Goal: Task Accomplishment & Management: Manage account settings

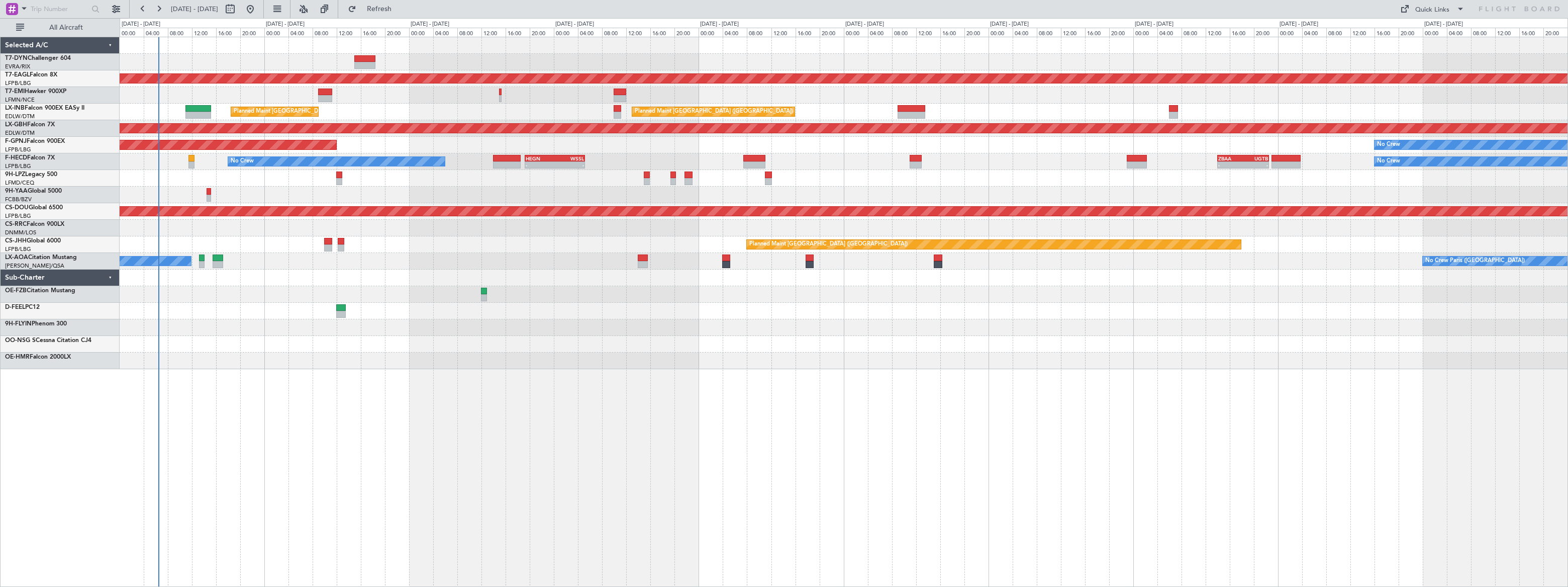
click at [212, 88] on div "No Crew" at bounding box center [843, 95] width 1448 height 17
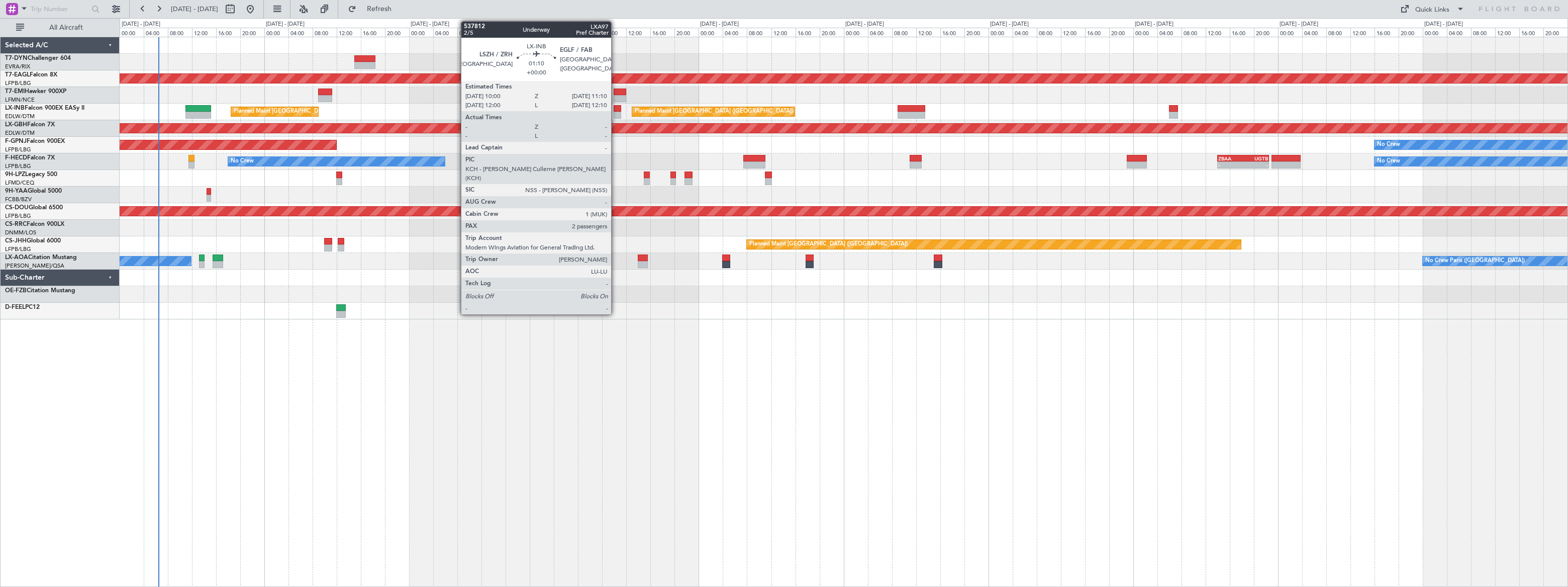
click at [616, 110] on div at bounding box center [617, 108] width 7 height 7
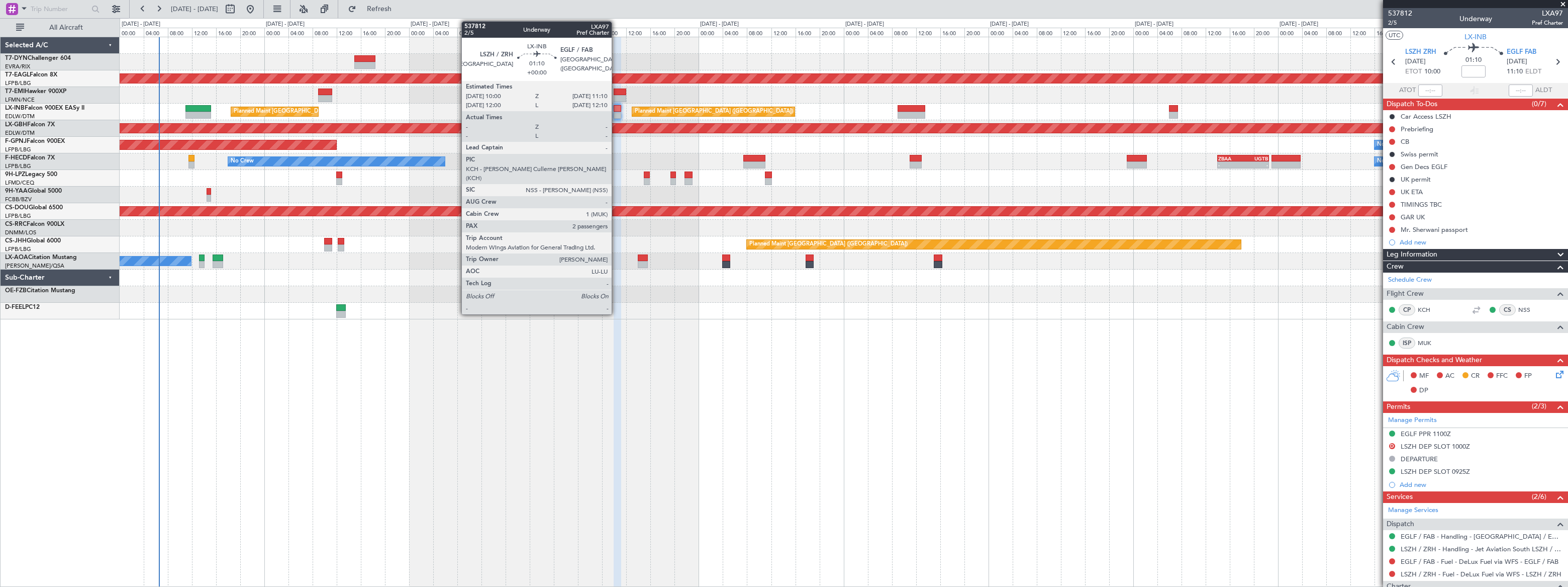
click at [616, 112] on div at bounding box center [617, 115] width 7 height 7
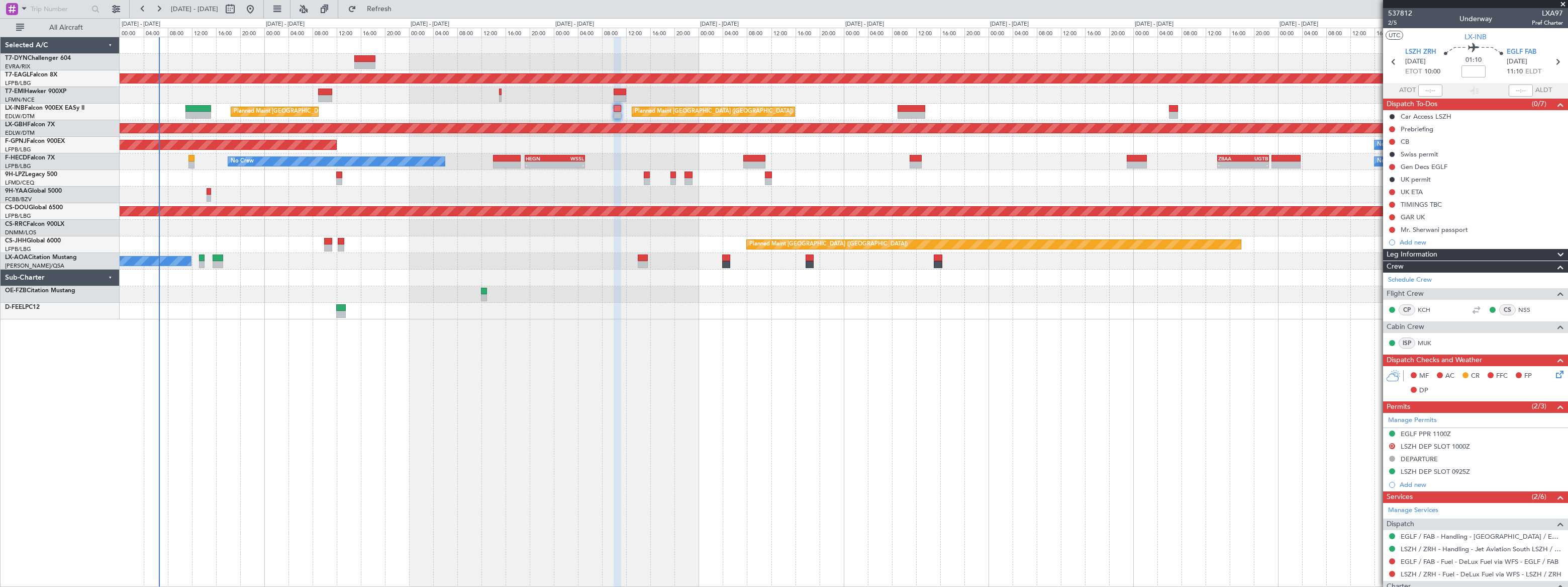
click at [1480, 228] on div "Mr. Sherwani passport" at bounding box center [1475, 230] width 185 height 12
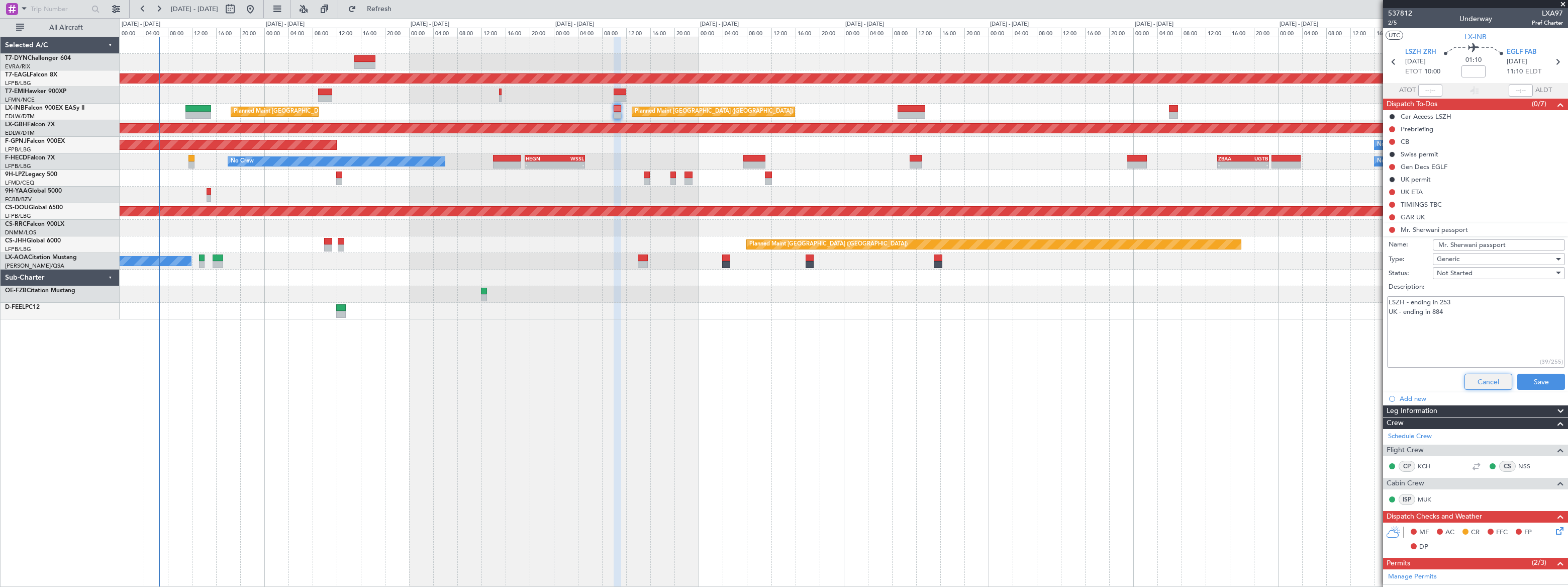
click at [1481, 380] on button "Cancel" at bounding box center [1488, 381] width 47 height 16
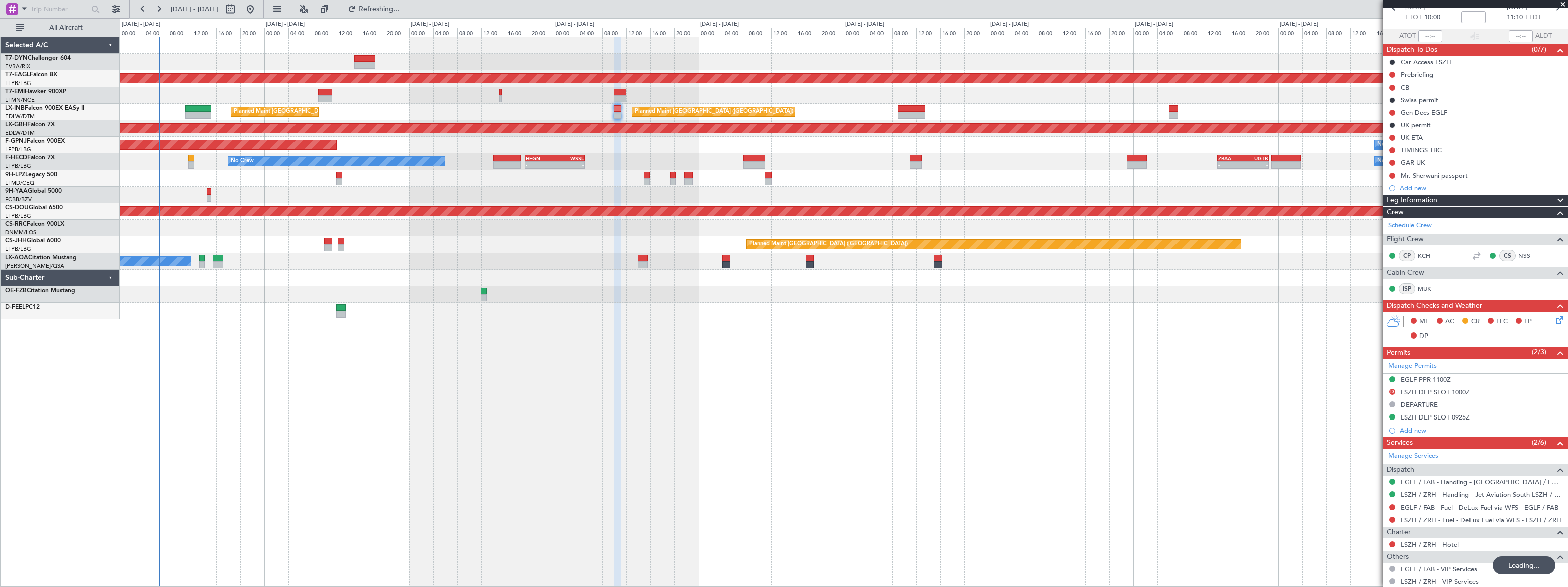
scroll to position [140, 0]
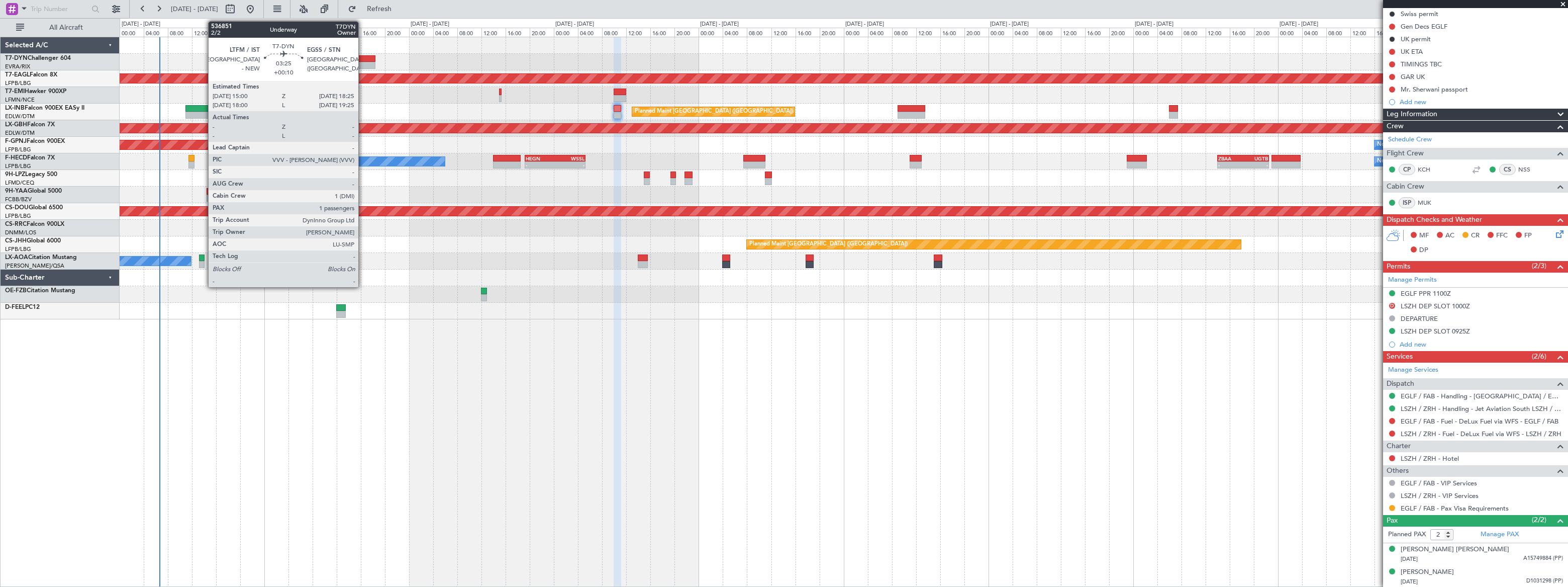
click at [362, 60] on div at bounding box center [365, 59] width 21 height 7
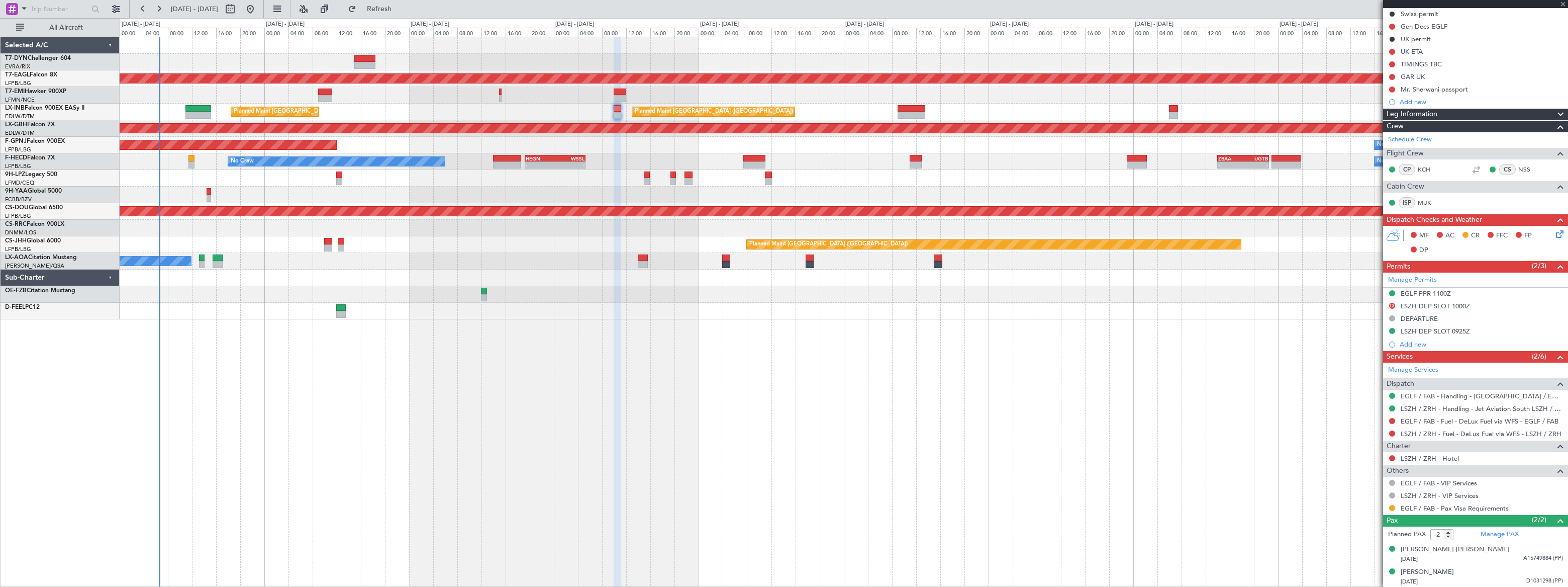
type input "+00:10"
type input "1"
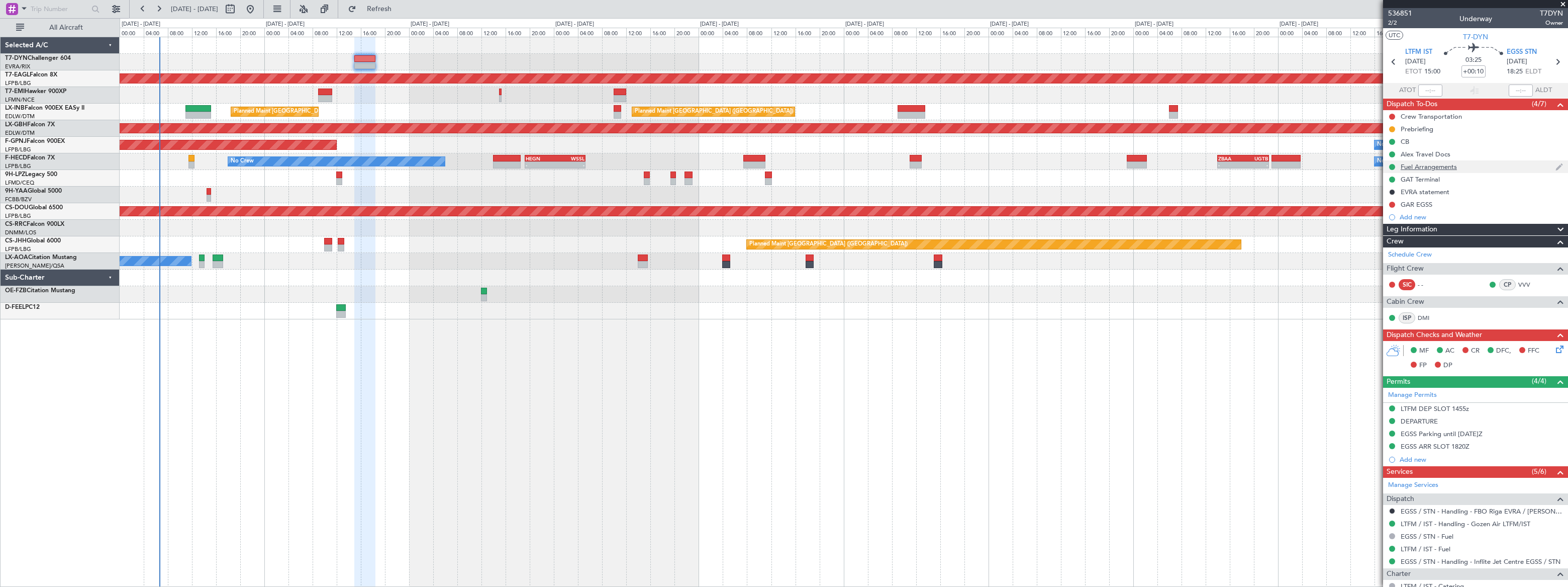
click at [1471, 164] on div "Fuel Arrangements" at bounding box center [1475, 167] width 185 height 12
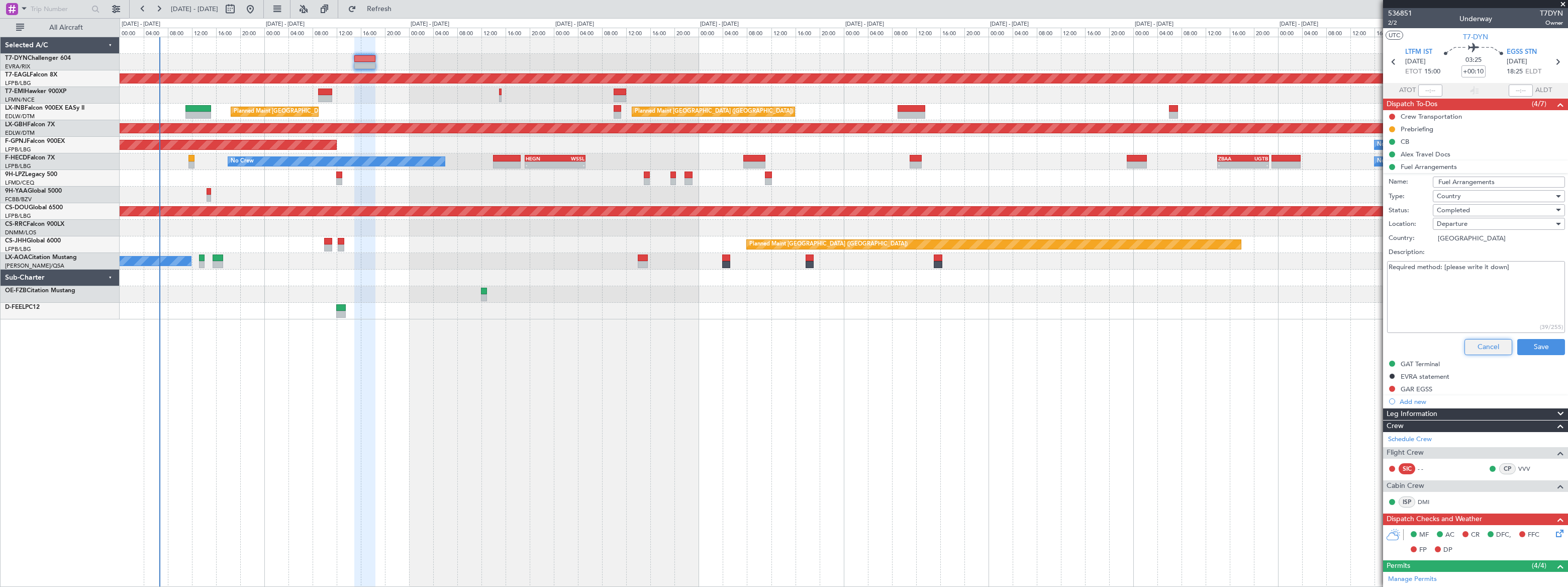
click at [1485, 349] on button "Cancel" at bounding box center [1488, 347] width 47 height 16
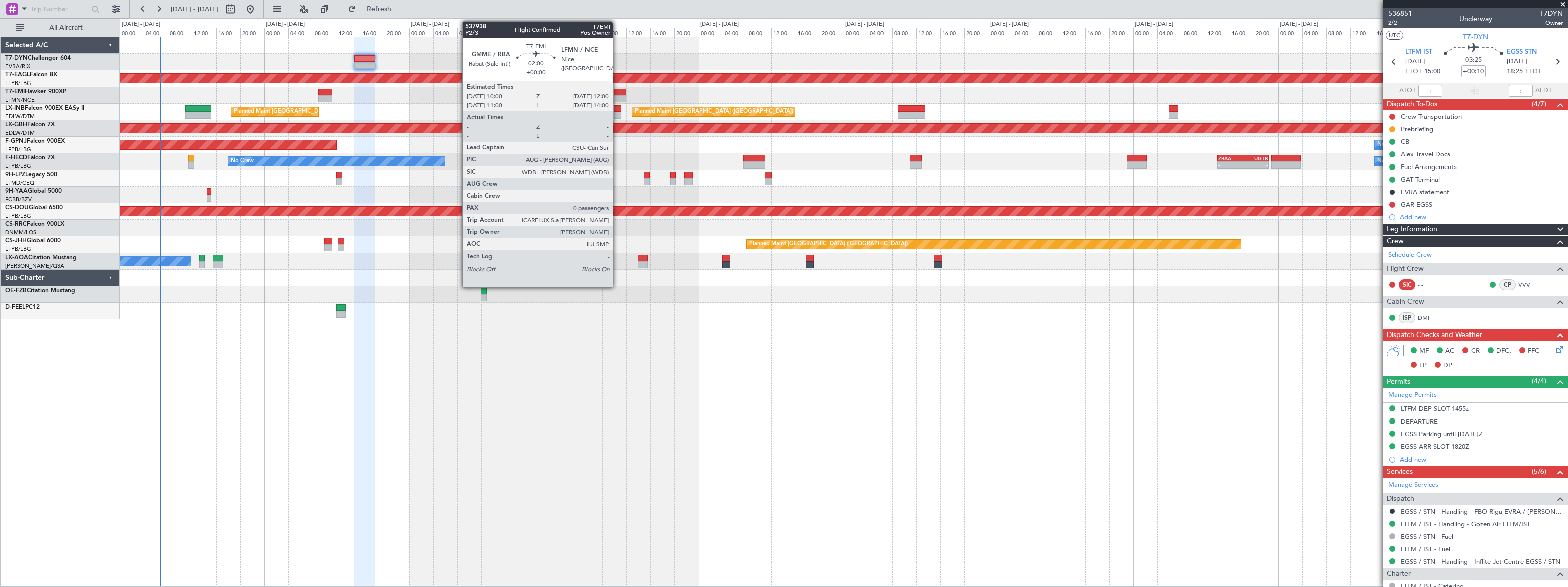
click at [617, 94] on div at bounding box center [620, 91] width 12 height 7
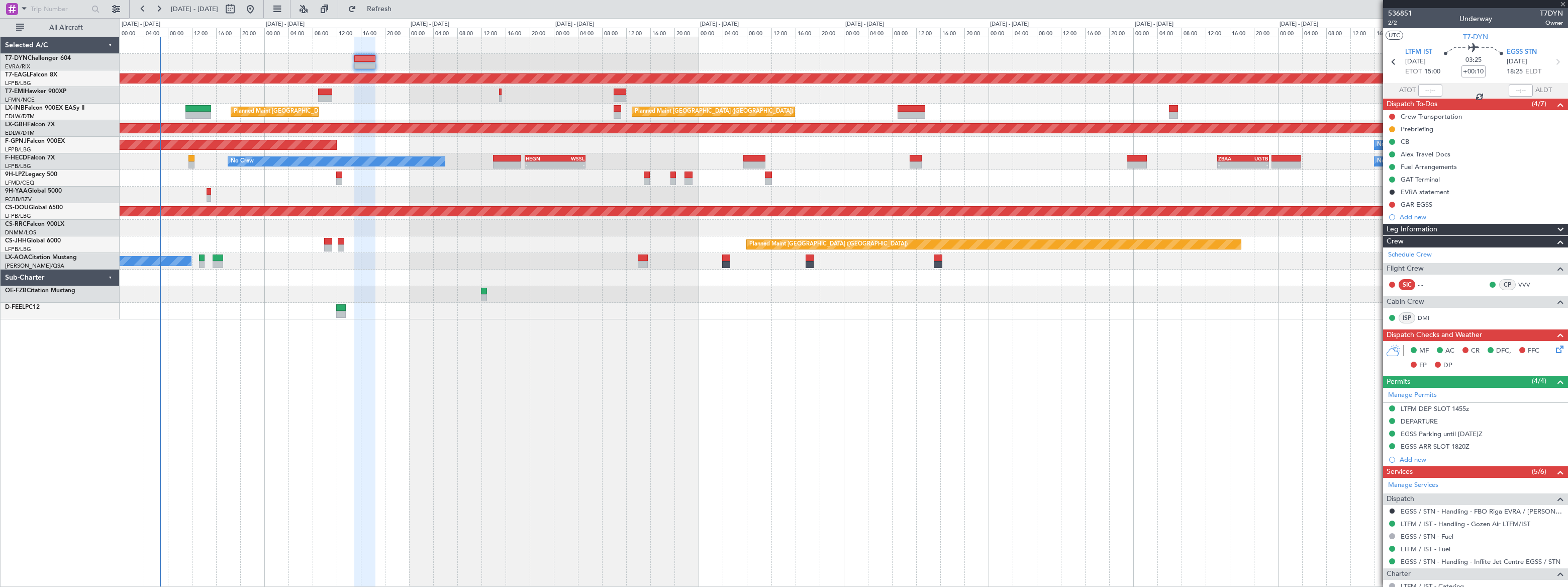
type input "0"
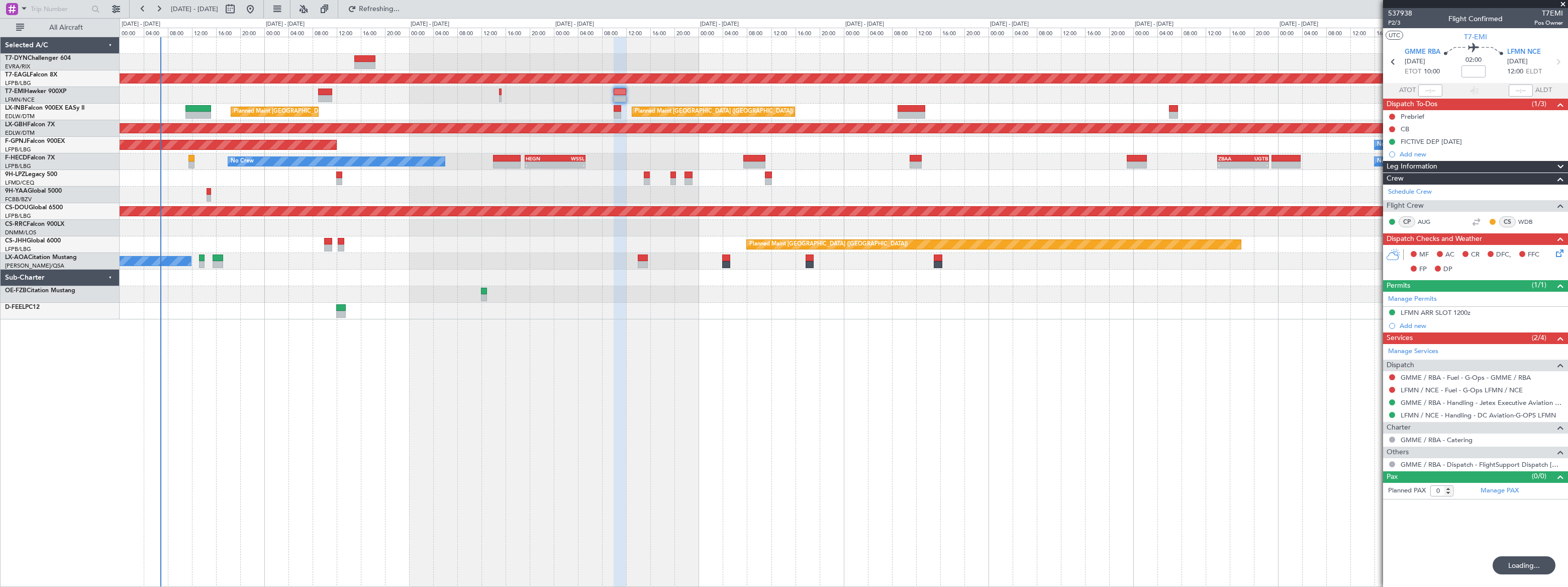
click at [363, 58] on div at bounding box center [365, 59] width 21 height 7
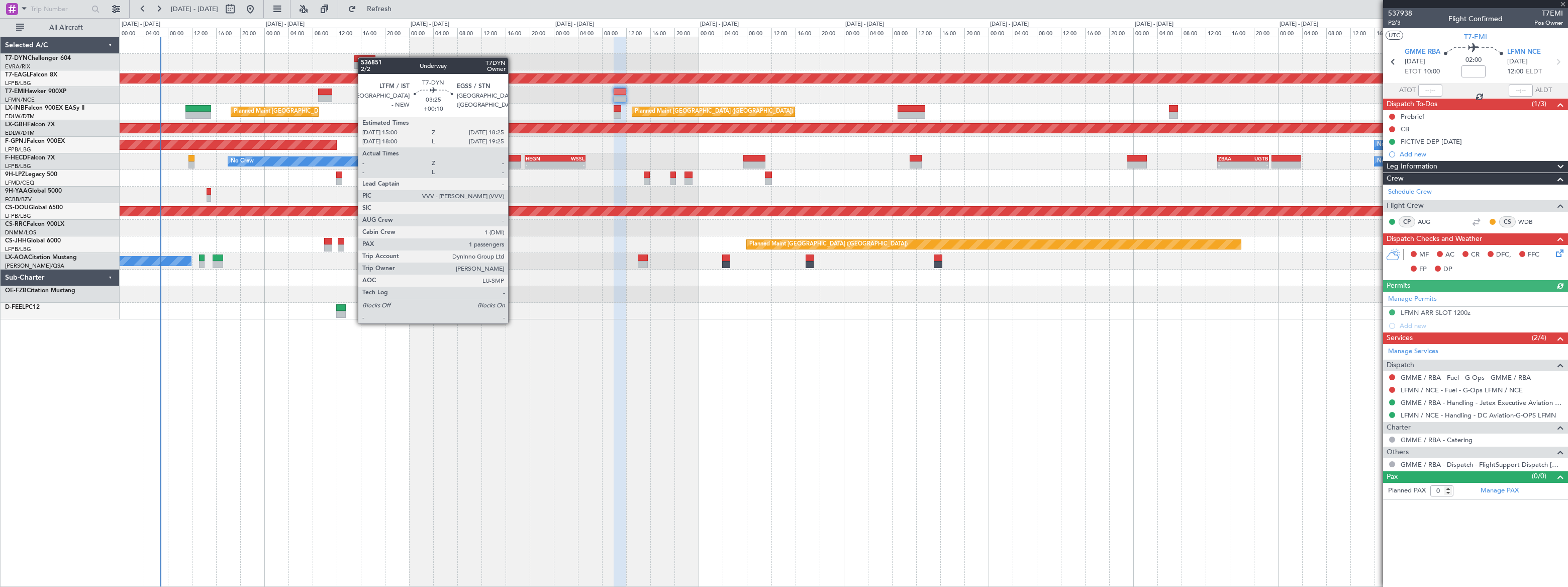
type input "+00:10"
type input "1"
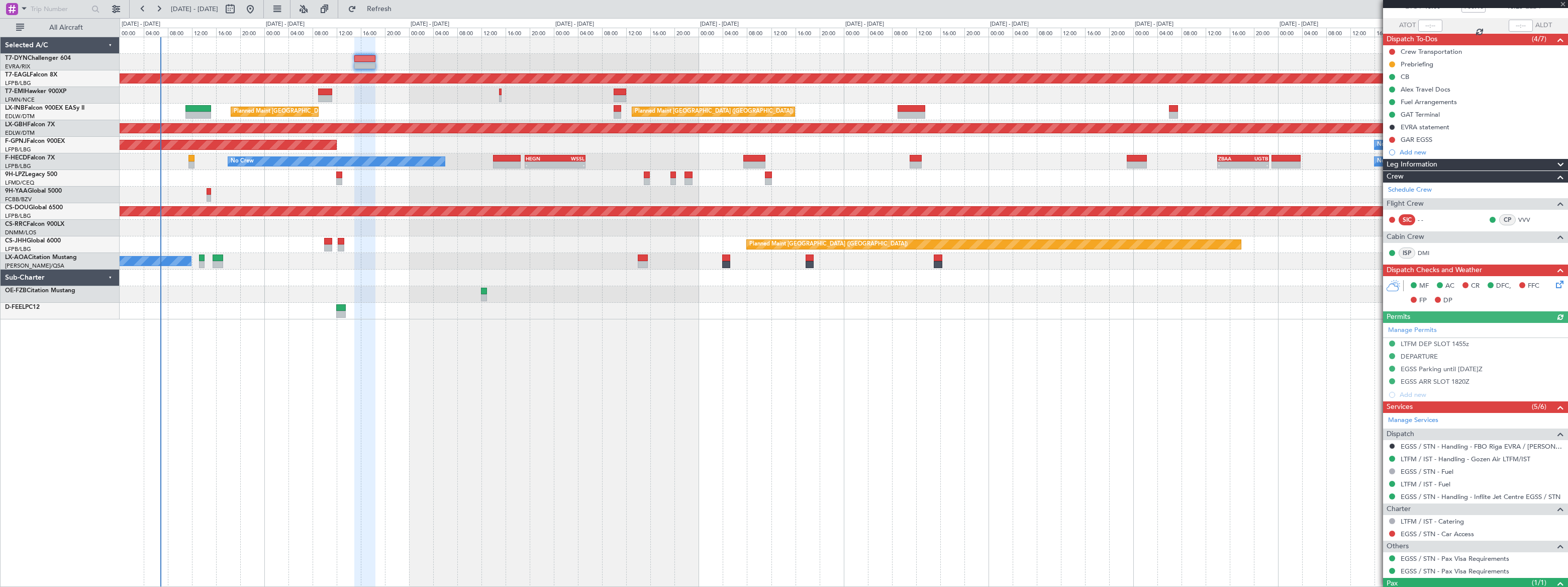
scroll to position [105, 0]
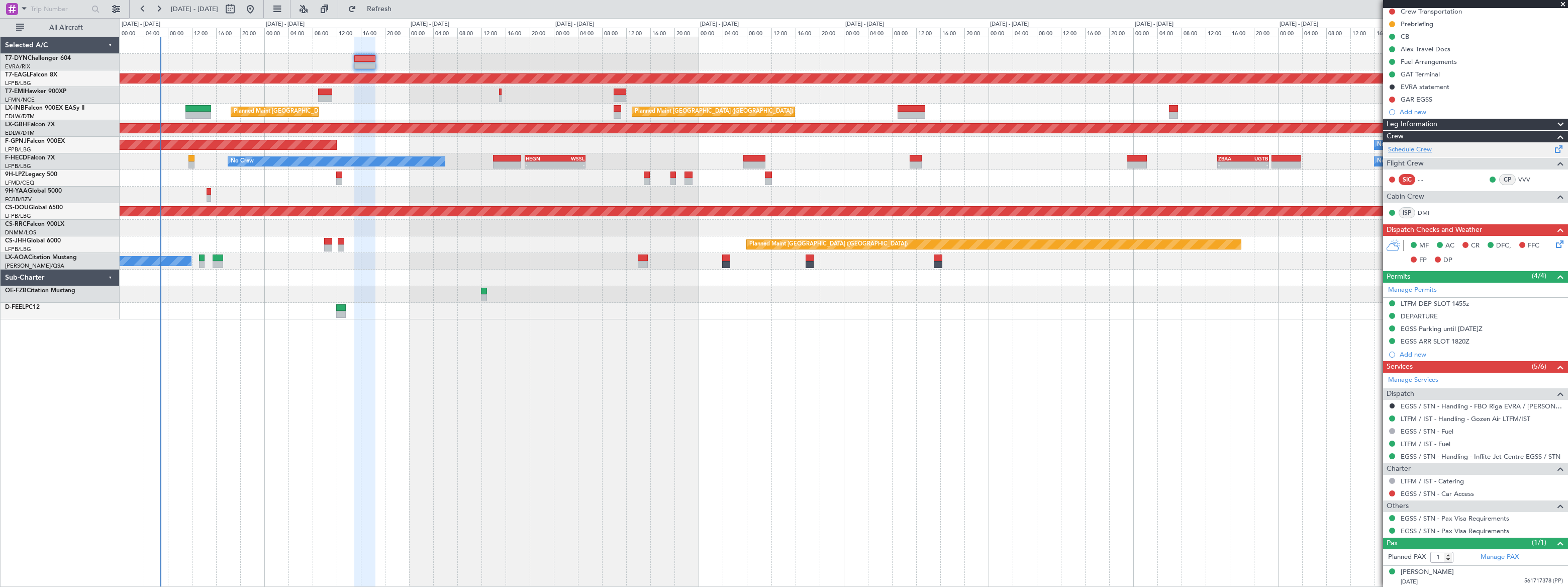
click at [1408, 151] on link "Schedule Crew" at bounding box center [1409, 150] width 44 height 10
click at [400, 6] on span "Refresh" at bounding box center [379, 9] width 42 height 7
click at [400, 6] on span "Refreshing..." at bounding box center [379, 9] width 42 height 7
click at [400, 8] on span "Refresh" at bounding box center [379, 9] width 42 height 7
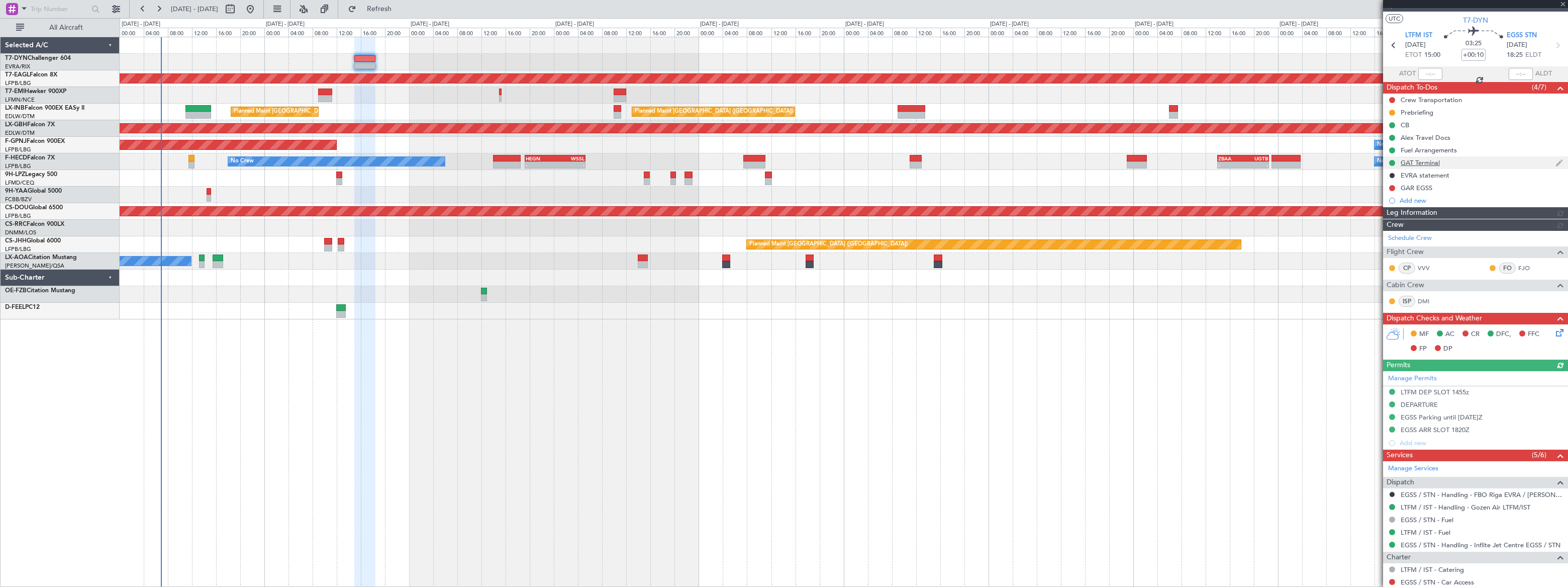
scroll to position [0, 0]
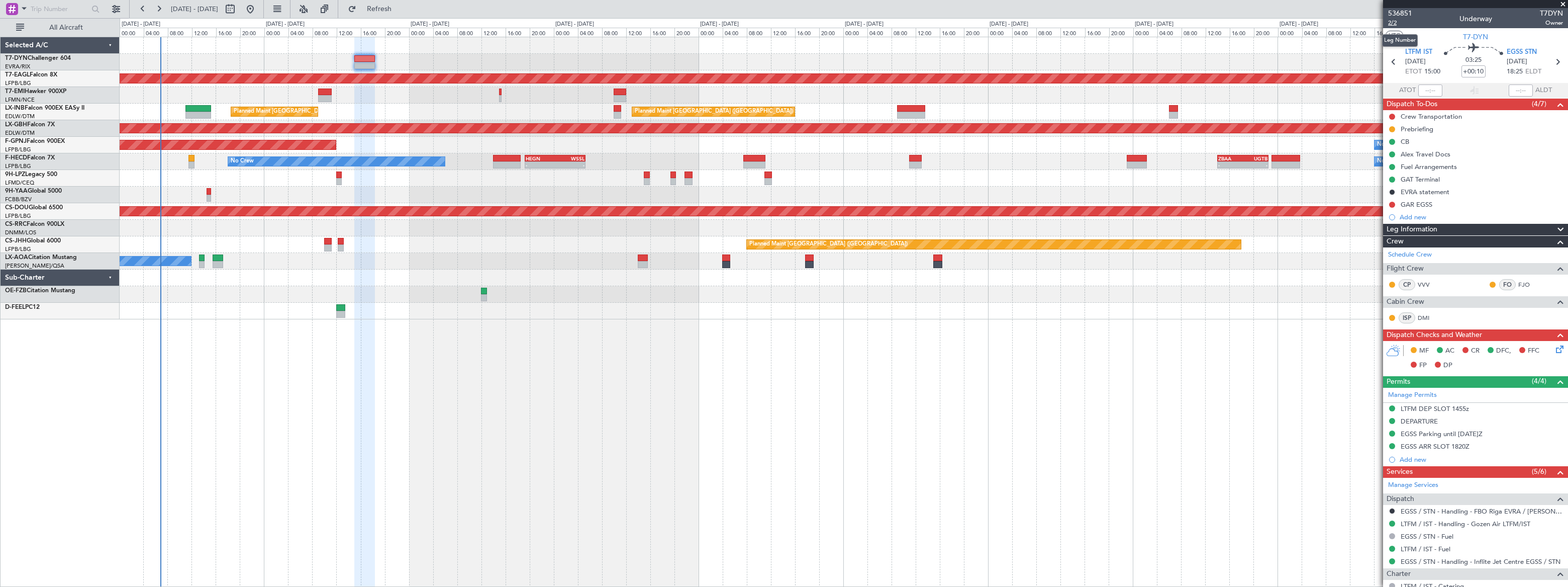
click at [1393, 20] on span "2/2" at bounding box center [1400, 23] width 24 height 9
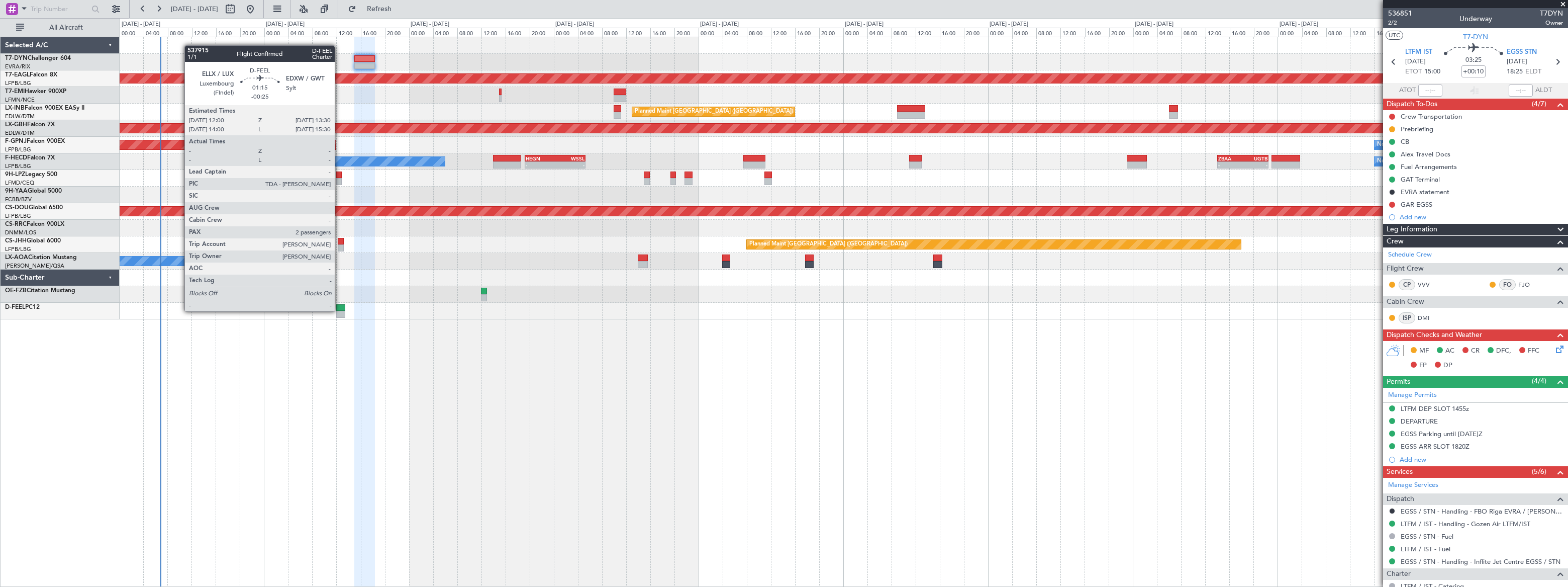
click at [339, 311] on div at bounding box center [340, 314] width 9 height 7
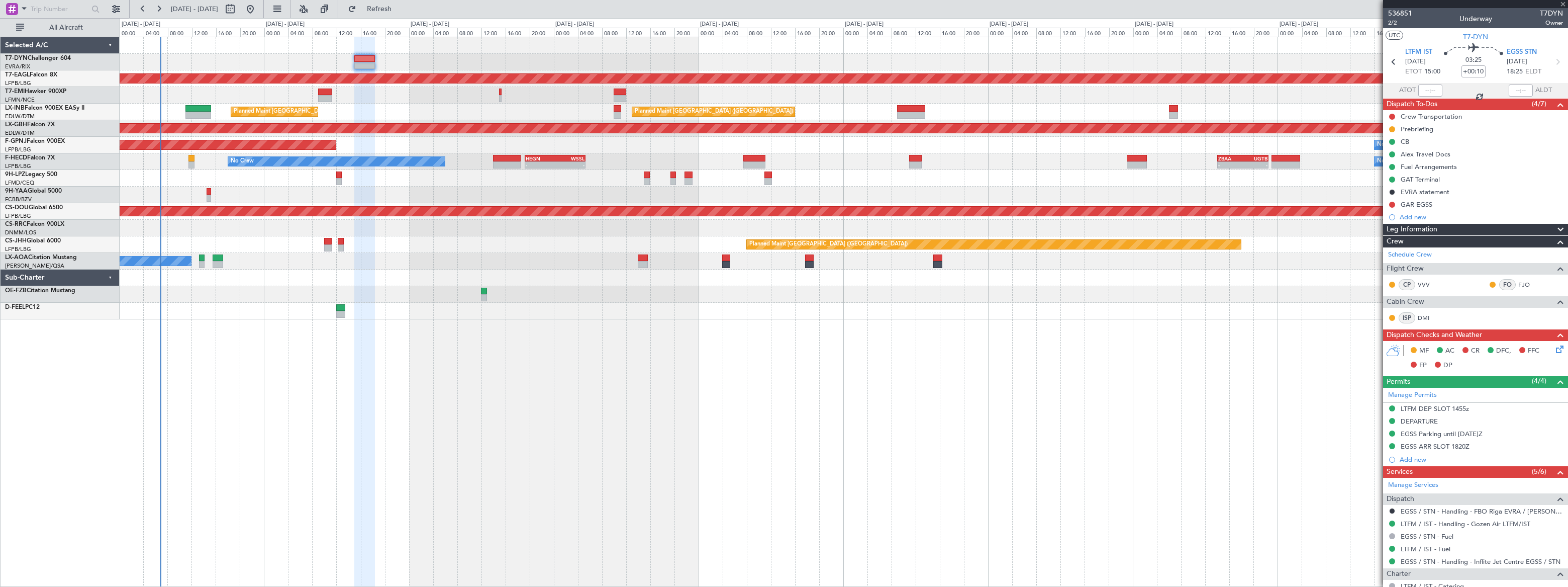
type input "-00:25"
type input "2"
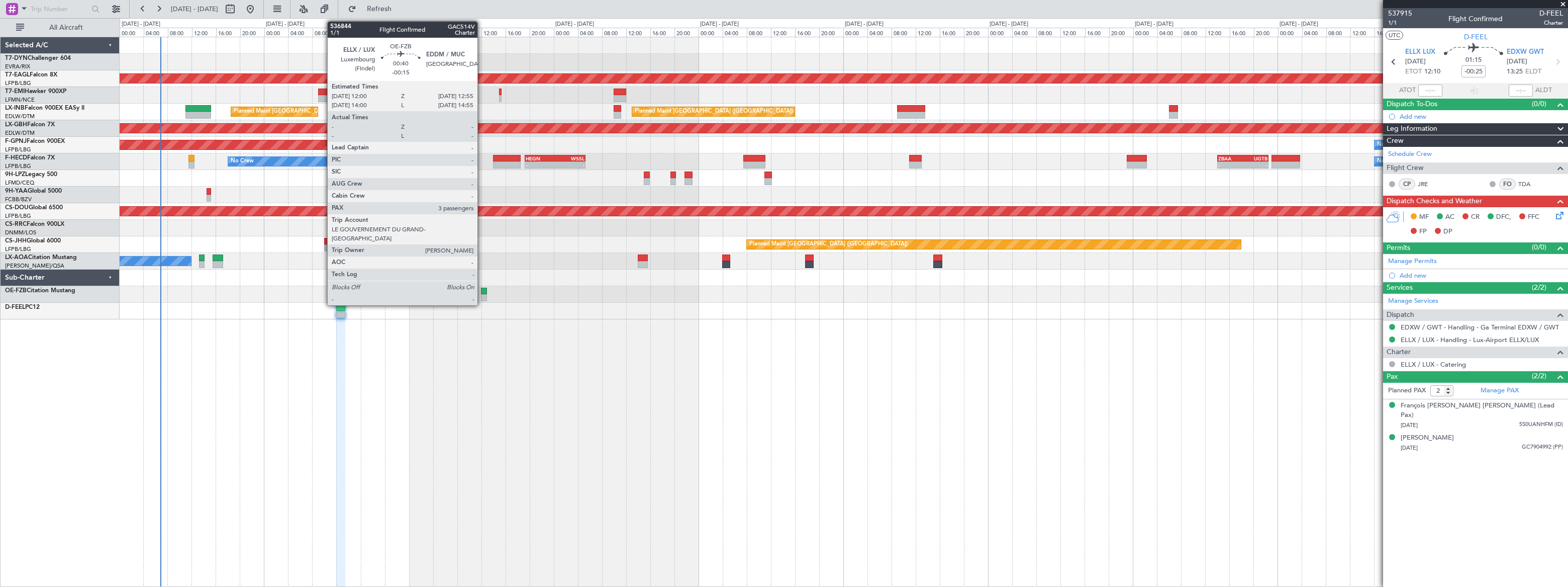
click at [482, 294] on div at bounding box center [484, 298] width 6 height 7
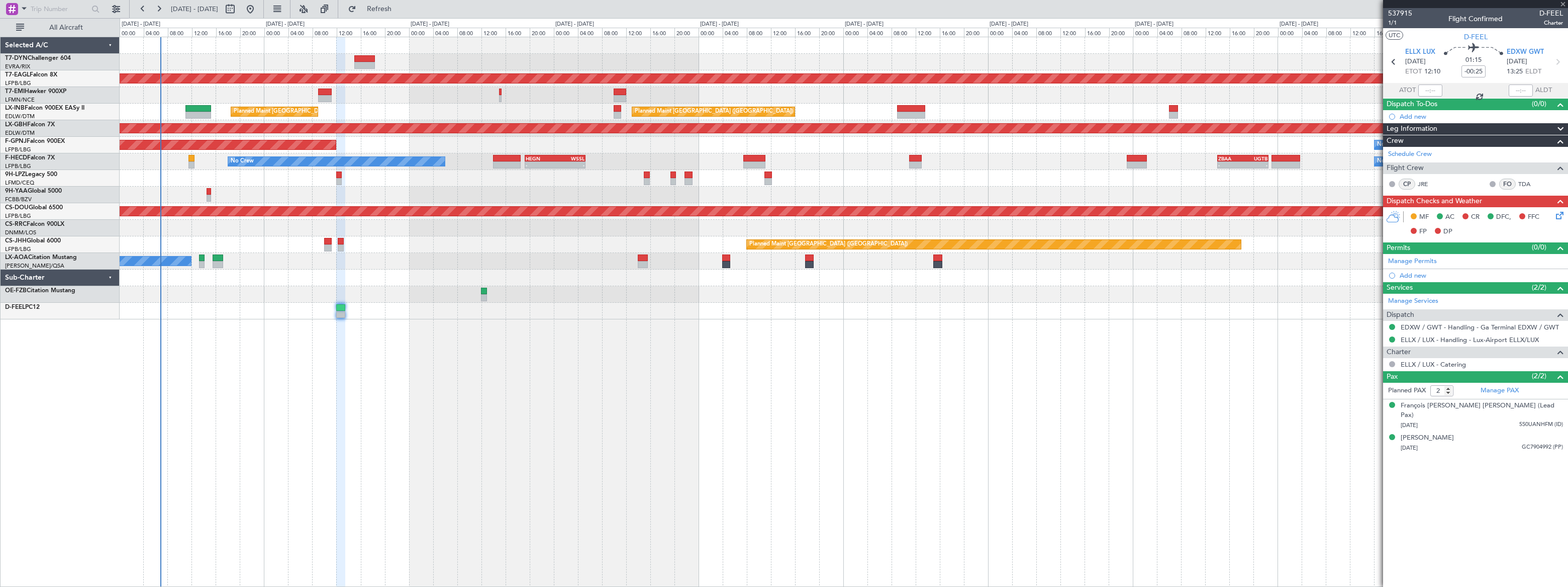
type input "-00:15"
type input "3"
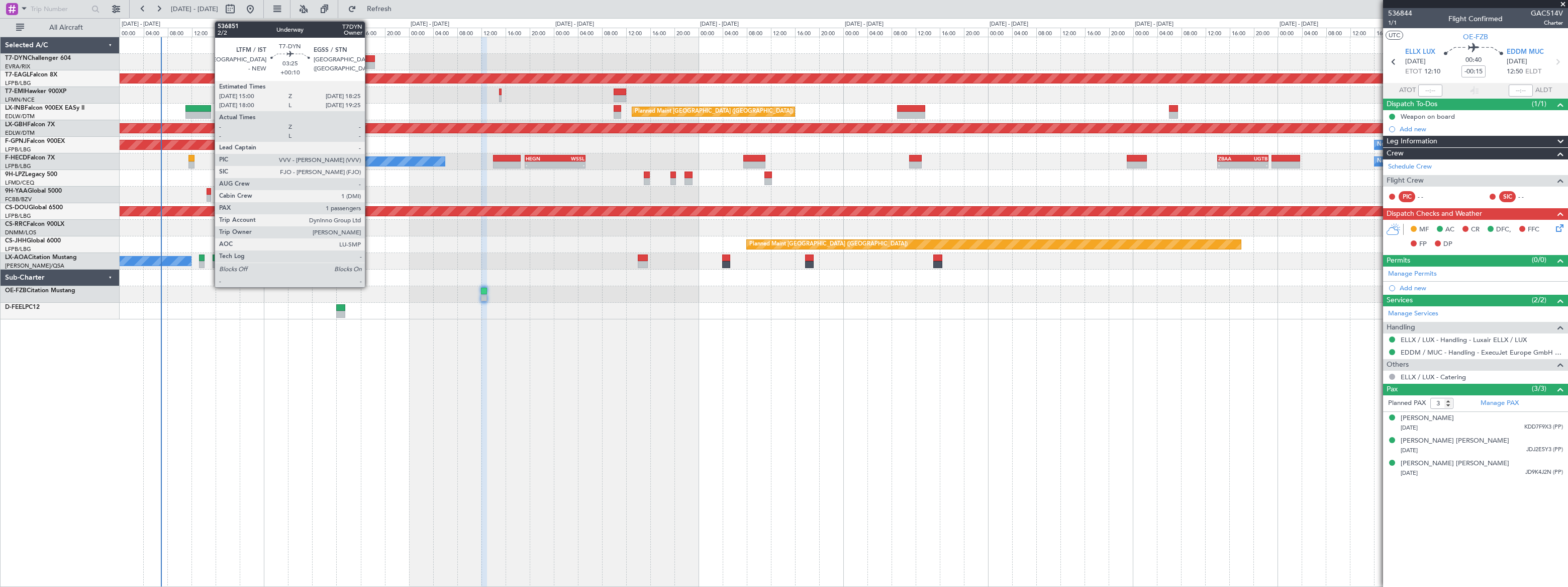
click at [370, 56] on div at bounding box center [365, 59] width 21 height 7
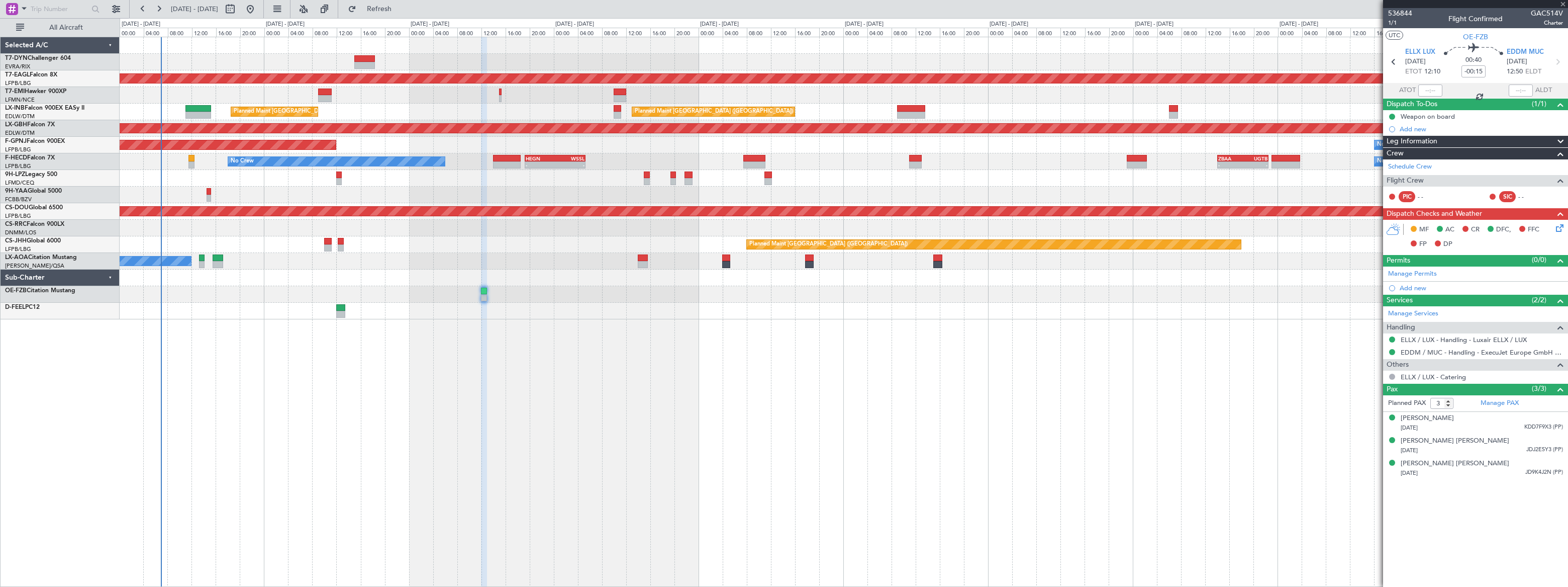
type input "+00:10"
type input "1"
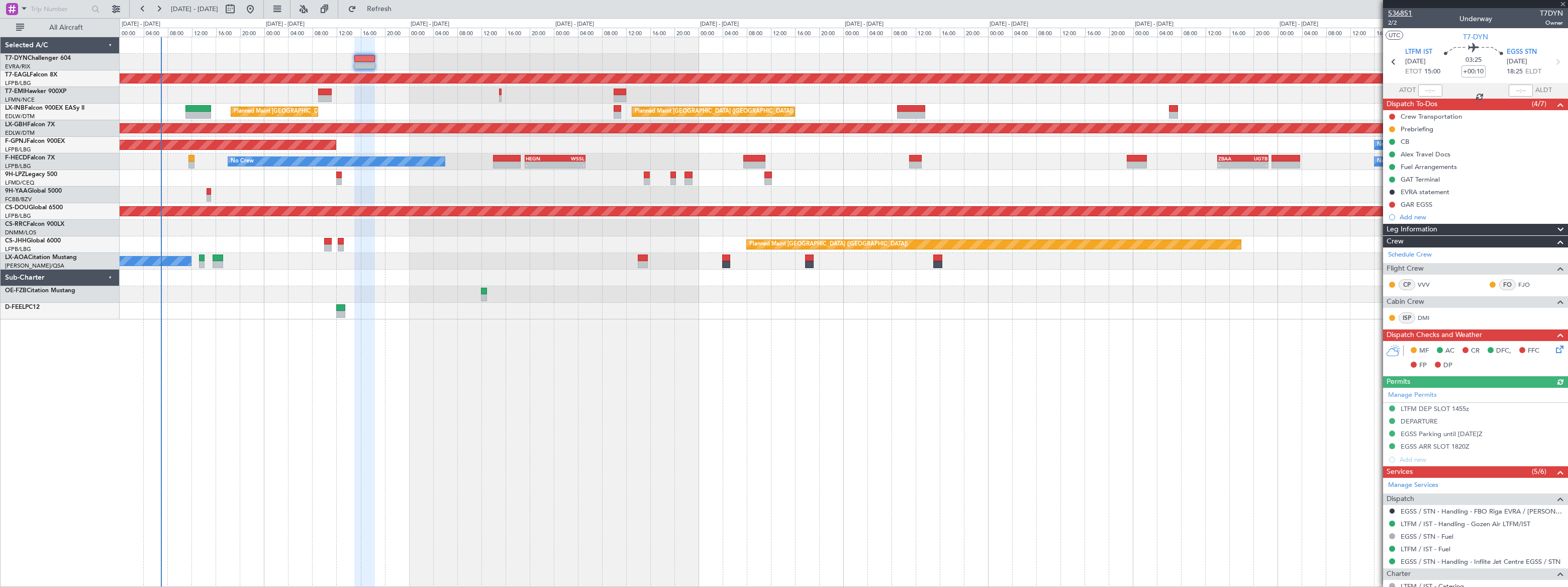
click at [1404, 12] on span "536851" at bounding box center [1400, 13] width 24 height 10
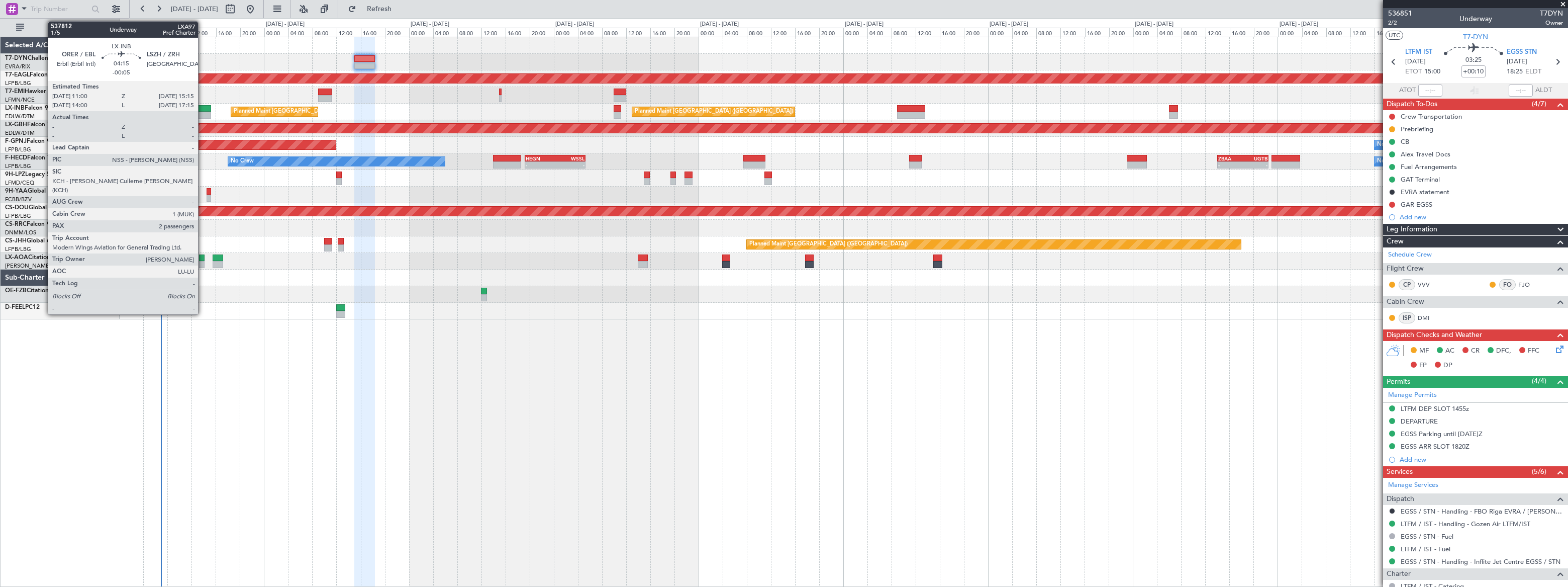
click at [203, 106] on div at bounding box center [199, 108] width 26 height 7
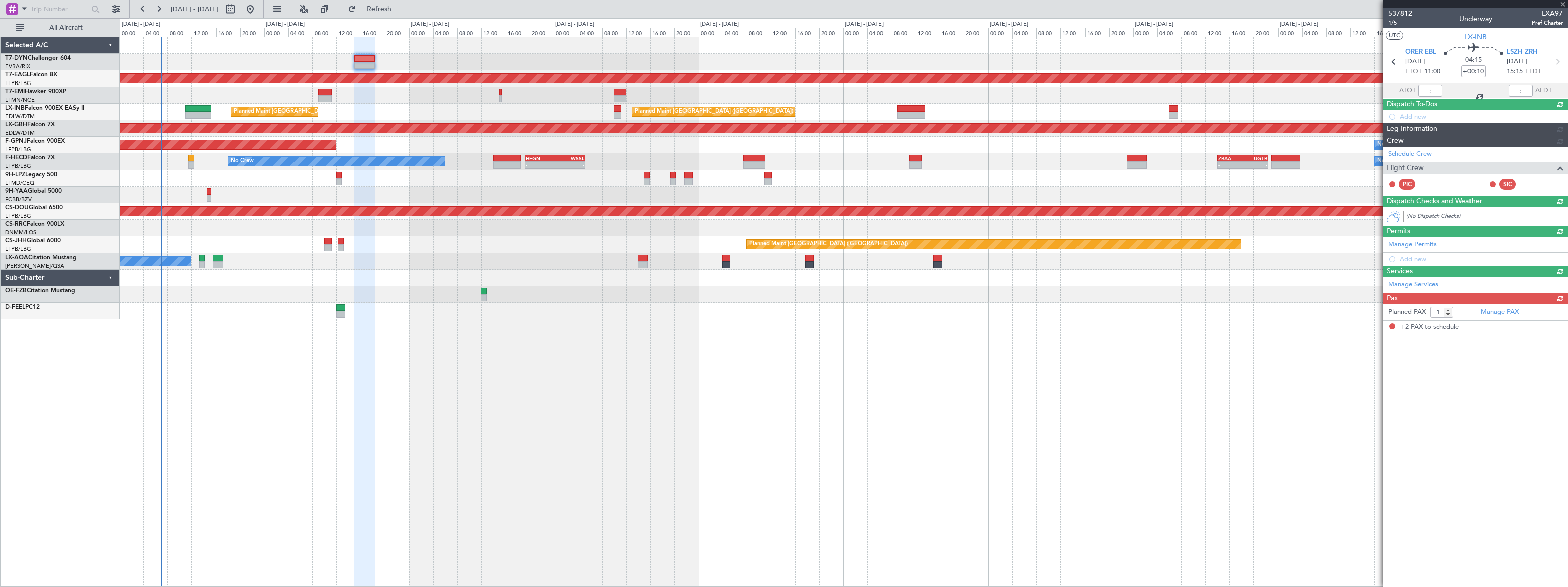
type input "-00:05"
type input "2"
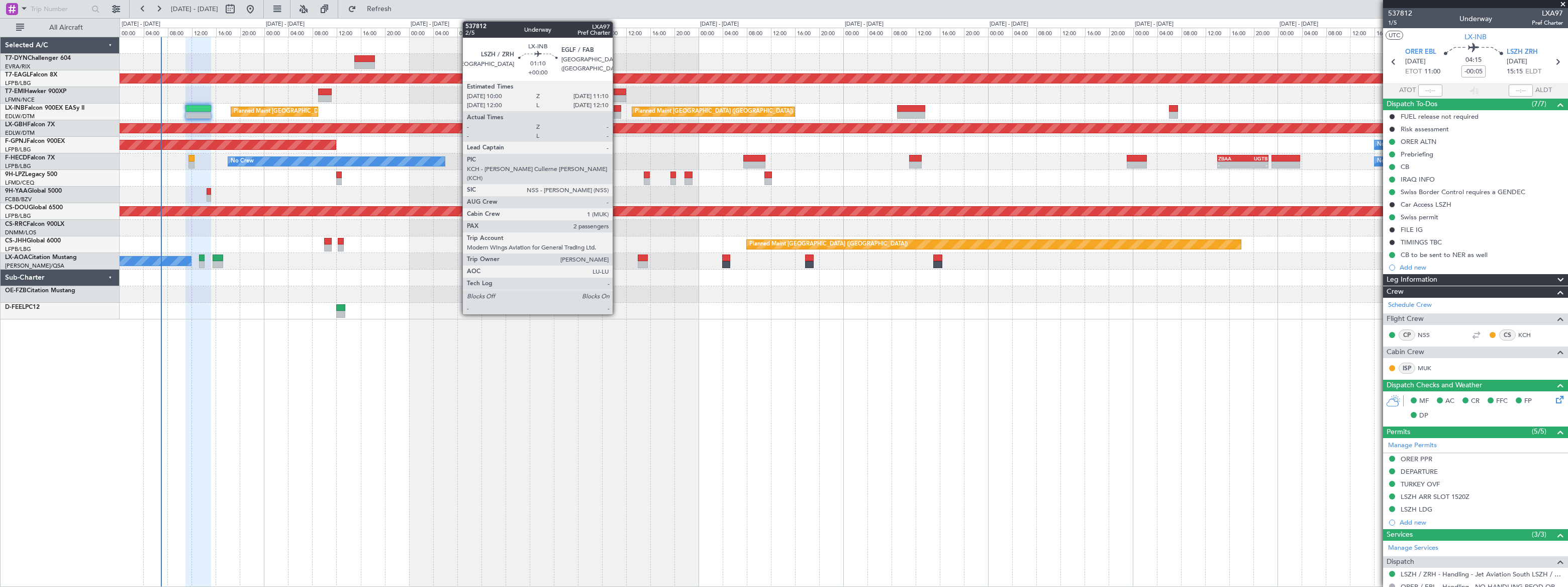
click at [617, 109] on div at bounding box center [617, 108] width 7 height 7
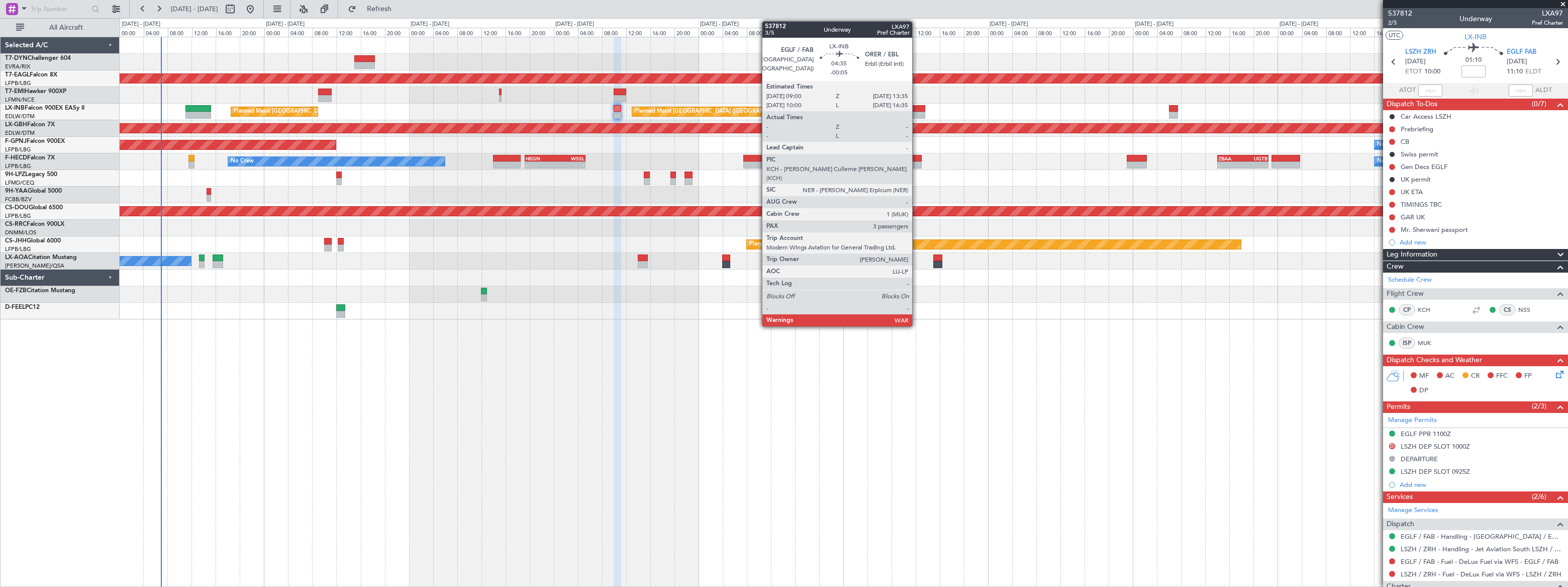
click at [917, 109] on div at bounding box center [911, 108] width 28 height 7
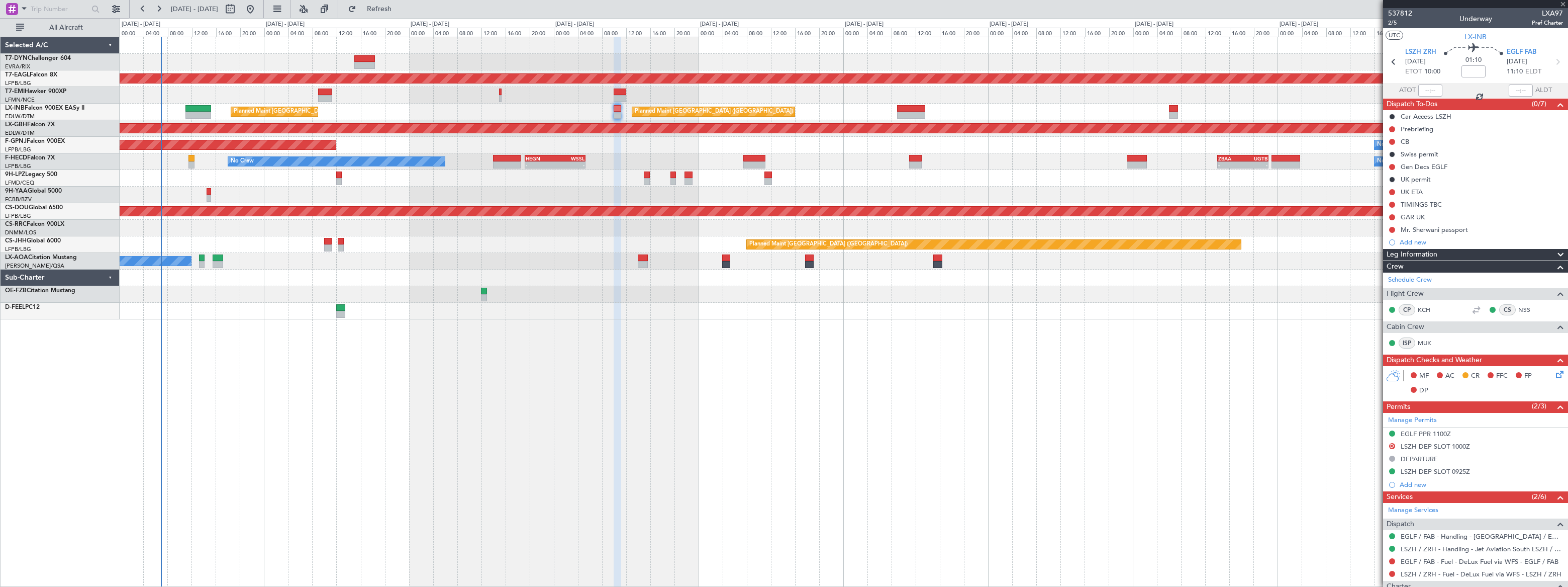
type input "-00:05"
type input "3"
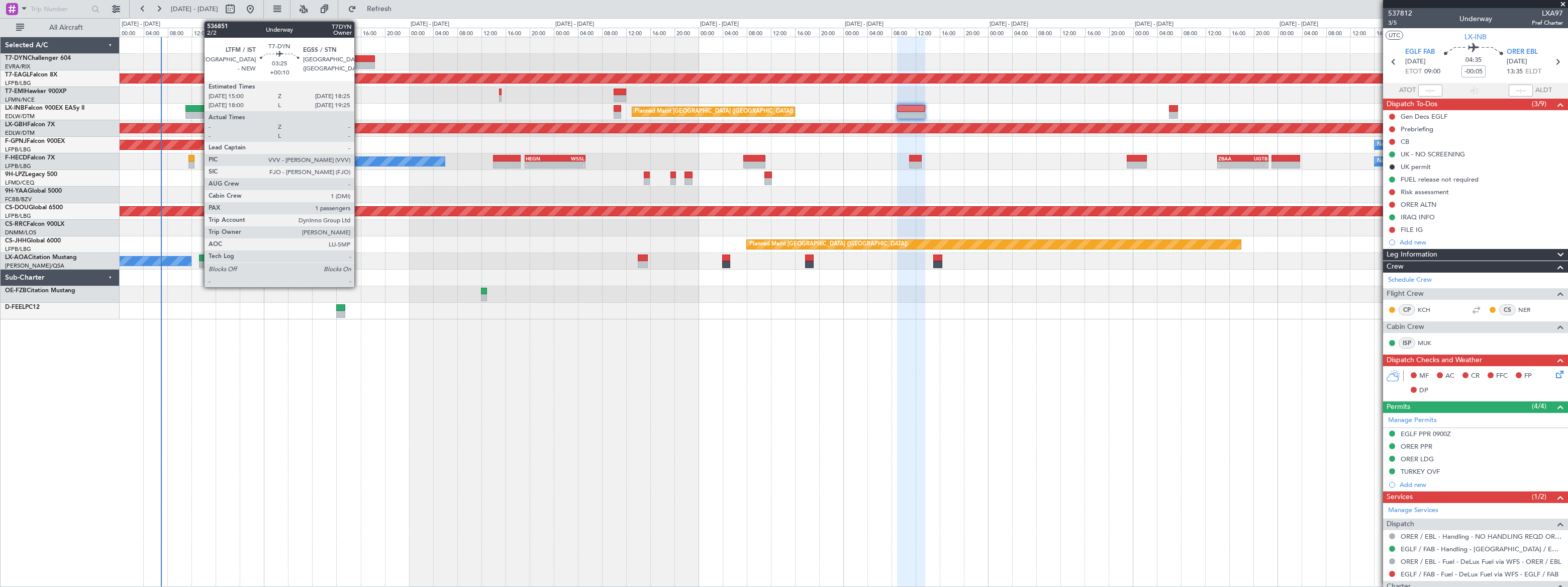
click at [361, 65] on div at bounding box center [365, 65] width 21 height 7
click at [361, 57] on div at bounding box center [365, 59] width 21 height 7
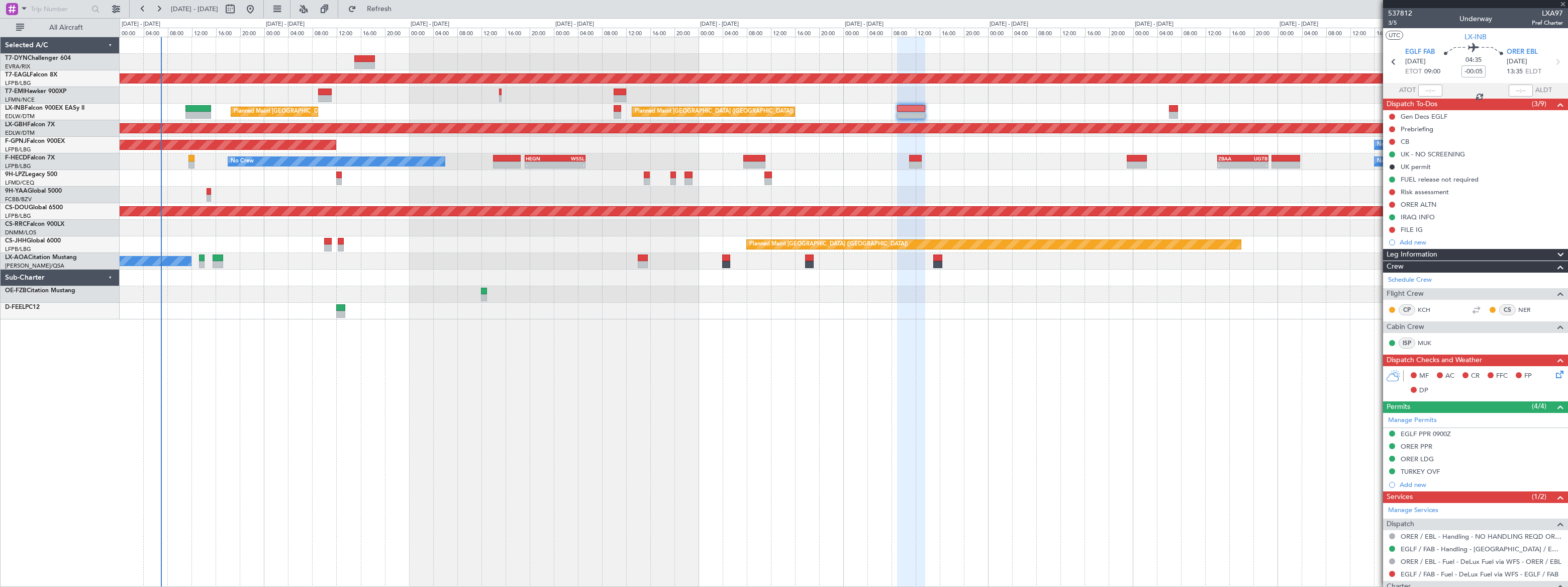
type input "+00:10"
type input "1"
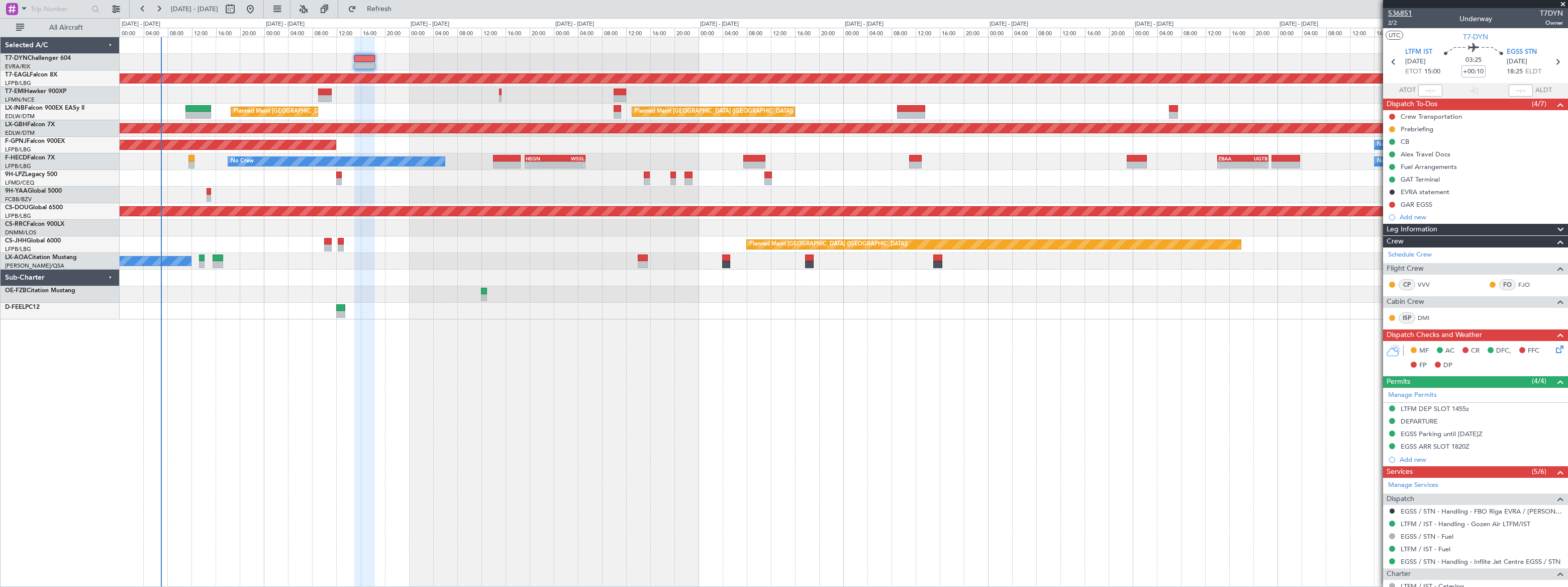
click at [1397, 12] on span "536851" at bounding box center [1400, 13] width 24 height 10
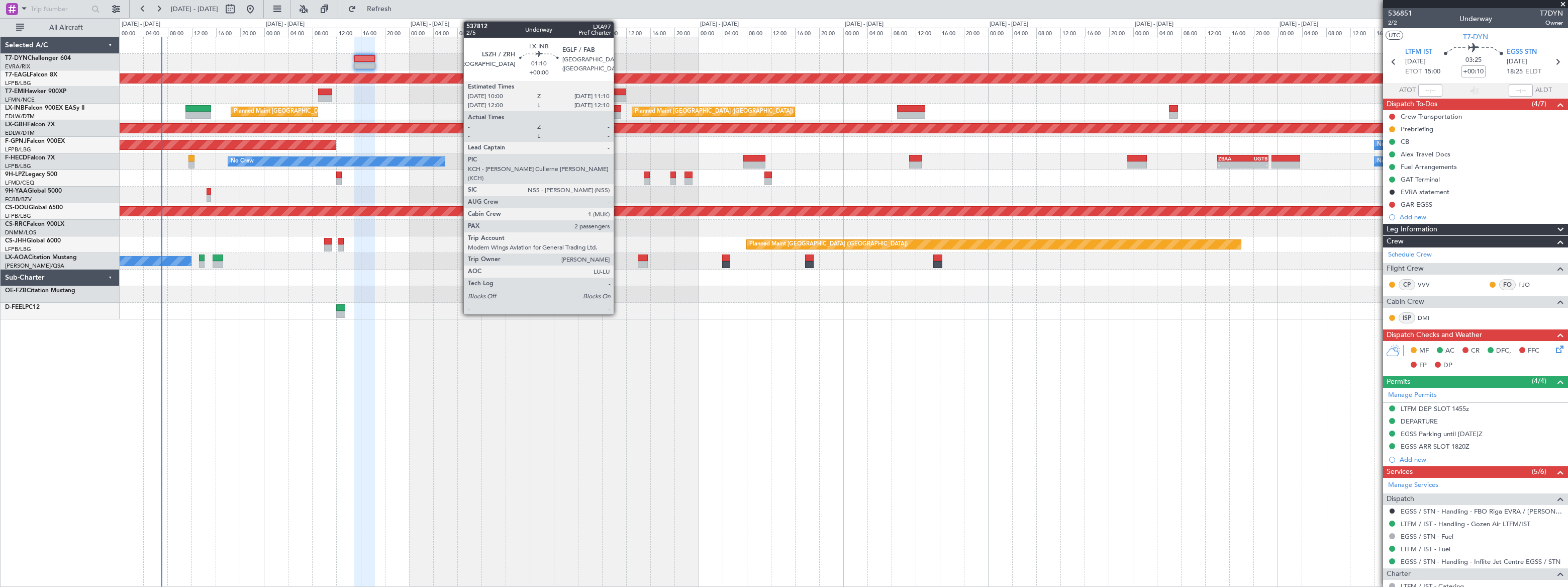
click at [618, 112] on div at bounding box center [617, 115] width 7 height 7
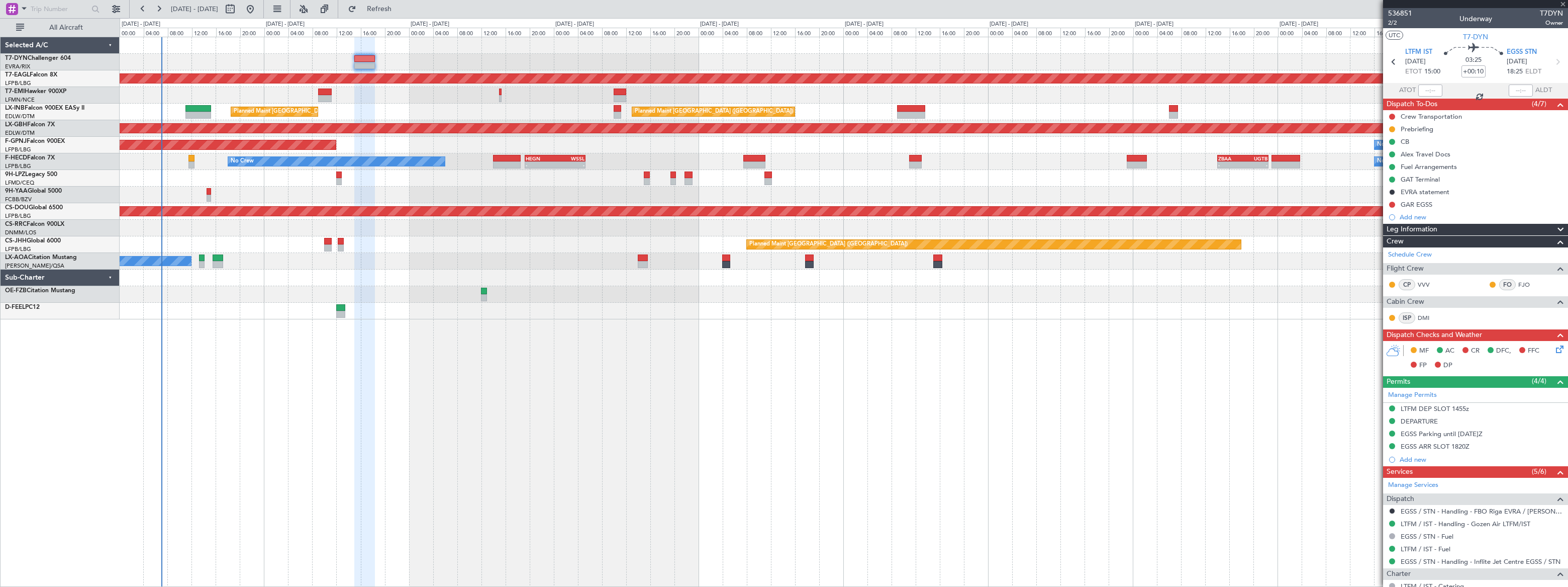
type input "2"
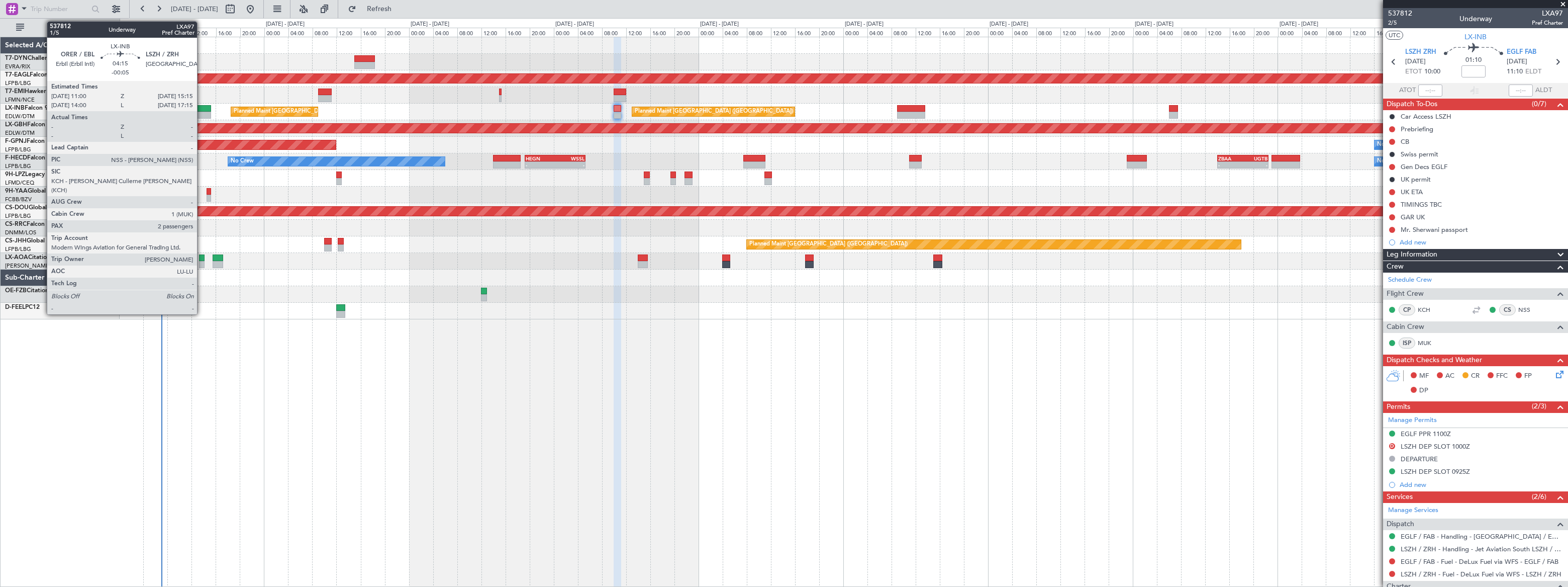
click at [202, 110] on div at bounding box center [199, 108] width 26 height 7
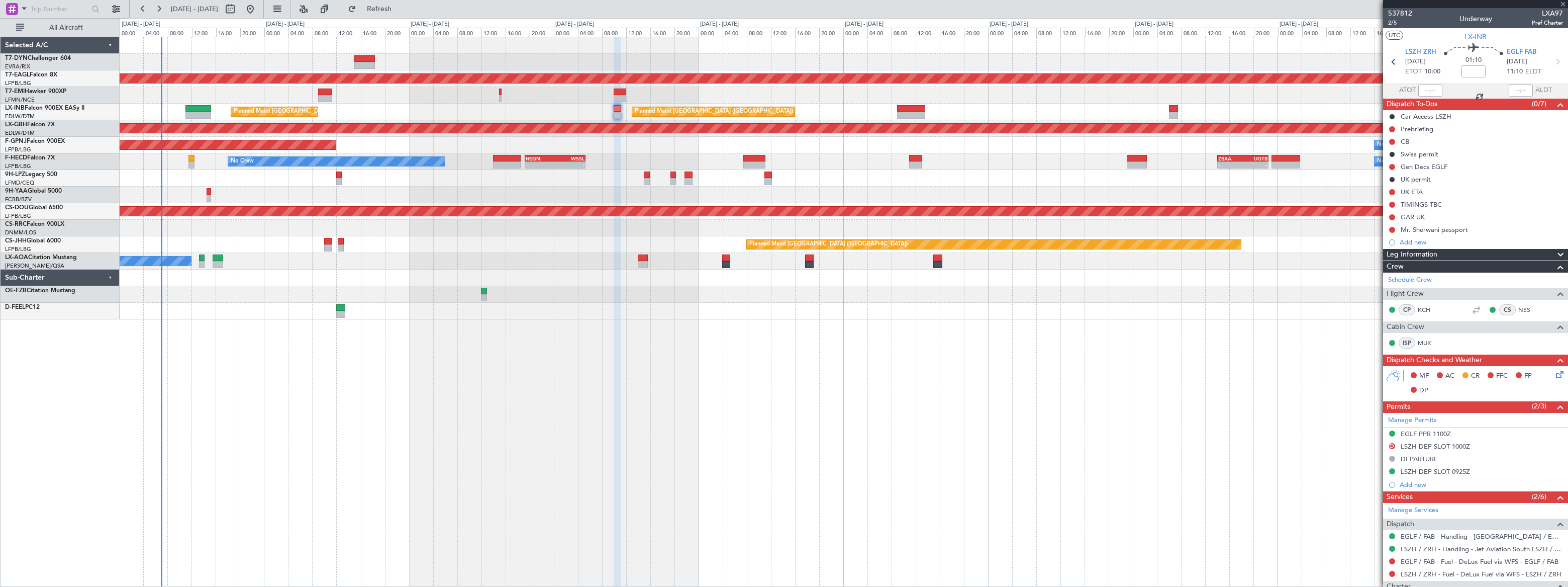
type input "-00:05"
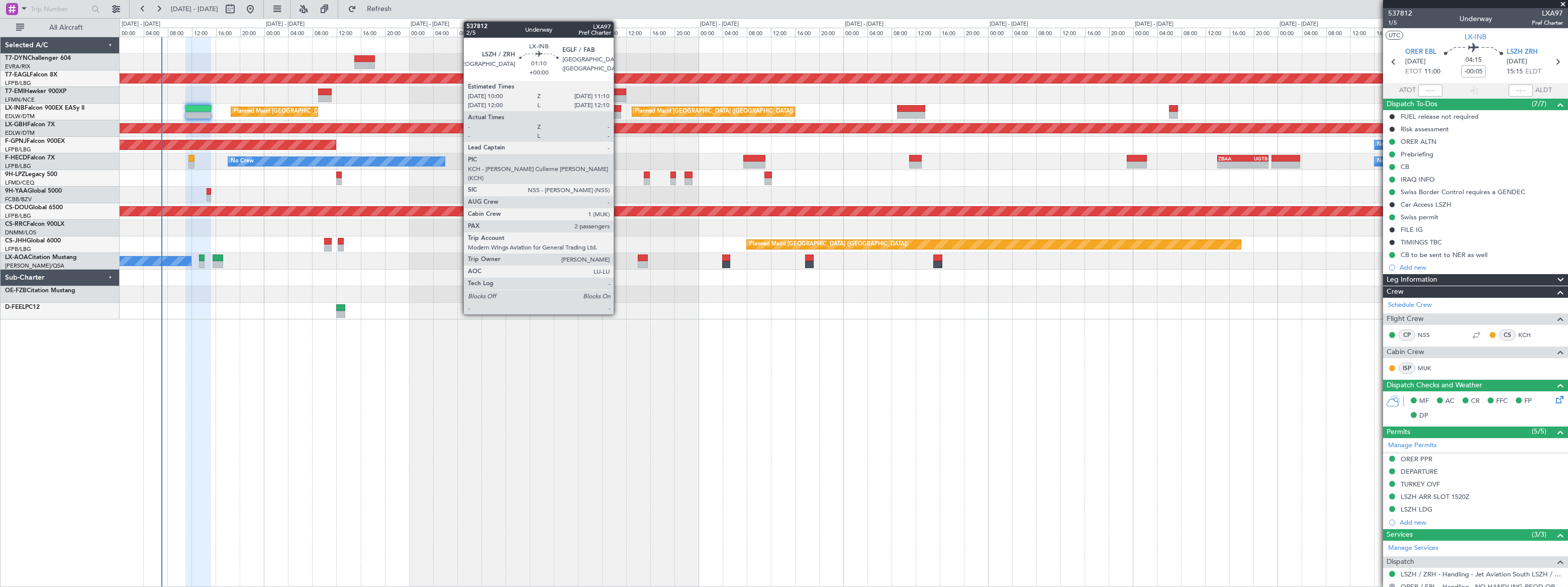
click at [618, 109] on div at bounding box center [617, 108] width 7 height 7
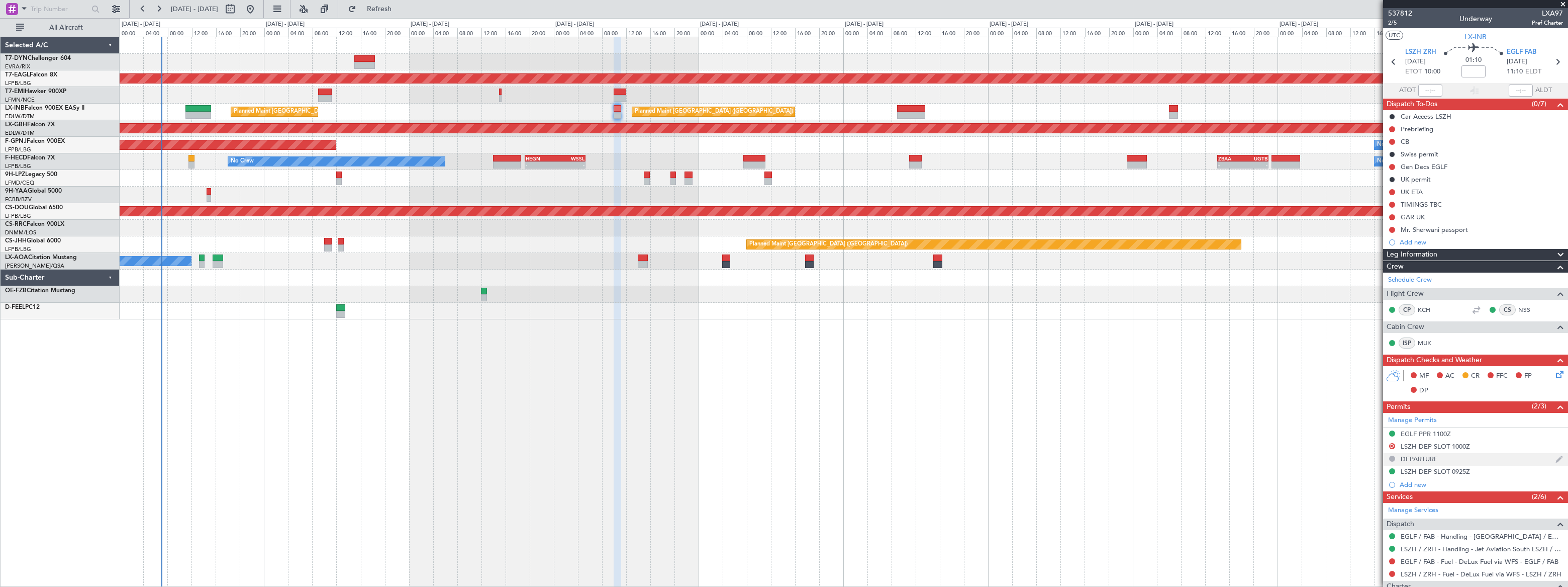
scroll to position [140, 0]
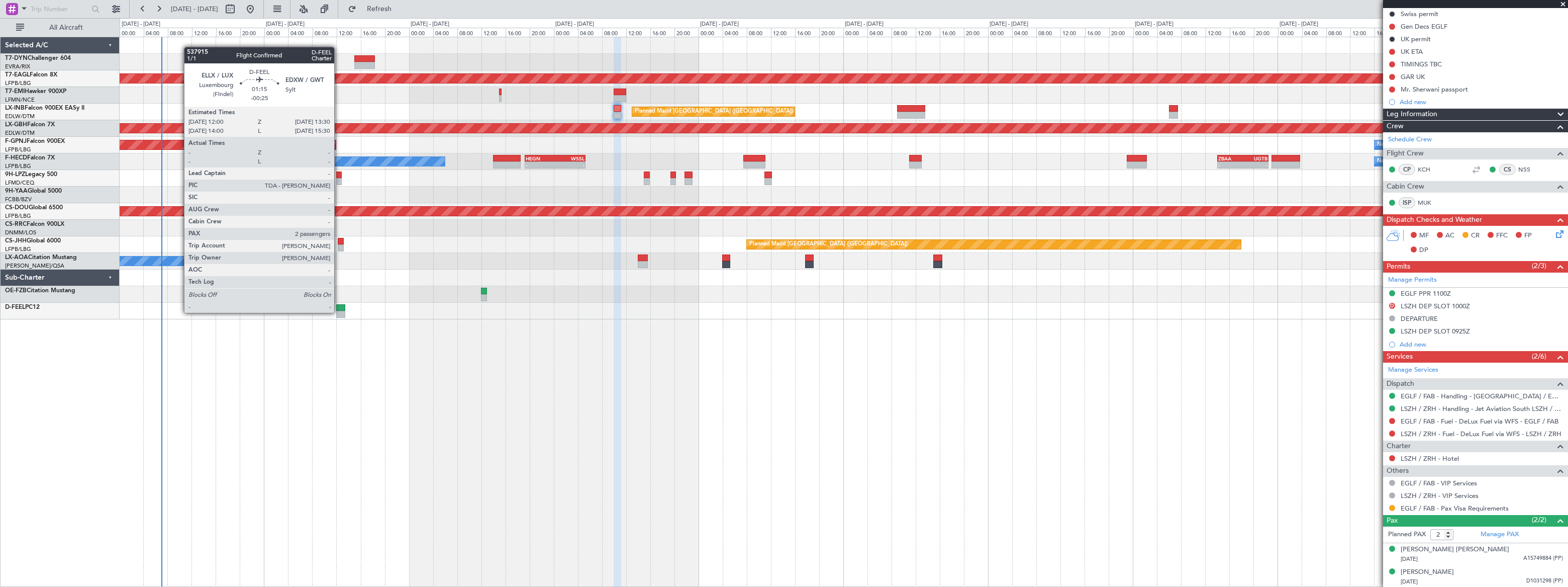
click at [339, 312] on div at bounding box center [340, 314] width 9 height 7
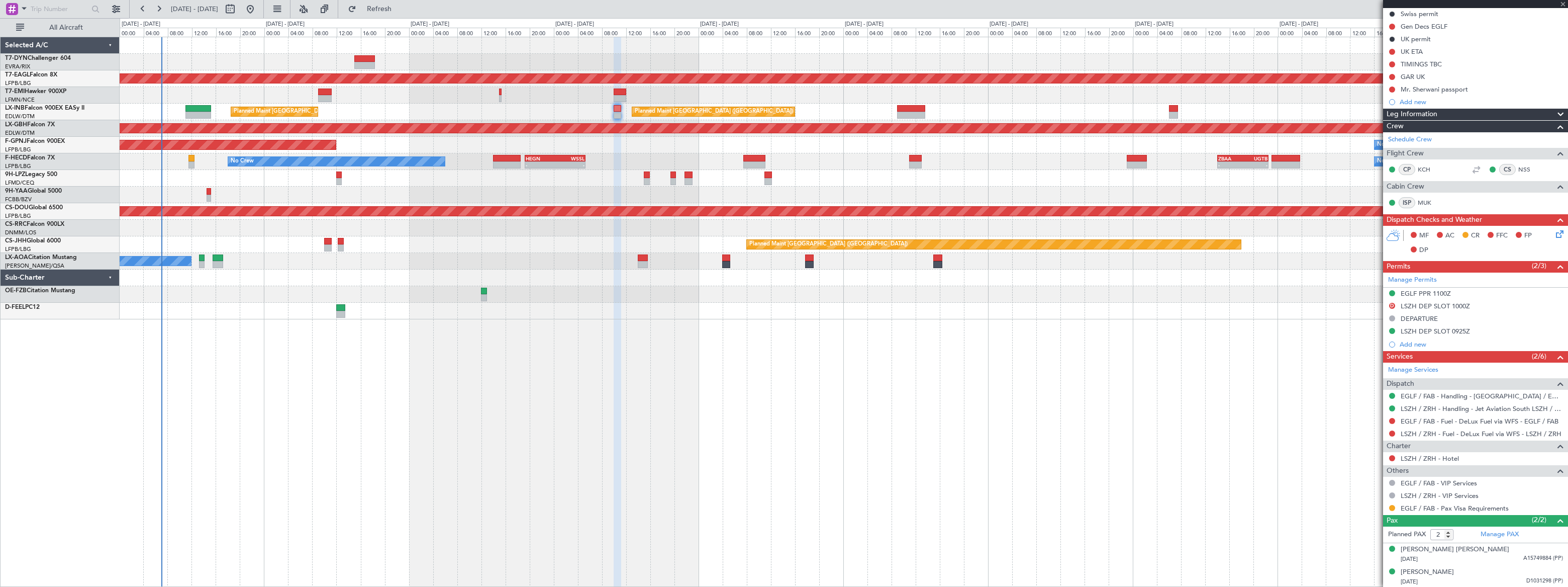
scroll to position [0, 0]
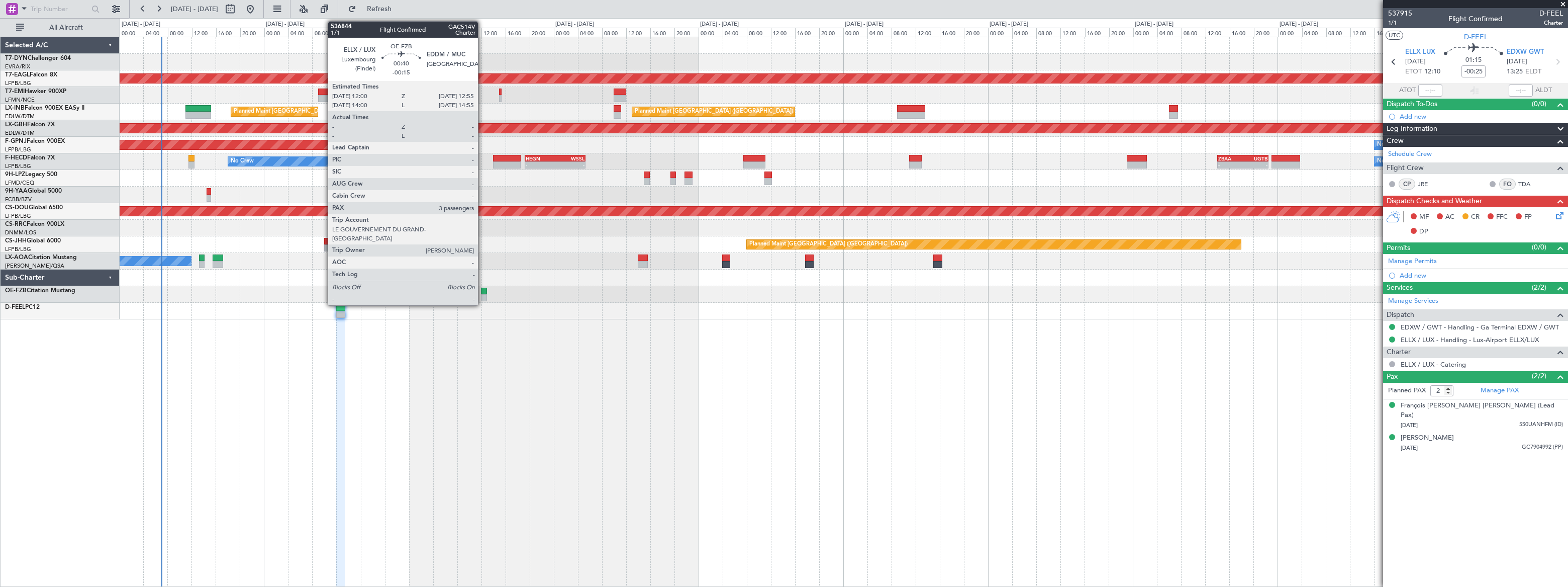
click at [482, 293] on div at bounding box center [484, 291] width 6 height 7
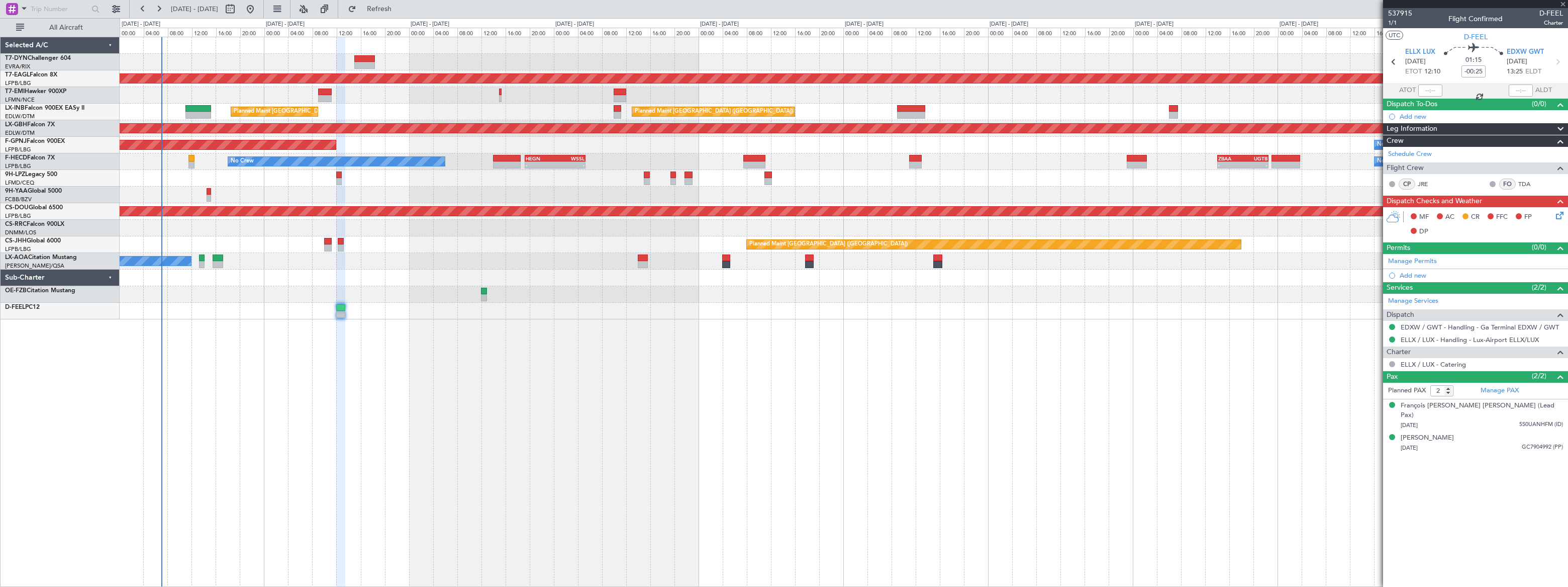
type input "-00:15"
type input "3"
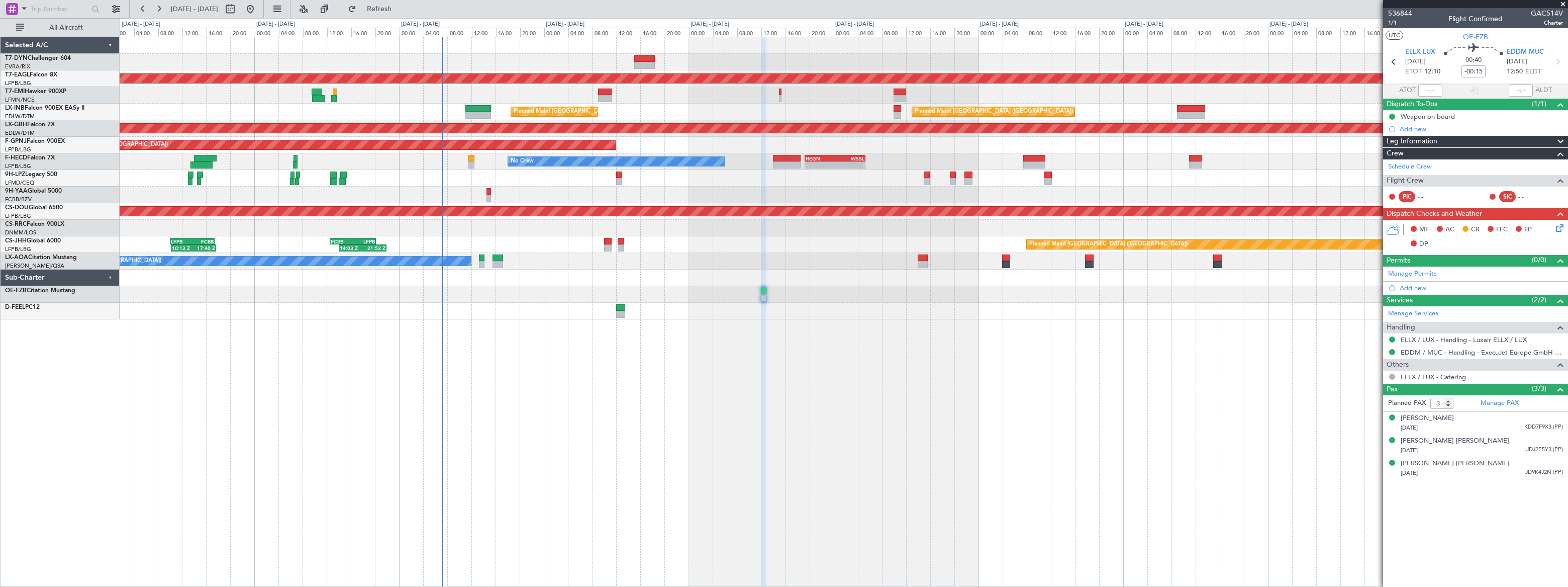
click at [861, 120] on div "Planned Maint Dubai (Al Maktoum Intl) Planned Maint London (Farnborough) Planne…" at bounding box center [843, 178] width 1447 height 282
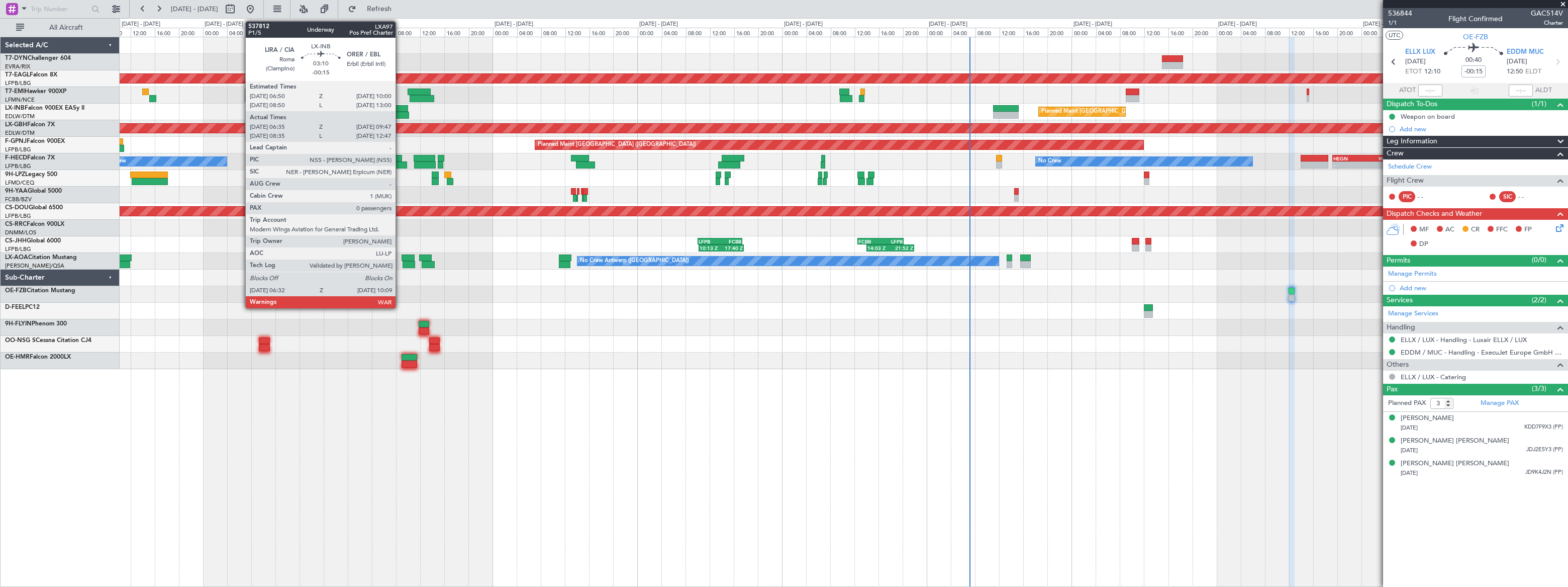
click at [400, 108] on div at bounding box center [398, 108] width 20 height 7
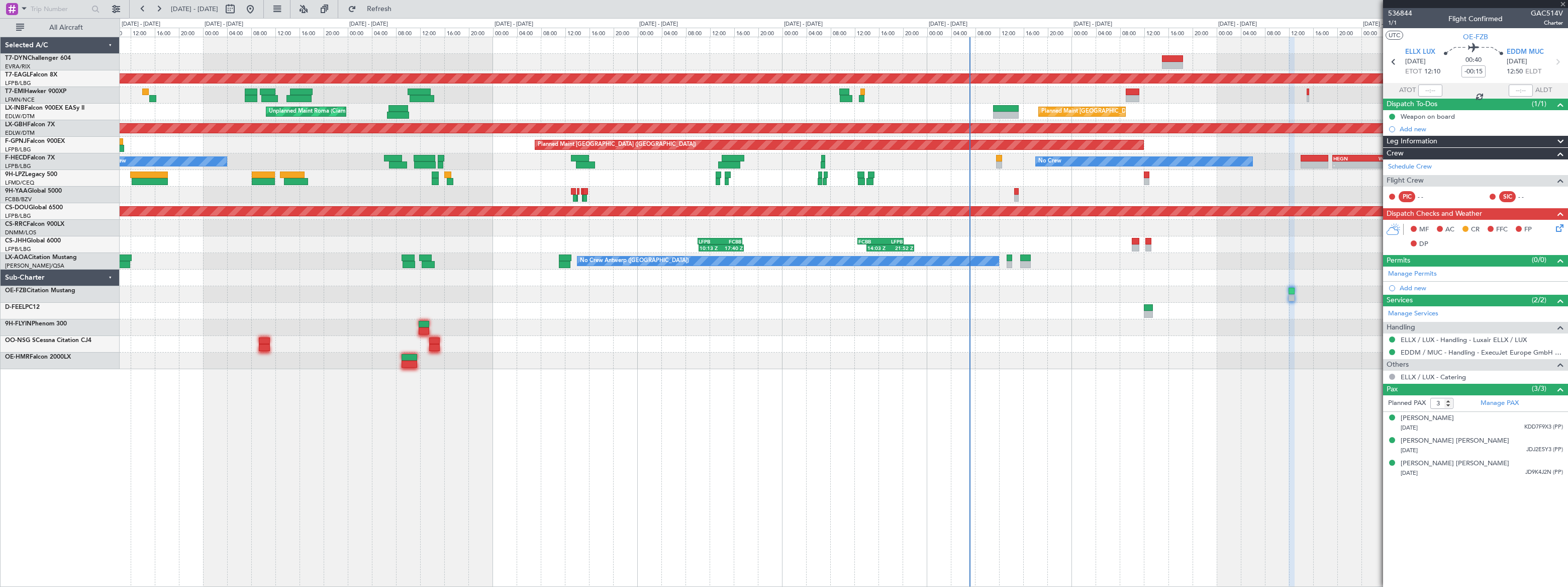
type input "06:35"
type input "09:47"
type input "0"
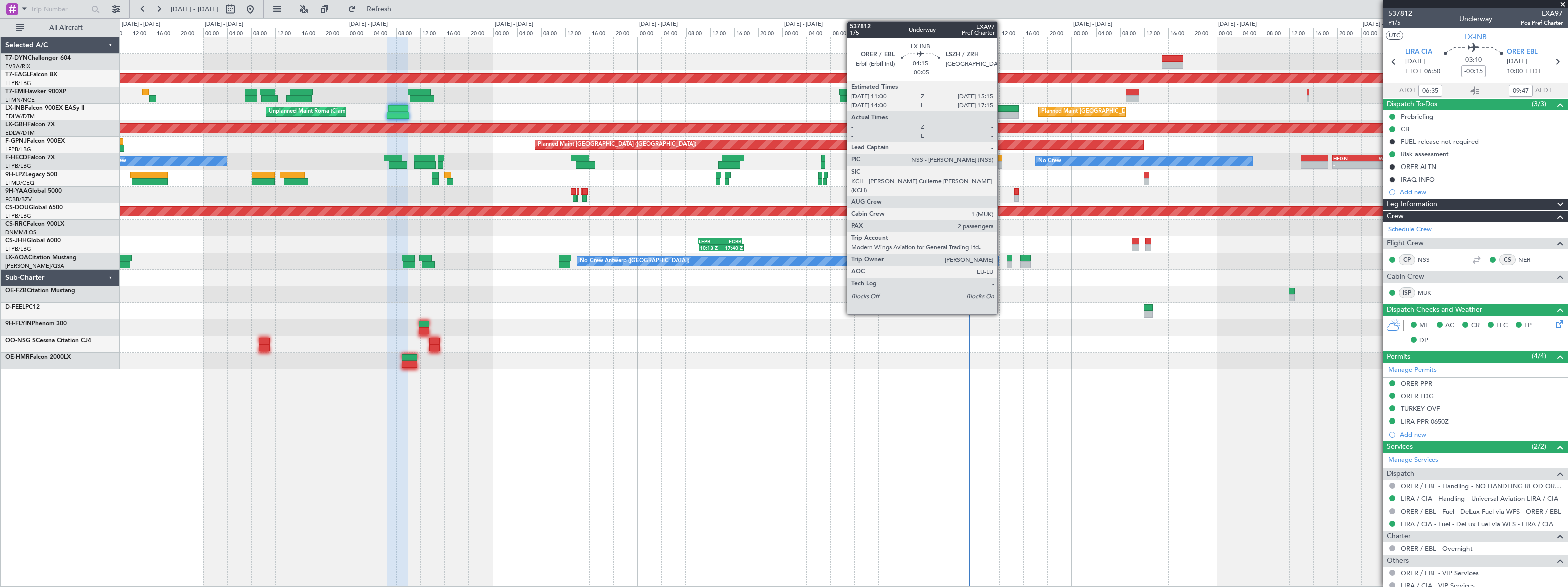
click at [1002, 107] on div at bounding box center [1006, 108] width 26 height 7
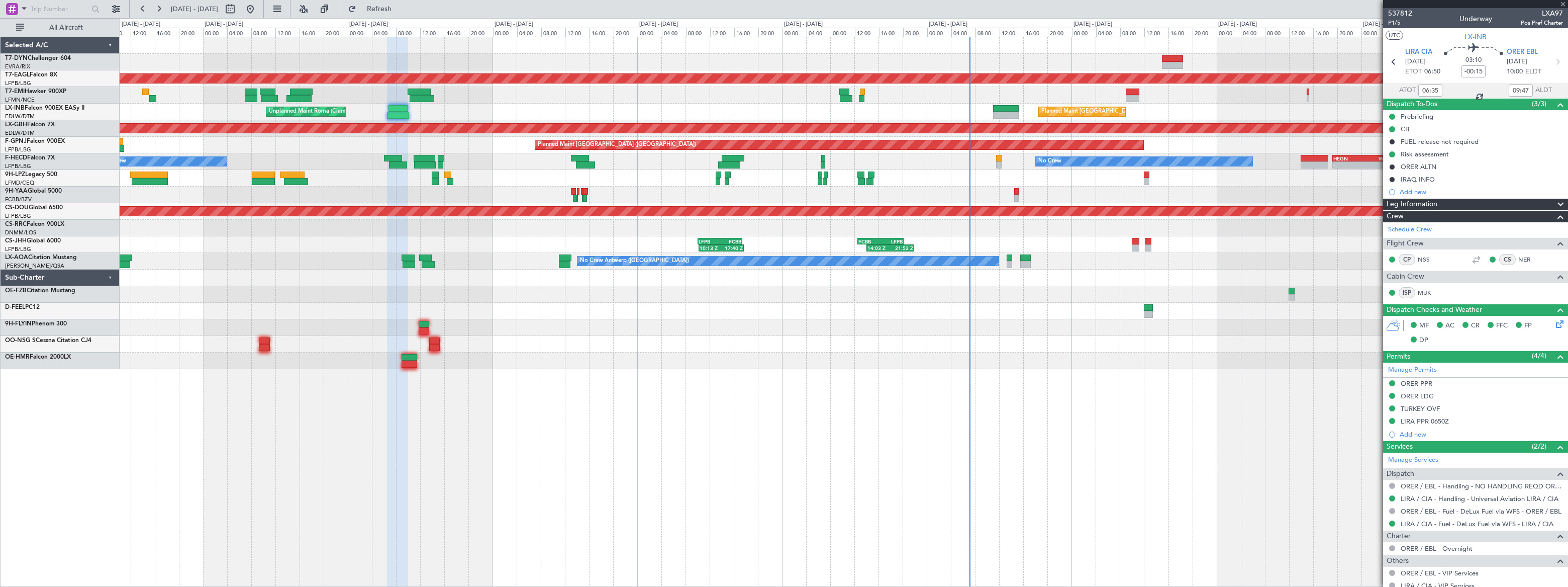
type input "-00:05"
type input "2"
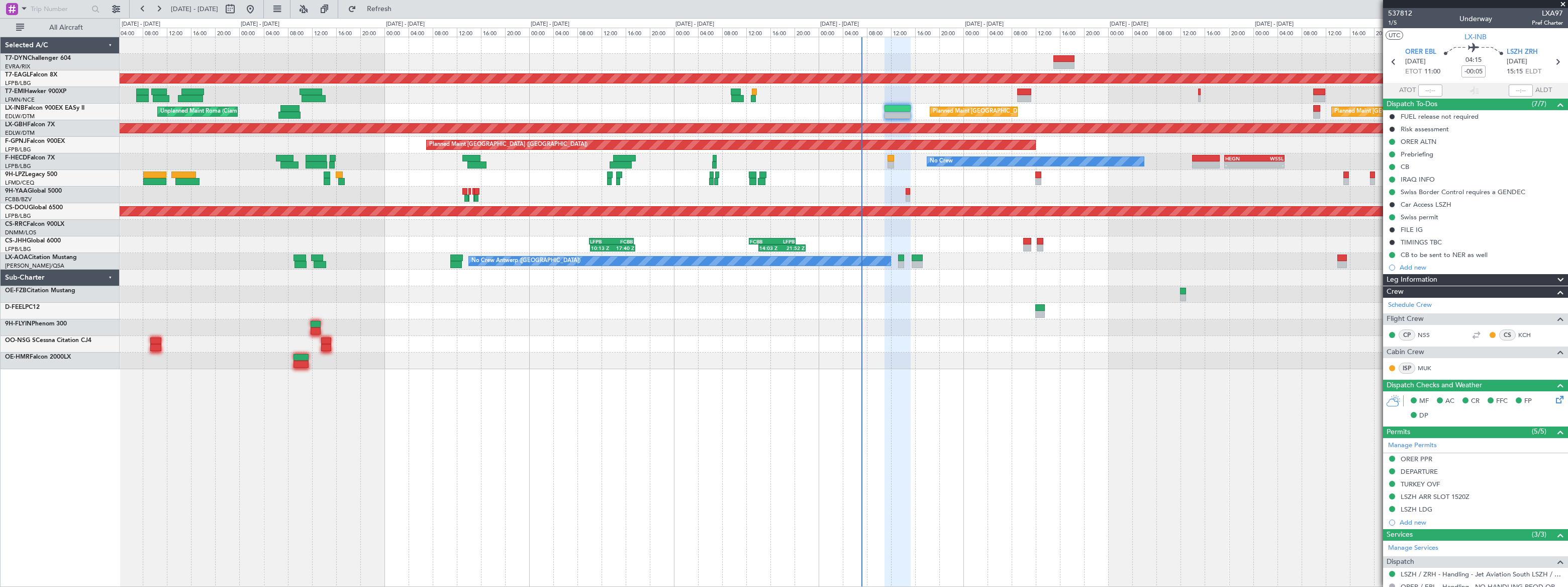
click at [699, 153] on div "No Crew - - HEGN 19:15 Z WSSL 05:15 Z No Crew Planned Maint Paris (Le Bourget) …" at bounding box center [843, 161] width 1448 height 17
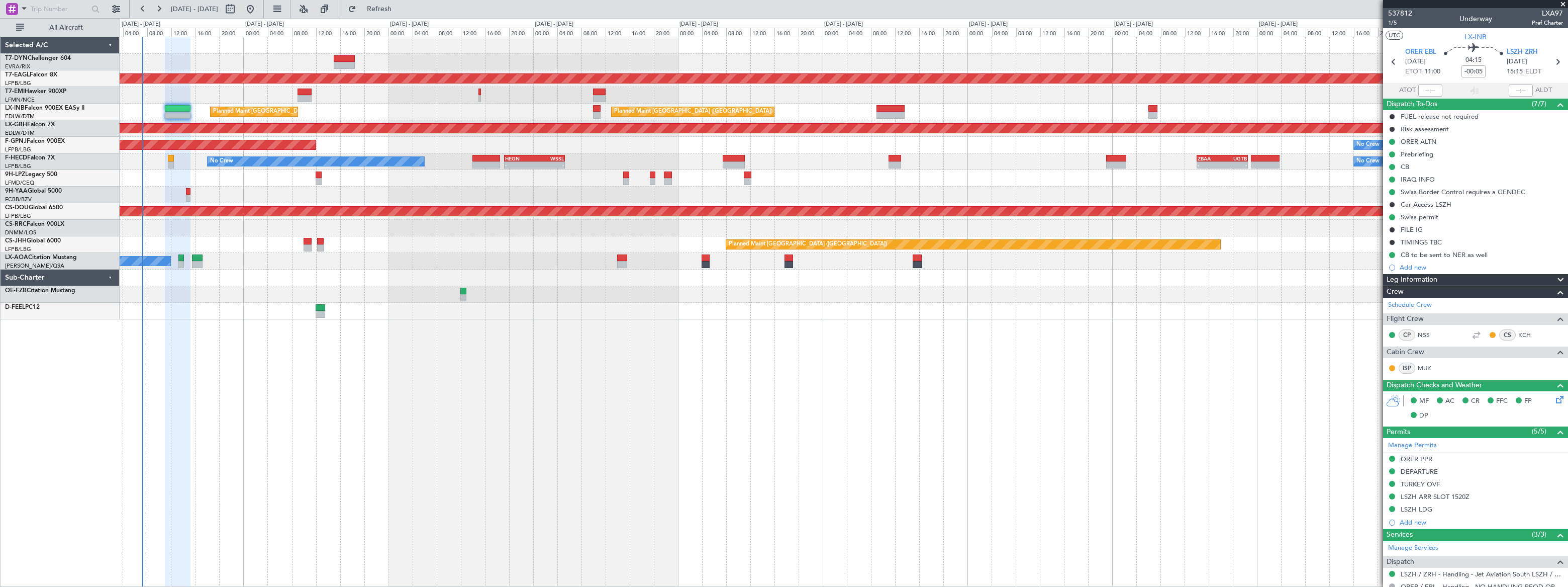
click at [165, 50] on div at bounding box center [843, 45] width 1447 height 17
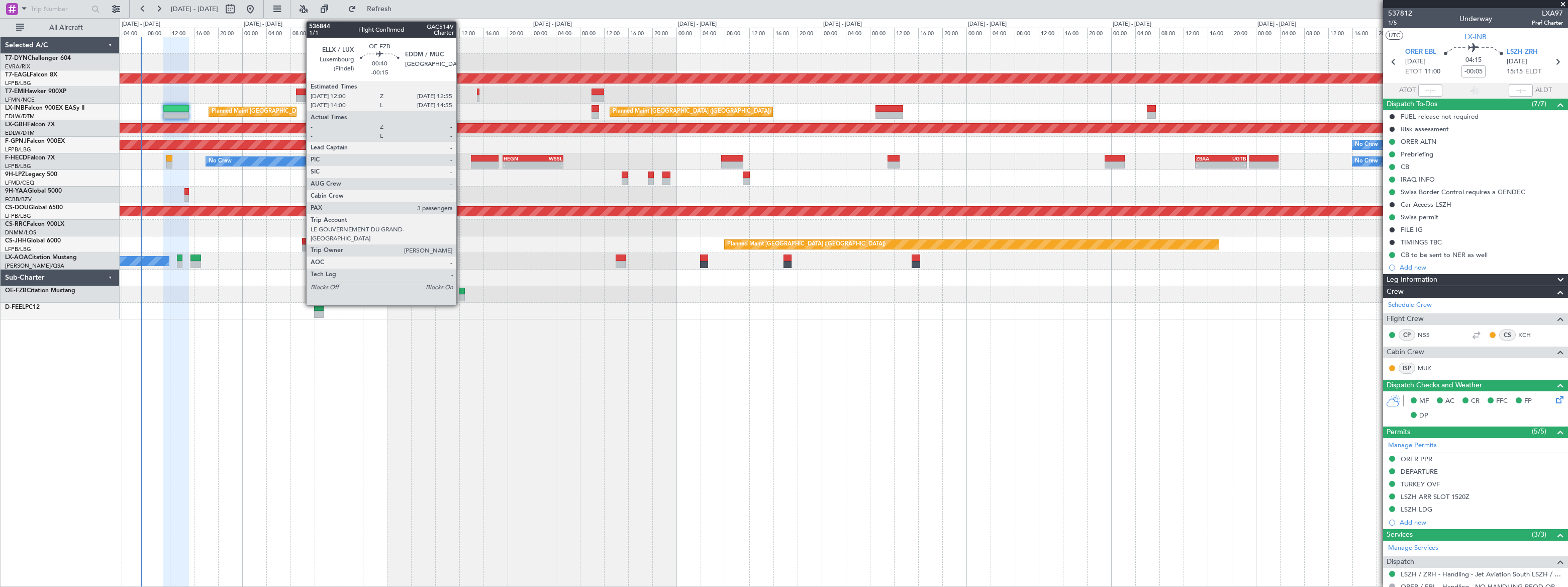
click at [461, 291] on div at bounding box center [462, 291] width 6 height 7
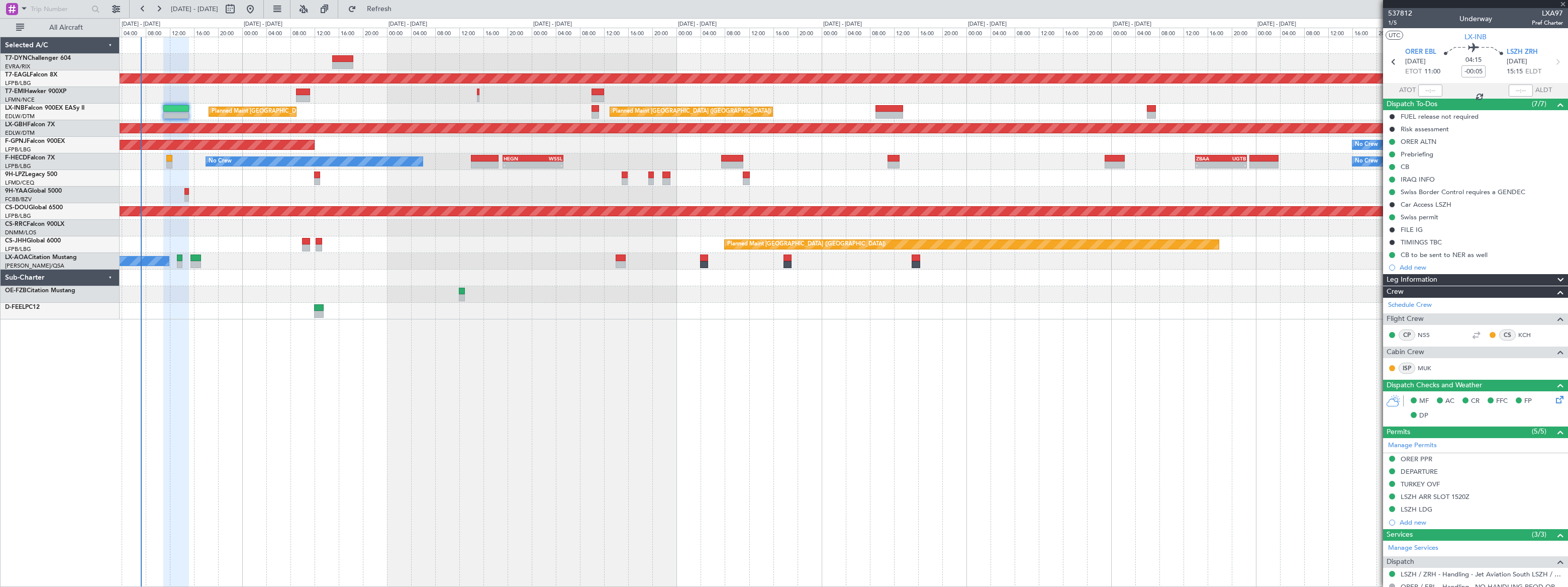
type input "-00:15"
type input "3"
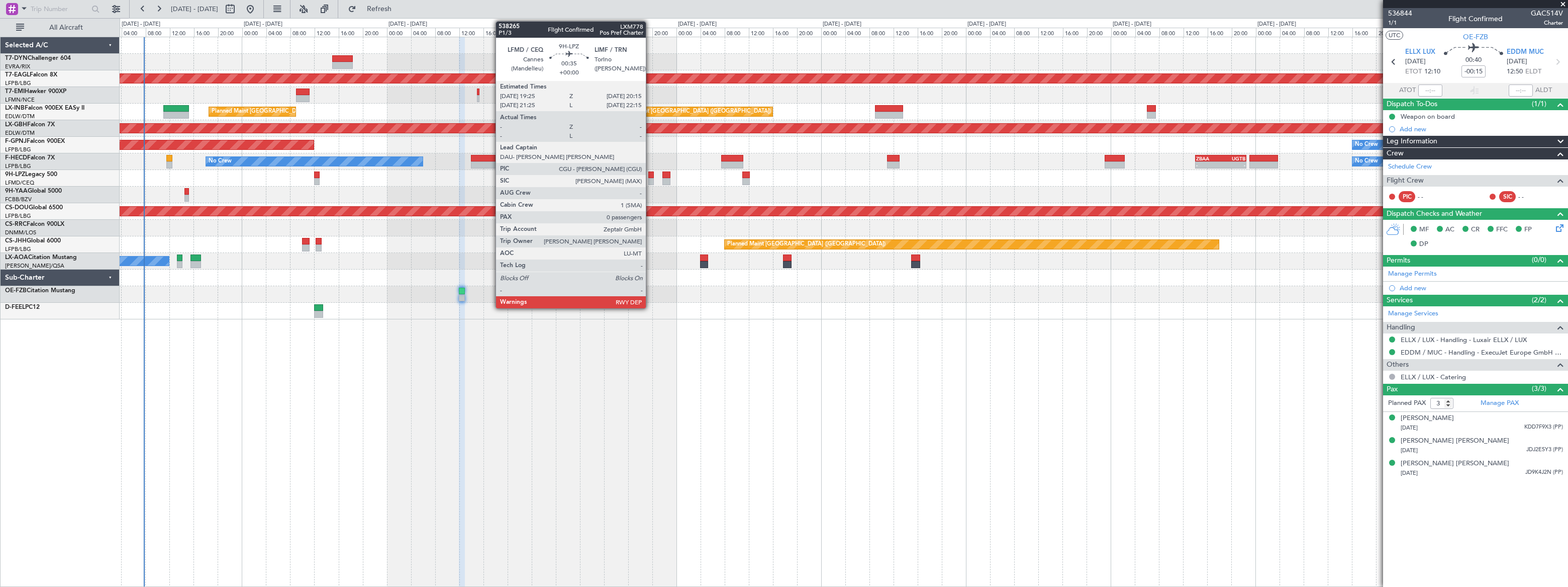
click at [650, 177] on div at bounding box center [651, 175] width 6 height 7
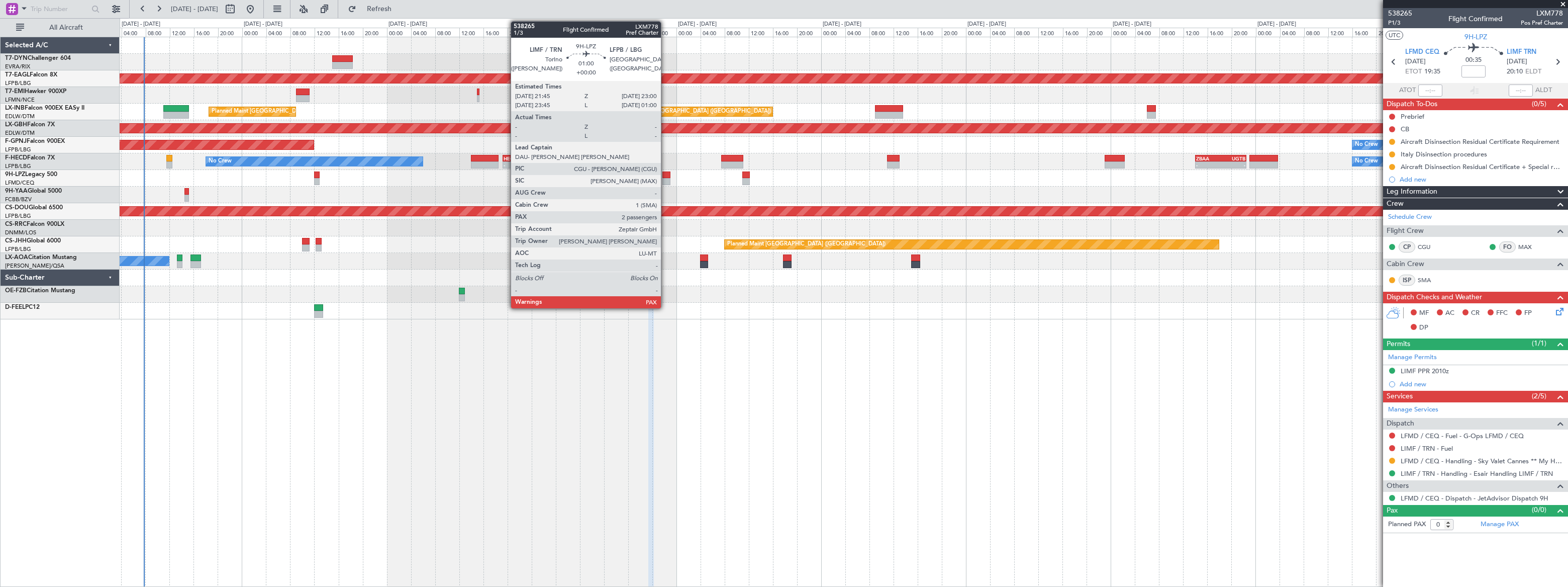
click at [666, 175] on div at bounding box center [666, 175] width 8 height 7
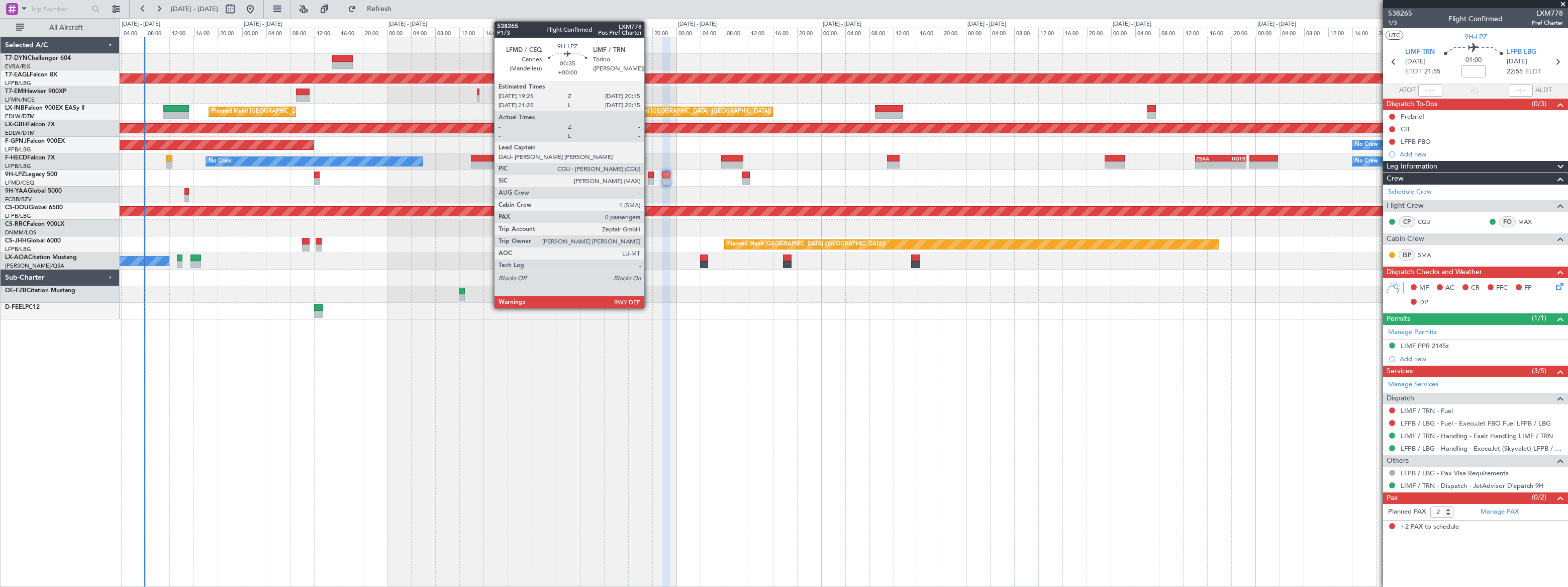
click at [649, 175] on div at bounding box center [651, 175] width 6 height 7
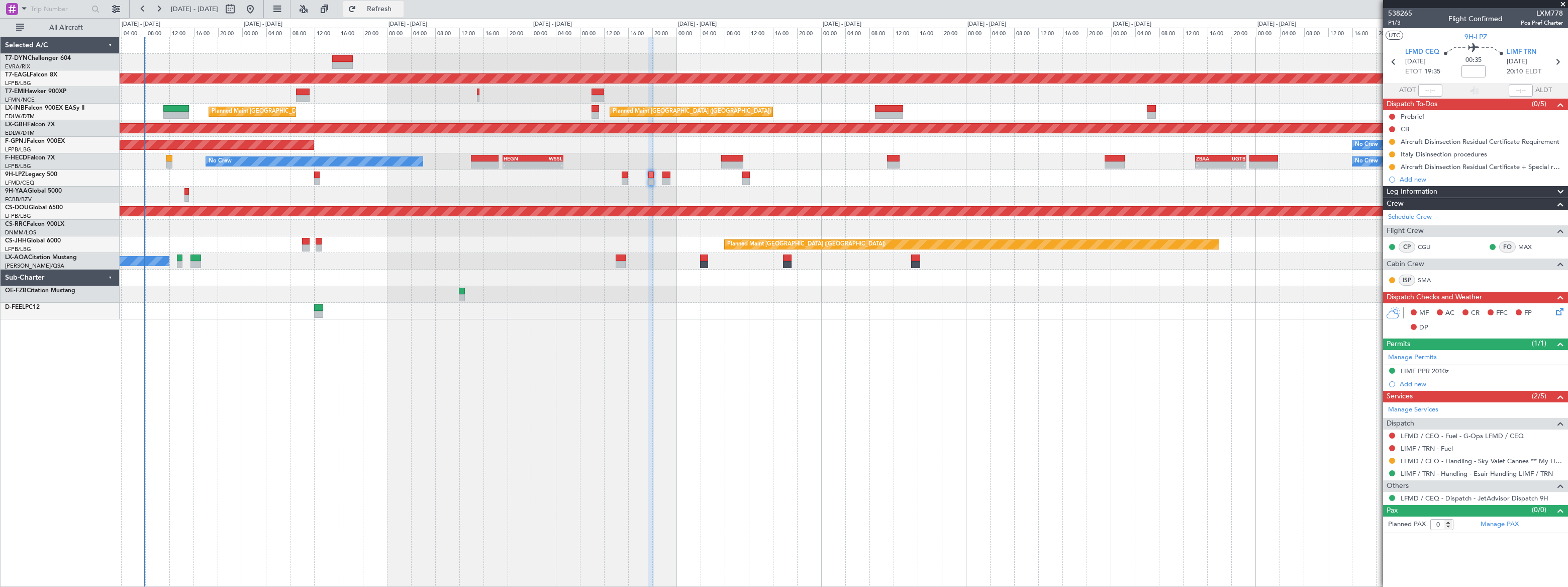
click at [400, 7] on span "Refresh" at bounding box center [379, 9] width 42 height 7
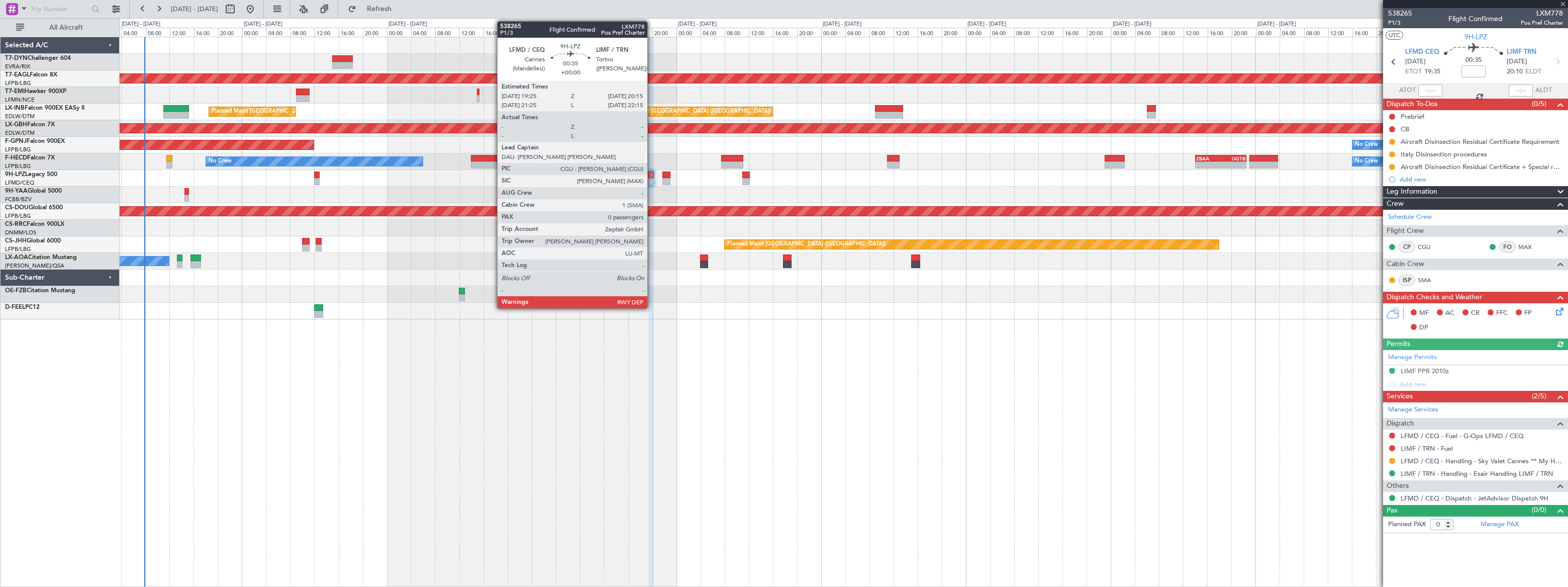
click at [651, 175] on div at bounding box center [651, 175] width 6 height 7
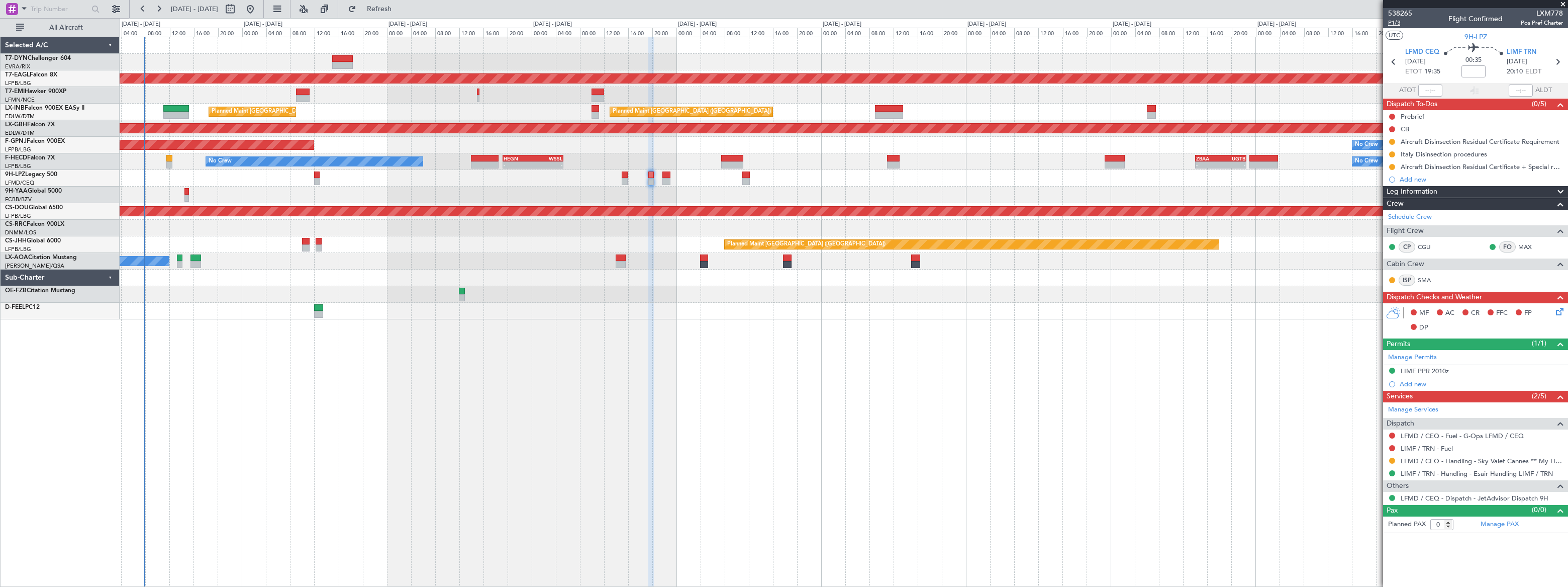
click at [1394, 23] on span "P1/3" at bounding box center [1400, 23] width 24 height 9
click at [400, 6] on span "Refresh" at bounding box center [379, 9] width 42 height 7
click at [400, 6] on span "Refreshing..." at bounding box center [379, 9] width 42 height 7
click at [400, 7] on span "Refresh" at bounding box center [379, 9] width 42 height 7
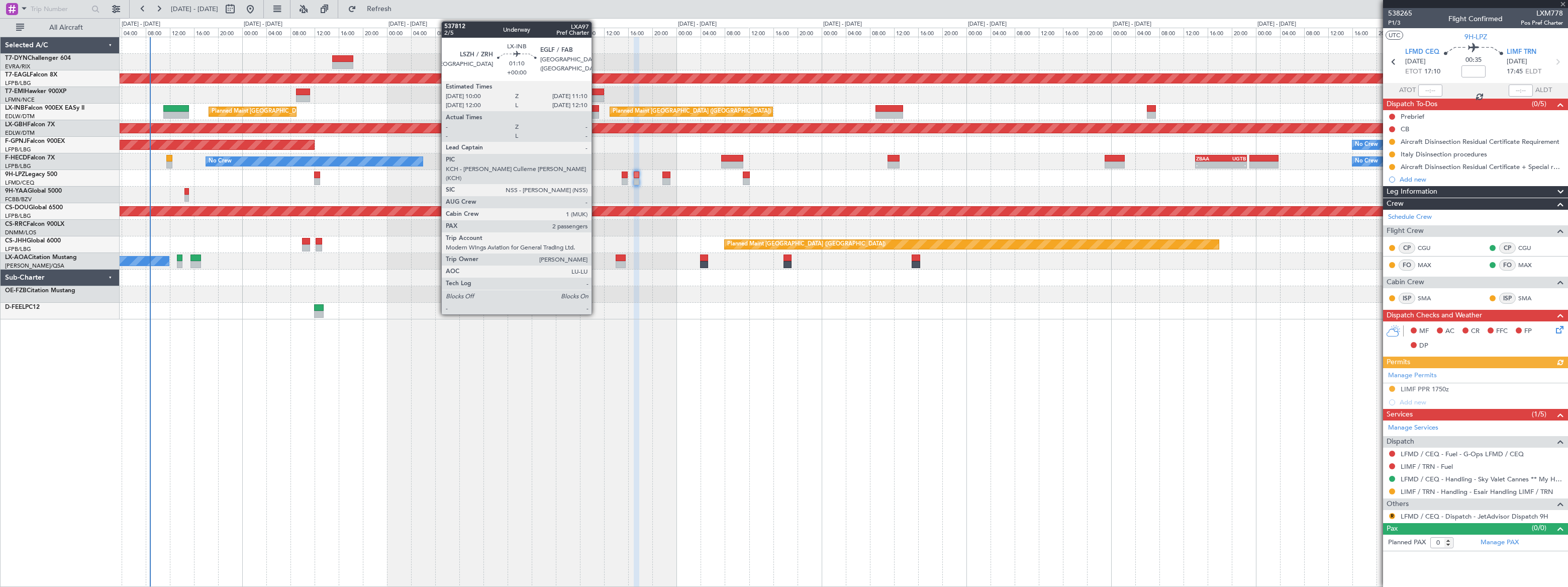
click at [596, 108] on div at bounding box center [595, 108] width 7 height 7
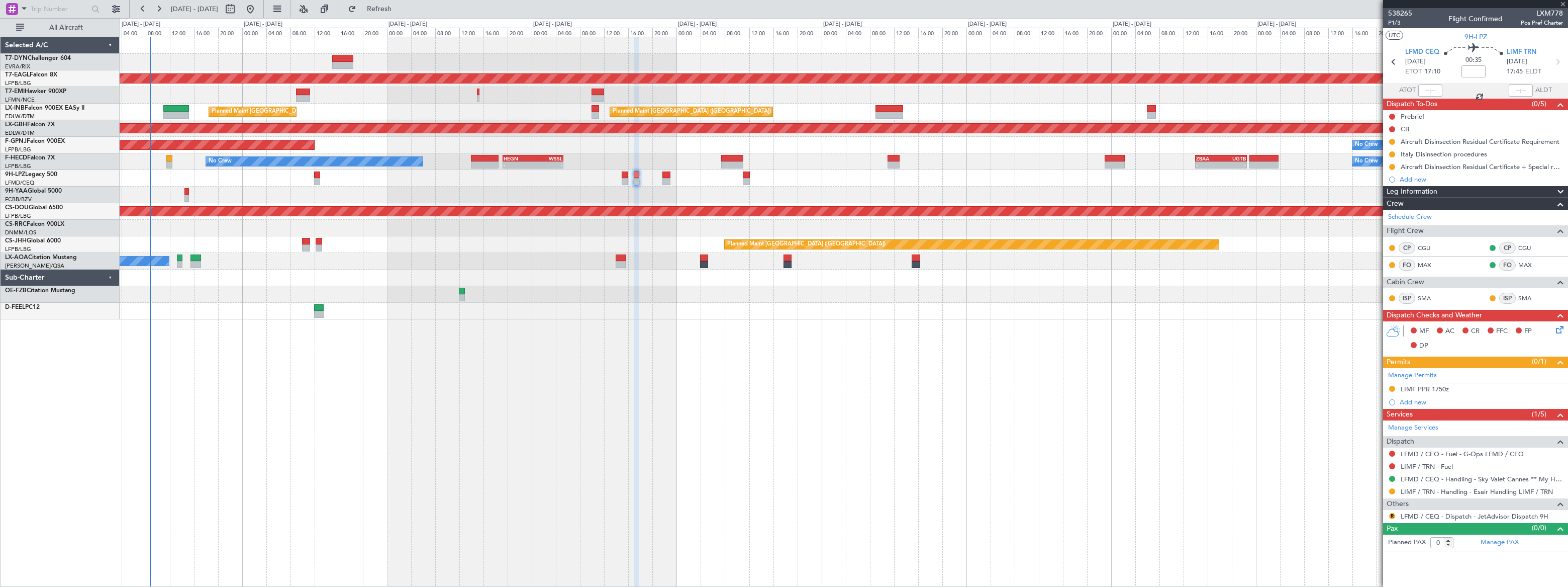
type input "2"
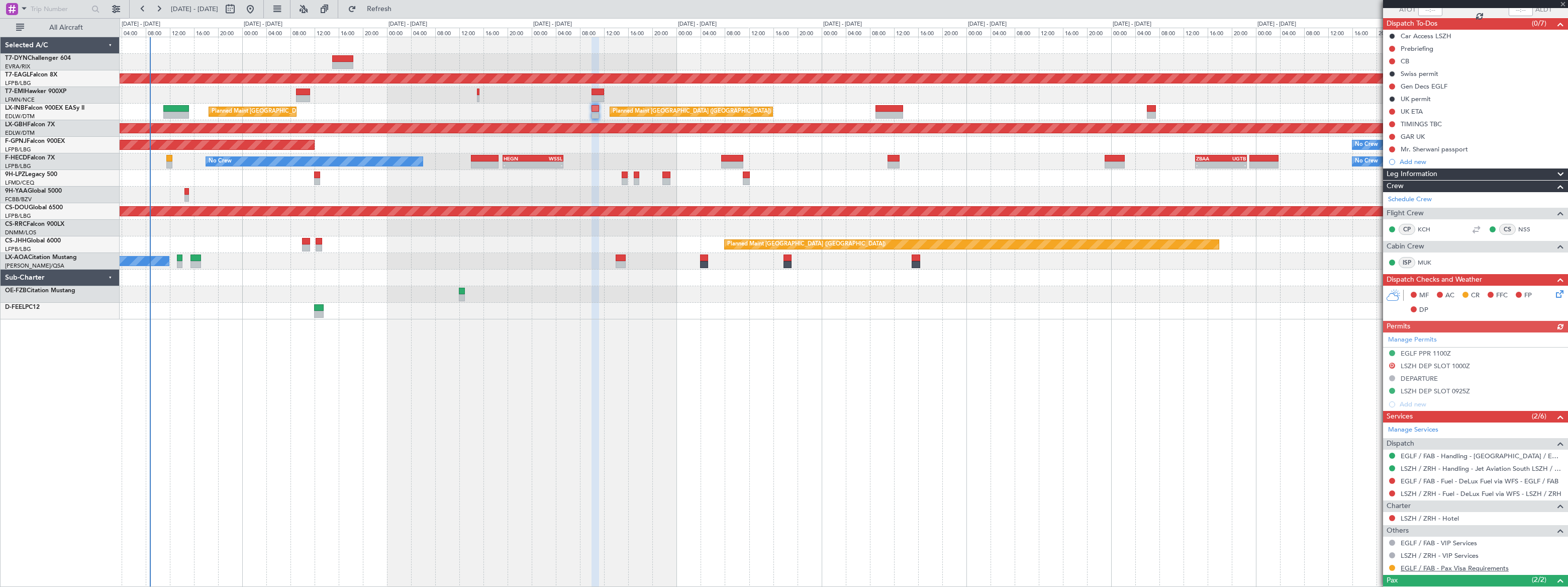
scroll to position [140, 0]
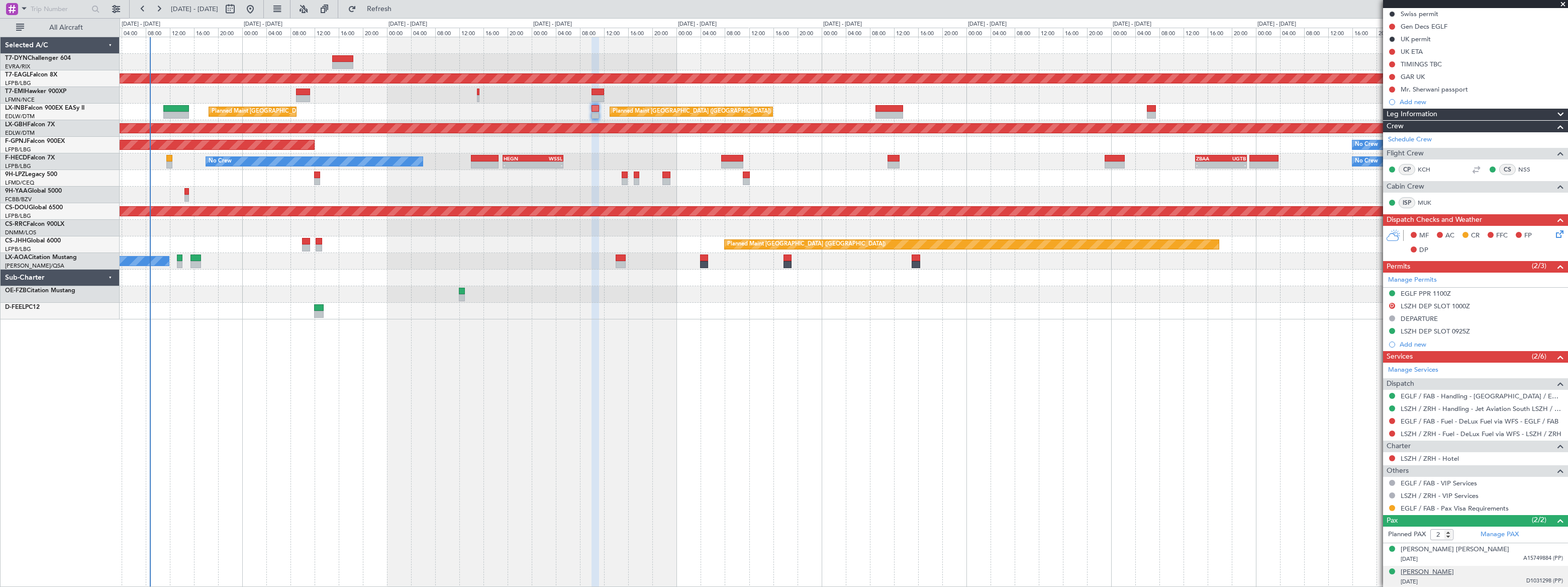
click at [1454, 568] on div "[PERSON_NAME]" at bounding box center [1427, 572] width 53 height 10
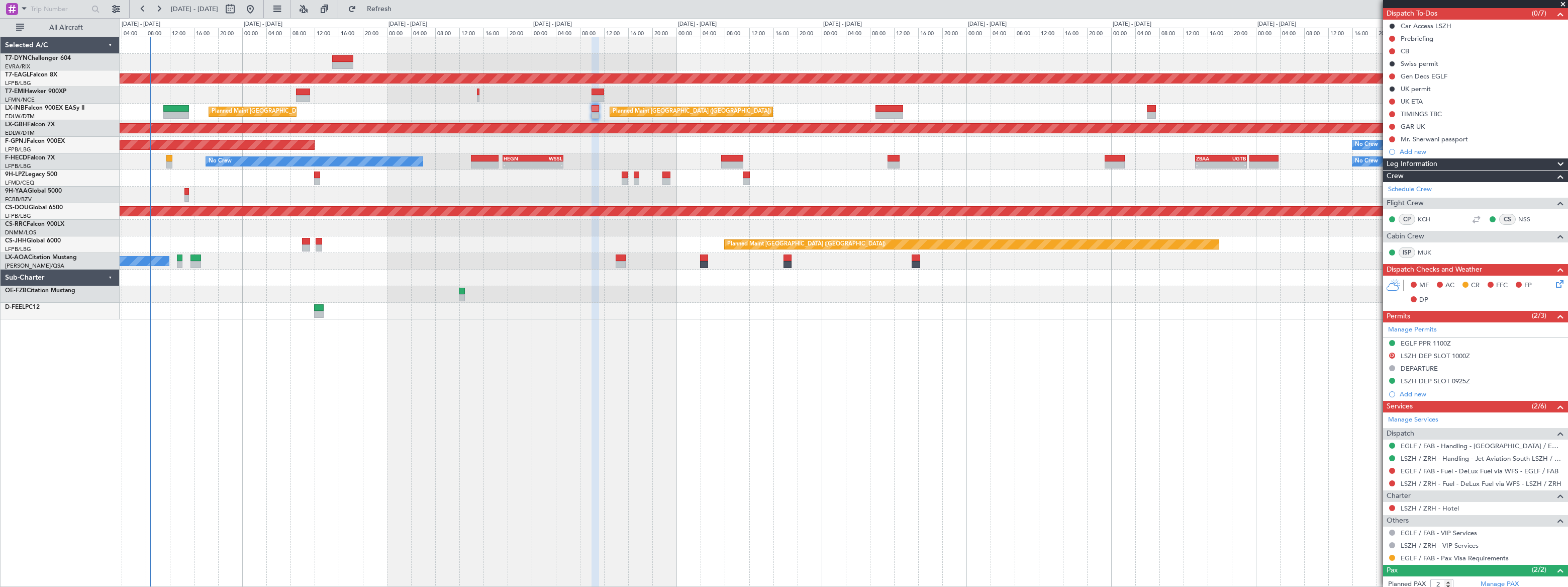
drag, startPoint x: 1503, startPoint y: 156, endPoint x: 1518, endPoint y: 73, distance: 84.3
click at [1514, 102] on div "537812 2/5 Underway LXA97 Pref Charter UTC LX-INB LSZH ZRH 05/10/2025 ETOT 10:0…" at bounding box center [1475, 289] width 185 height 745
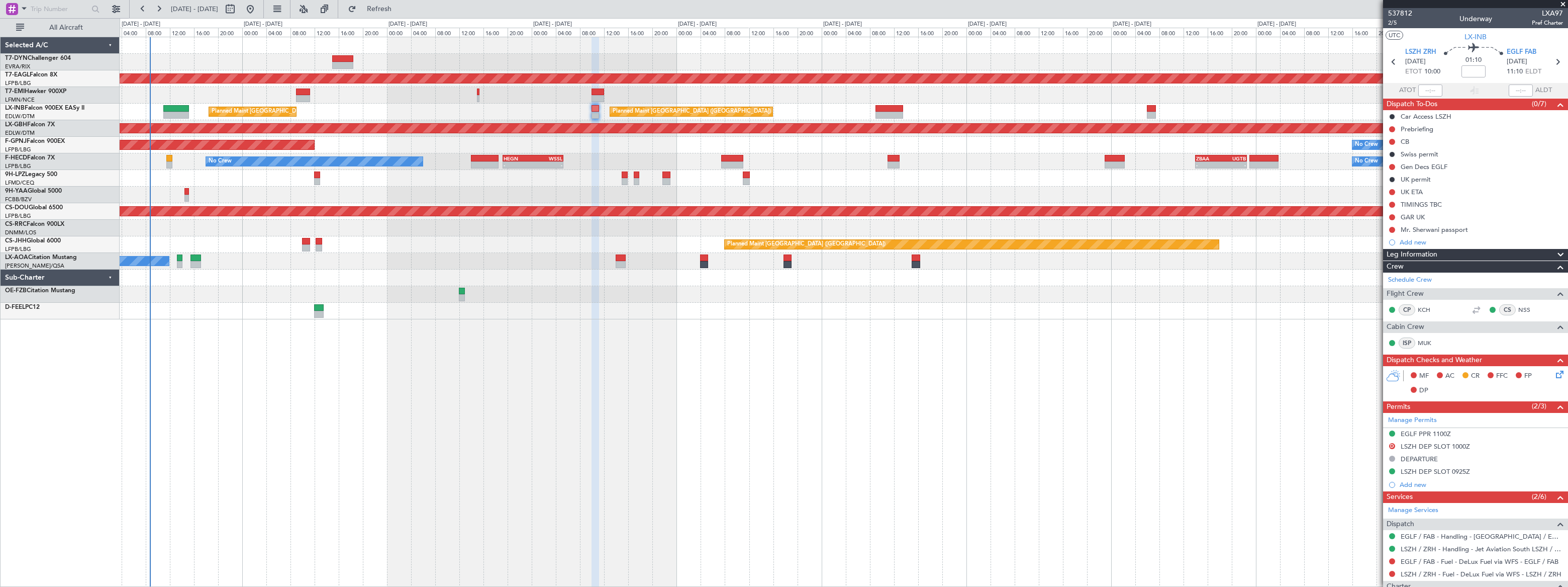
scroll to position [0, 0]
click at [1472, 38] on span "LX-INB" at bounding box center [1475, 36] width 22 height 10
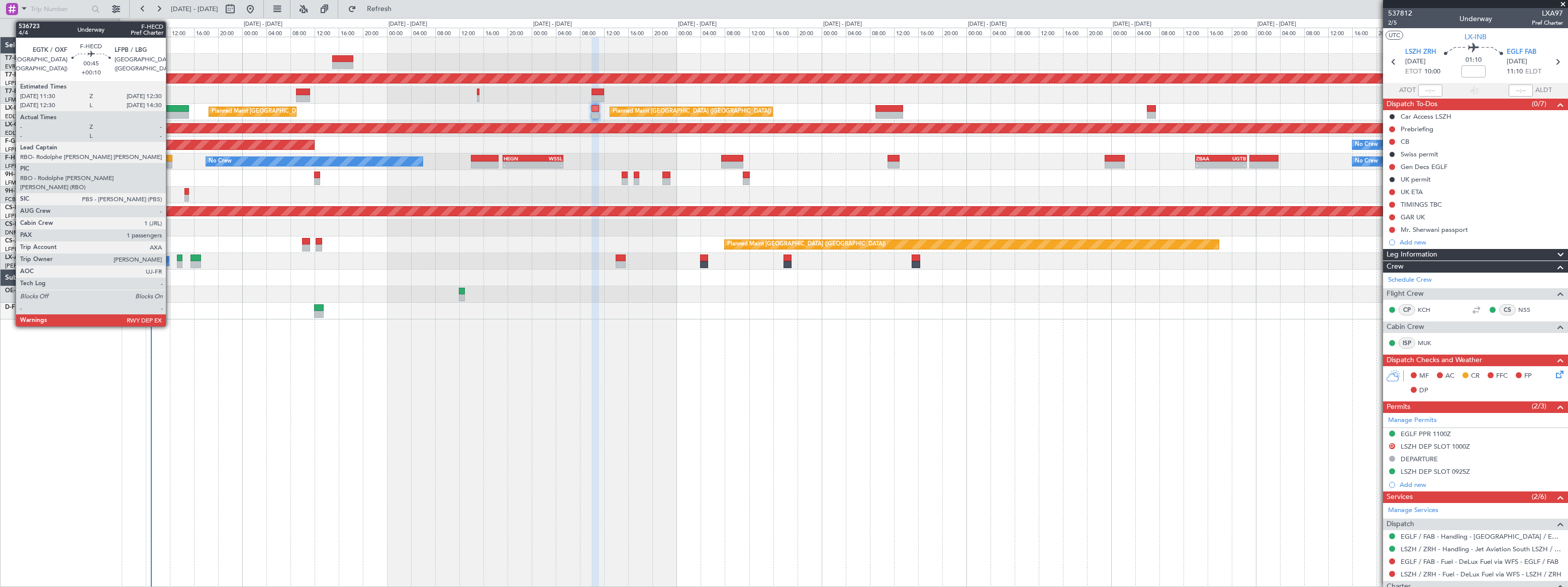
click at [170, 160] on div at bounding box center [170, 158] width 7 height 7
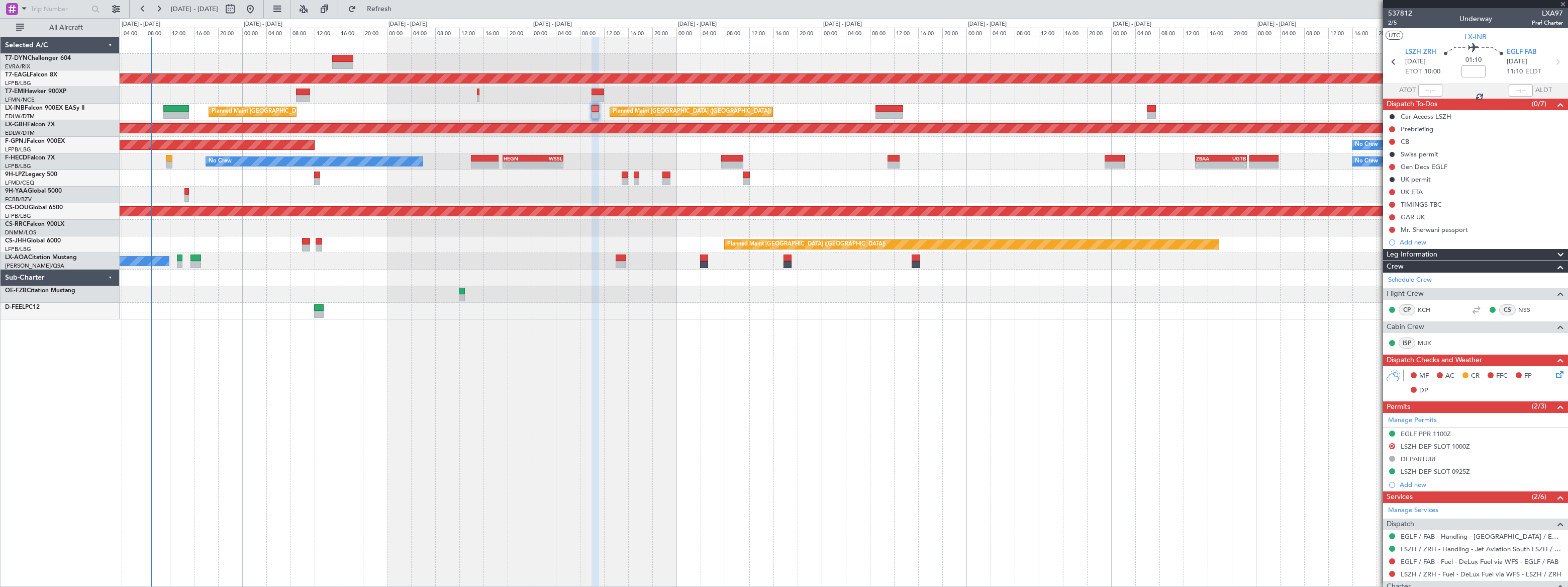
type input "+00:10"
type input "1"
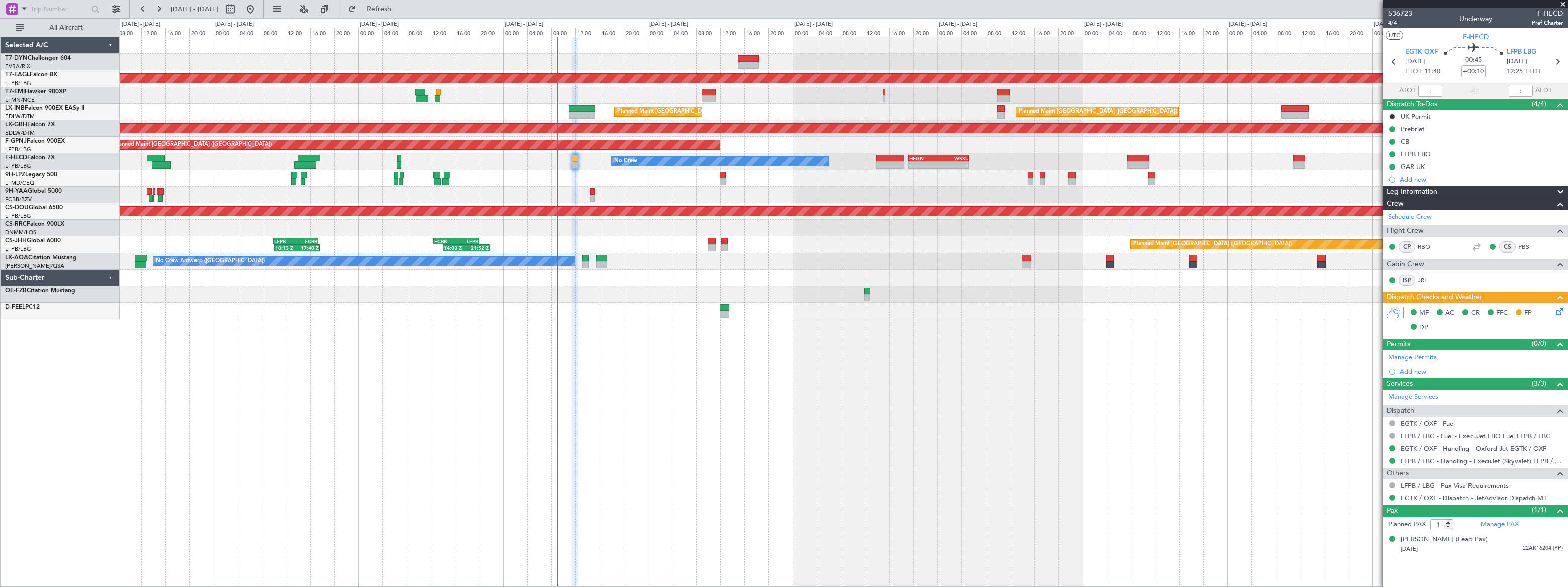
click at [691, 93] on div at bounding box center [843, 95] width 1448 height 17
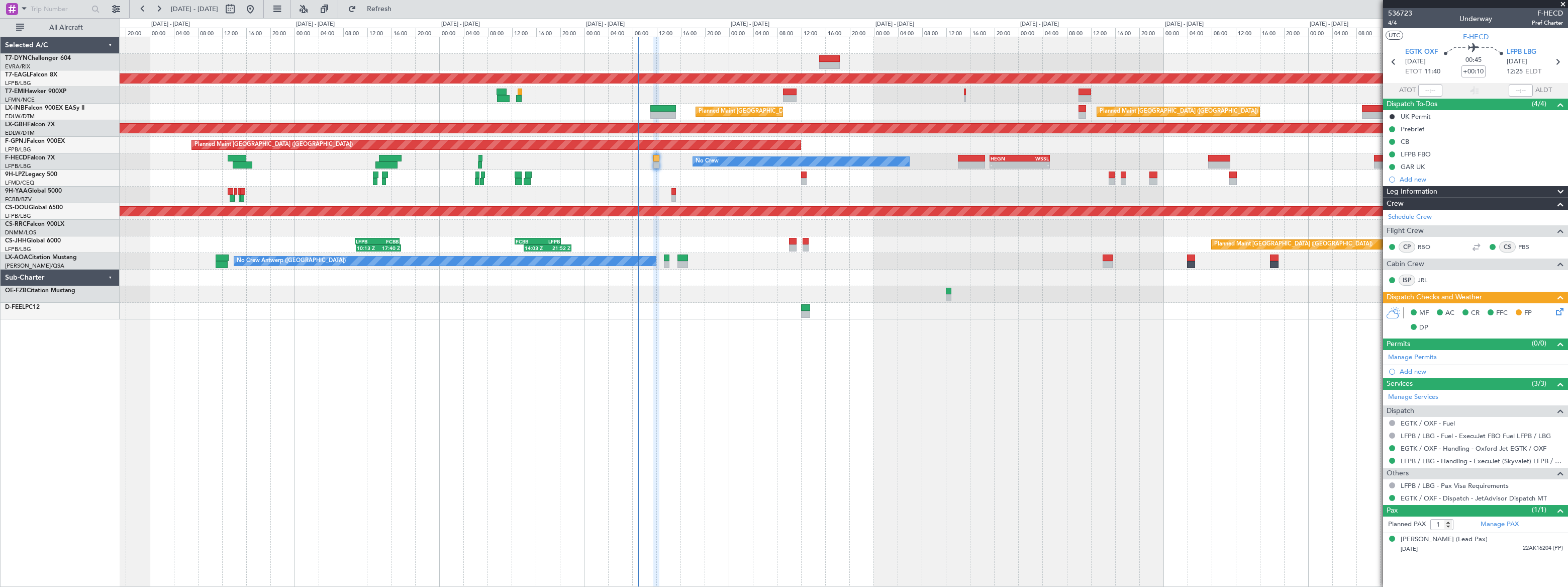
click at [745, 102] on div "Planned Maint Dubai (Al Maktoum Intl) Planned Maint [GEOGRAPHIC_DATA] Planned M…" at bounding box center [843, 178] width 1447 height 282
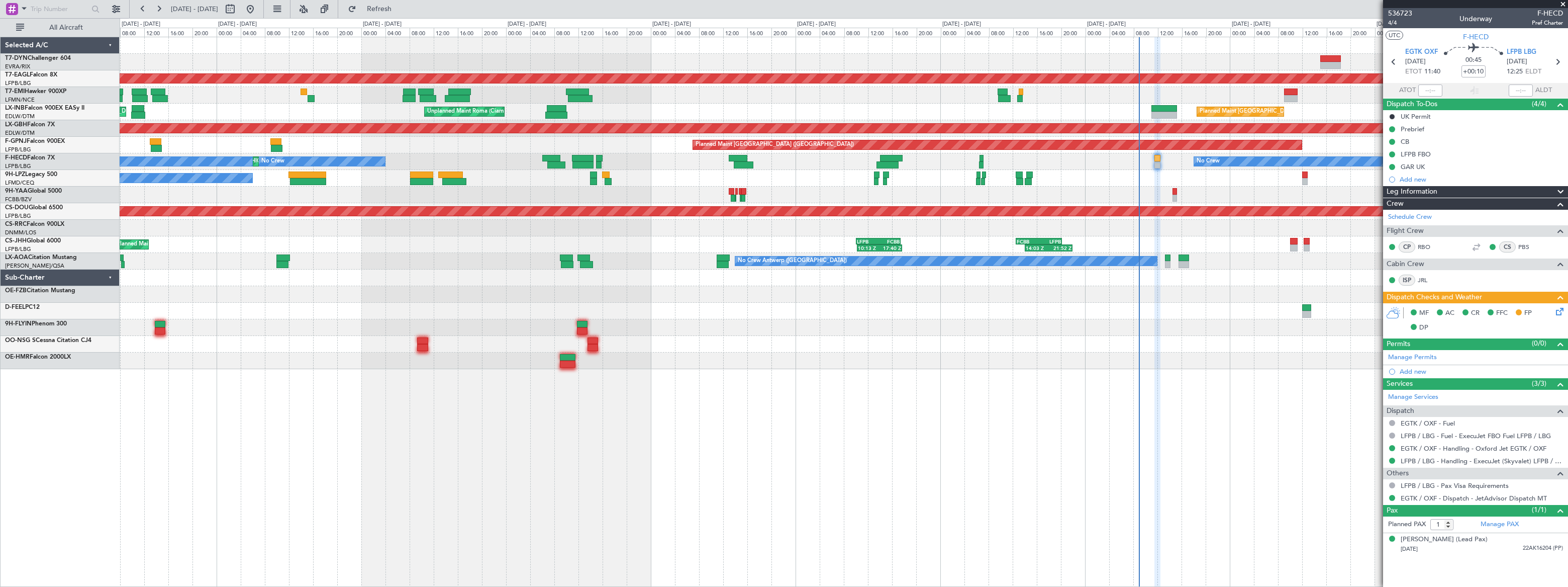
click at [769, 112] on div "Planned Maint [GEOGRAPHIC_DATA] Unplanned Maint [GEOGRAPHIC_DATA] ([GEOGRAPHIC_…" at bounding box center [843, 112] width 1447 height 17
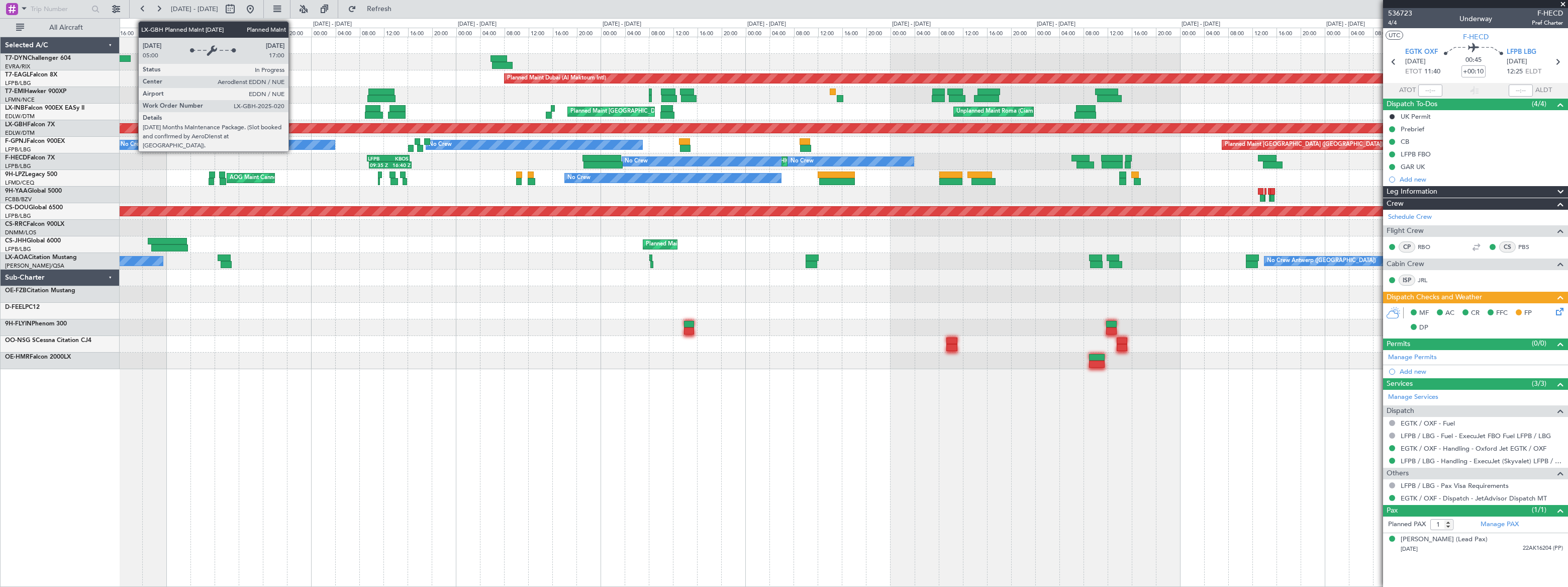
click at [759, 129] on div "Planned Maint Nurnberg" at bounding box center [1316, 128] width 3396 height 9
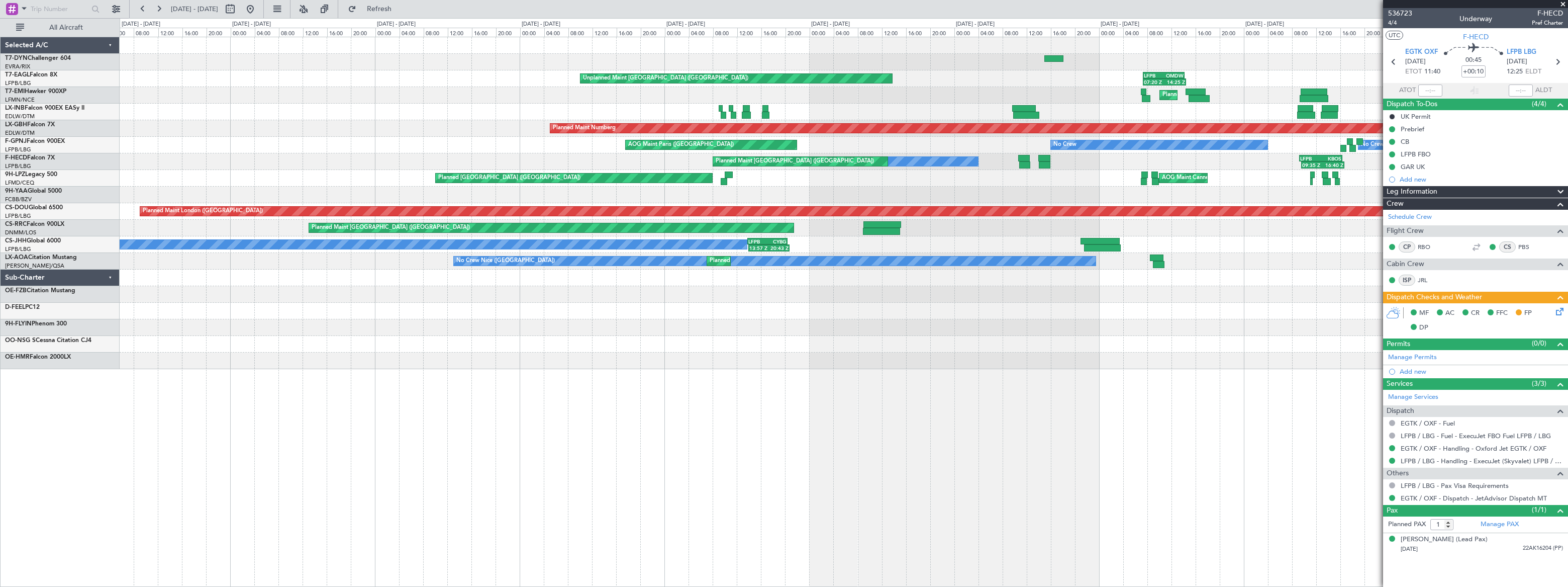
click at [1046, 204] on div "Planned Maint Dubai (Al Maktoum Intl) 07:20 Z 14:25 Z LFPB 07:20 Z OMDW 14:10 Z…" at bounding box center [843, 203] width 1447 height 332
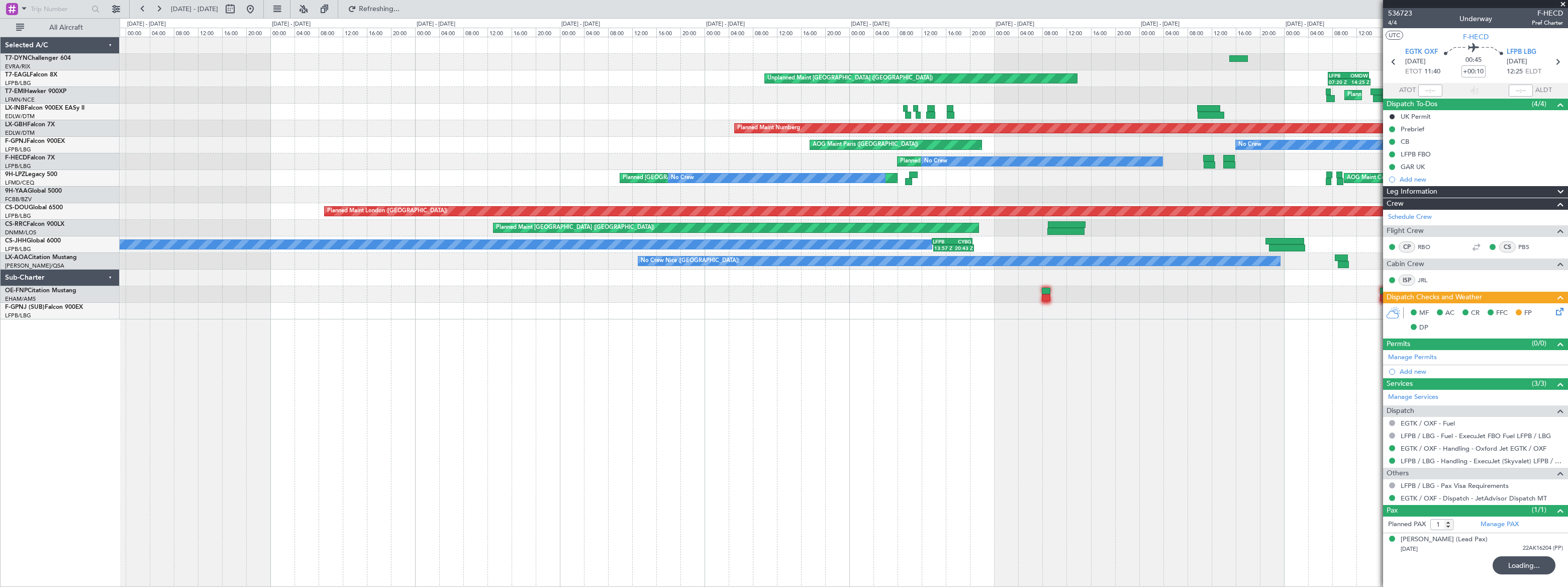
click at [1078, 72] on div "Unplanned Maint Paris (Le Bourget) 07:20 Z 14:25 Z LFPB 07:20 Z OMDW 14:10 Z Pl…" at bounding box center [843, 178] width 1448 height 282
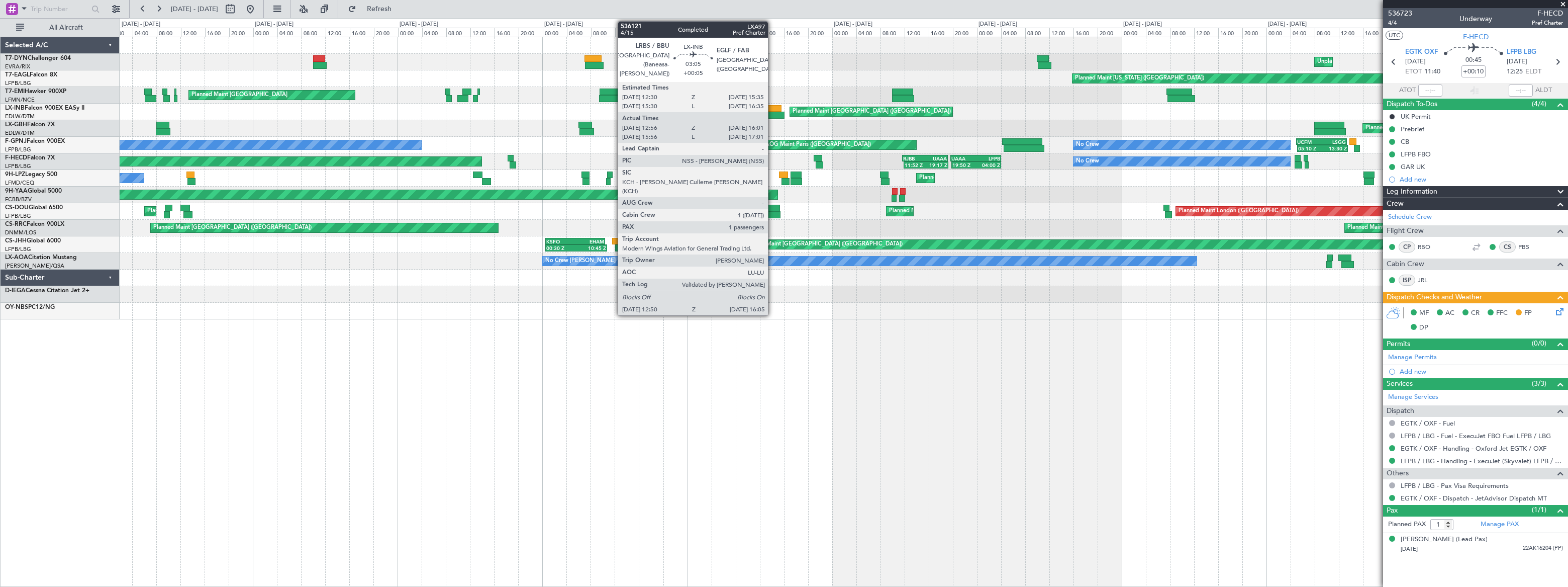
click at [772, 107] on div at bounding box center [772, 108] width 19 height 7
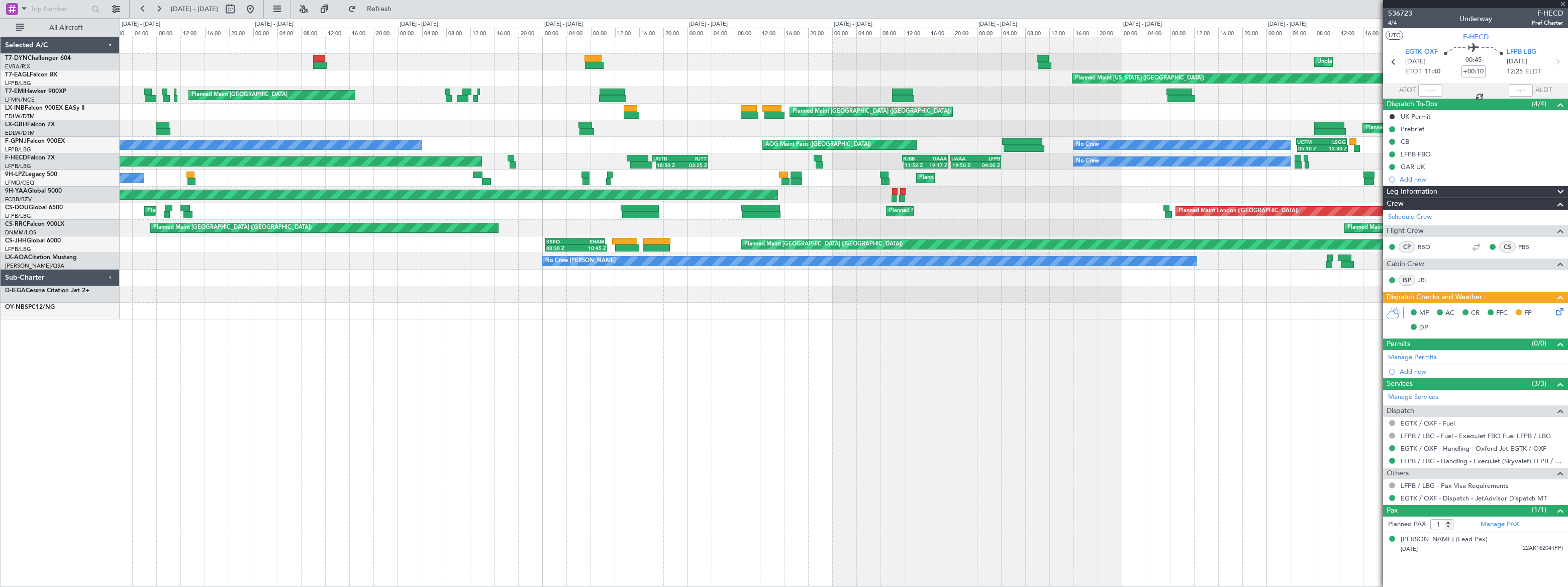
type input "+00:05"
type input "12:56"
type input "16:01"
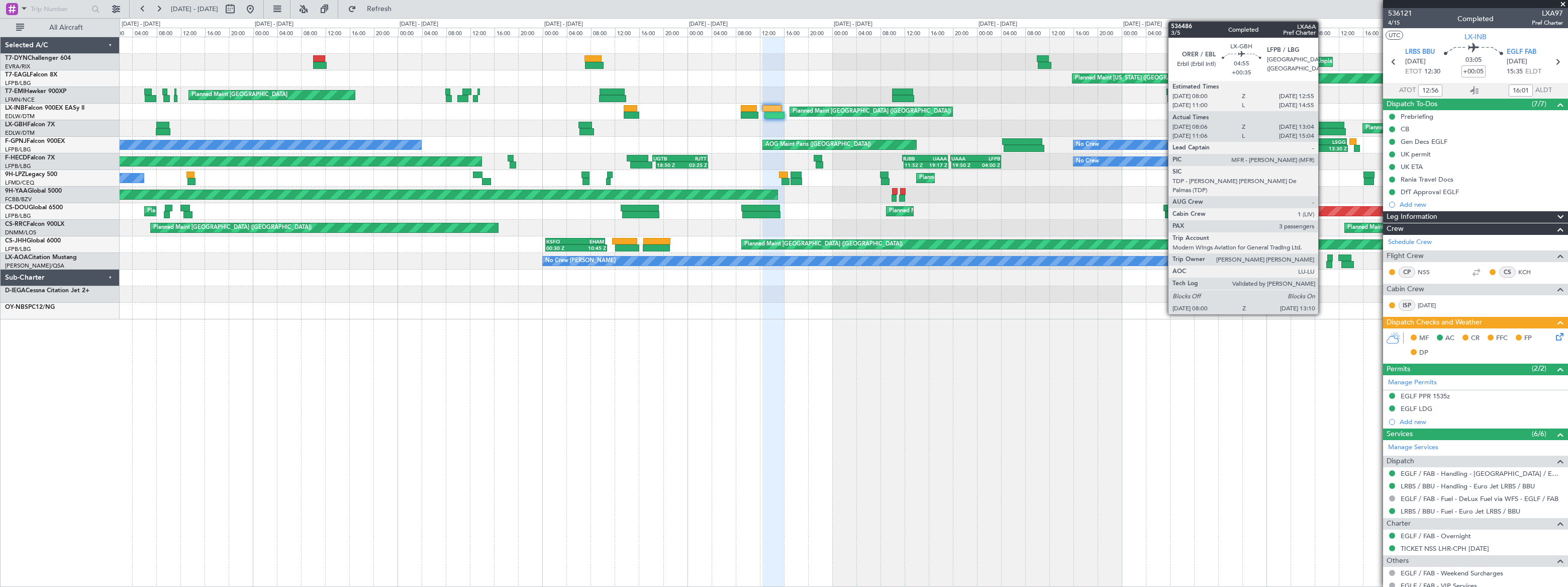
click at [1322, 122] on div at bounding box center [1329, 125] width 30 height 7
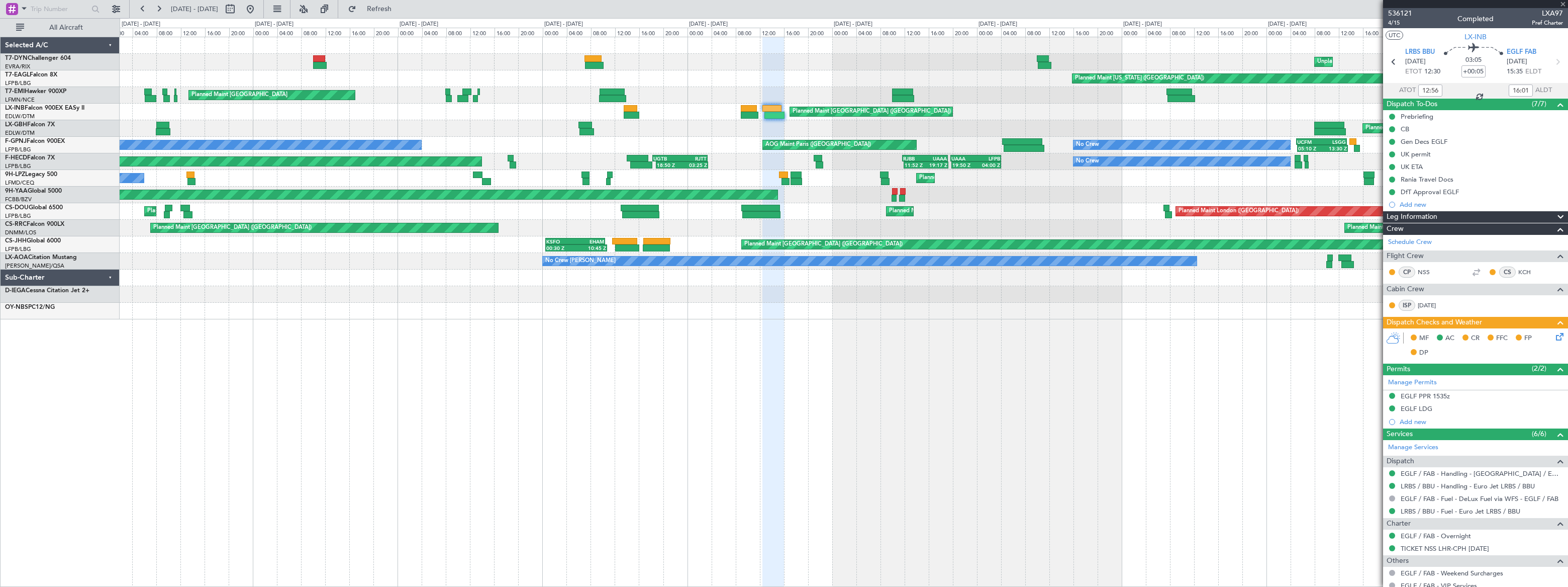
type input "+00:35"
type input "08:06"
type input "13:04"
type input "3"
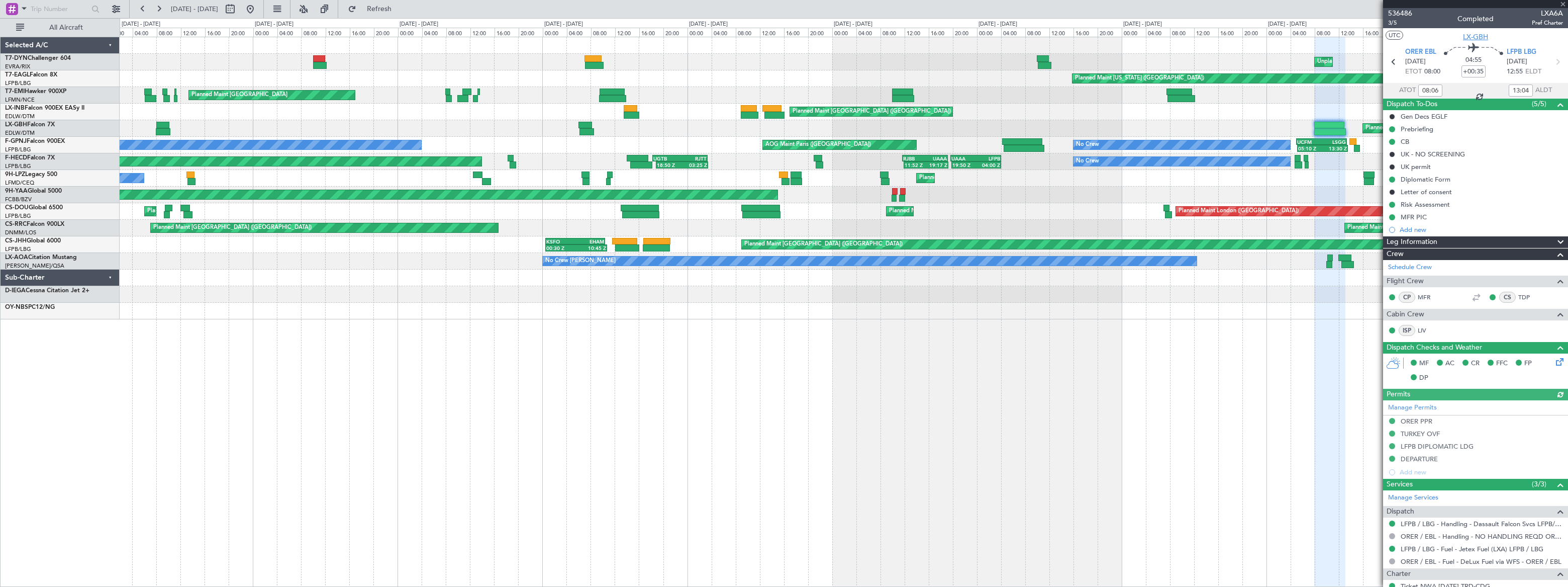
click at [1476, 40] on span "LX-GBH" at bounding box center [1475, 36] width 25 height 10
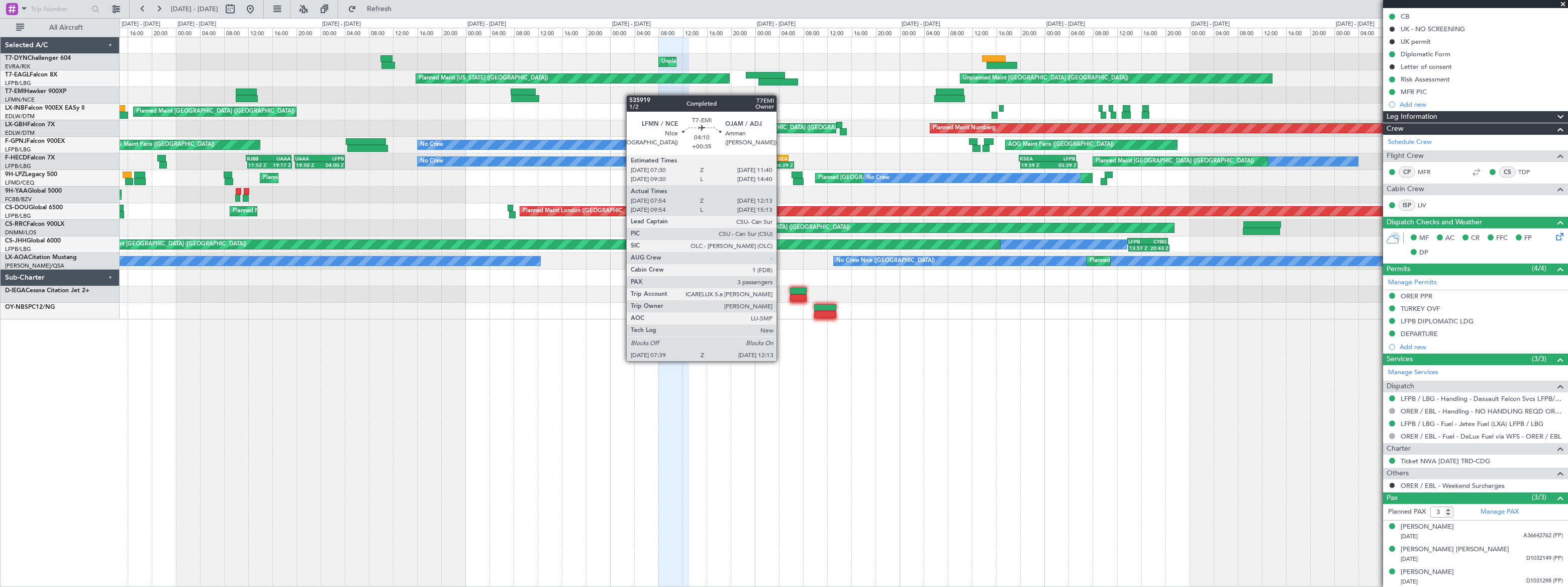
click at [315, 95] on div "Planned Maint [GEOGRAPHIC_DATA]" at bounding box center [843, 95] width 1447 height 17
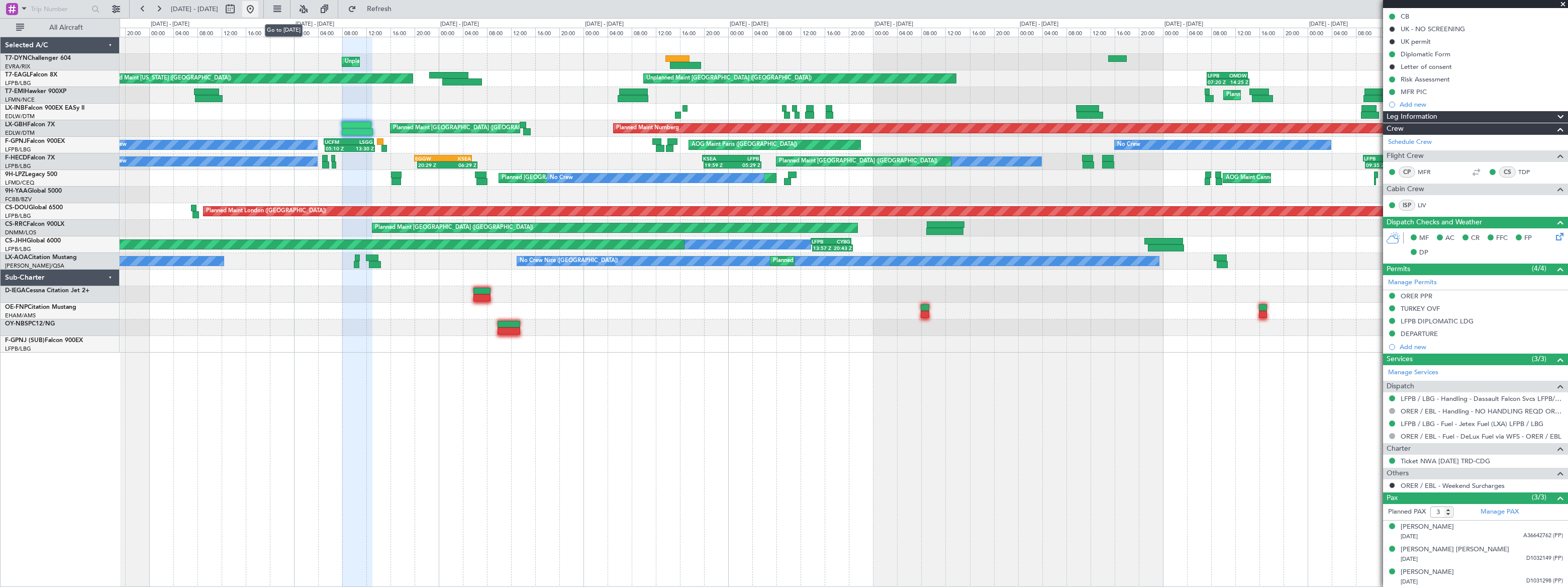
click at [258, 9] on button at bounding box center [250, 9] width 16 height 16
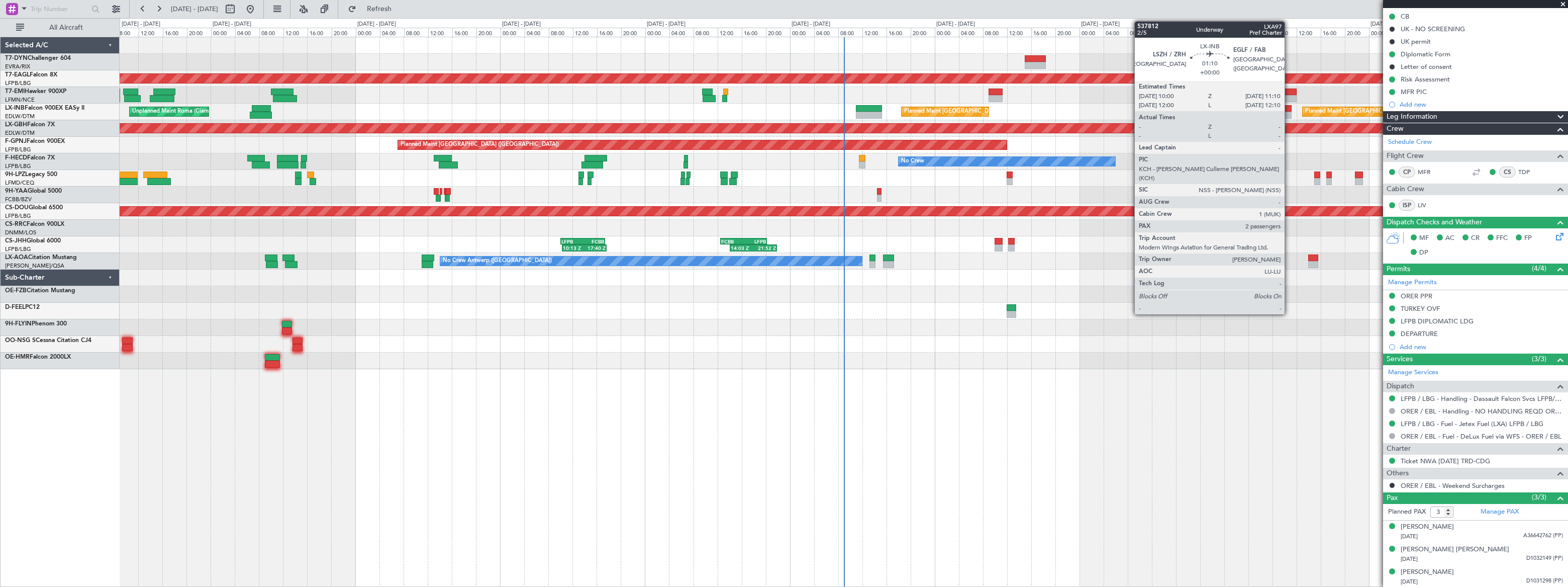
click at [1289, 107] on div at bounding box center [1288, 108] width 7 height 7
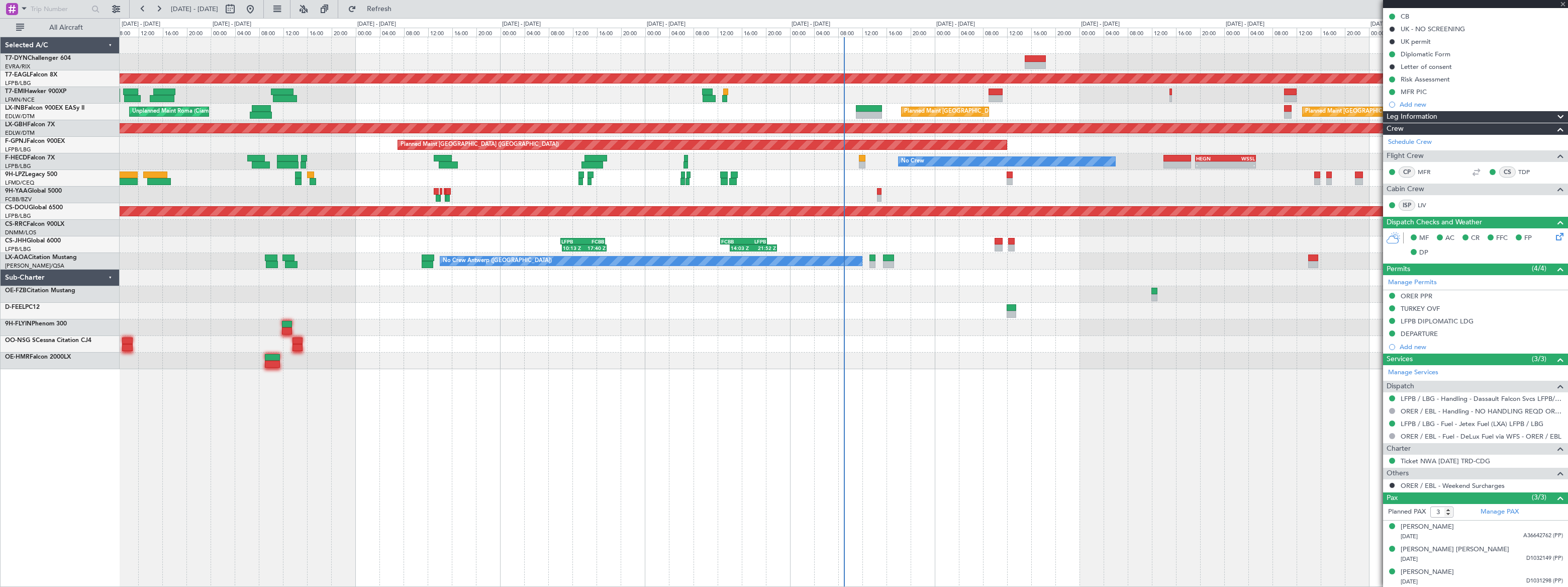
type input "2"
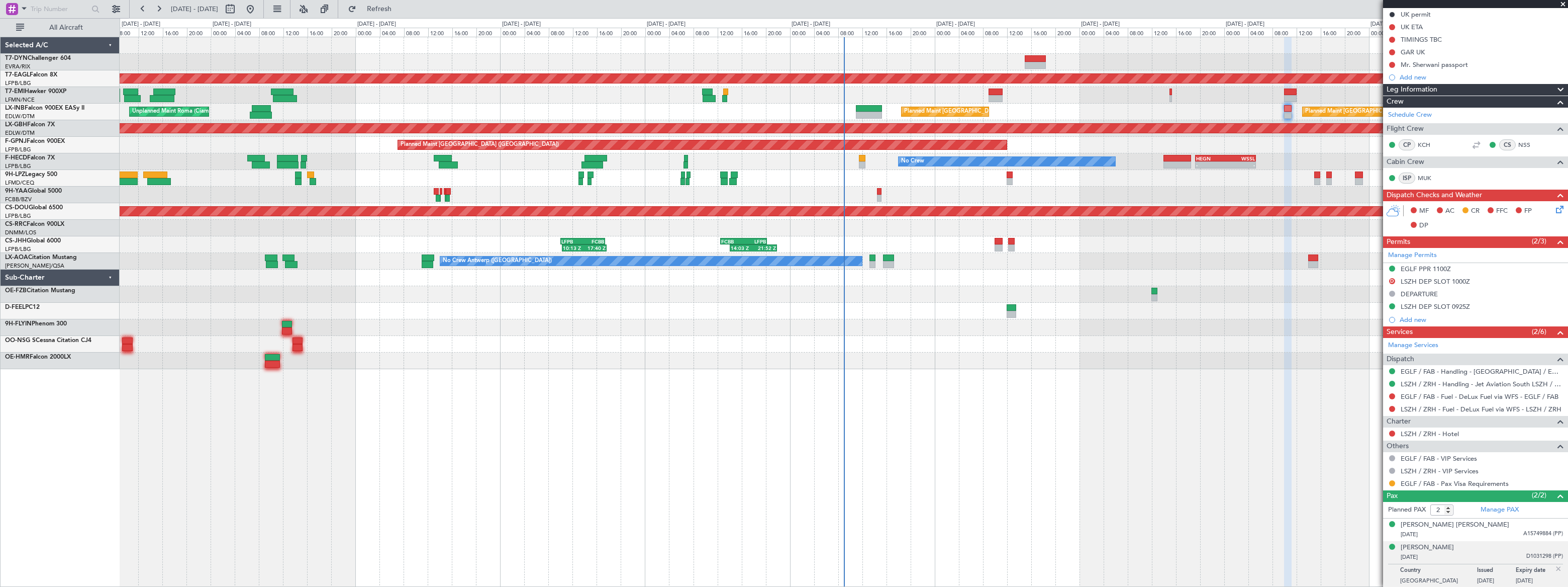
scroll to position [0, 0]
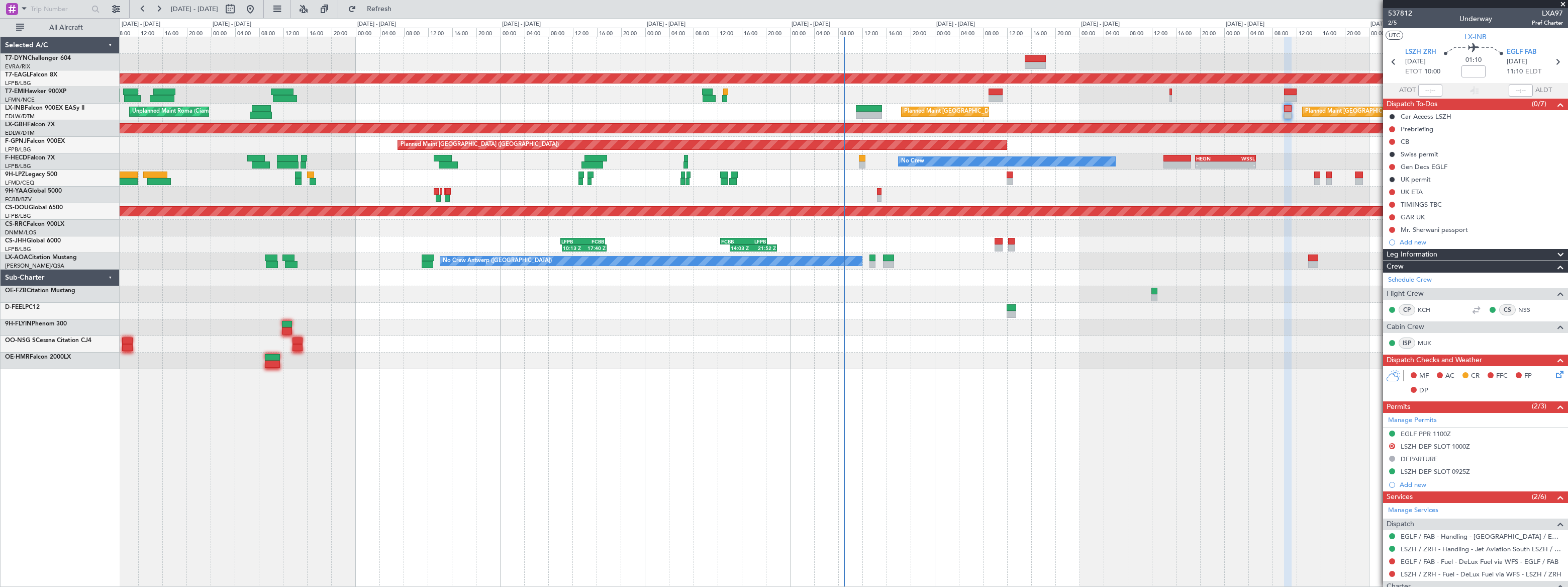
click at [1488, 230] on div "Mr. Sherwani passport" at bounding box center [1475, 230] width 185 height 12
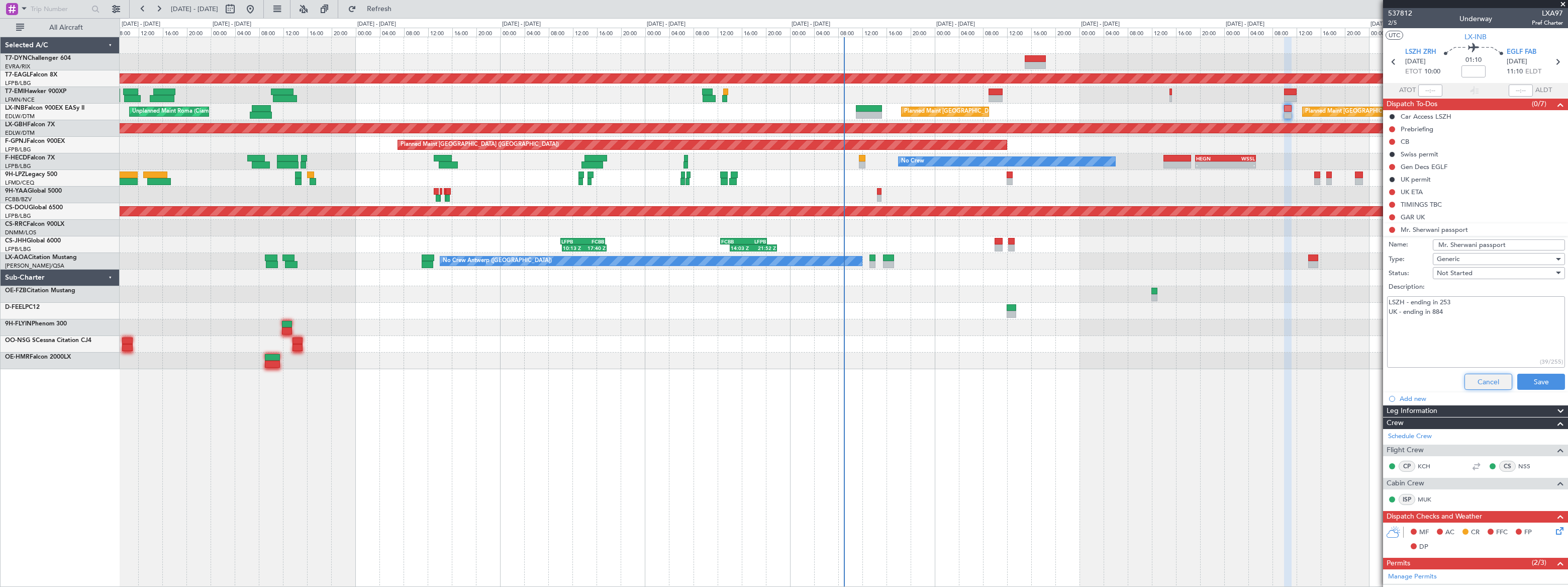
click at [1498, 381] on button "Cancel" at bounding box center [1488, 381] width 47 height 16
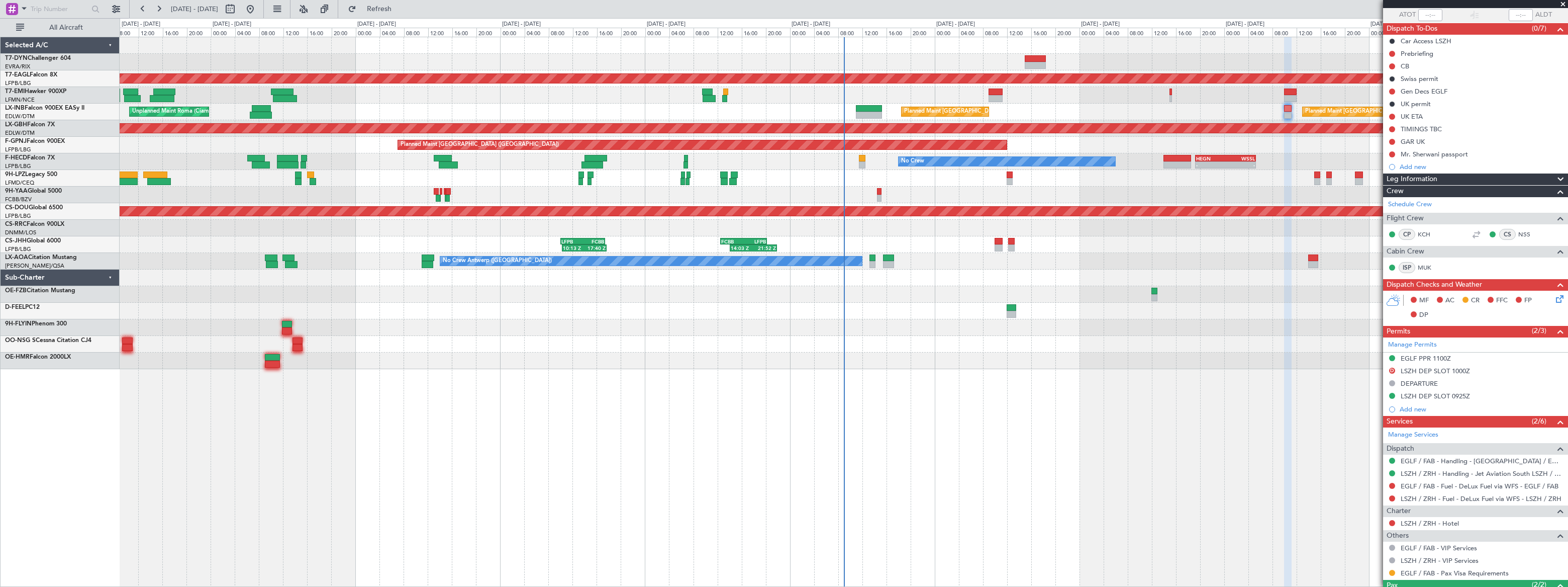
scroll to position [165, 0]
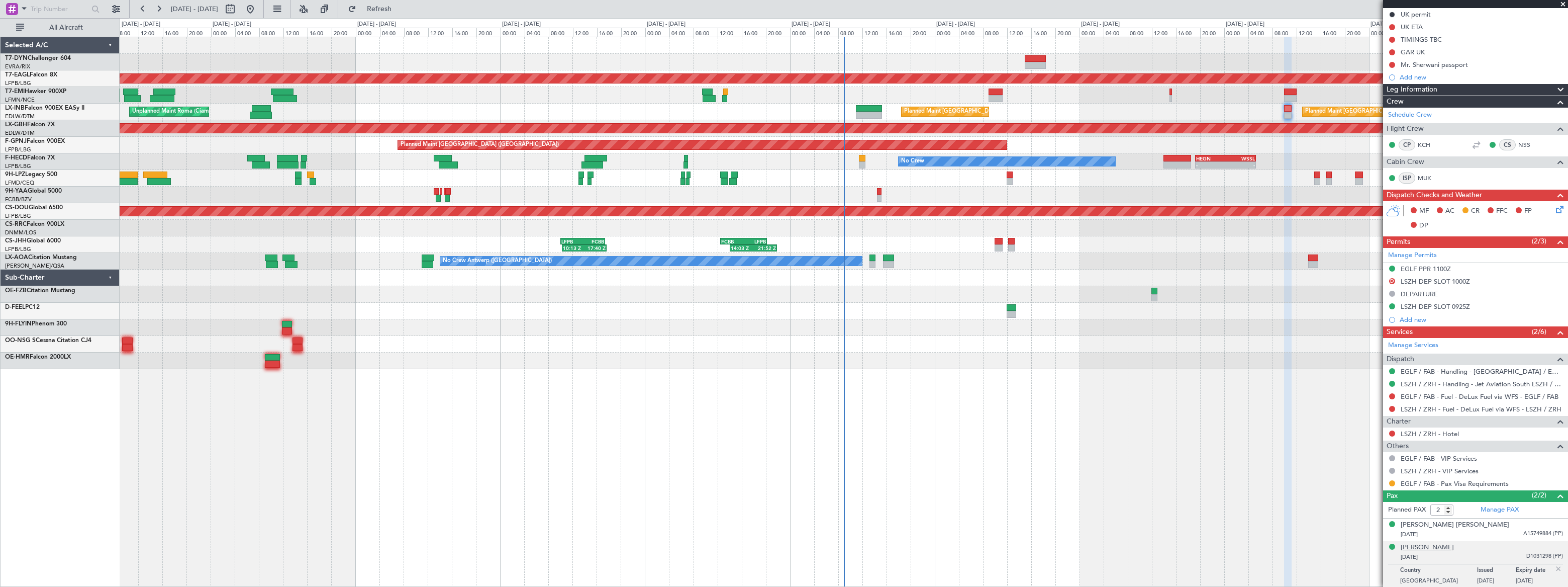
drag, startPoint x: 1505, startPoint y: 544, endPoint x: 1462, endPoint y: 544, distance: 43.0
click at [1453, 544] on div "Nechervan Idris Mustafa BARZANI 21/09/1966 D1031298 (PP)" at bounding box center [1482, 552] width 162 height 20
click at [1454, 544] on div "[PERSON_NAME]" at bounding box center [1427, 547] width 53 height 10
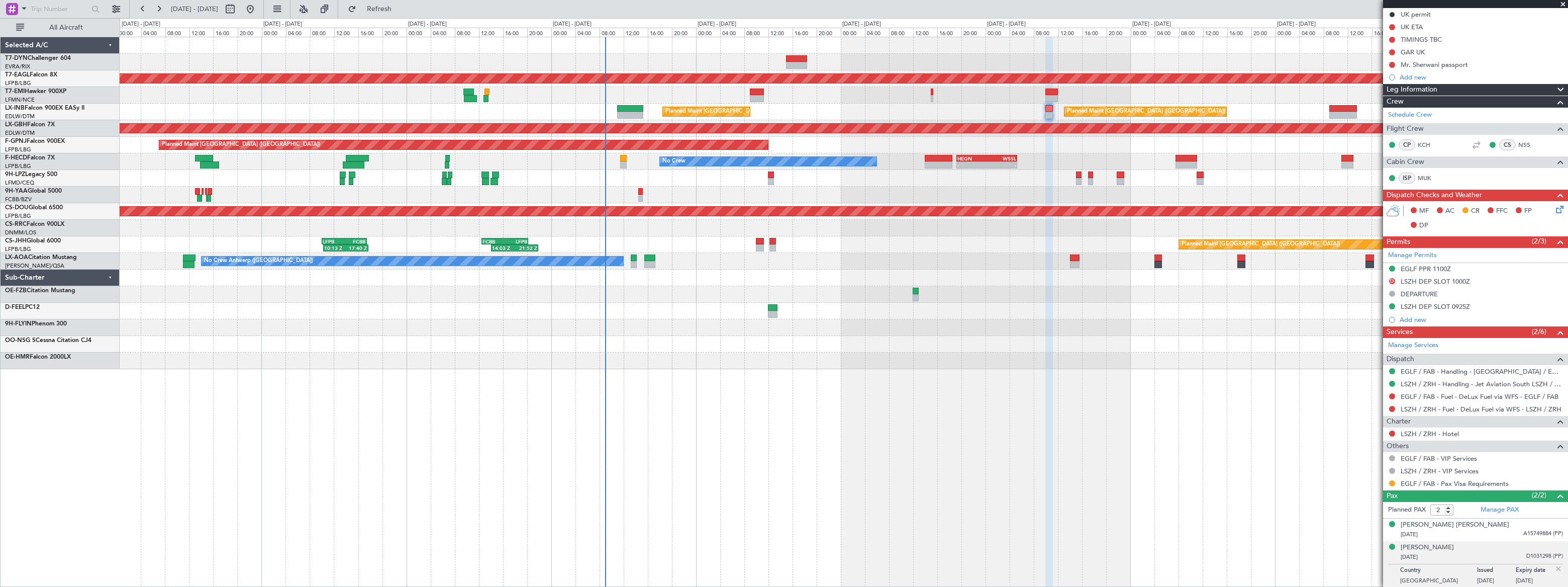
click at [524, 131] on div "Planned Maint Dubai (Al Maktoum Intl) Planned Maint Zurich Planned Maint London…" at bounding box center [843, 203] width 1447 height 332
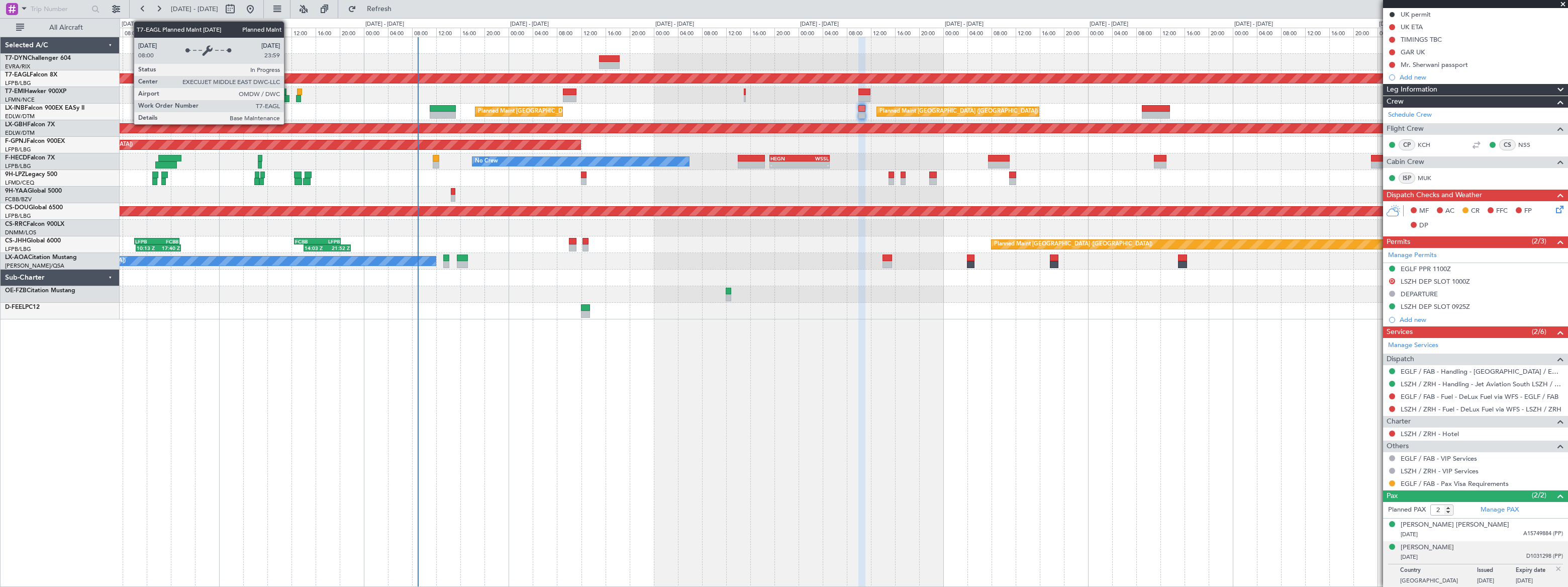
click at [804, 88] on div "Planned Maint Dubai (Al Maktoum Intl) Planned Maint Zurich Planned Maint London…" at bounding box center [843, 178] width 1448 height 282
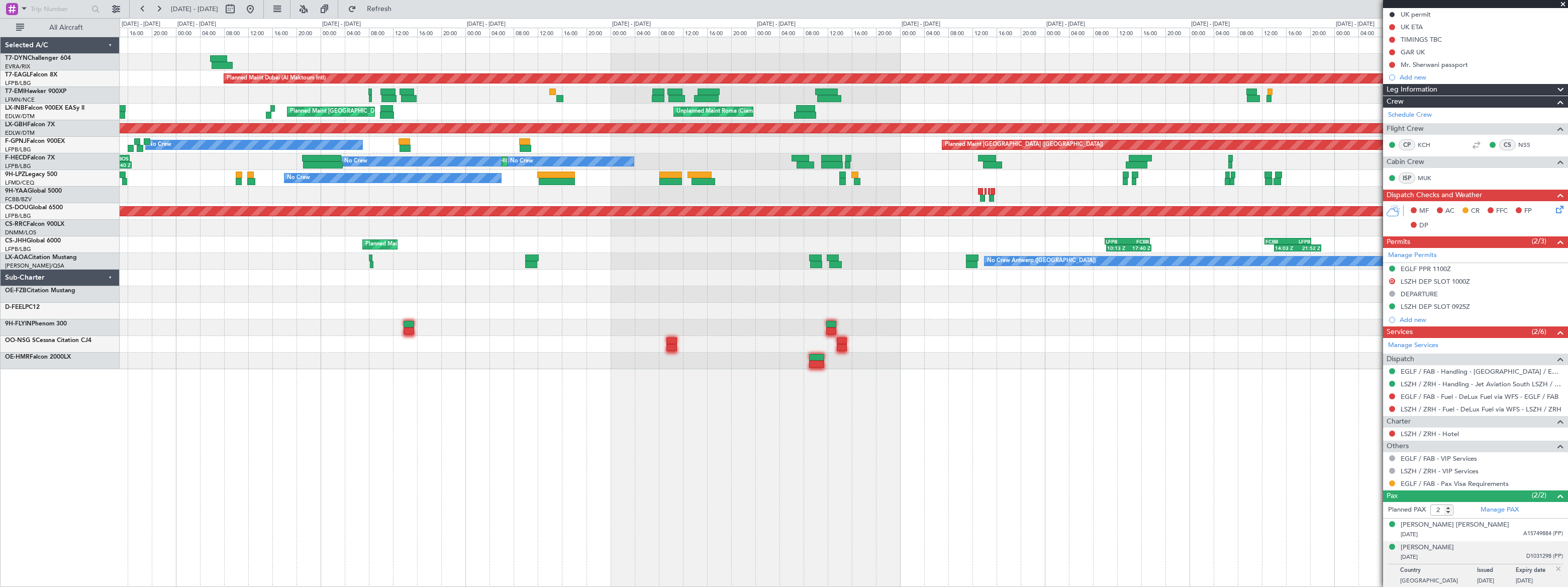
click at [817, 93] on div "Planned Maint [GEOGRAPHIC_DATA]" at bounding box center [843, 95] width 1448 height 17
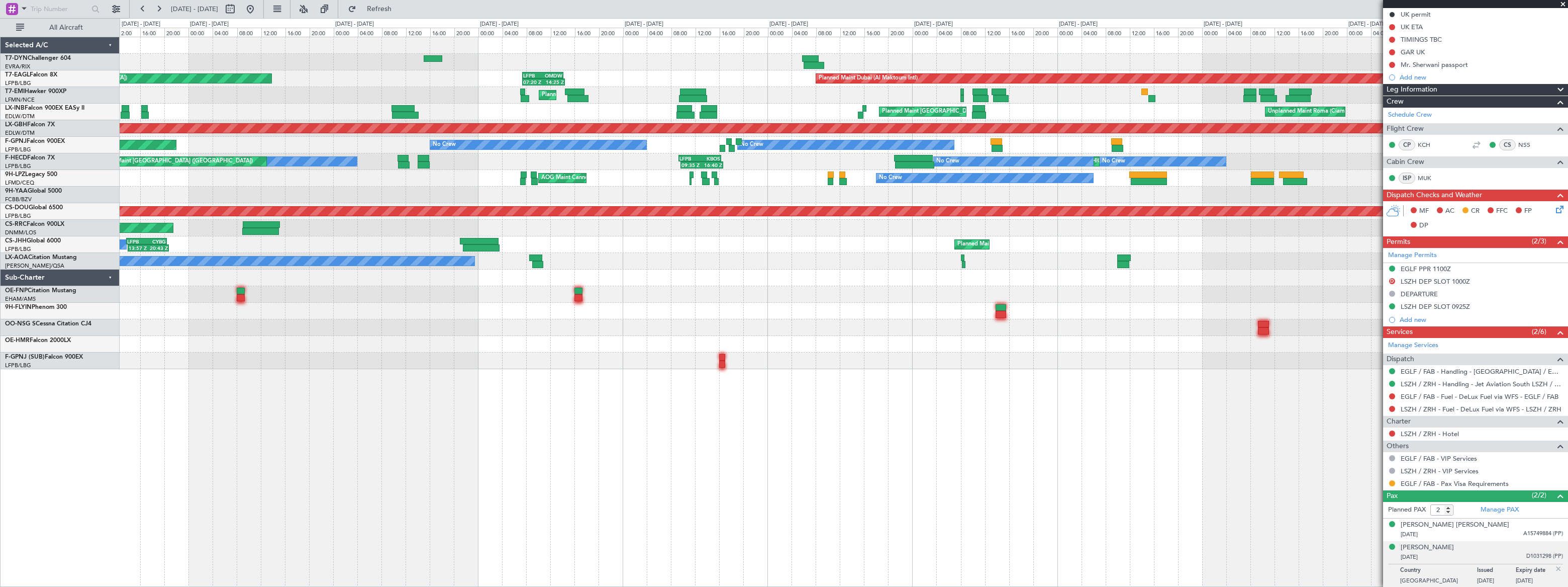
click at [1089, 243] on div "Planned Maint Paris (Le Bourget) 13:57 Z 20:43 Z LFPB 13:45 Z CYBG 20:25 Z Owne…" at bounding box center [843, 244] width 1447 height 17
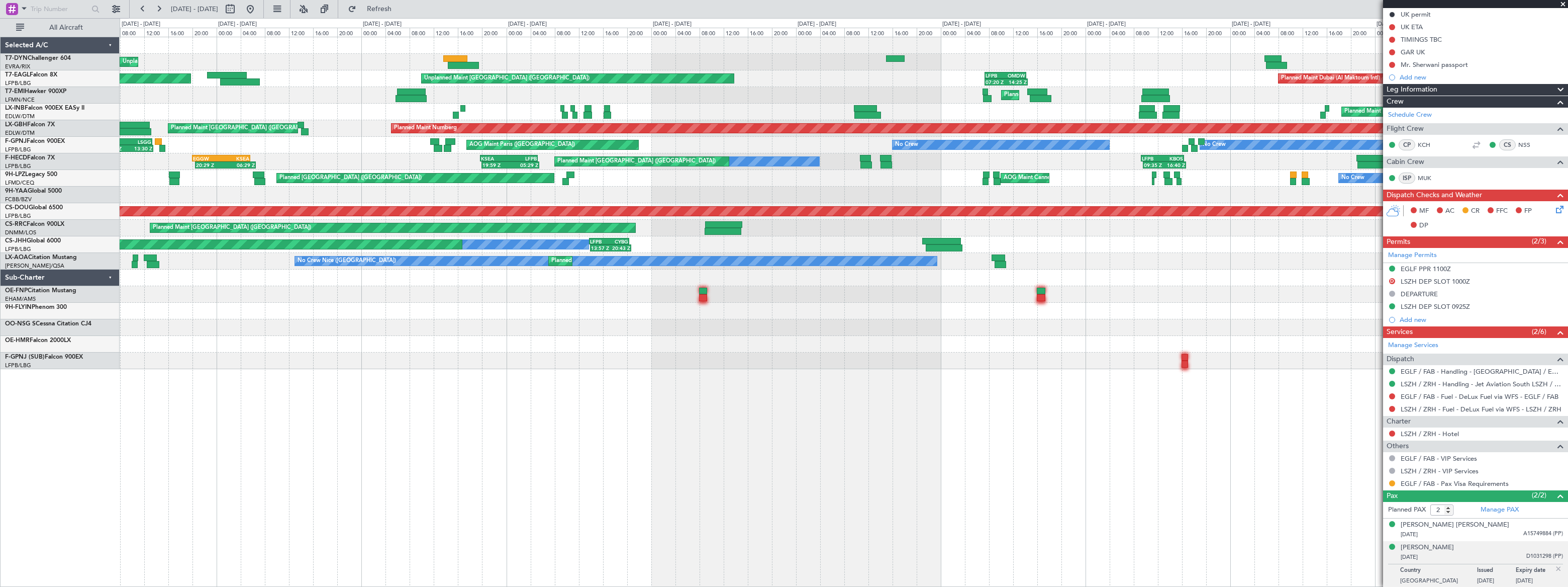
click at [901, 296] on div at bounding box center [843, 294] width 1448 height 17
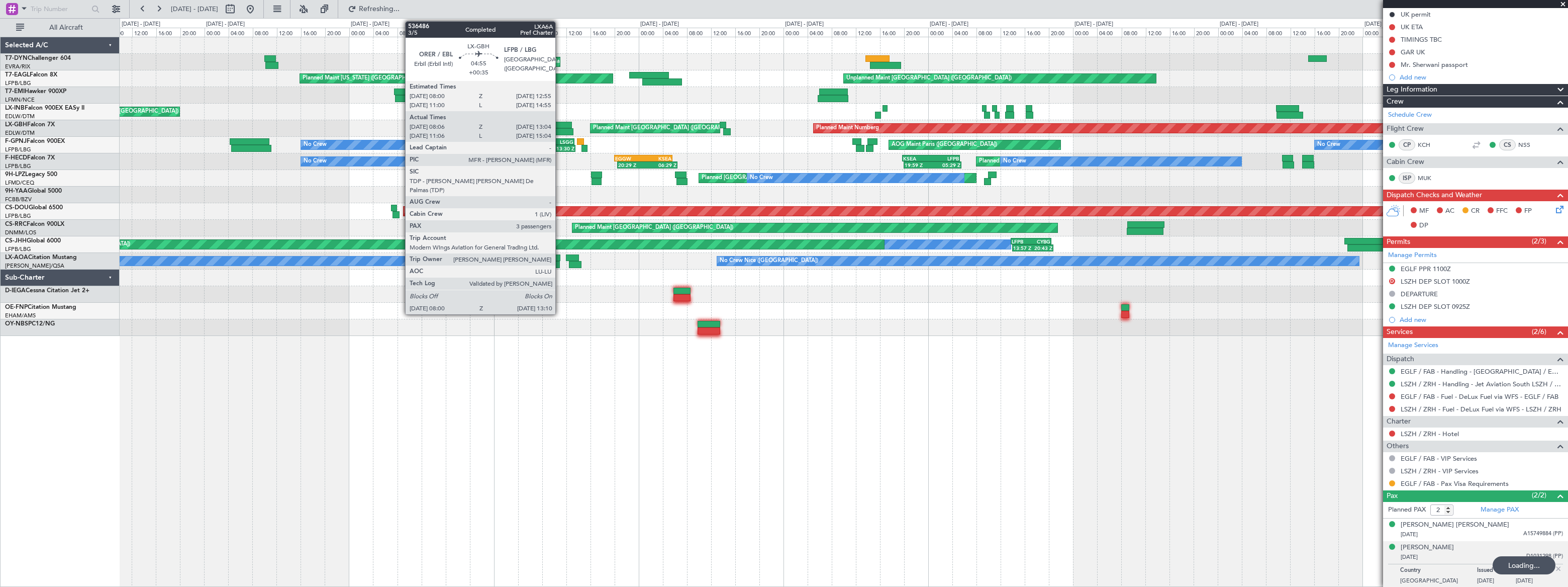
click at [560, 124] on div at bounding box center [556, 125] width 30 height 7
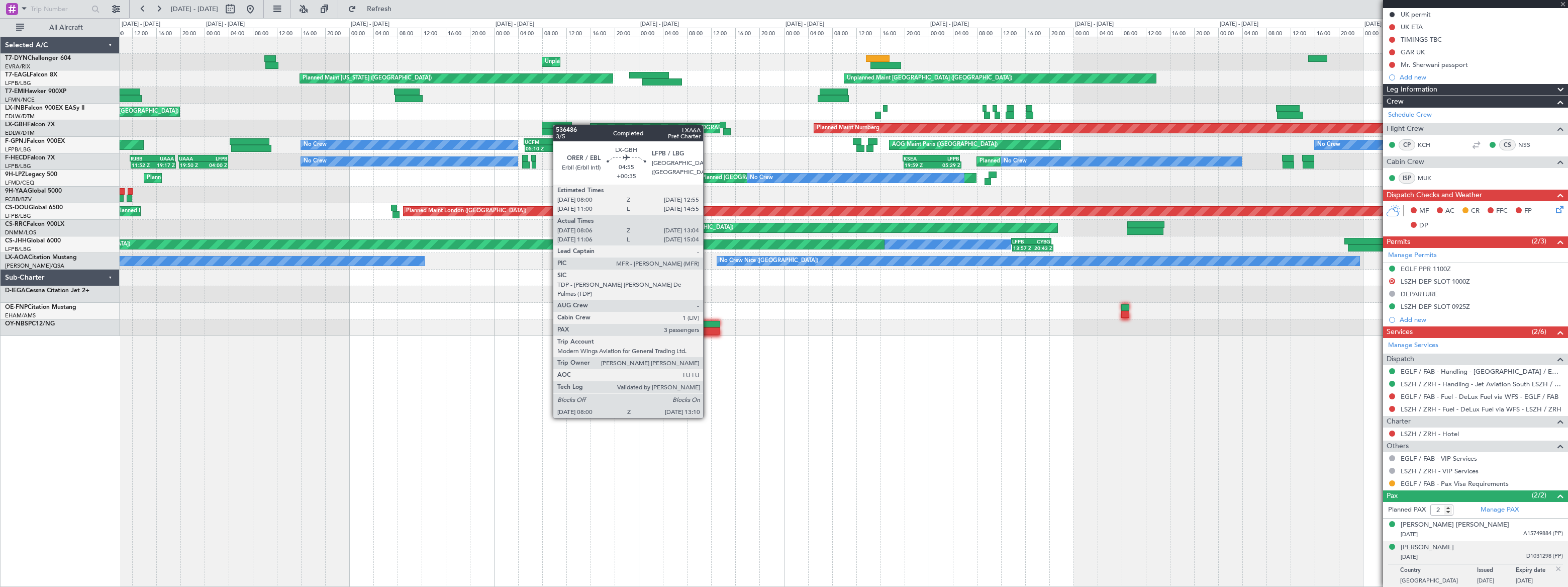
type input "+00:35"
type input "08:06"
type input "13:04"
type input "3"
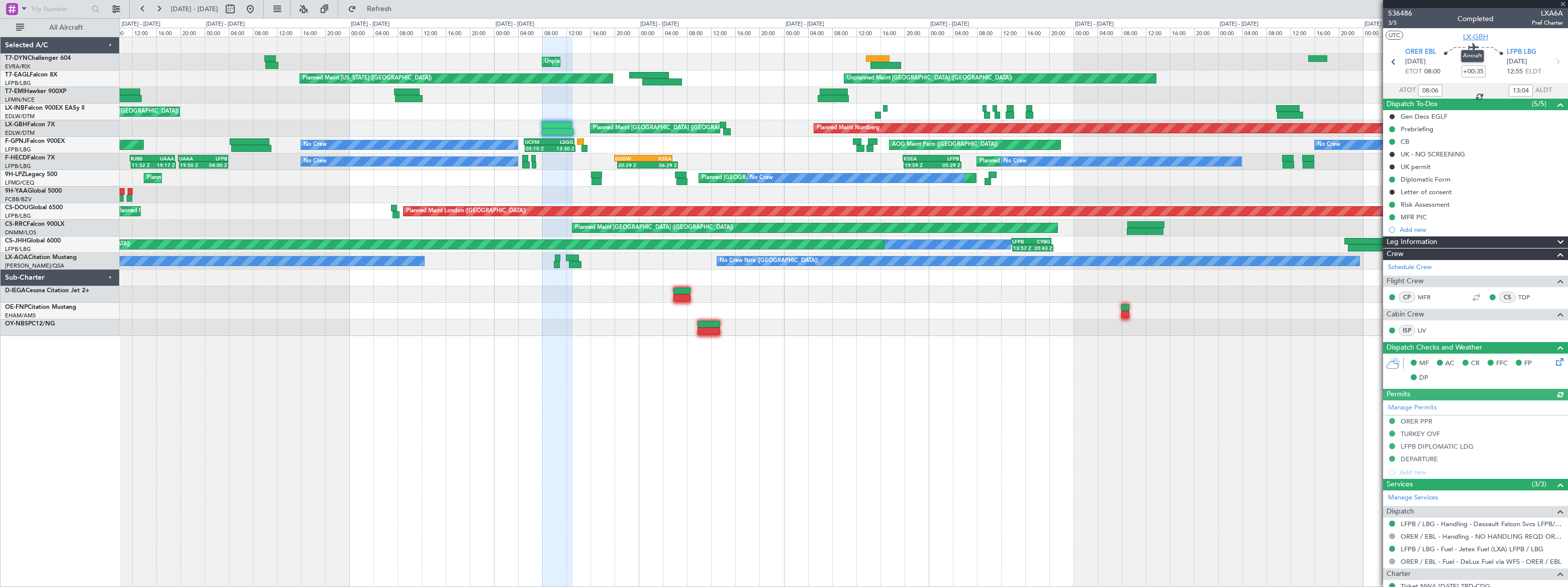
click at [1477, 35] on span "LX-GBH" at bounding box center [1475, 36] width 25 height 10
click at [258, 6] on button at bounding box center [250, 9] width 16 height 16
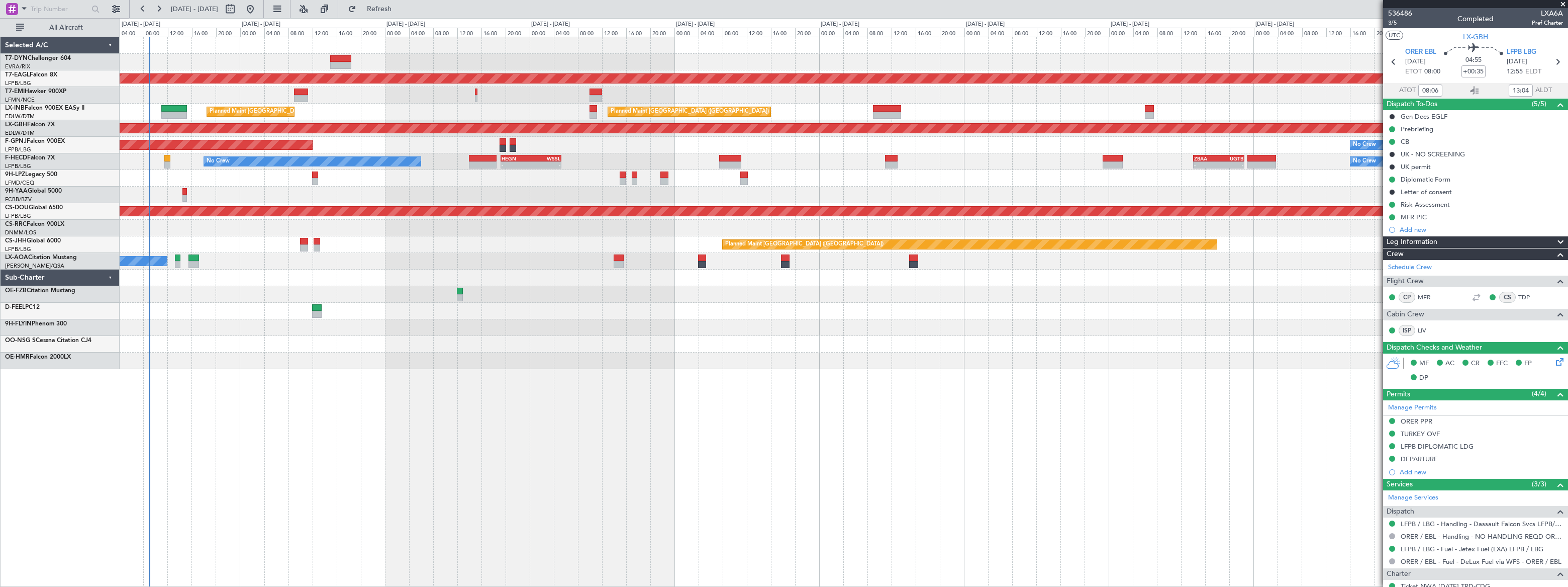
click at [360, 104] on div "Planned Maint Dubai (Al Maktoum Intl) No Crew Planned Maint Zurich Planned Main…" at bounding box center [843, 203] width 1447 height 332
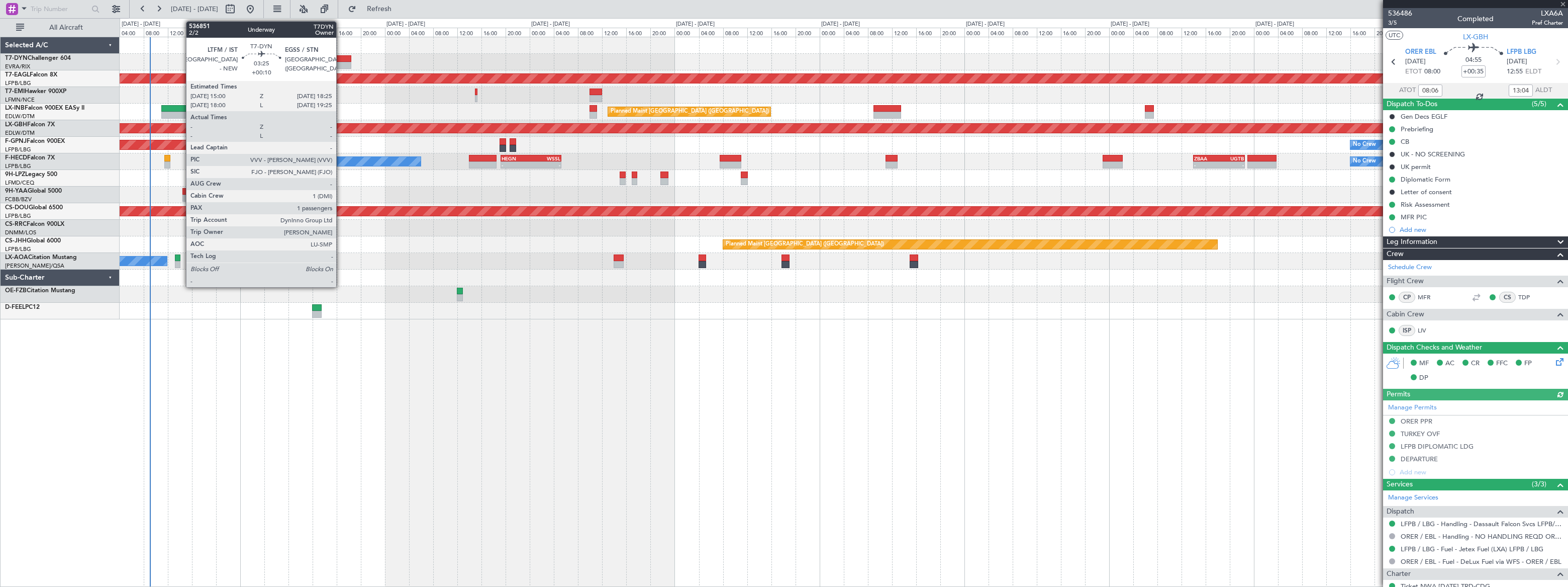
click at [340, 57] on div at bounding box center [340, 59] width 21 height 7
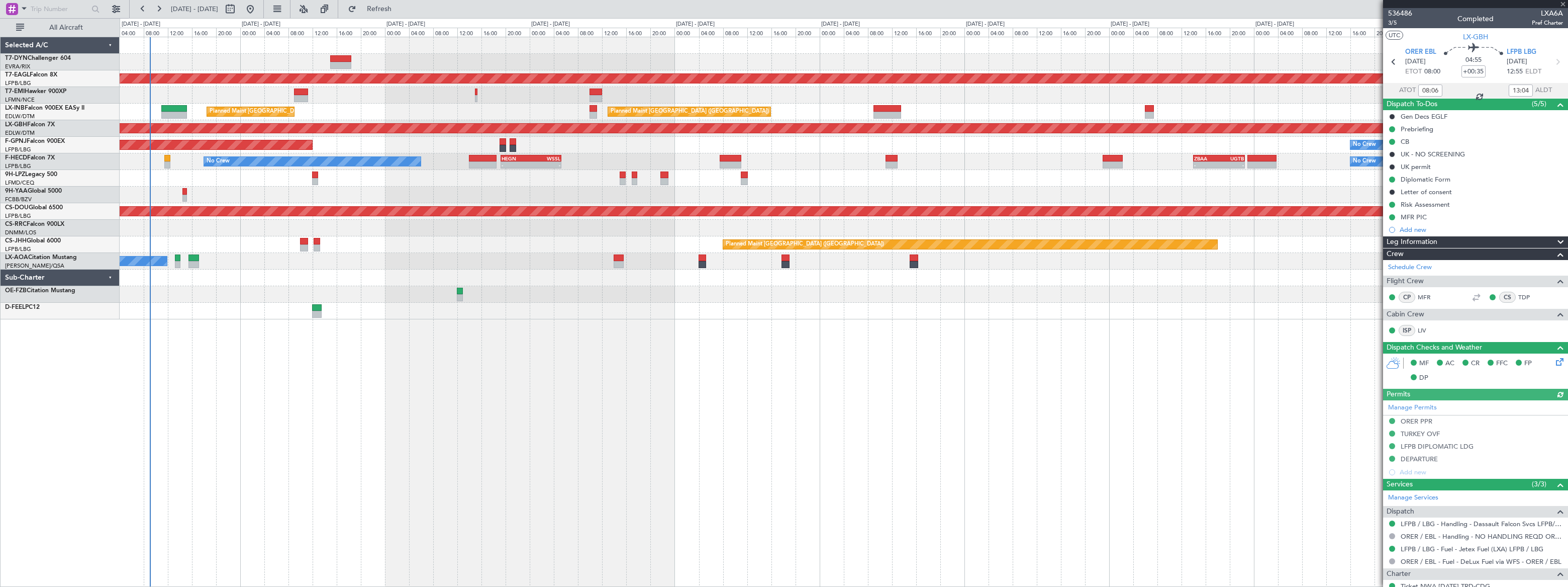
type input "+00:10"
type input "1"
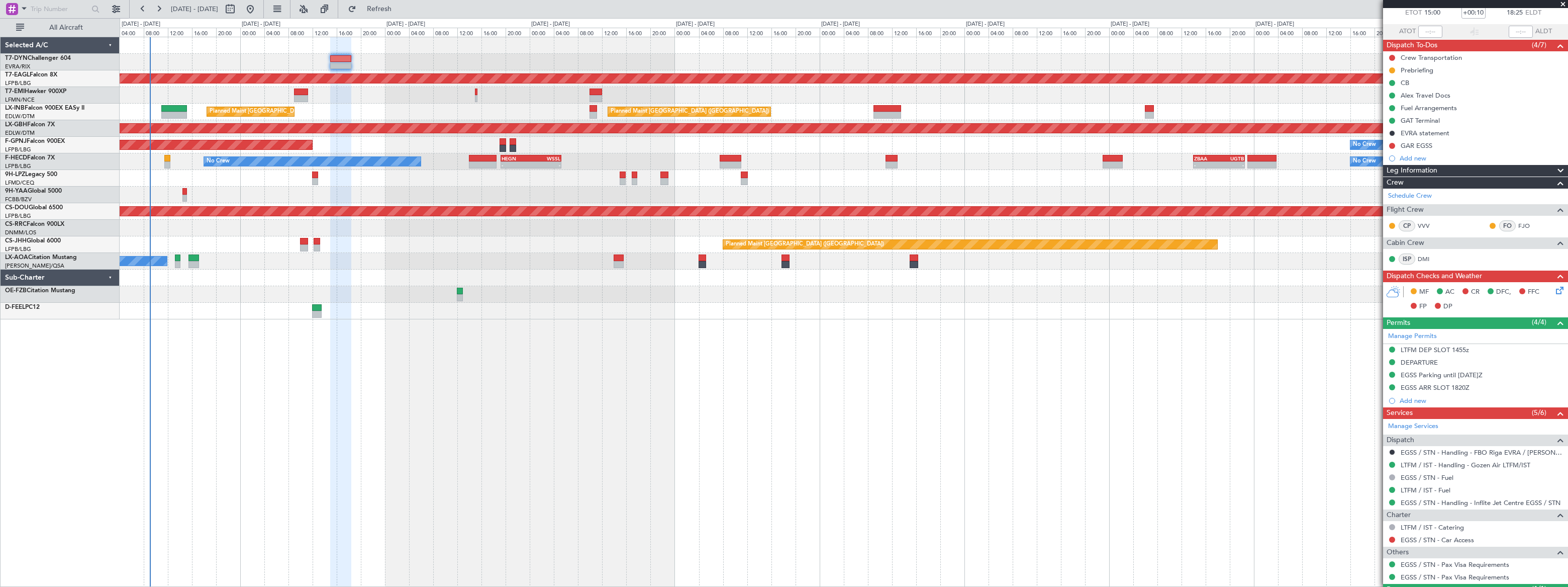
scroll to position [105, 0]
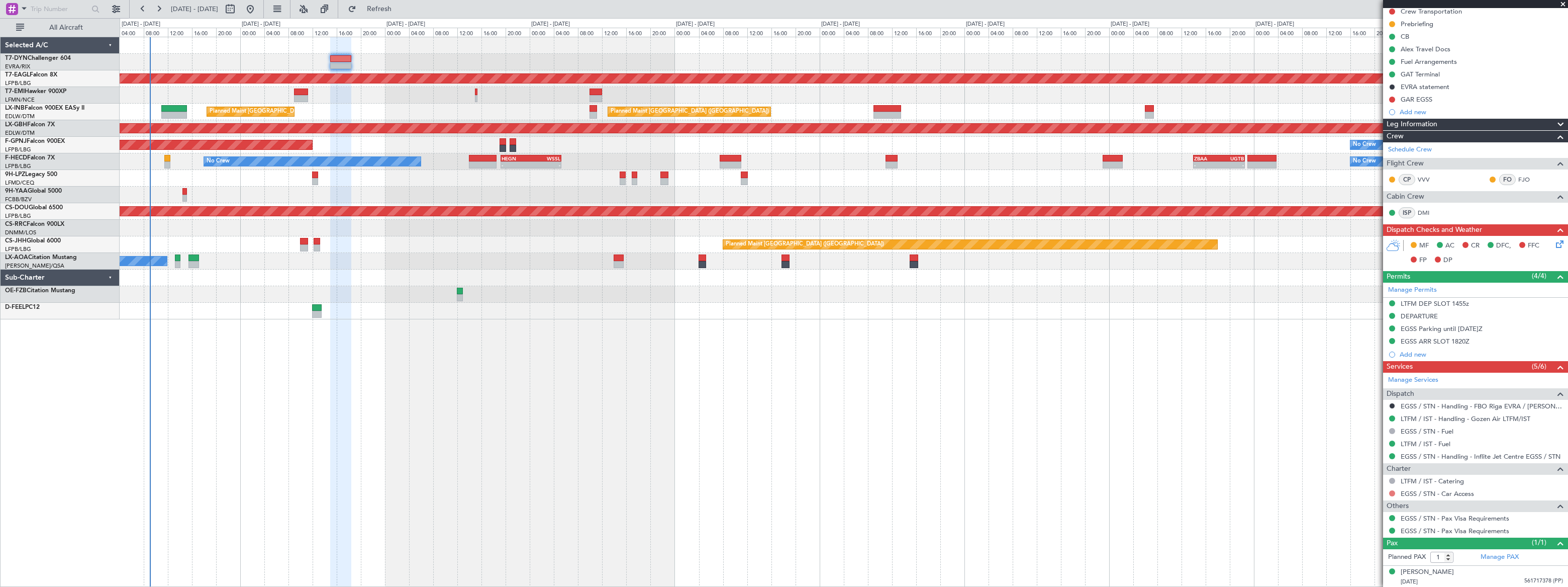
click at [1390, 491] on button at bounding box center [1392, 493] width 6 height 6
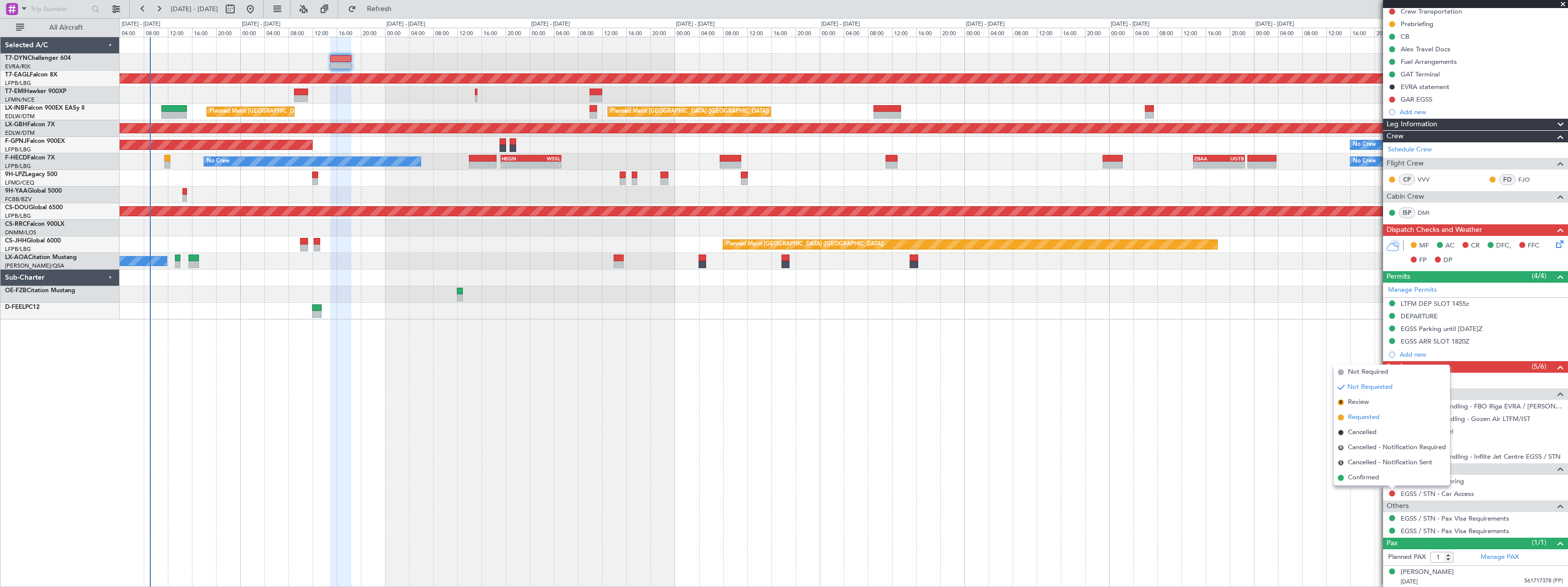
click at [1348, 416] on span "Requested" at bounding box center [1363, 417] width 31 height 10
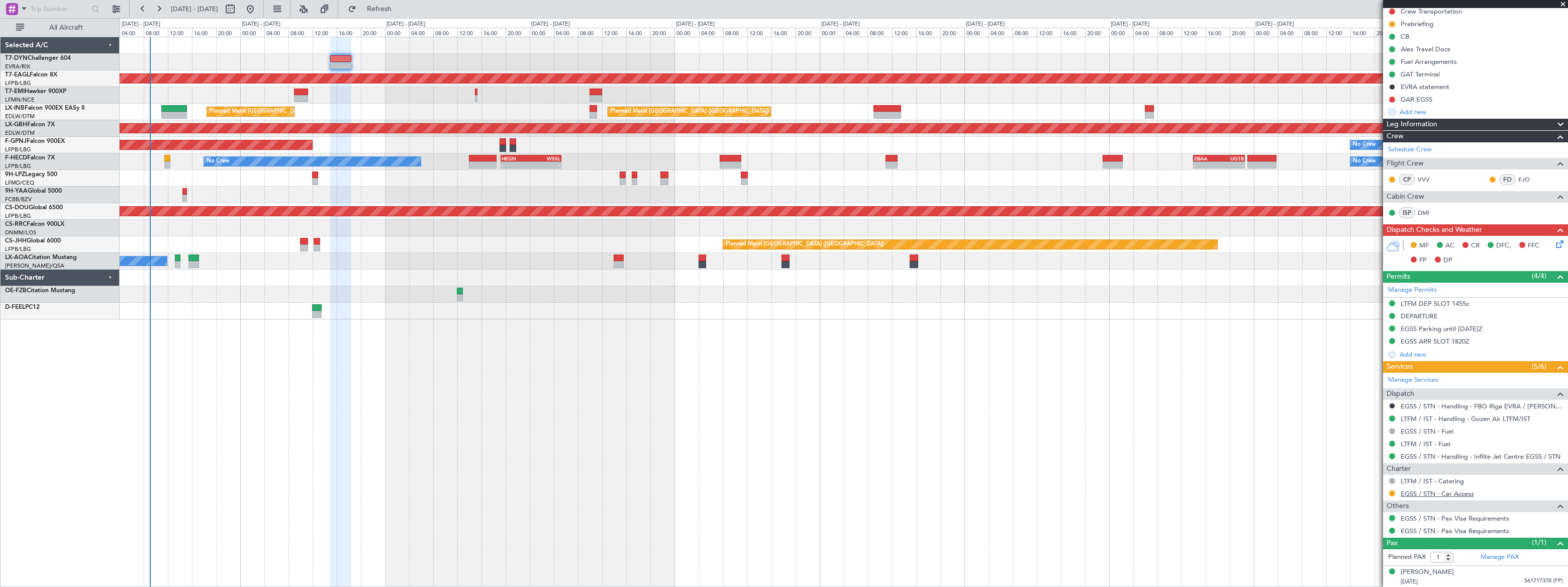
click at [1461, 493] on link "EGSS / STN - Car Access" at bounding box center [1437, 494] width 73 height 9
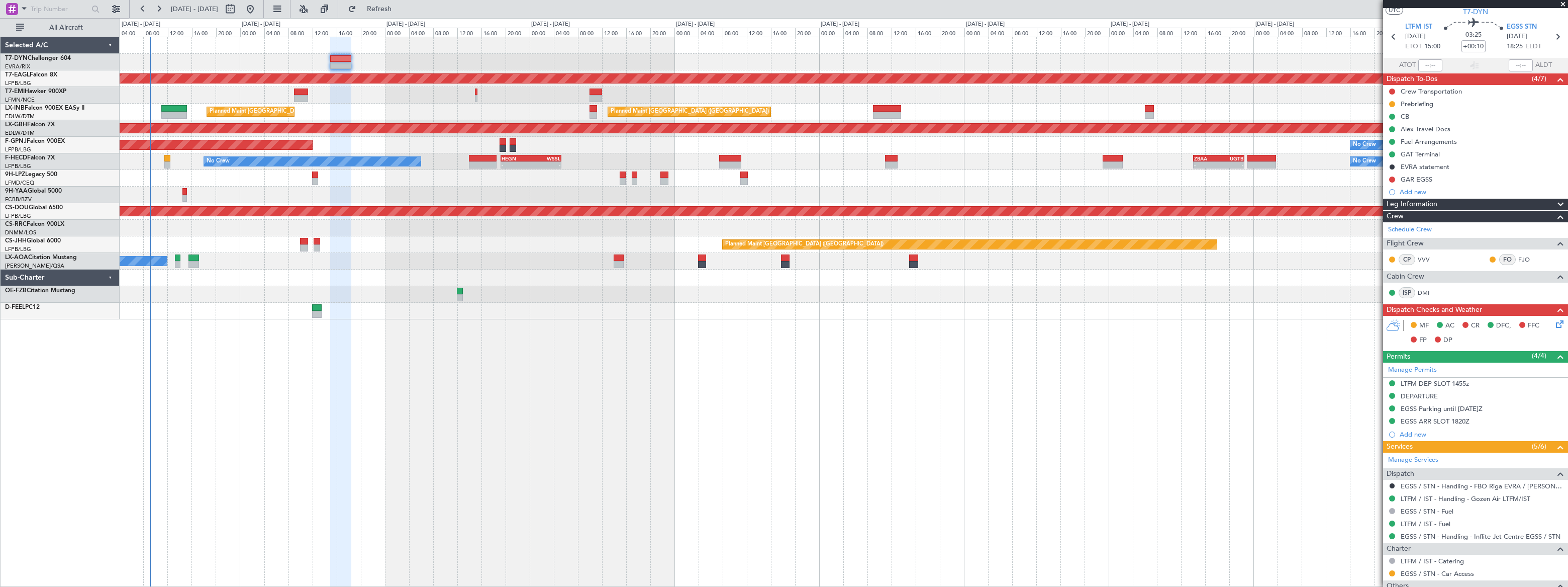
scroll to position [0, 0]
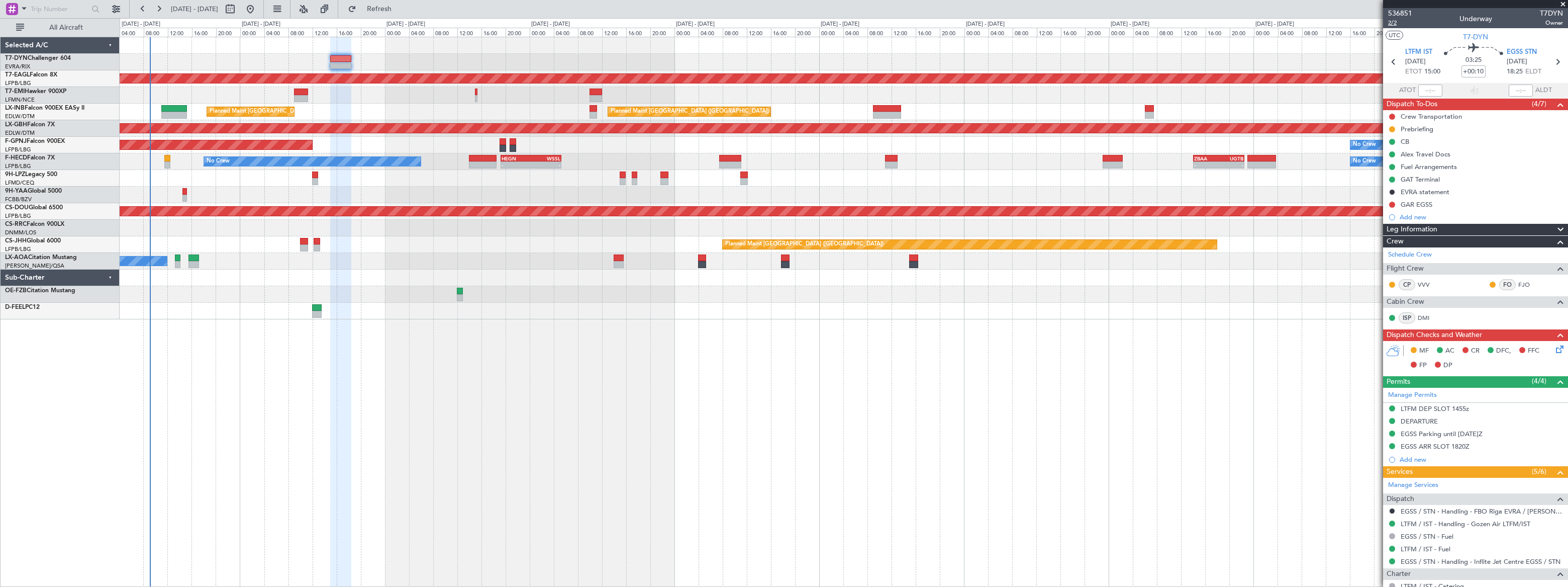
click at [1392, 22] on span "2/2" at bounding box center [1400, 23] width 24 height 9
click at [1392, 20] on span "2/2" at bounding box center [1400, 23] width 24 height 9
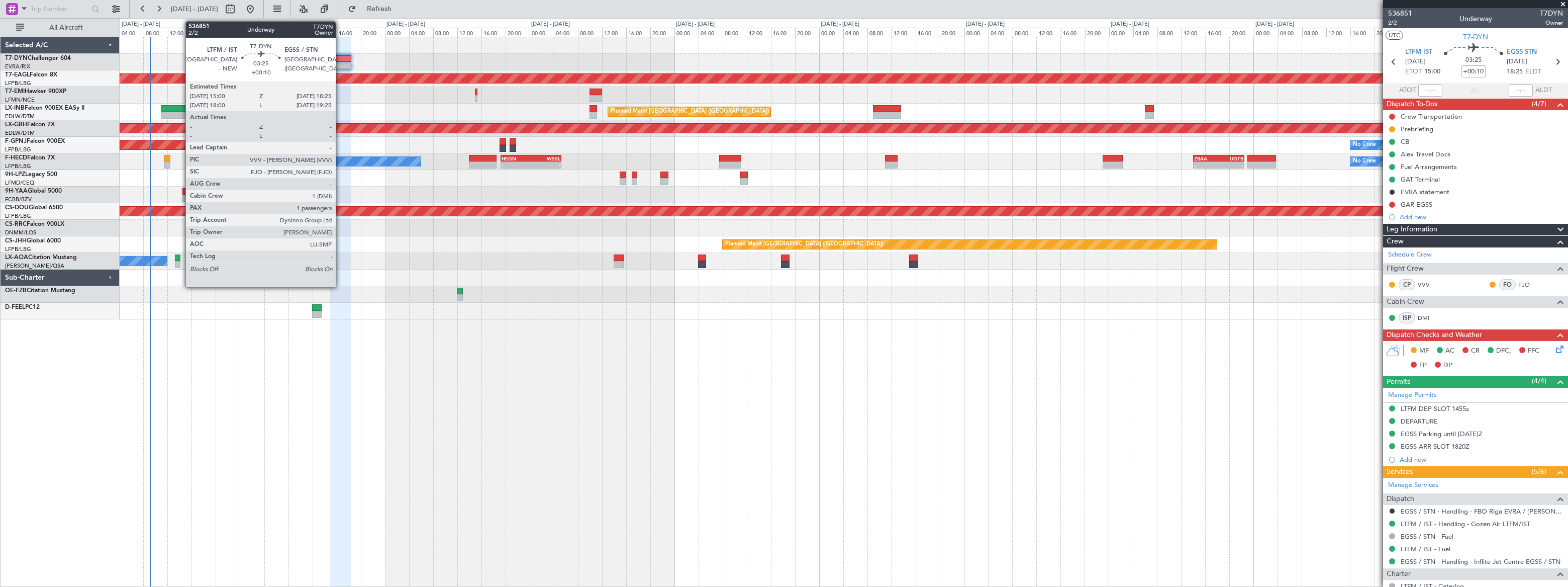
click at [340, 60] on div at bounding box center [340, 59] width 21 height 7
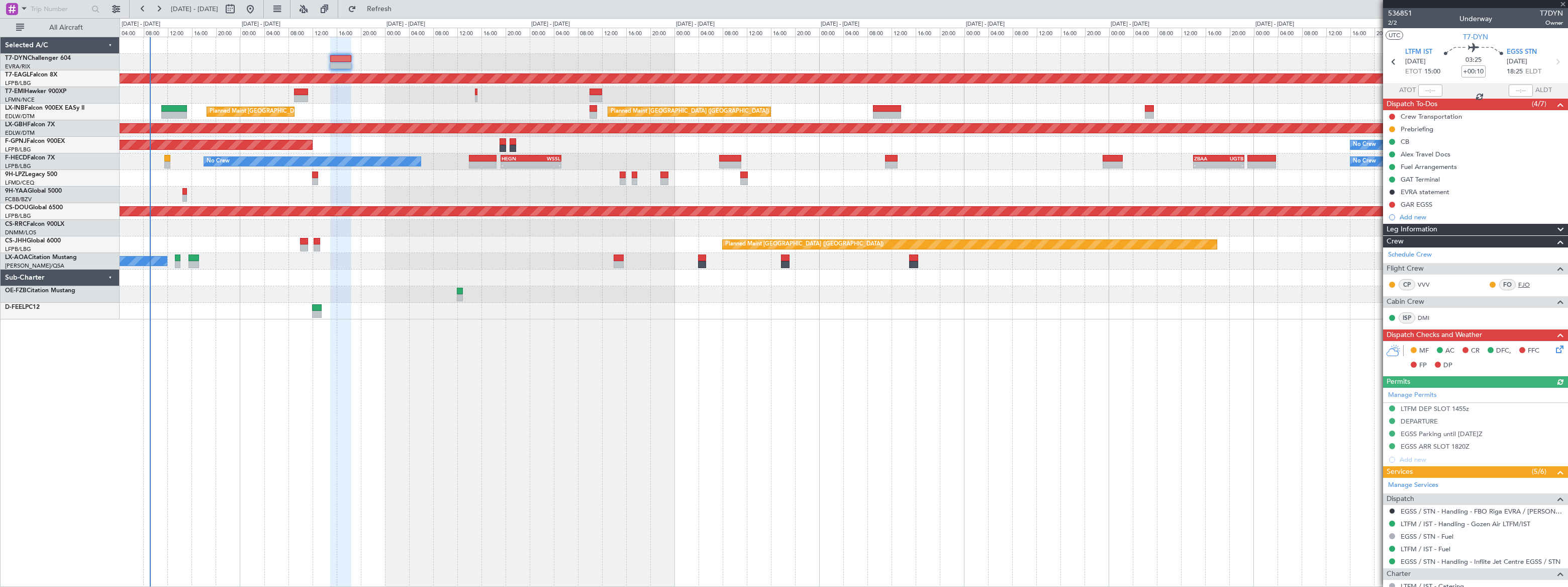
click at [1519, 283] on link "FJO" at bounding box center [1529, 285] width 23 height 9
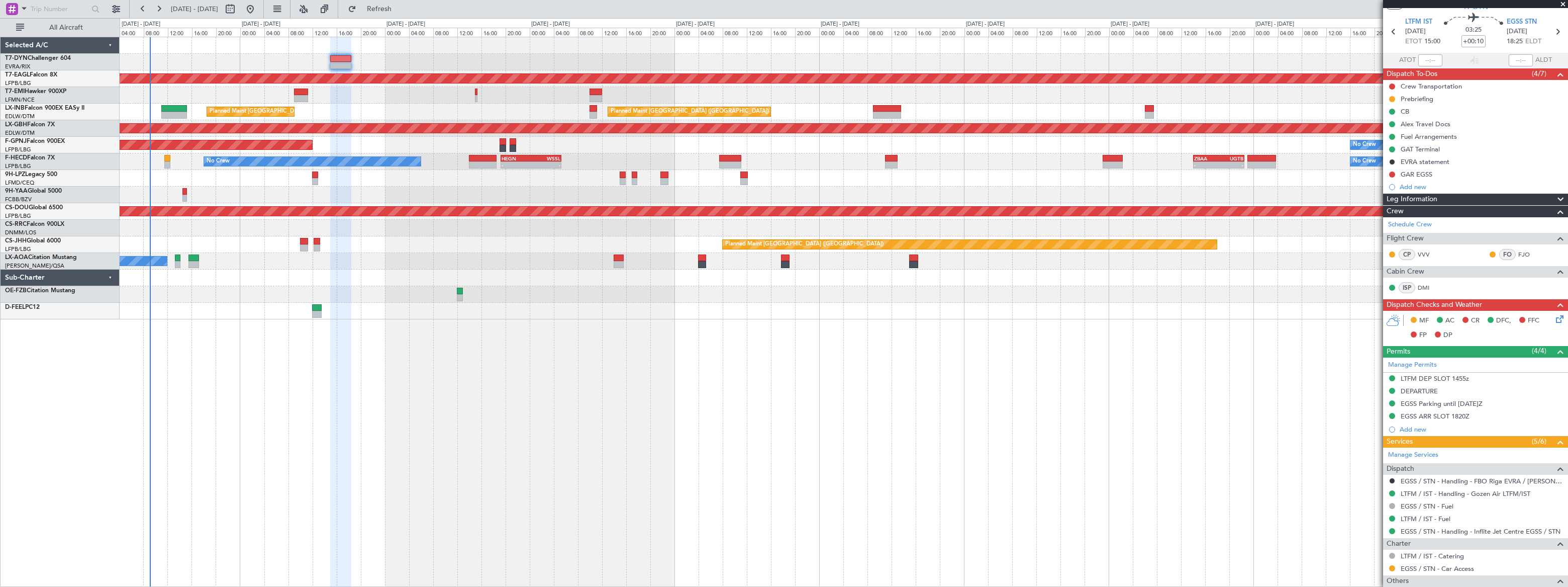
scroll to position [45, 0]
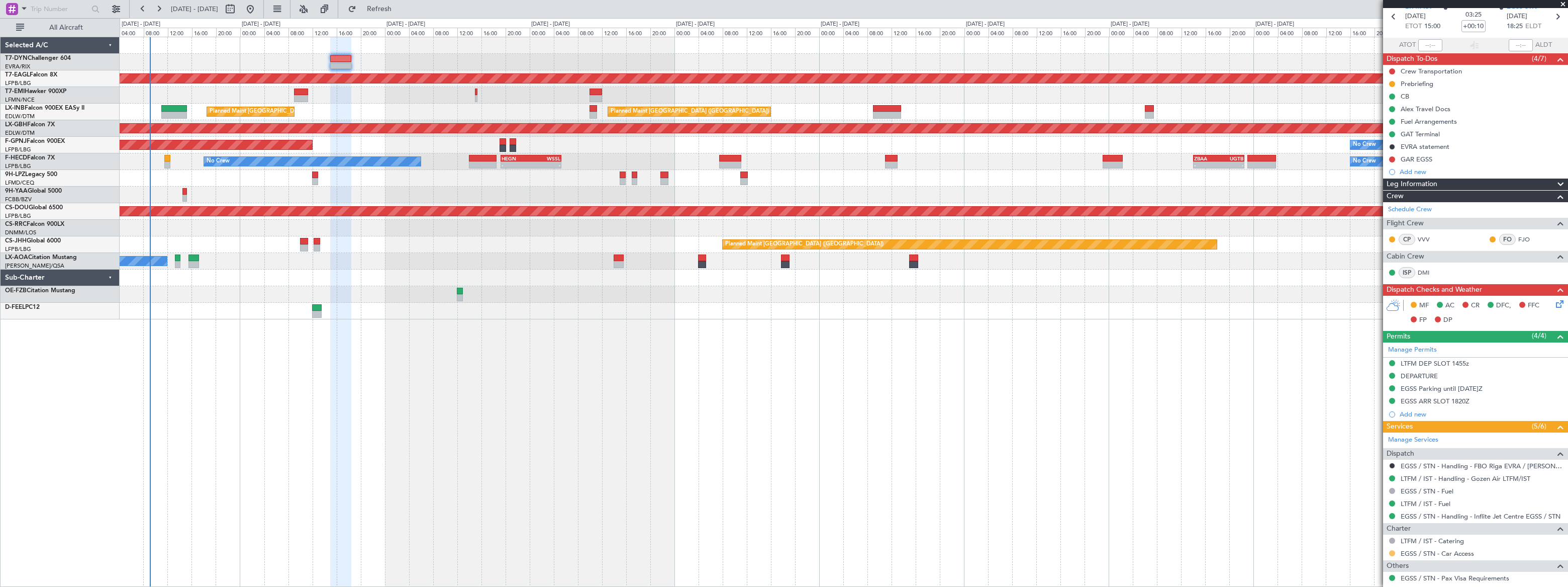
click at [1391, 550] on button at bounding box center [1392, 553] width 6 height 6
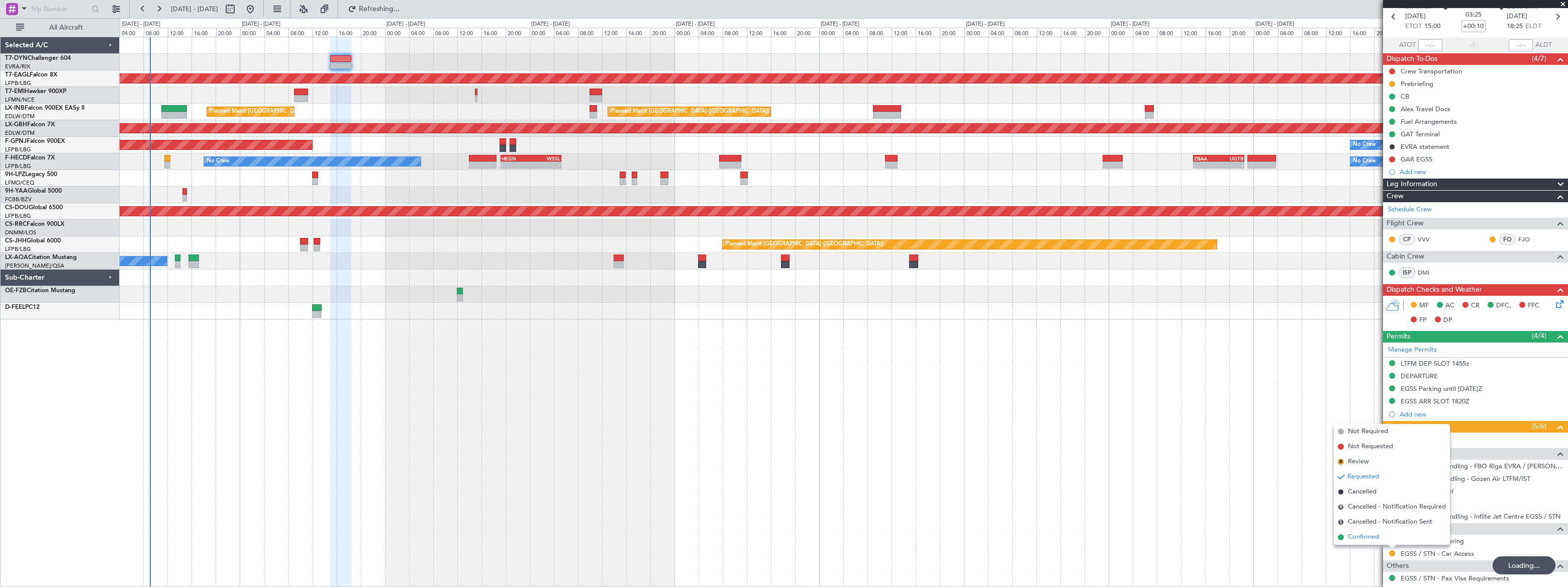
click at [1349, 538] on span "Confirmed" at bounding box center [1363, 537] width 31 height 10
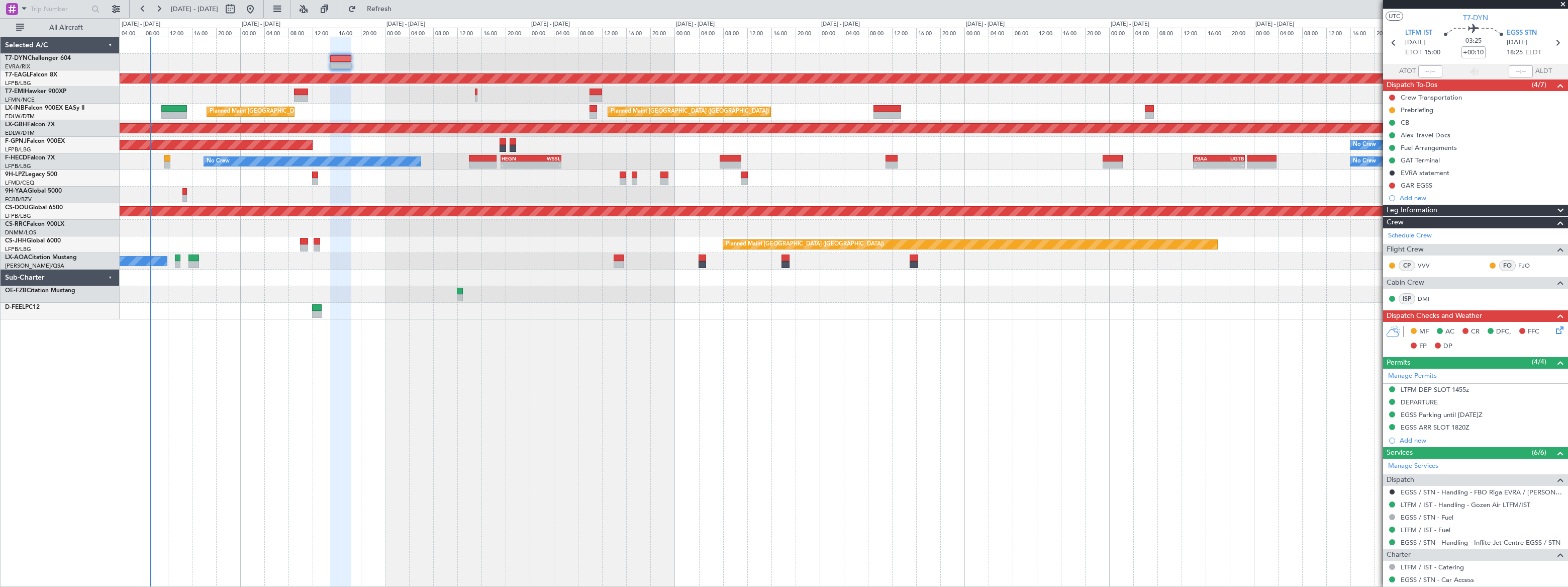
scroll to position [0, 0]
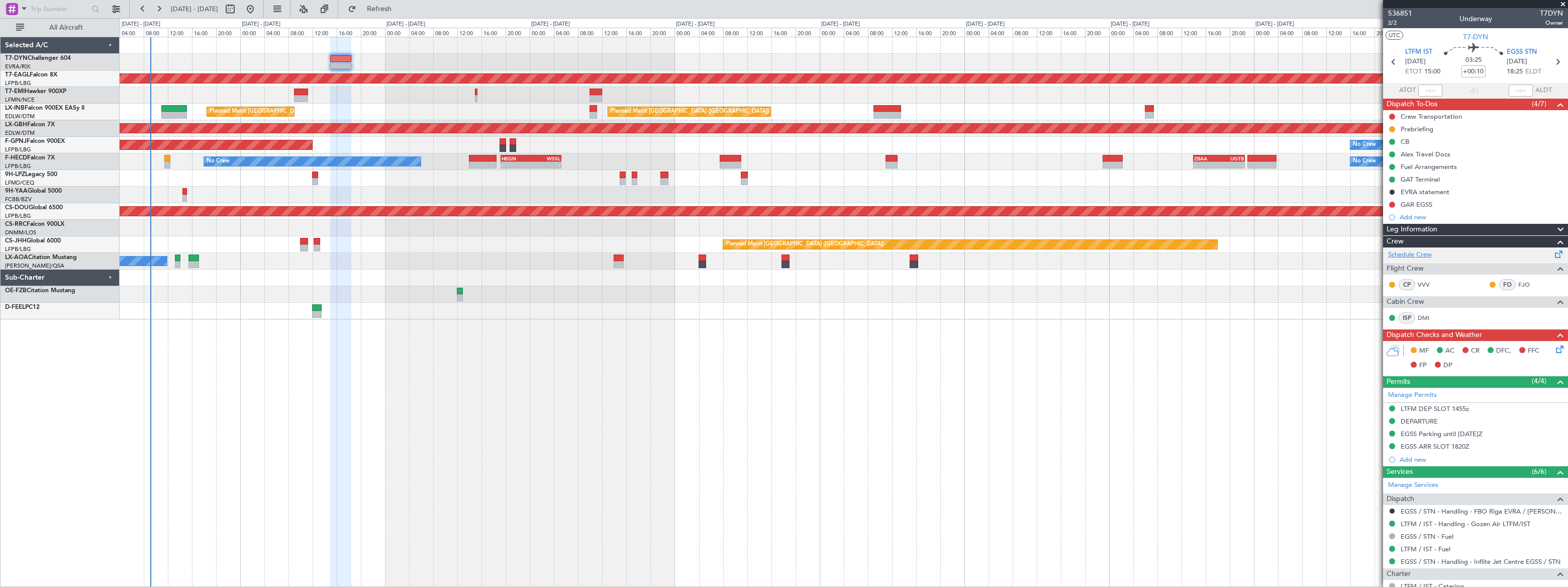
click at [1417, 254] on link "Schedule Crew" at bounding box center [1409, 255] width 44 height 10
click at [1427, 282] on link "VVV" at bounding box center [1429, 285] width 23 height 9
click at [1518, 284] on link "FJO" at bounding box center [1529, 285] width 23 height 9
drag, startPoint x: 1392, startPoint y: 117, endPoint x: 1389, endPoint y: 125, distance: 8.5
click at [1392, 117] on button at bounding box center [1392, 117] width 6 height 6
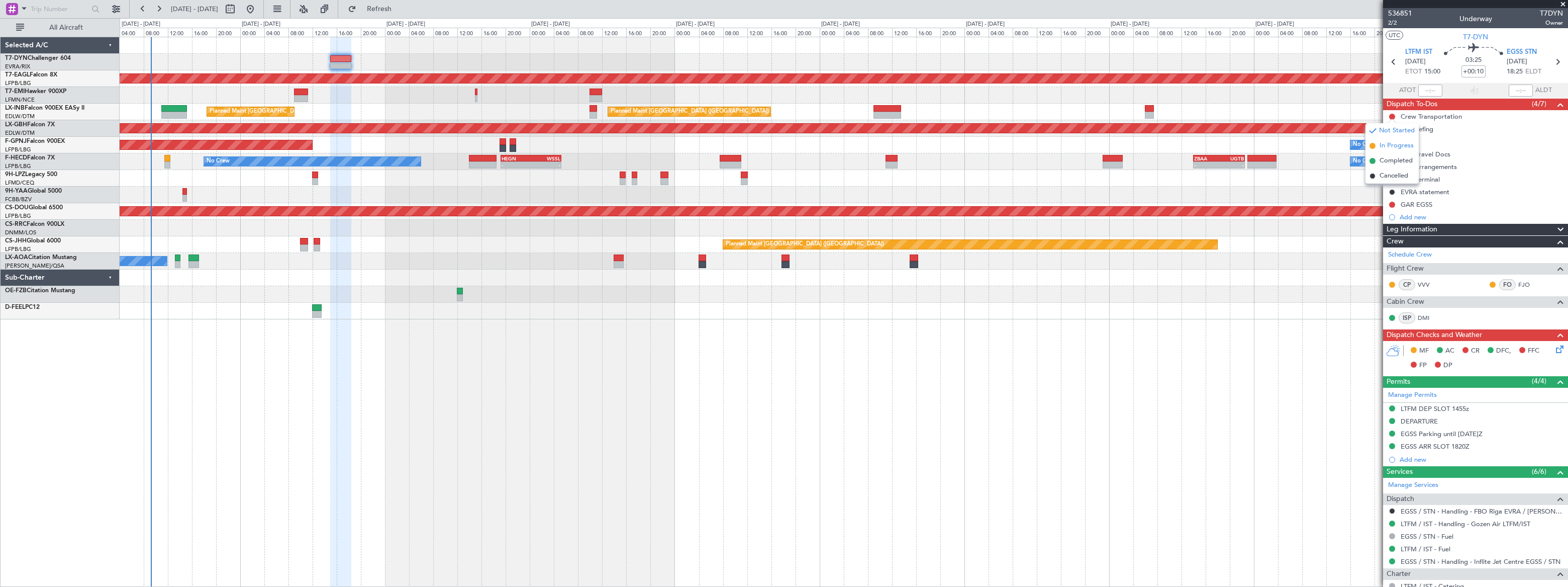
click at [1380, 143] on span "In Progress" at bounding box center [1396, 146] width 34 height 10
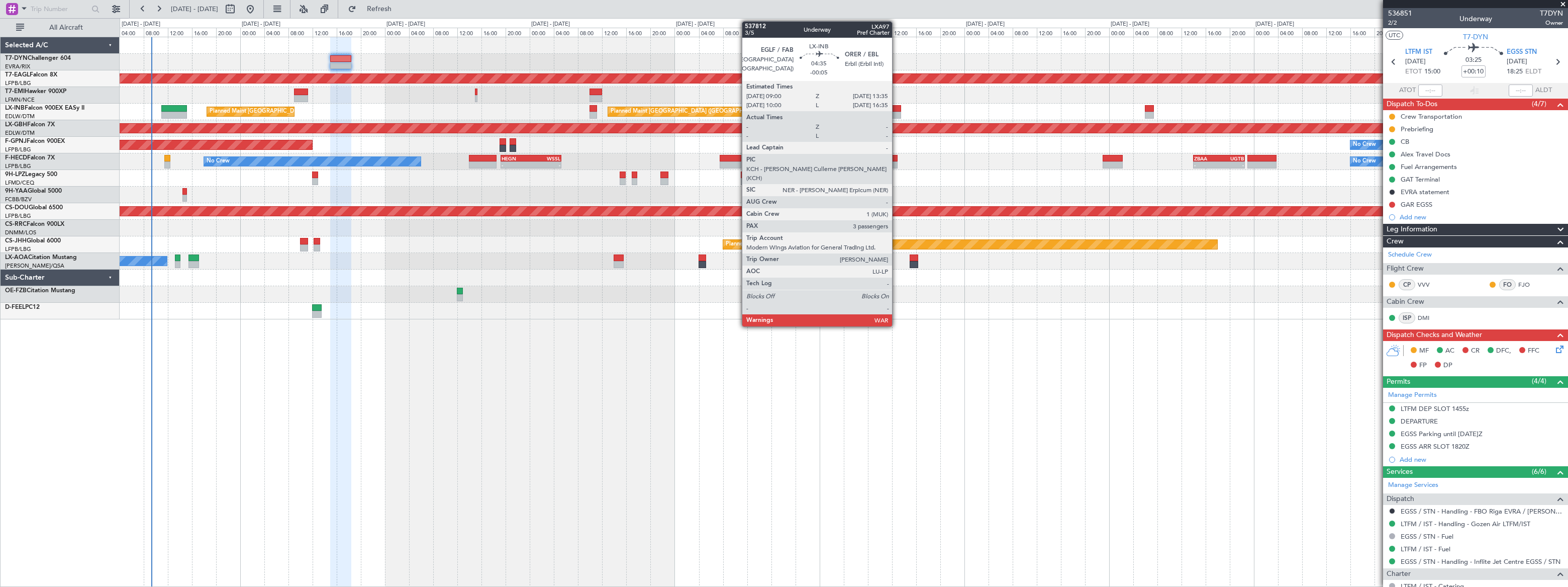
click at [897, 106] on div at bounding box center [888, 108] width 28 height 7
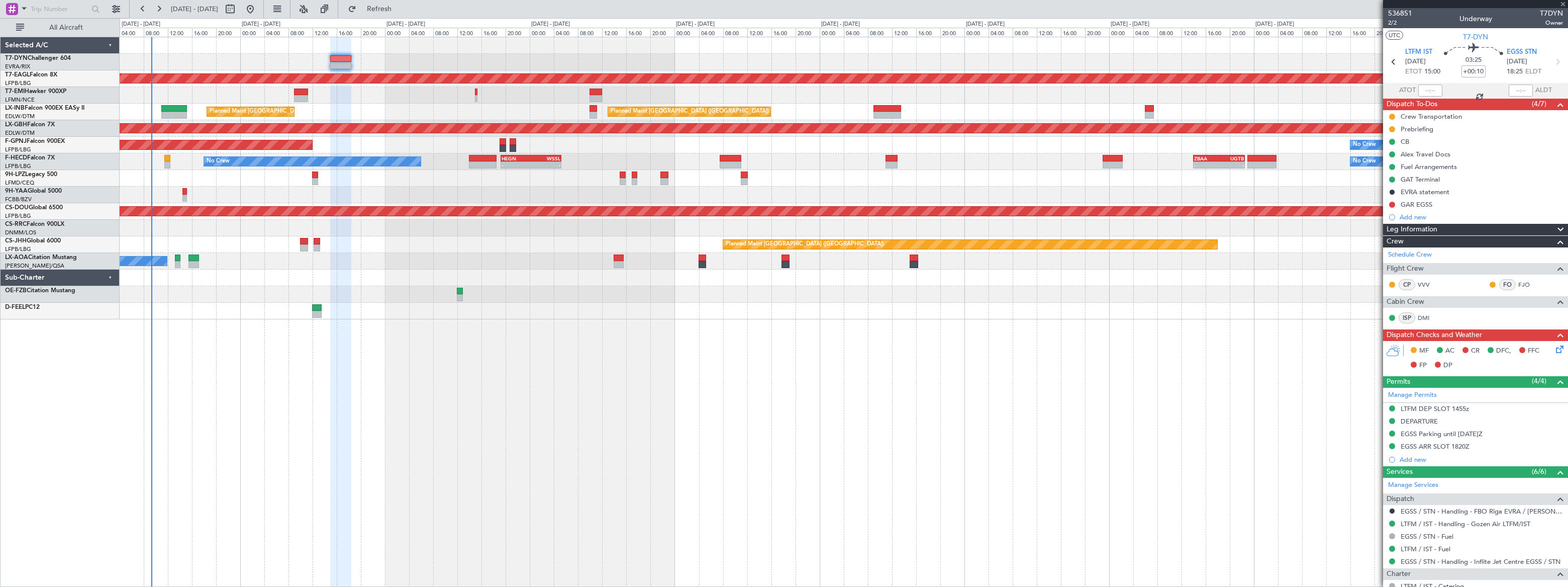
type input "-00:05"
type input "3"
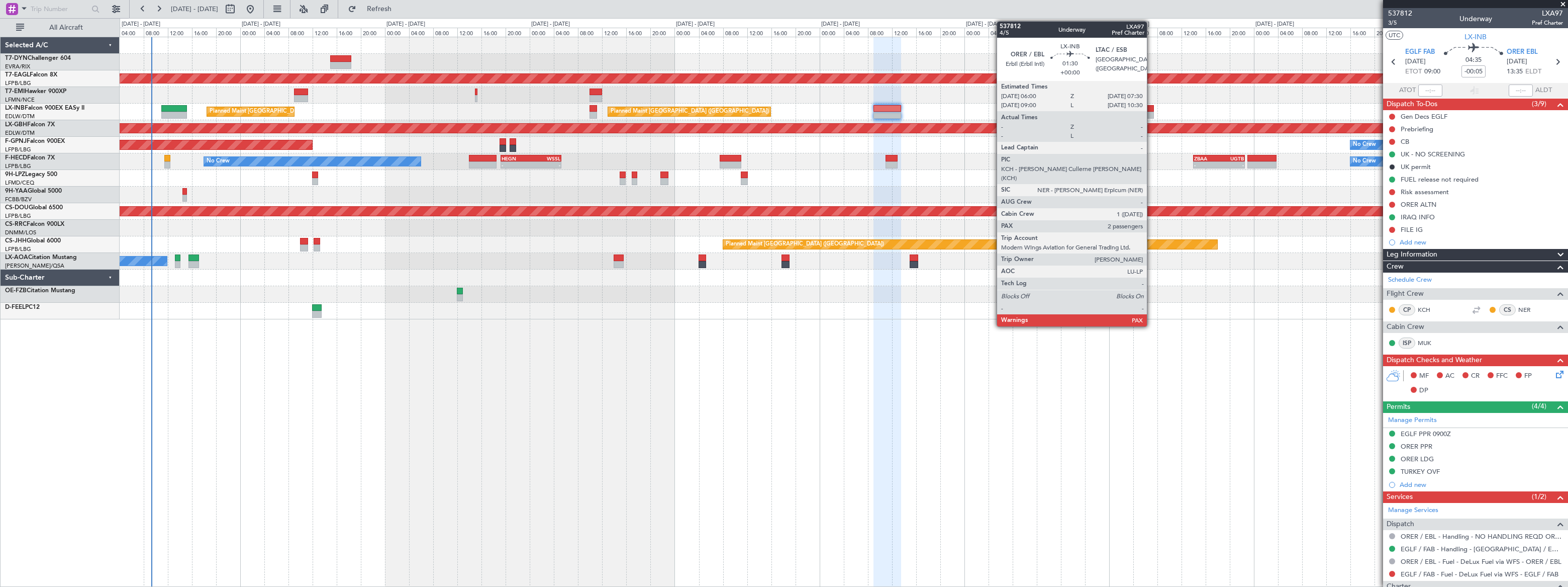
click at [1151, 109] on div at bounding box center [1149, 108] width 9 height 7
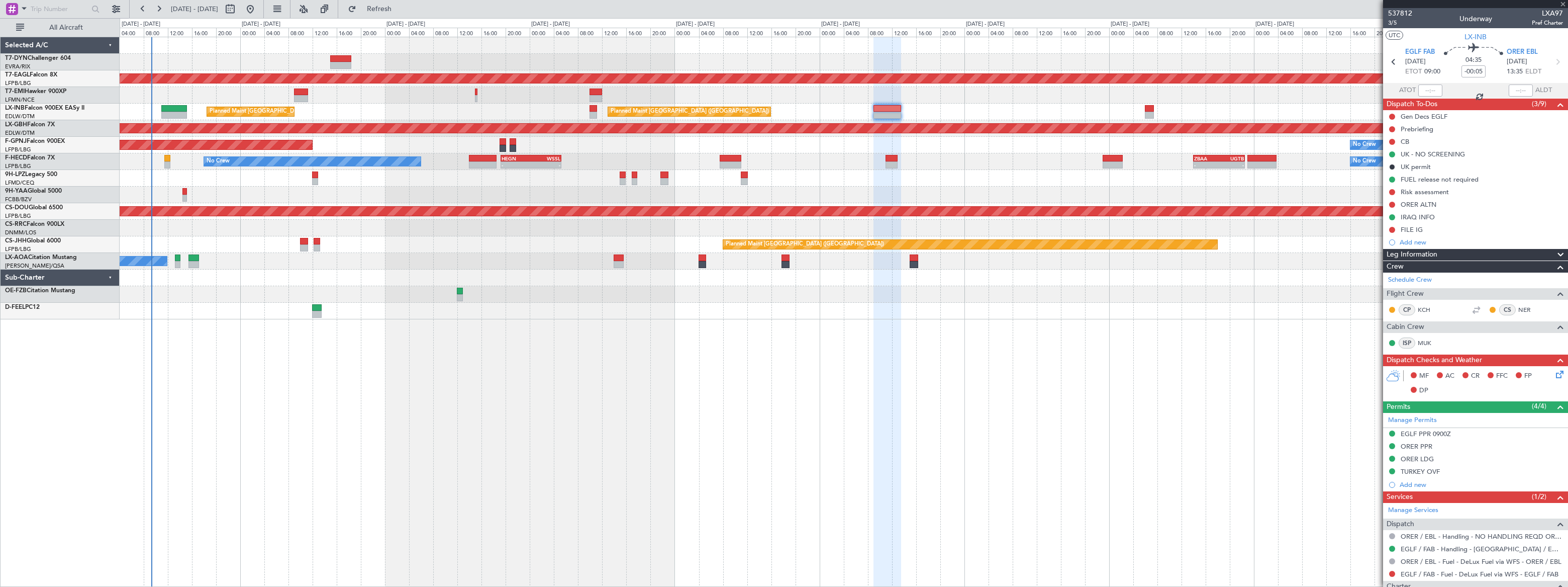
type input "4"
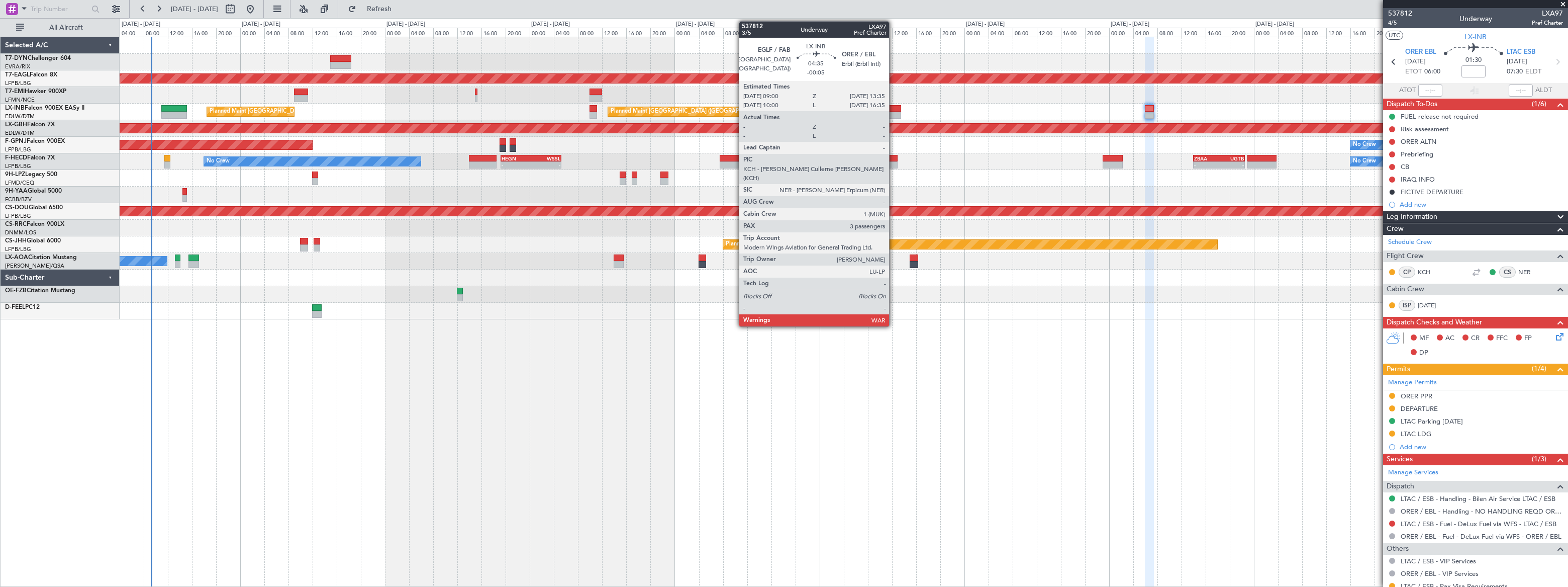
click at [894, 107] on div at bounding box center [888, 108] width 28 height 7
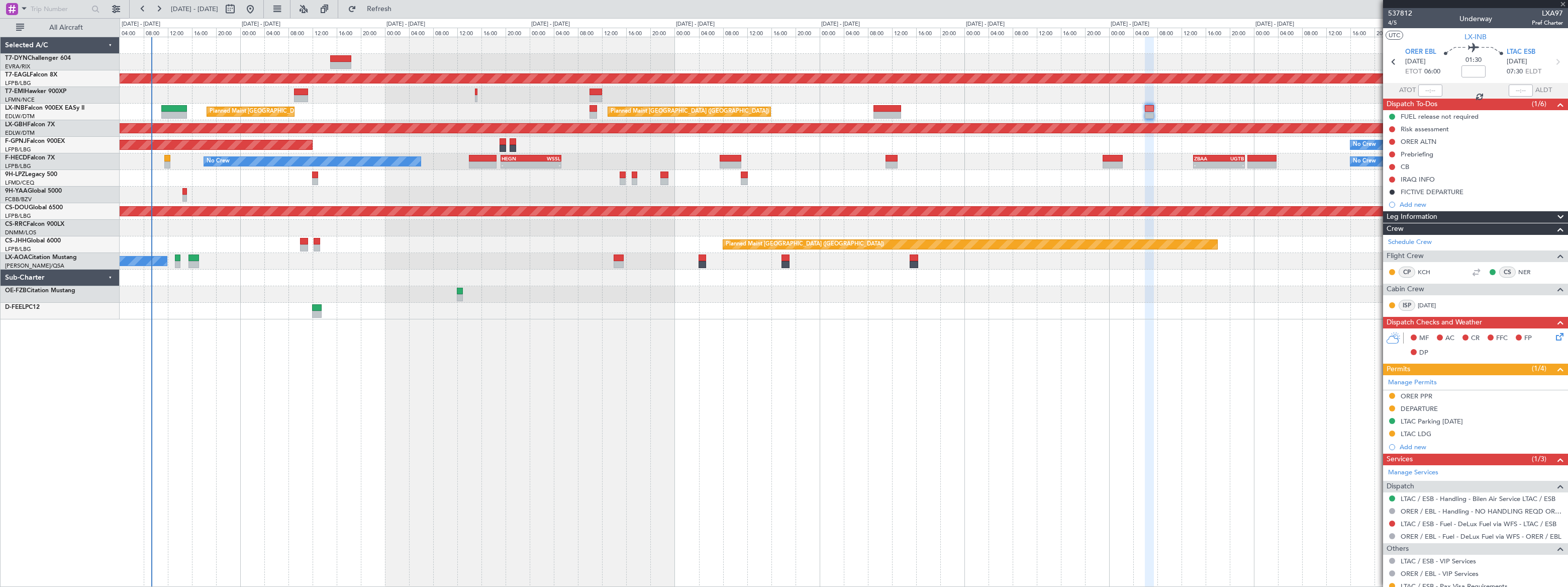
type input "-00:05"
type input "3"
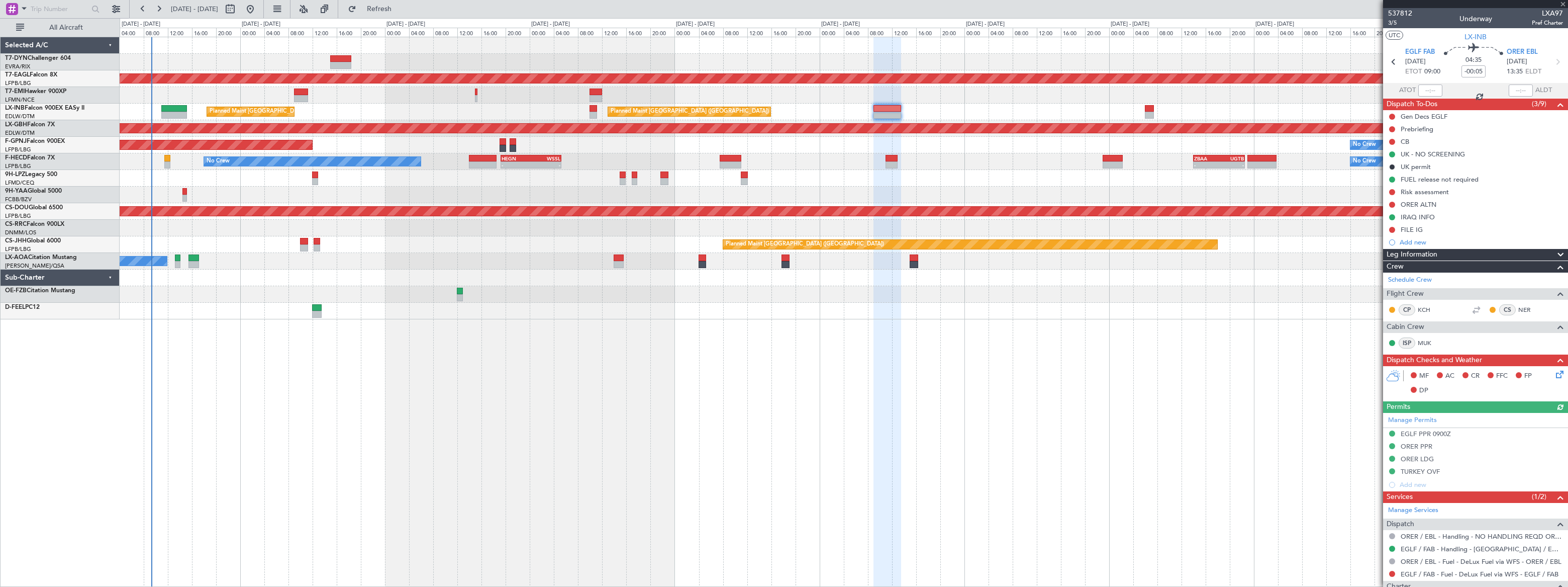
scroll to position [175, 0]
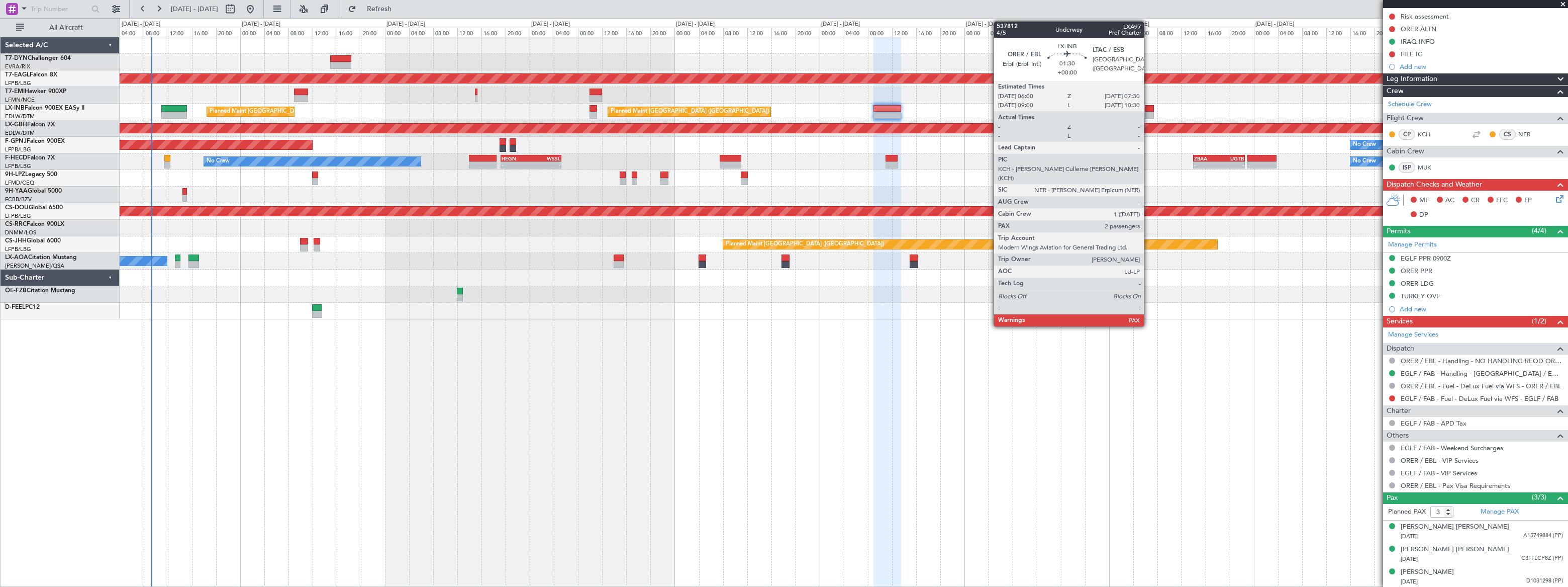
click at [1149, 112] on div at bounding box center [1149, 115] width 9 height 7
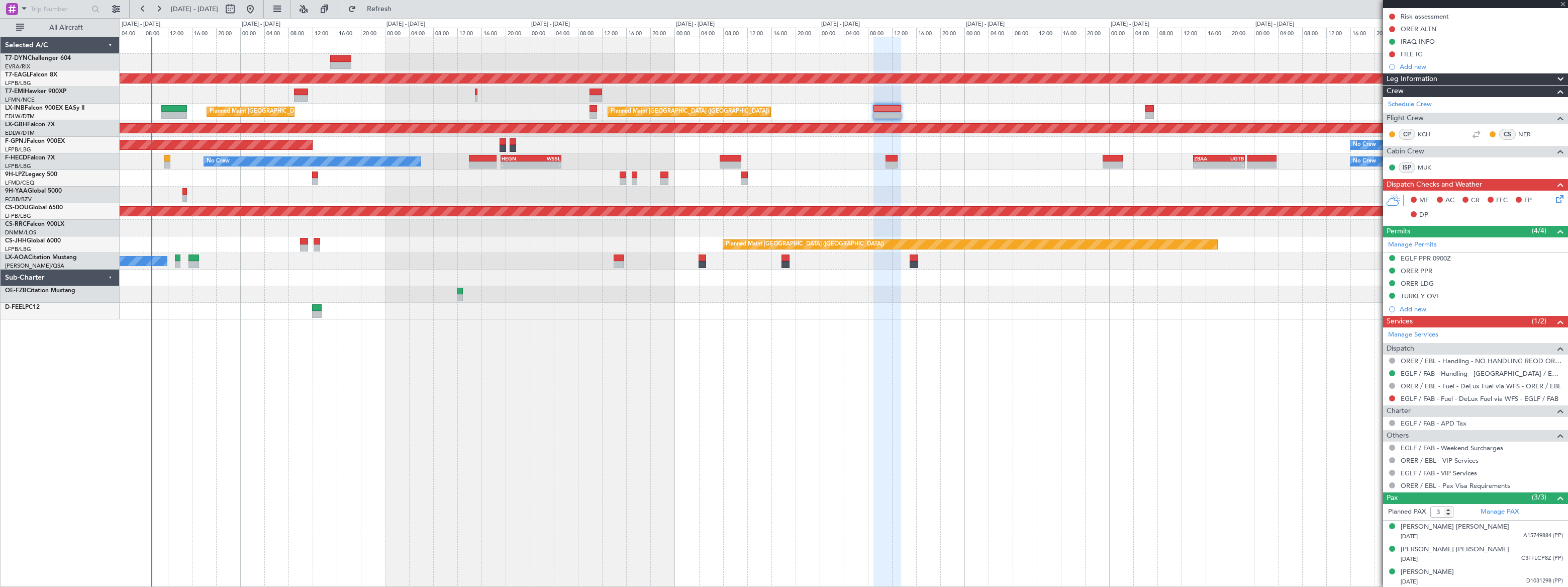
type input "4"
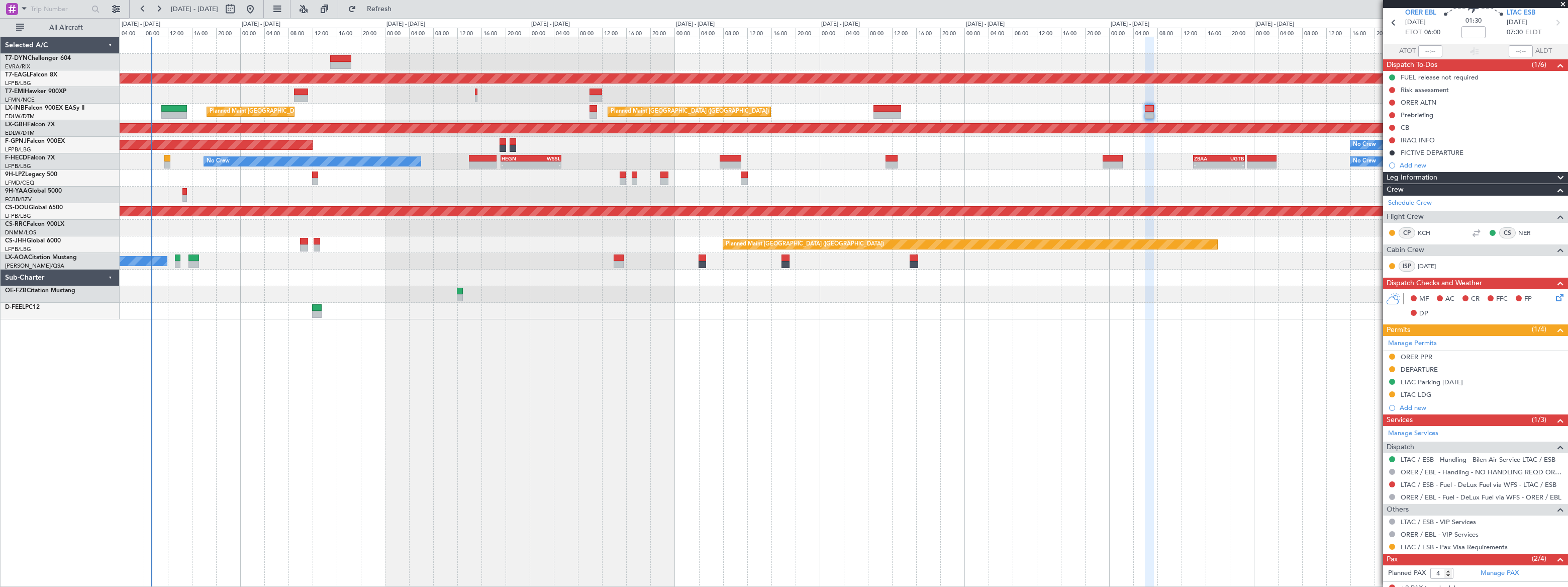
scroll to position [91, 0]
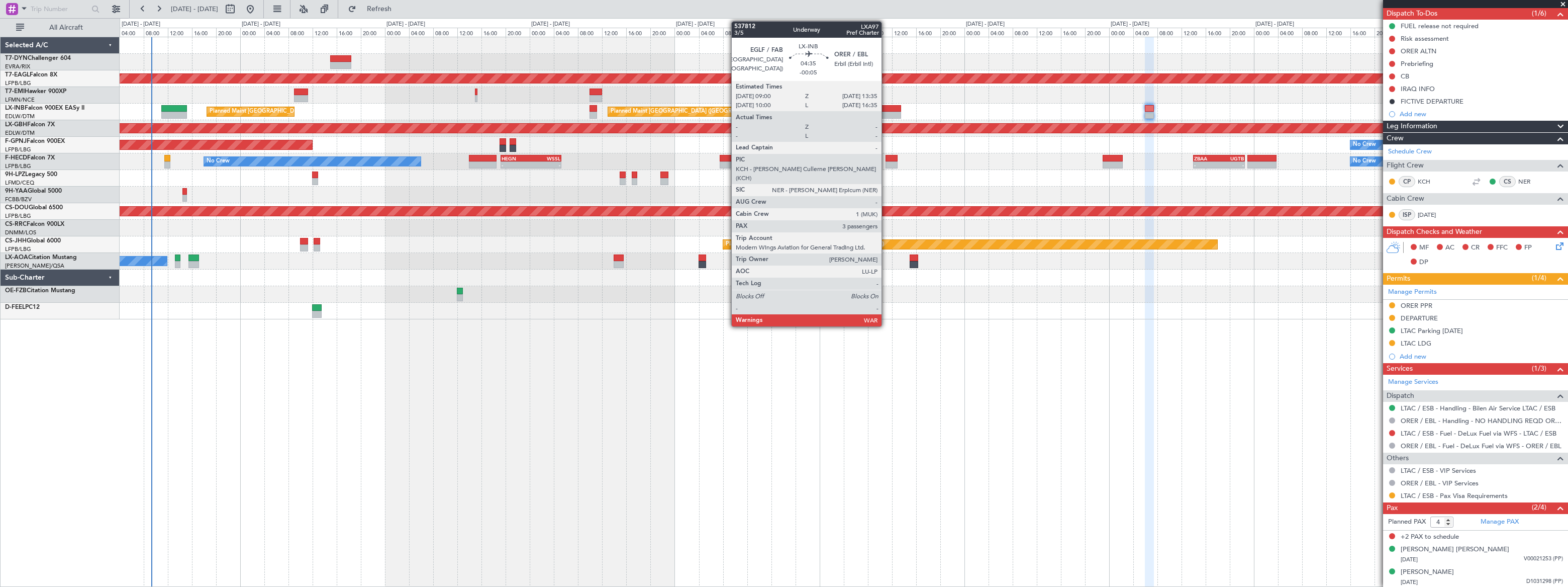
click at [886, 107] on div at bounding box center [888, 108] width 28 height 7
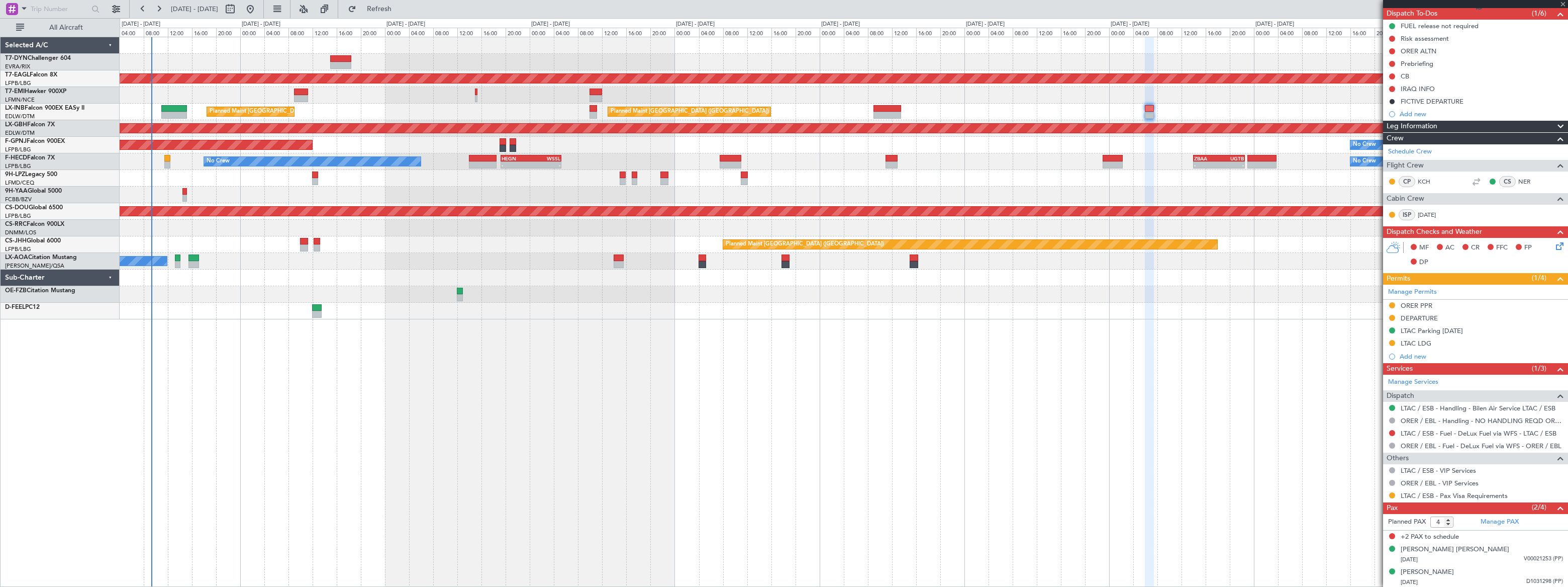
type input "-00:05"
type input "3"
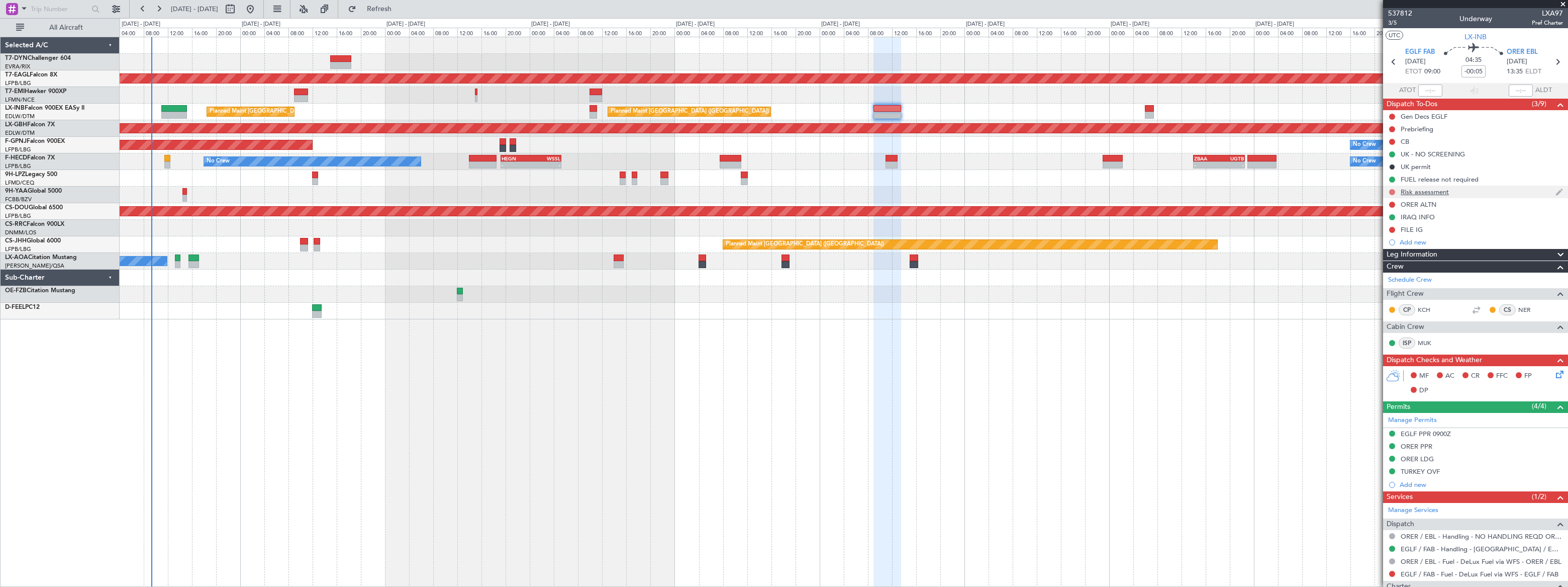
click at [1392, 189] on button at bounding box center [1392, 192] width 6 height 6
click at [1377, 219] on li "In Progress" at bounding box center [1392, 221] width 53 height 15
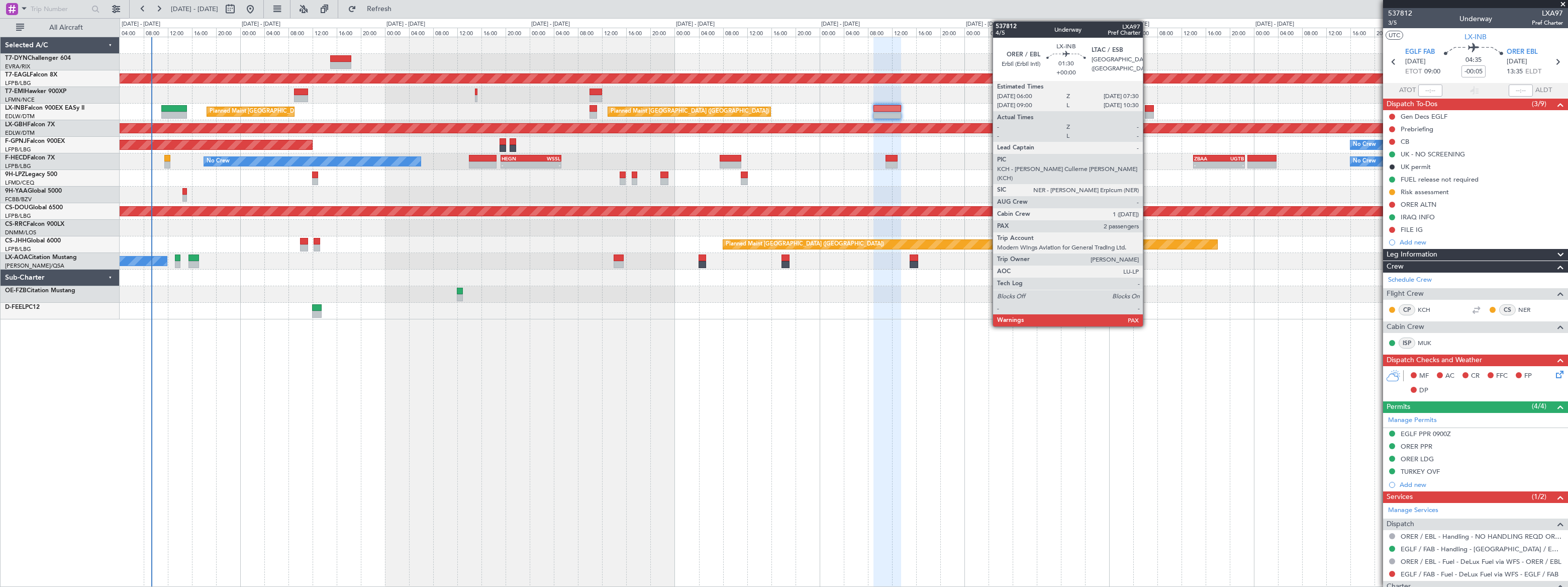
click at [1147, 109] on div at bounding box center [1149, 108] width 9 height 7
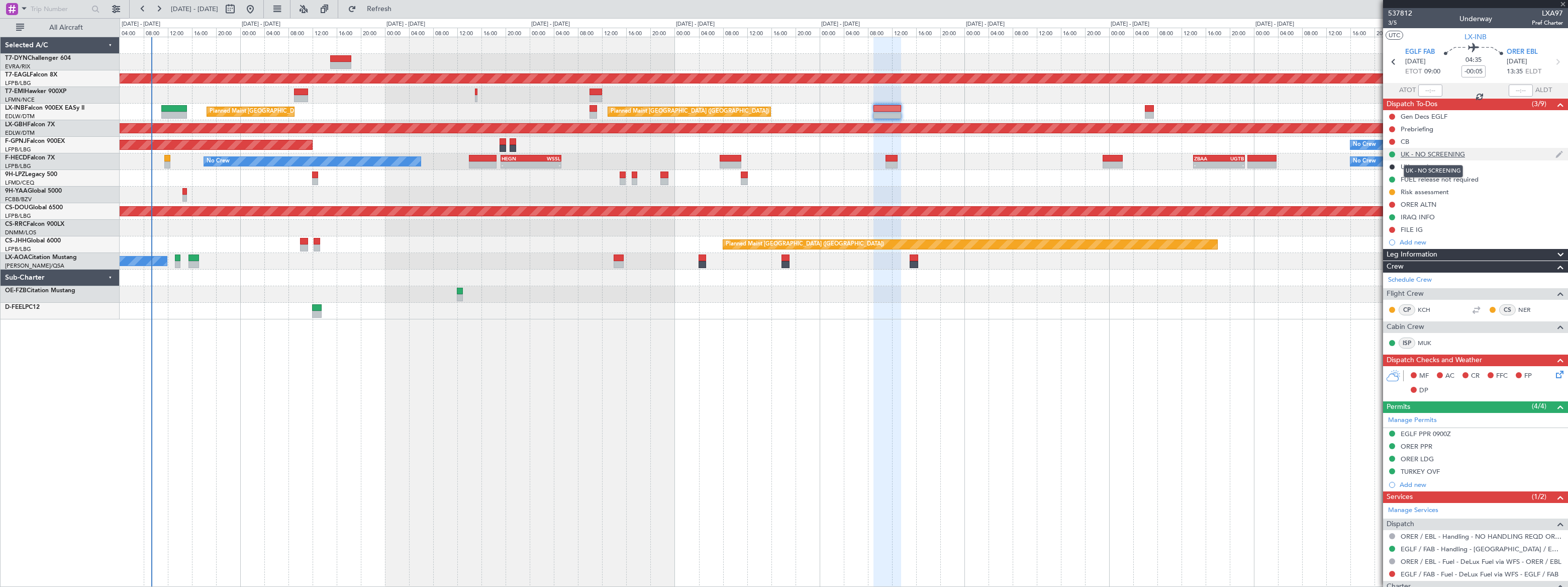
type input "4"
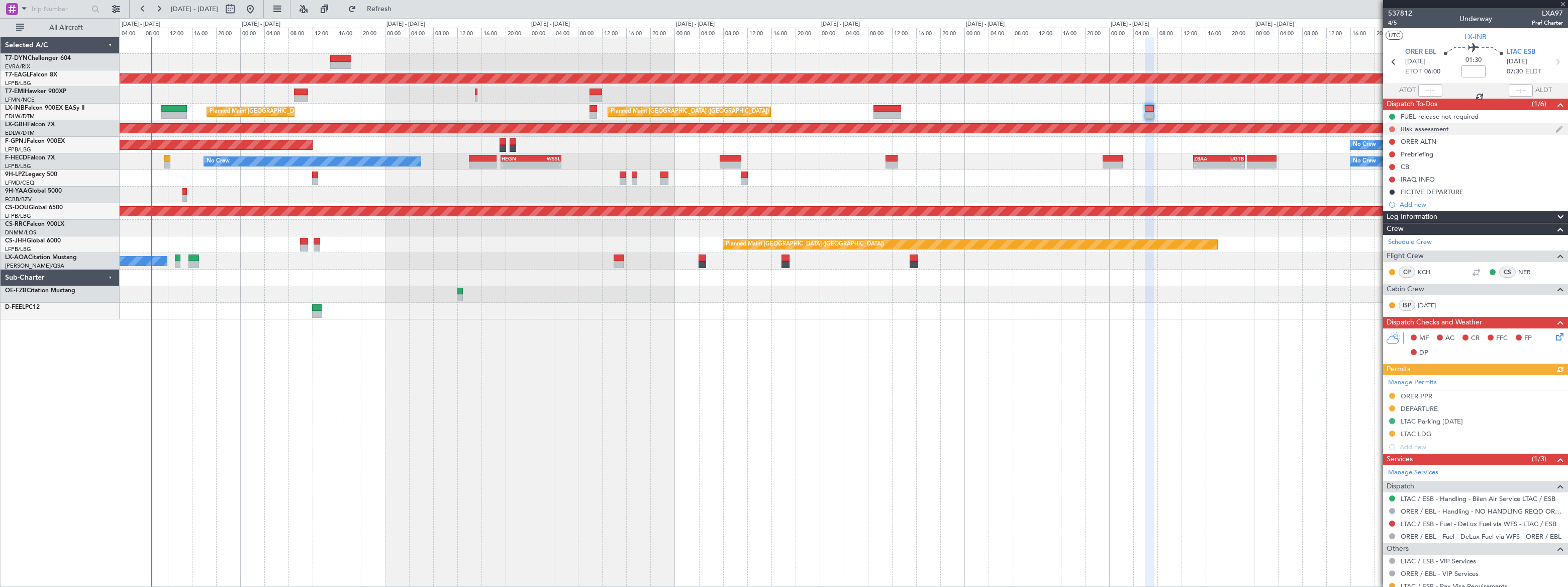
click at [1391, 127] on button at bounding box center [1392, 130] width 6 height 6
click at [1377, 157] on li "In Progress" at bounding box center [1392, 158] width 53 height 15
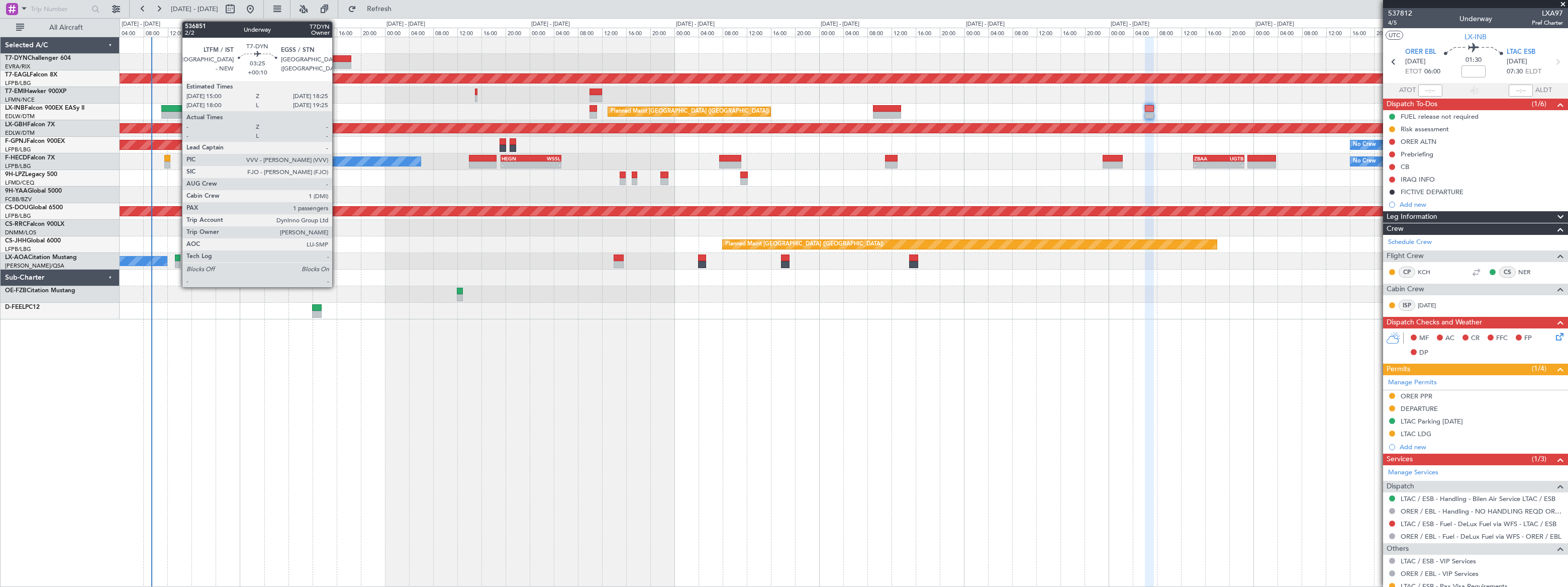
click at [337, 61] on div at bounding box center [340, 59] width 21 height 7
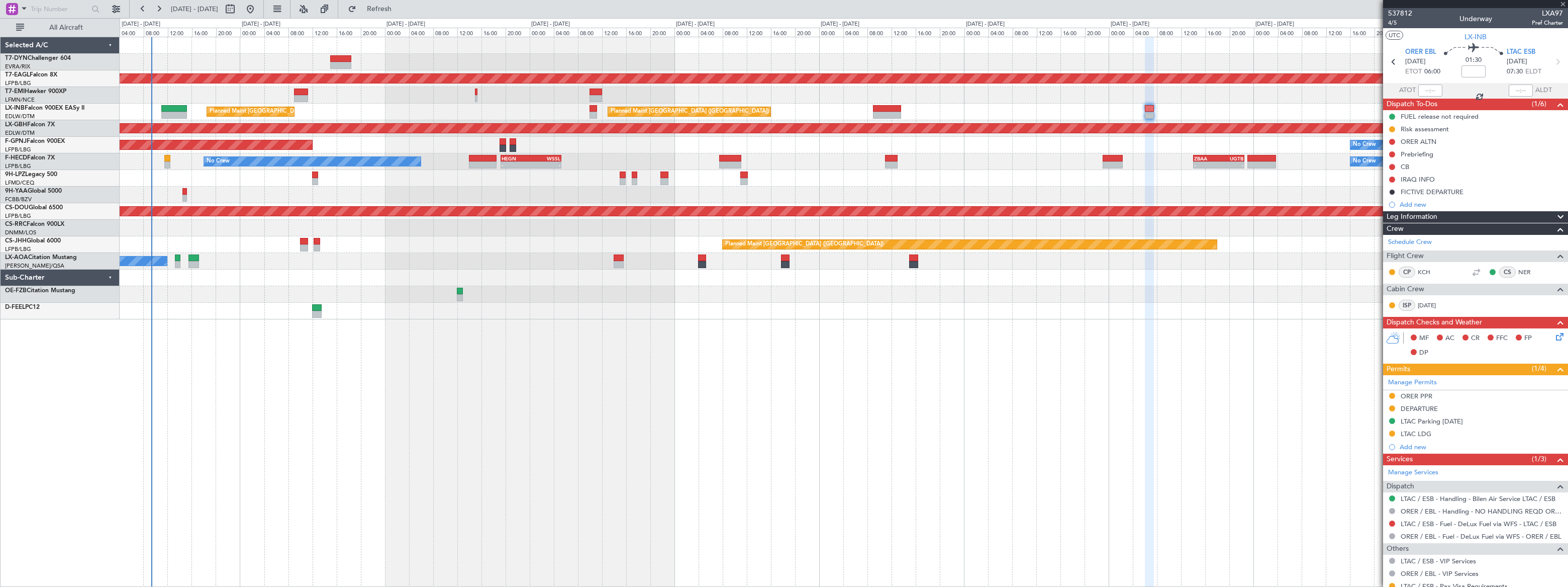
type input "+00:10"
type input "1"
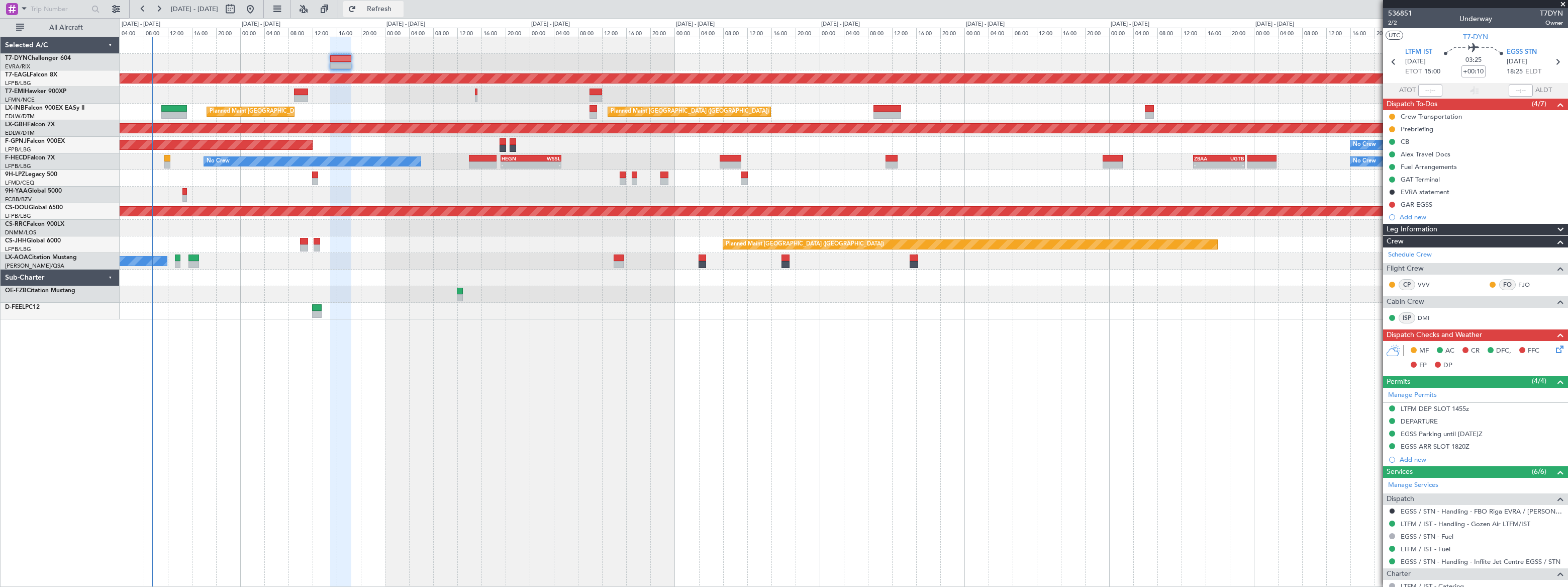
click at [400, 6] on span "Refresh" at bounding box center [379, 9] width 42 height 7
click at [400, 7] on span "Refreshing..." at bounding box center [379, 9] width 42 height 7
click at [400, 6] on span "Refresh" at bounding box center [379, 9] width 42 height 7
click at [400, 6] on span "Refreshing..." at bounding box center [379, 9] width 42 height 7
click at [400, 6] on span "Refresh" at bounding box center [379, 9] width 42 height 7
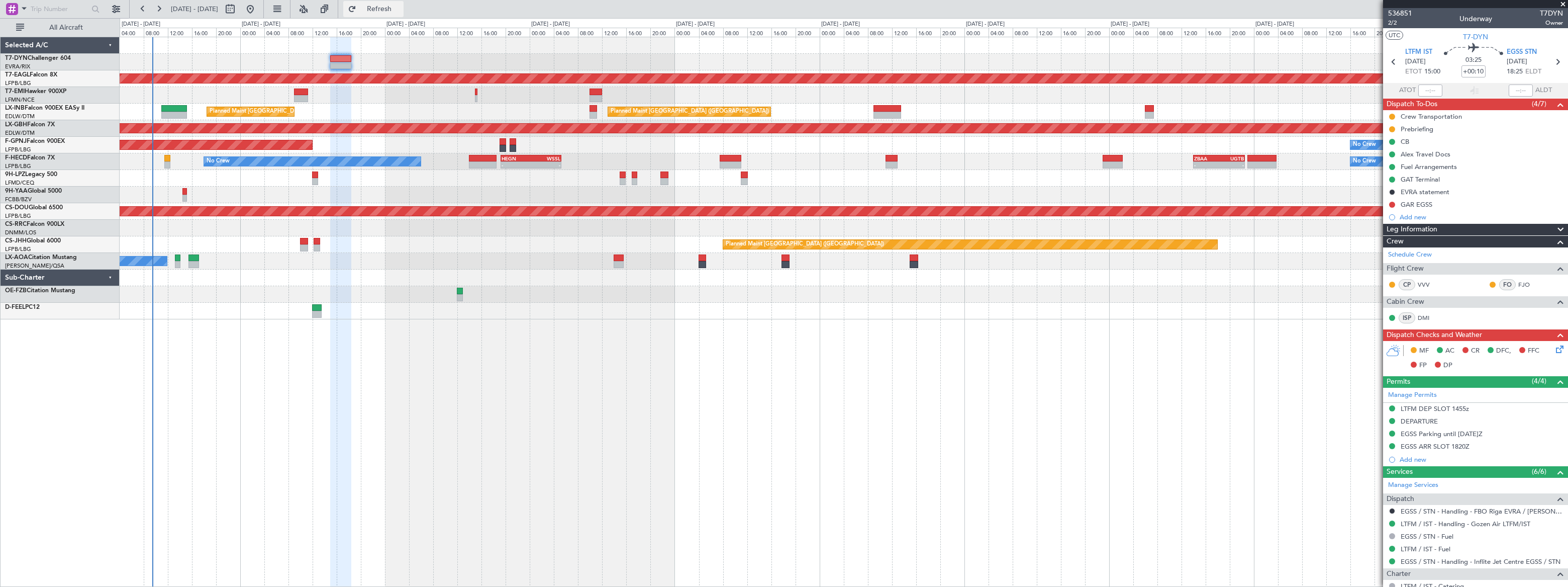
click at [400, 7] on span "Refresh" at bounding box center [379, 9] width 42 height 7
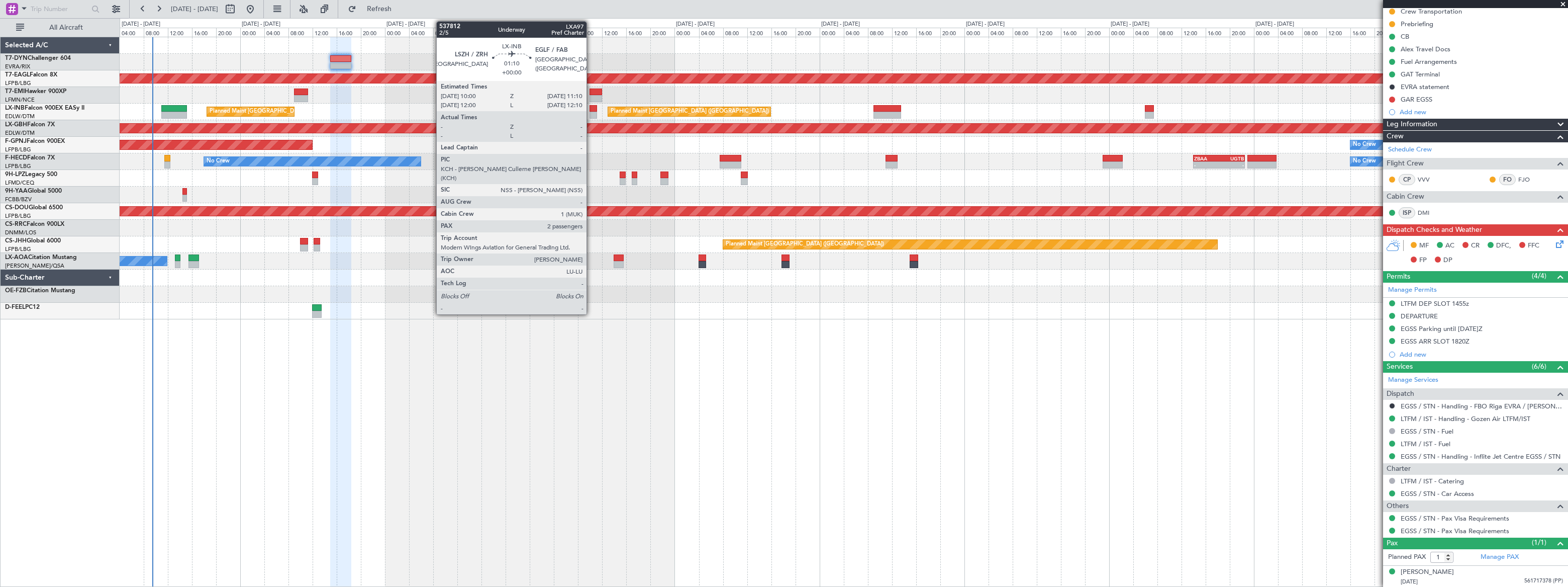
click at [591, 112] on div at bounding box center [593, 115] width 7 height 7
type input "2"
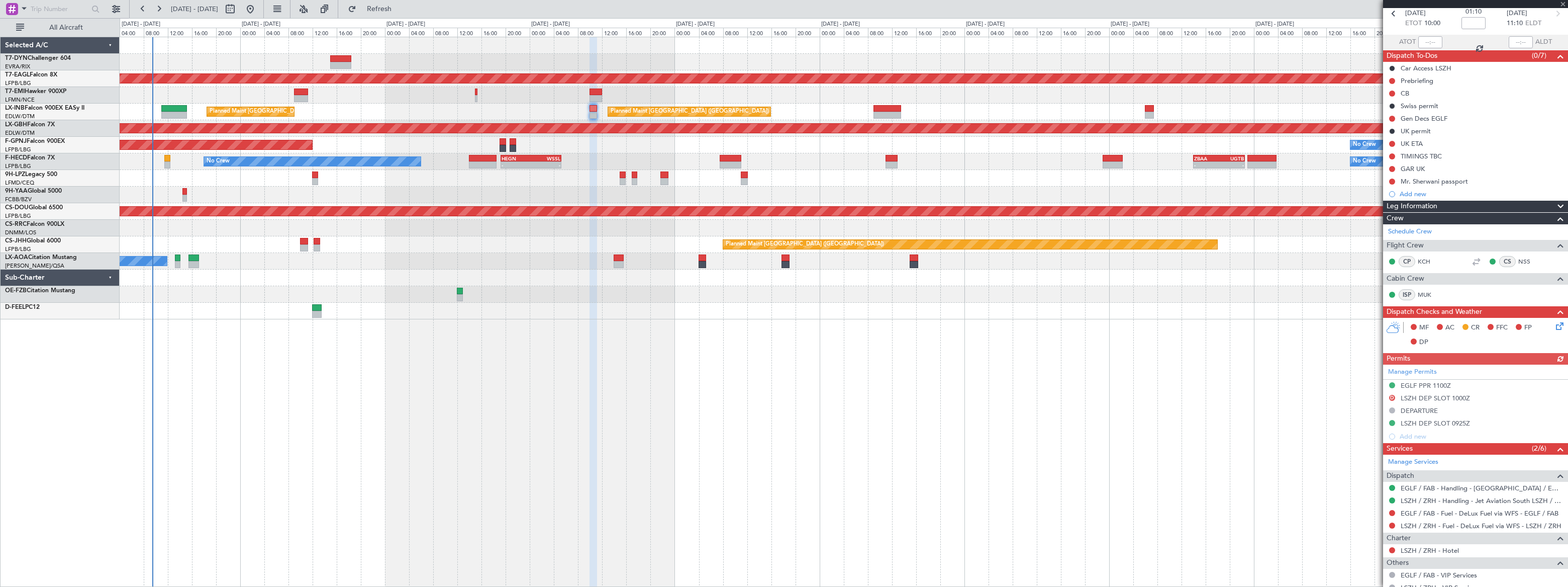
scroll to position [165, 0]
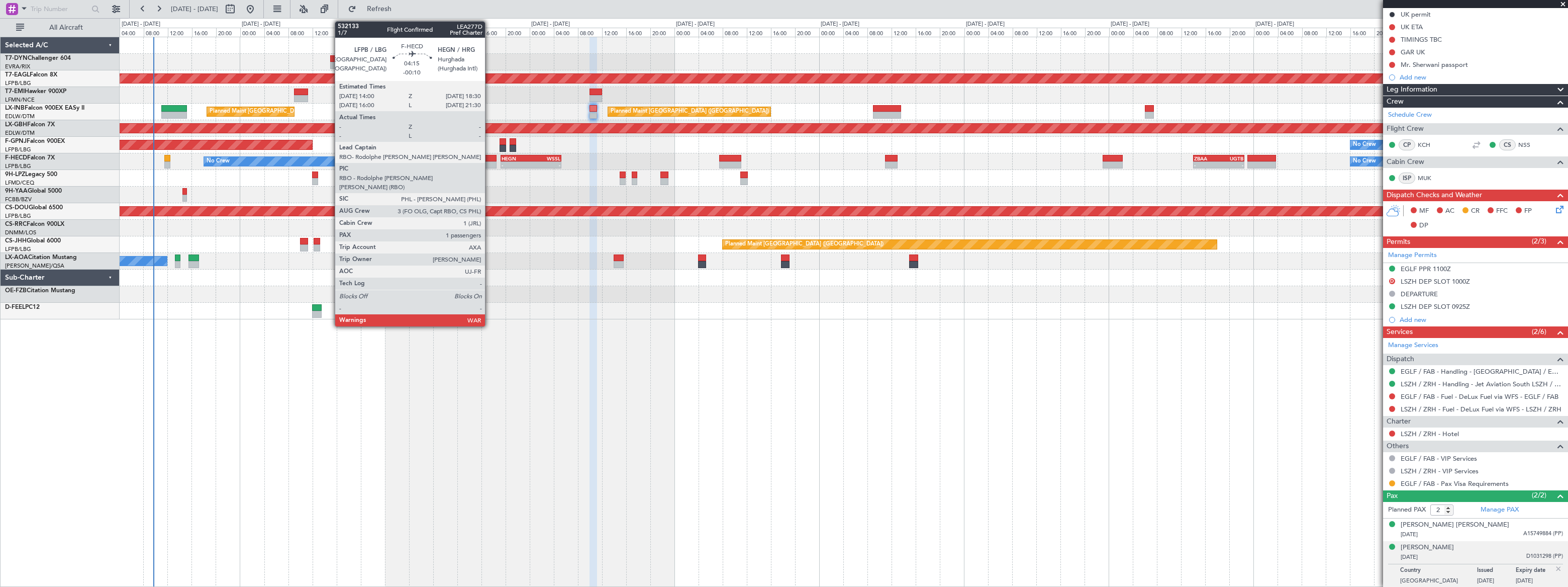
click at [490, 157] on div at bounding box center [482, 158] width 28 height 7
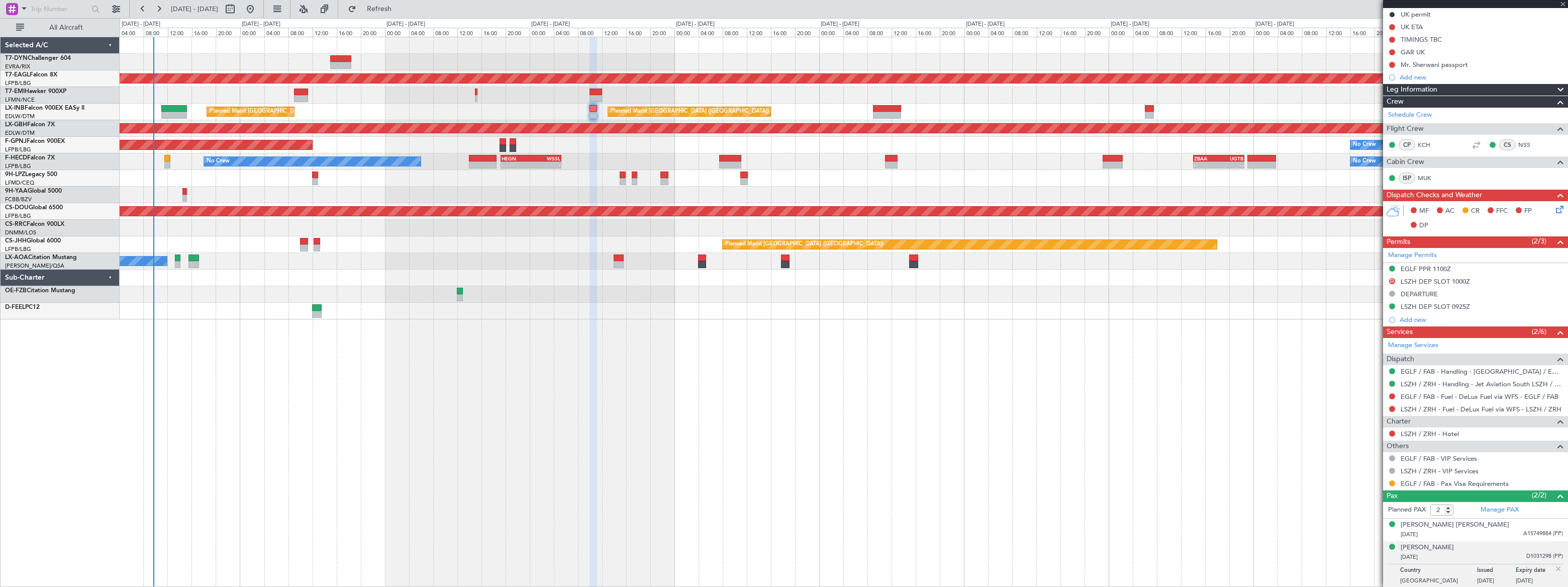
type input "-00:10"
type input "1"
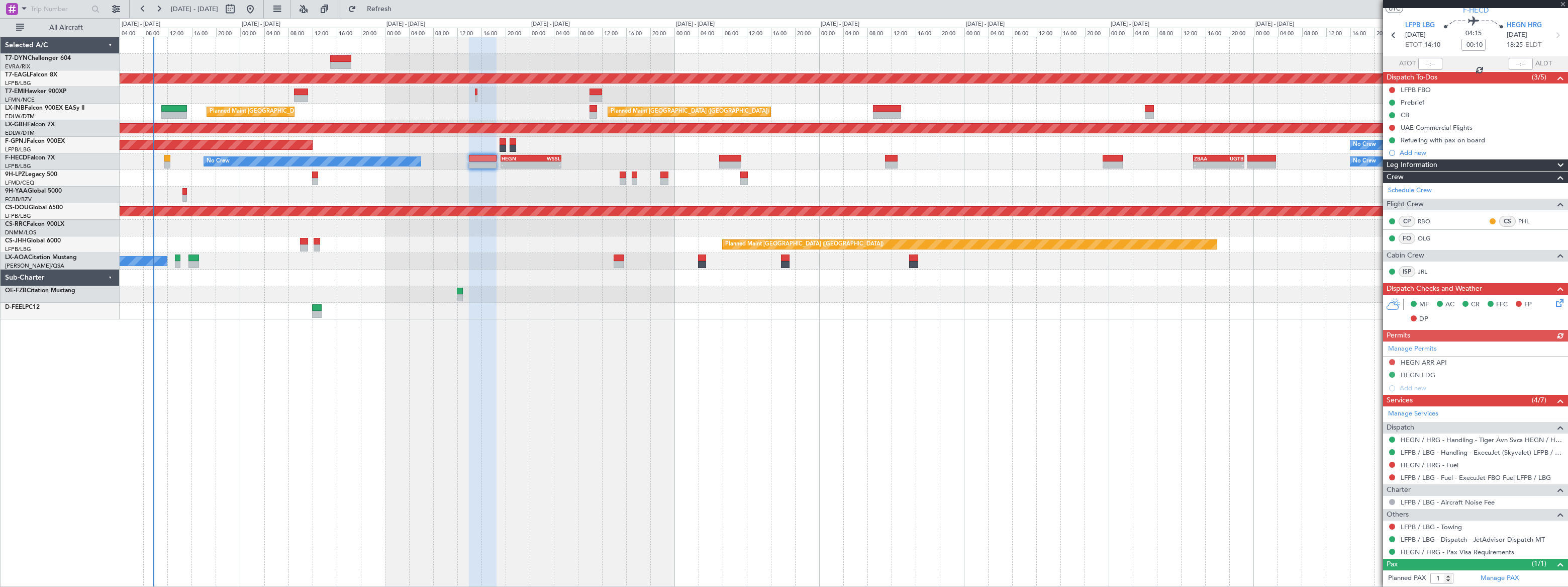
scroll to position [48, 0]
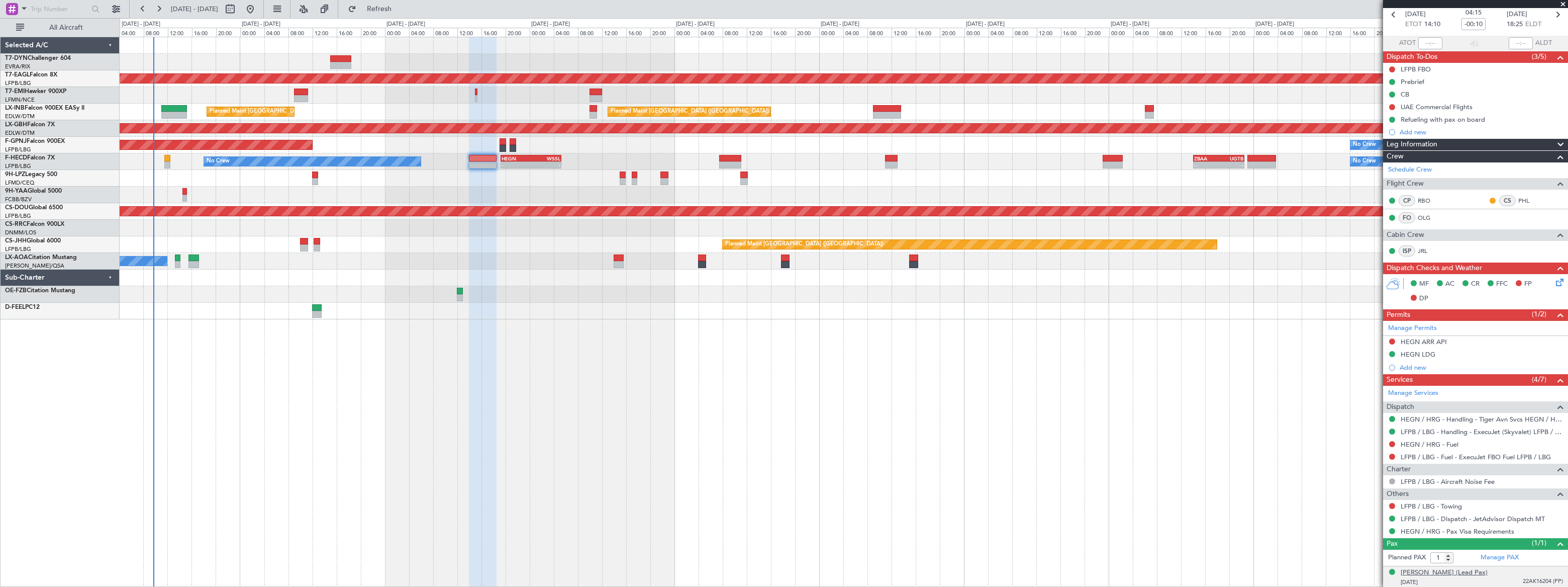
click at [1464, 575] on div "[PERSON_NAME] (Lead Pax)" at bounding box center [1444, 573] width 87 height 10
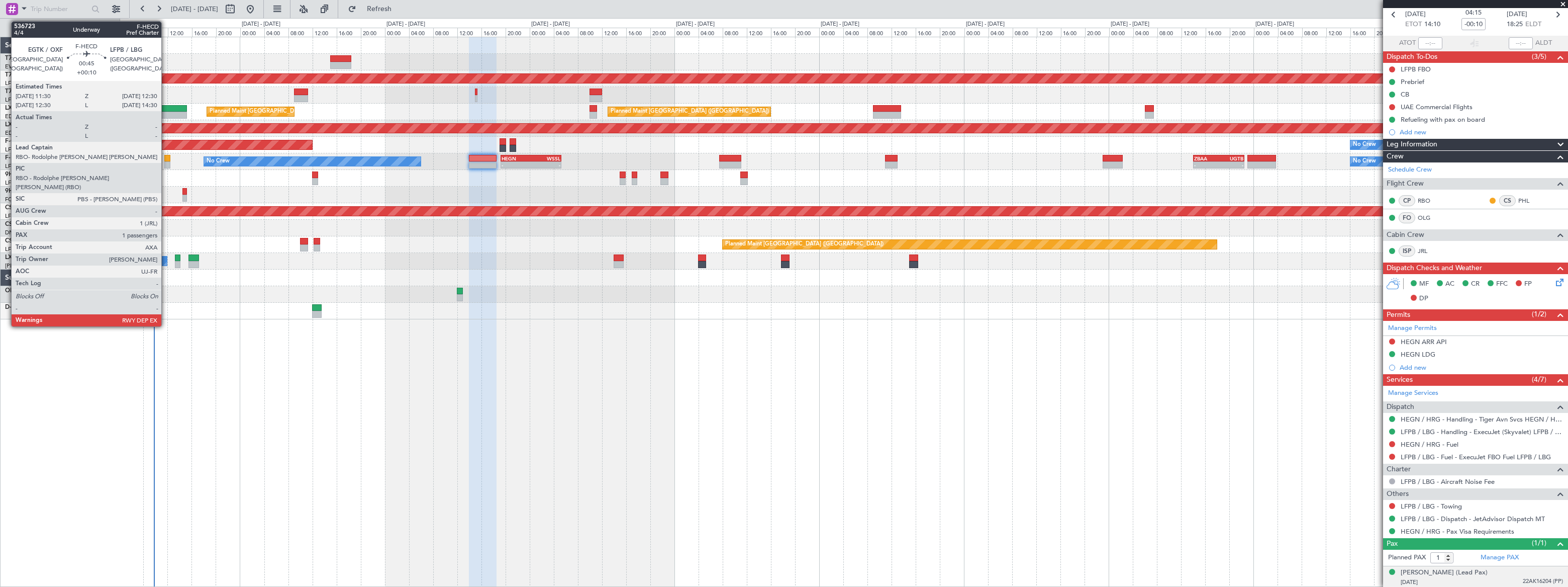
click at [166, 162] on div at bounding box center [167, 165] width 7 height 7
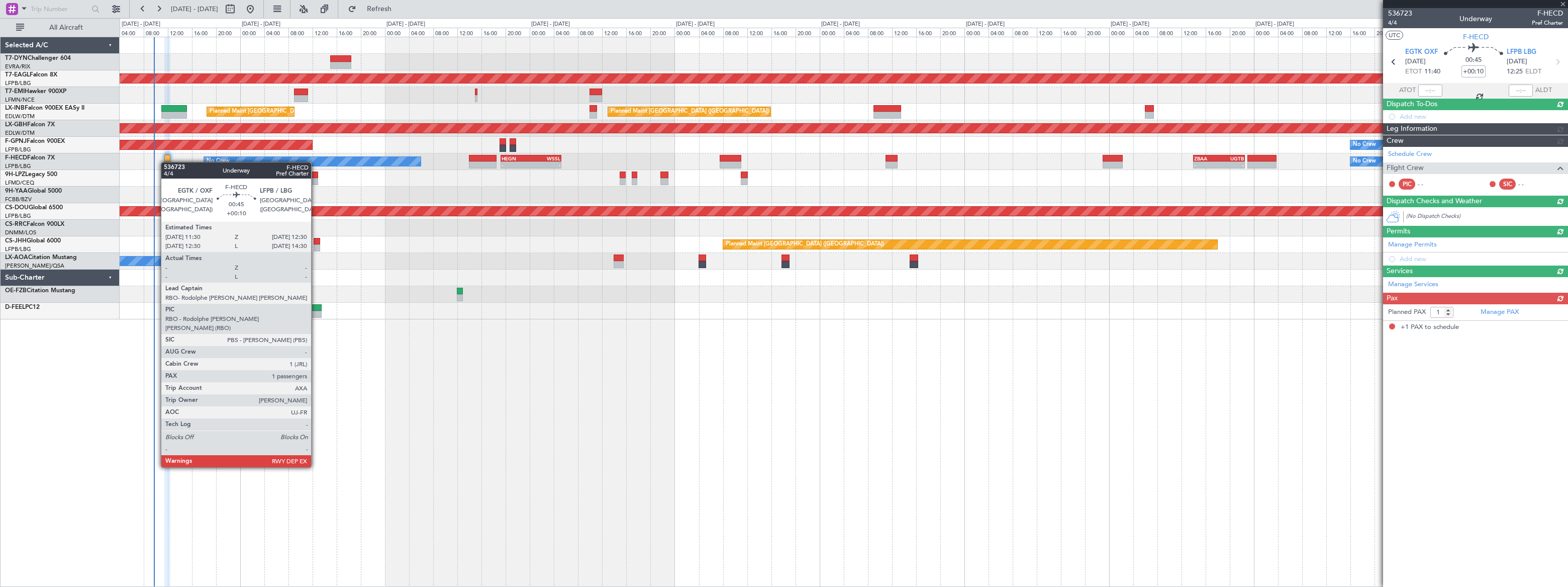
scroll to position [0, 0]
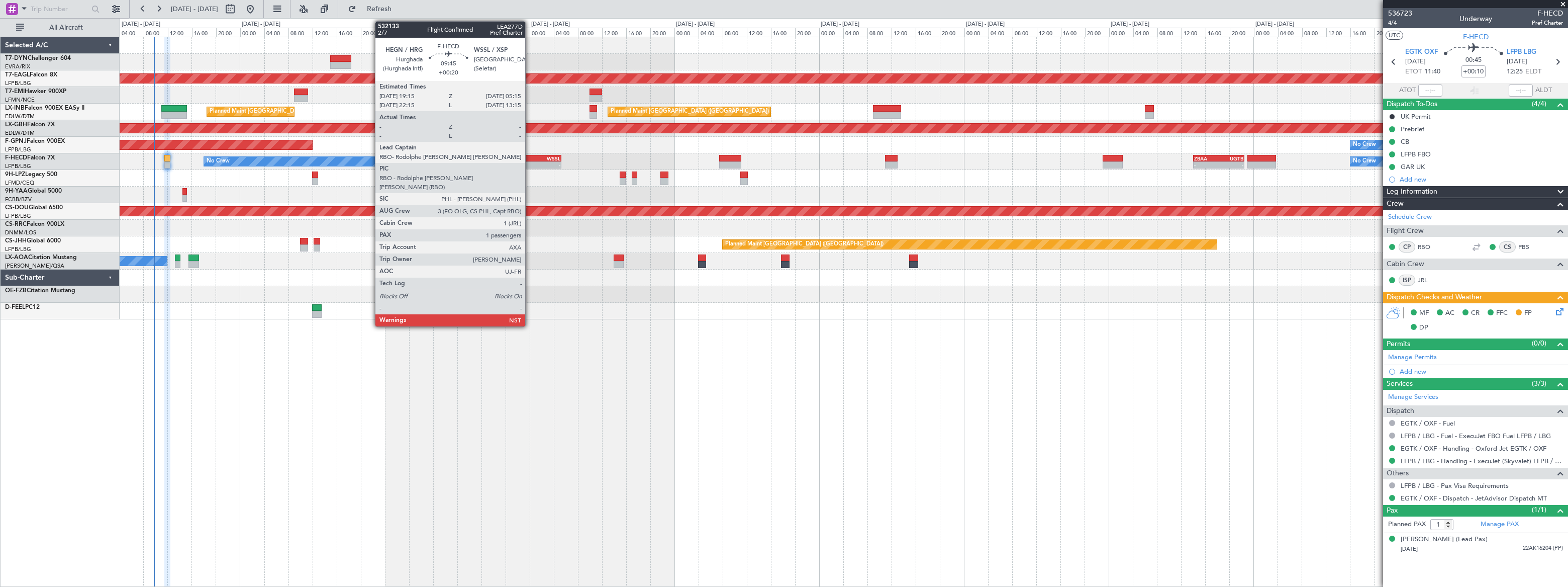
click at [530, 159] on div "HEGN" at bounding box center [516, 159] width 29 height 6
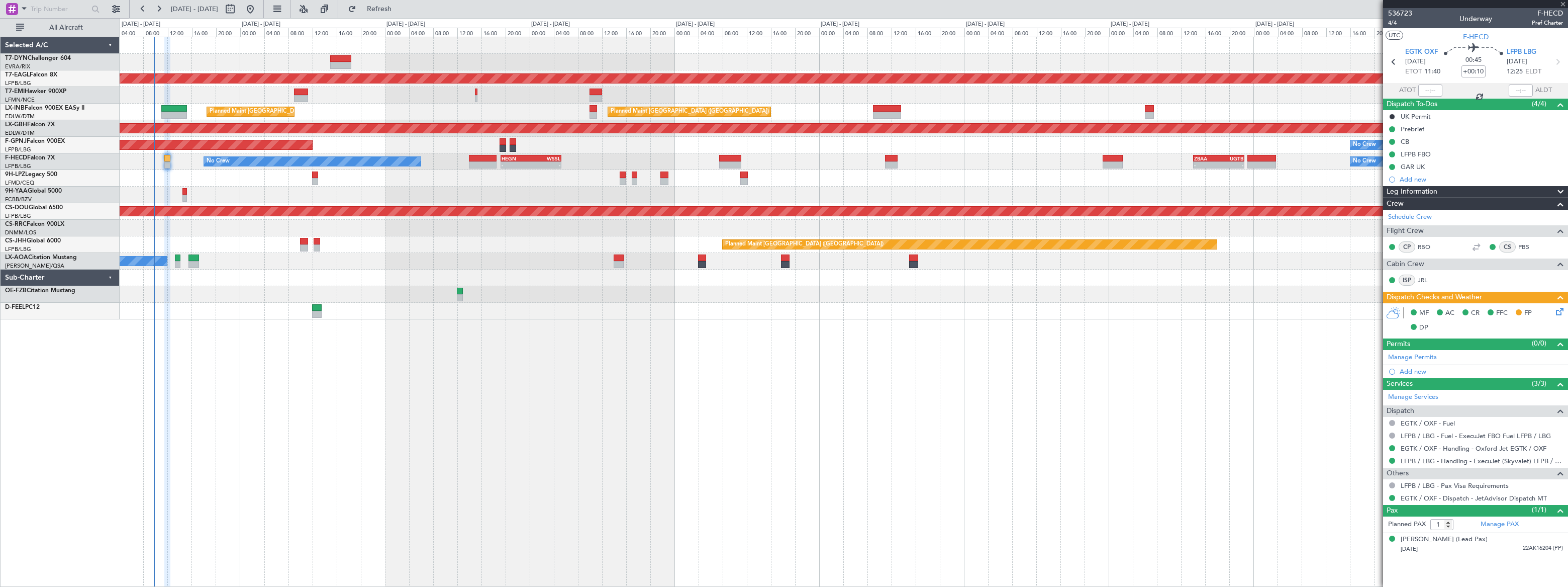
type input "+00:20"
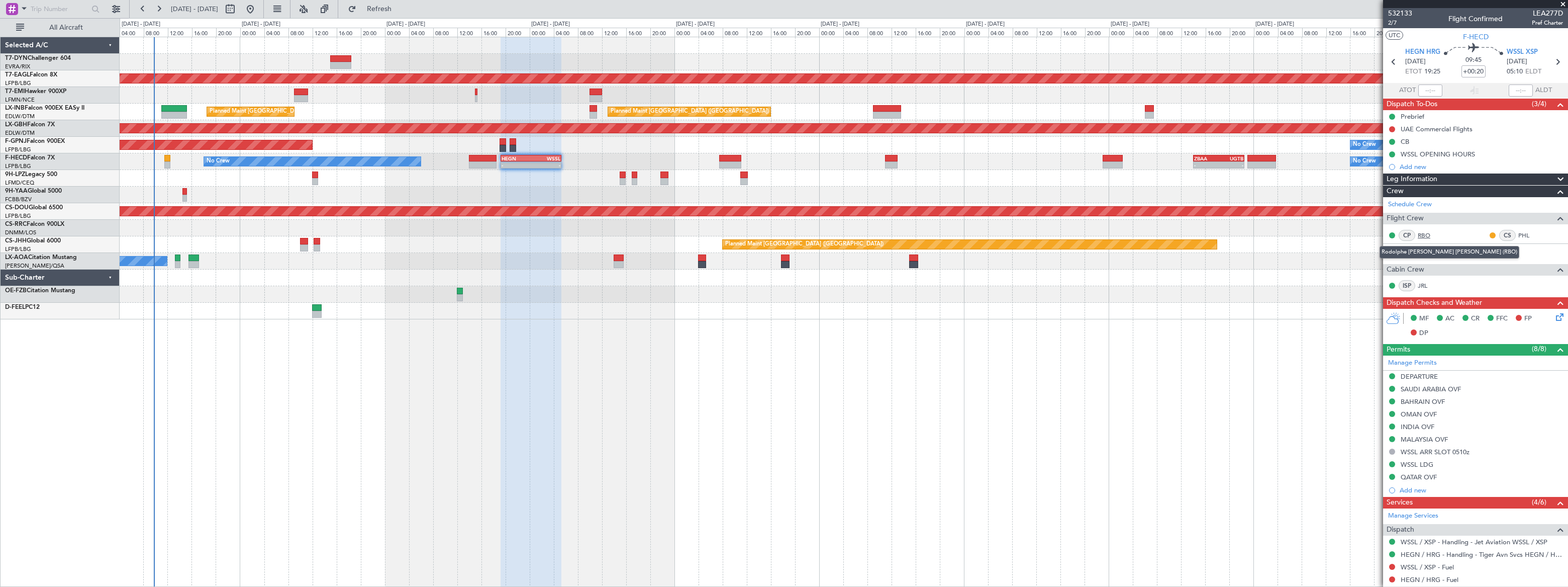
click at [1422, 235] on link "RBO" at bounding box center [1429, 235] width 23 height 9
click at [1519, 235] on link "PHL" at bounding box center [1529, 235] width 23 height 9
click at [1426, 252] on link "OLG" at bounding box center [1429, 252] width 23 height 9
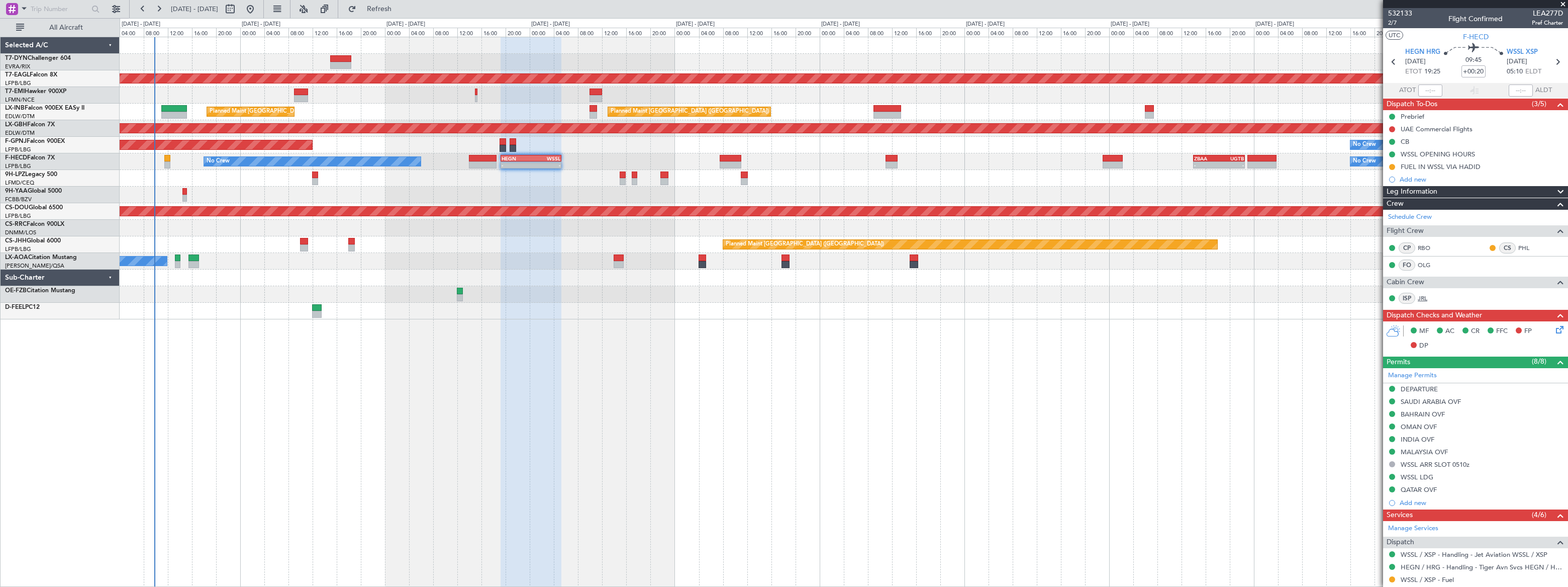
click at [1424, 296] on link "JRL" at bounding box center [1429, 298] width 23 height 9
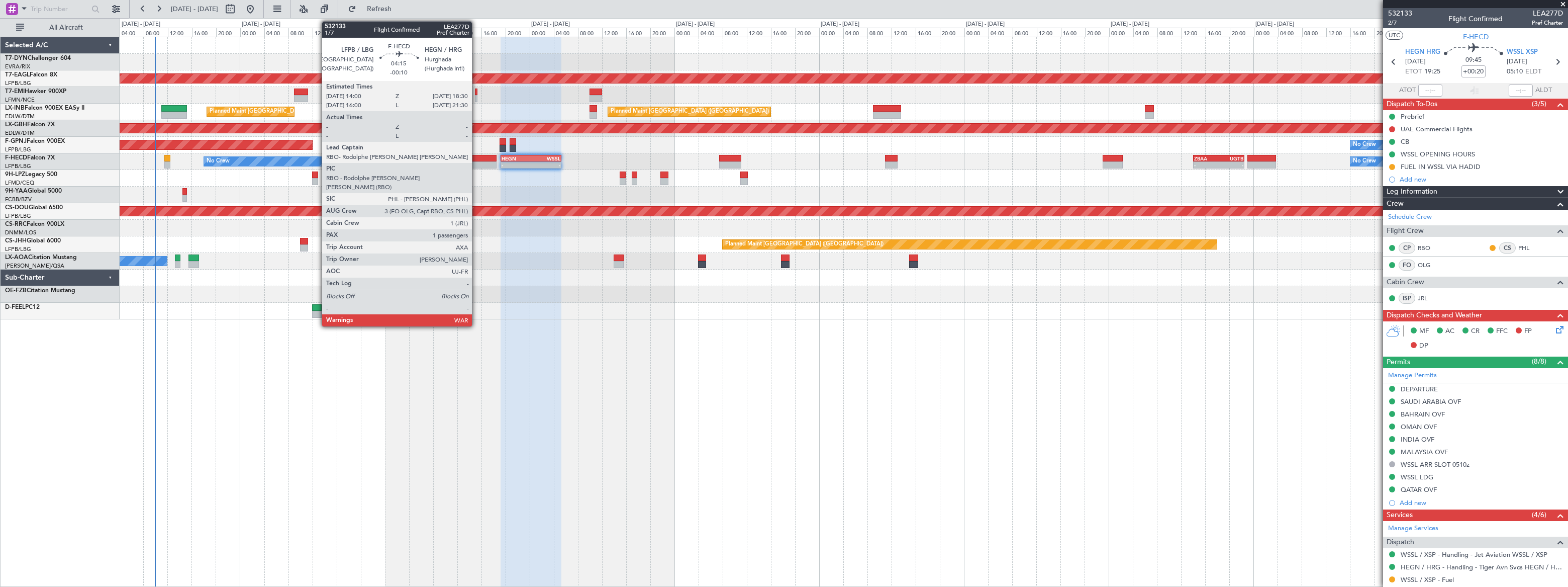
click at [477, 160] on div at bounding box center [482, 158] width 28 height 7
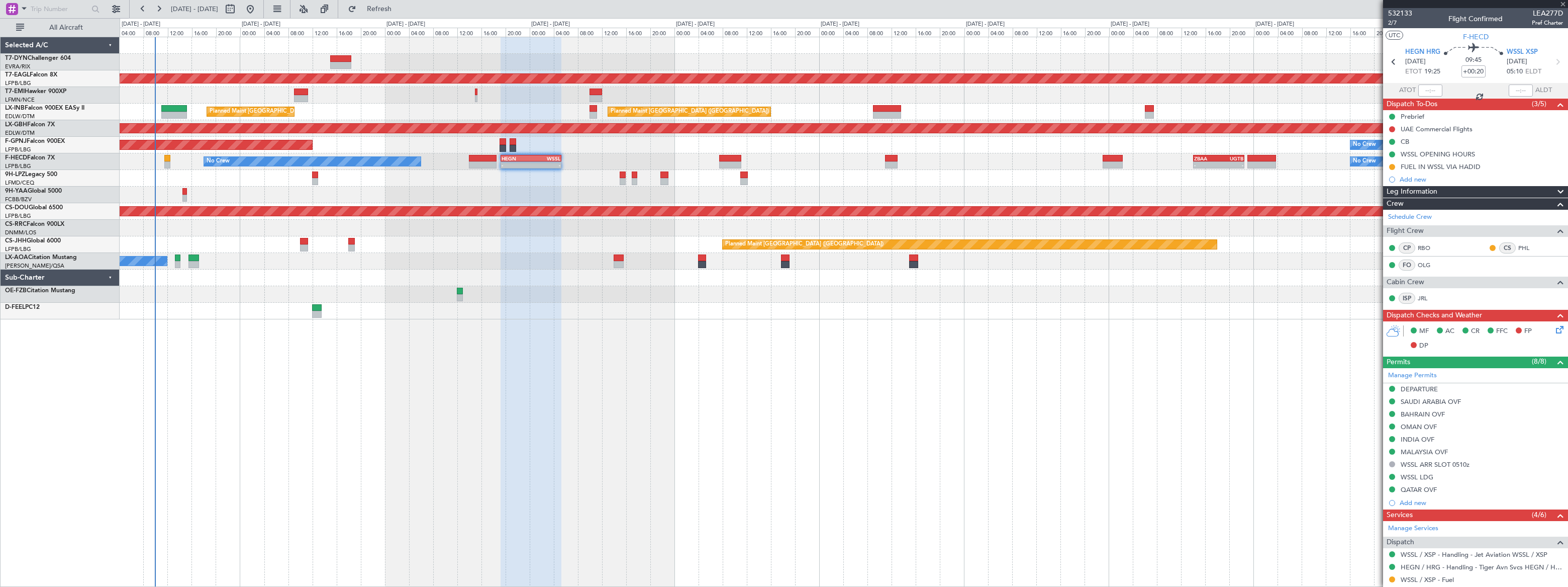
type input "-00:10"
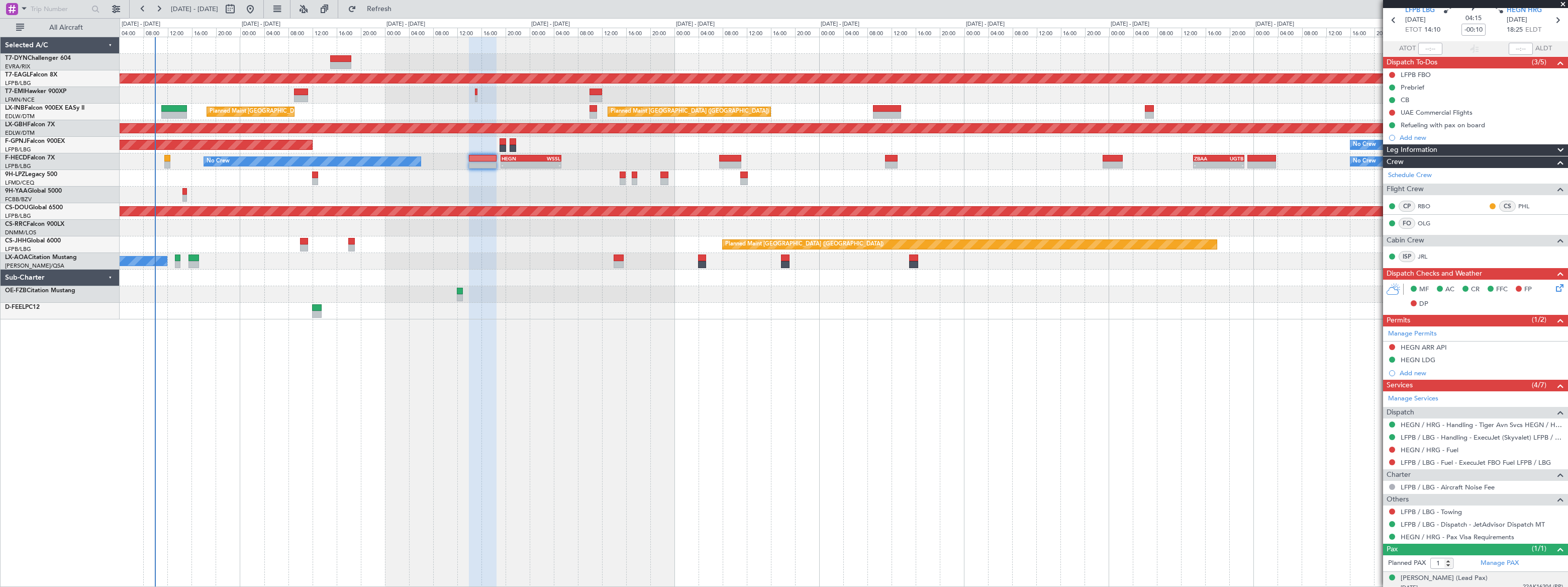
scroll to position [72, 0]
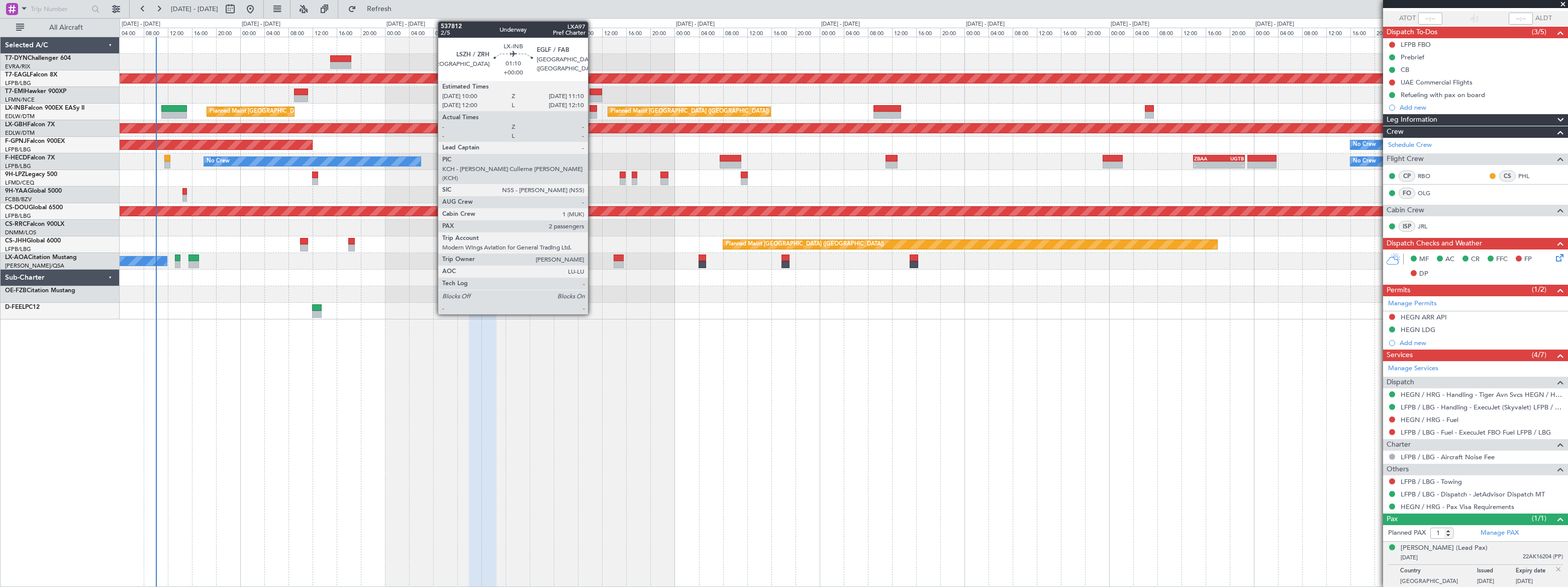
click at [593, 112] on div at bounding box center [593, 115] width 7 height 7
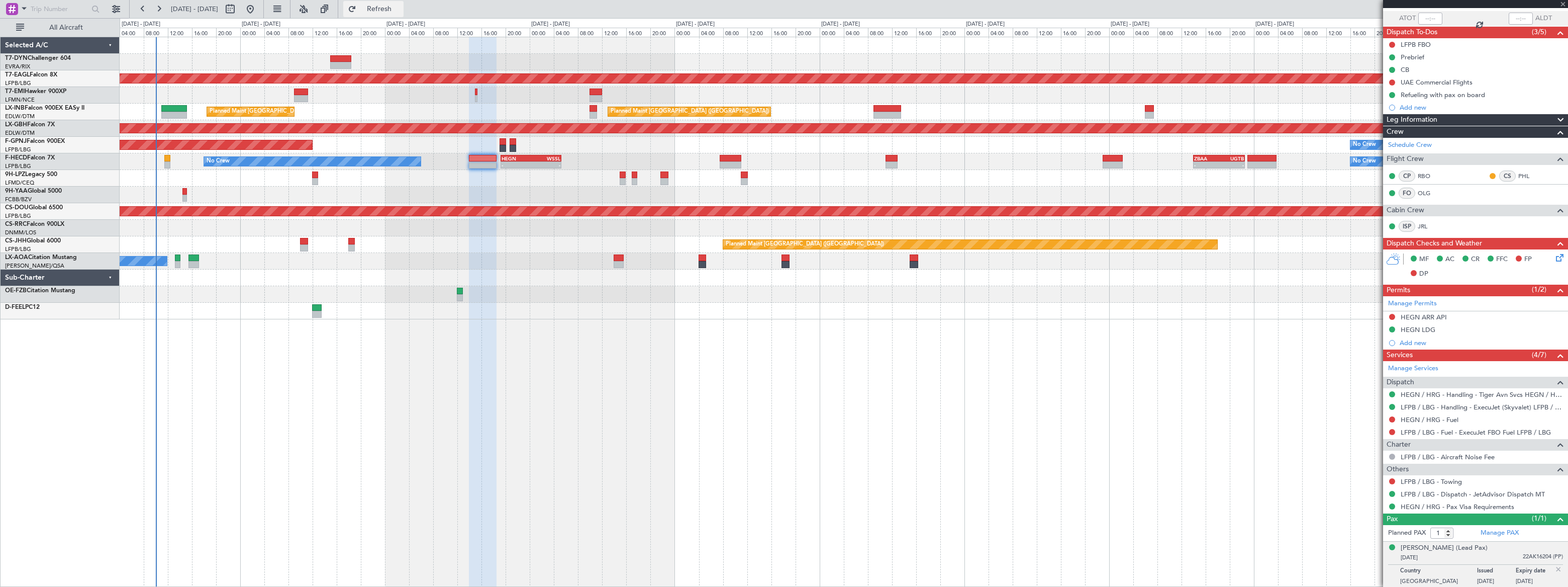
type input "2"
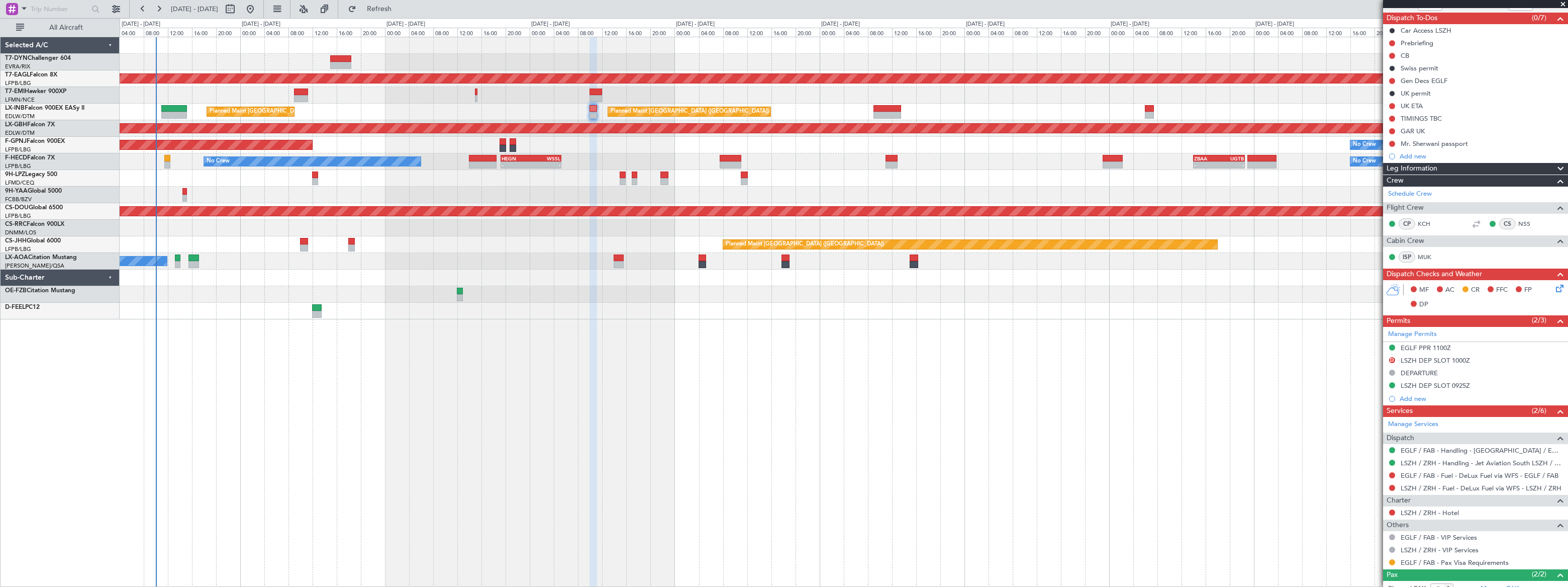
scroll to position [140, 0]
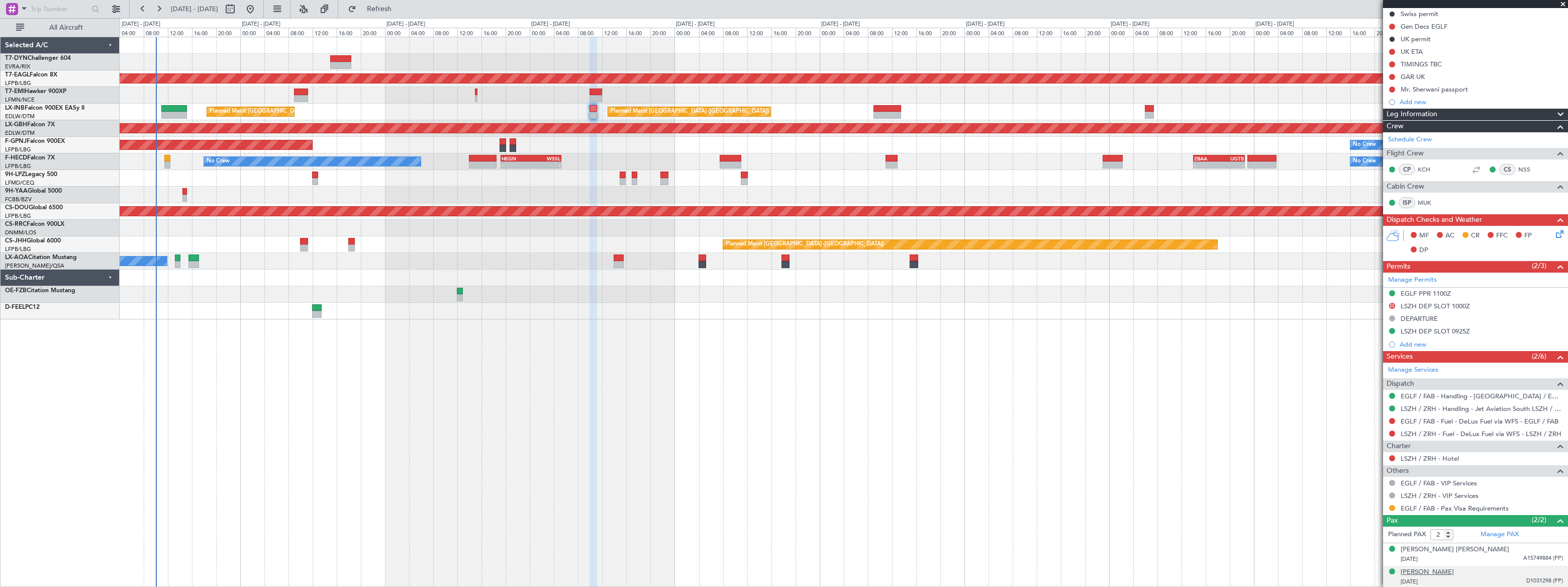
click at [1447, 571] on div "[PERSON_NAME]" at bounding box center [1427, 572] width 53 height 10
click at [400, 10] on span "Refresh" at bounding box center [379, 9] width 42 height 7
click at [400, 7] on span "Refresh" at bounding box center [379, 9] width 42 height 7
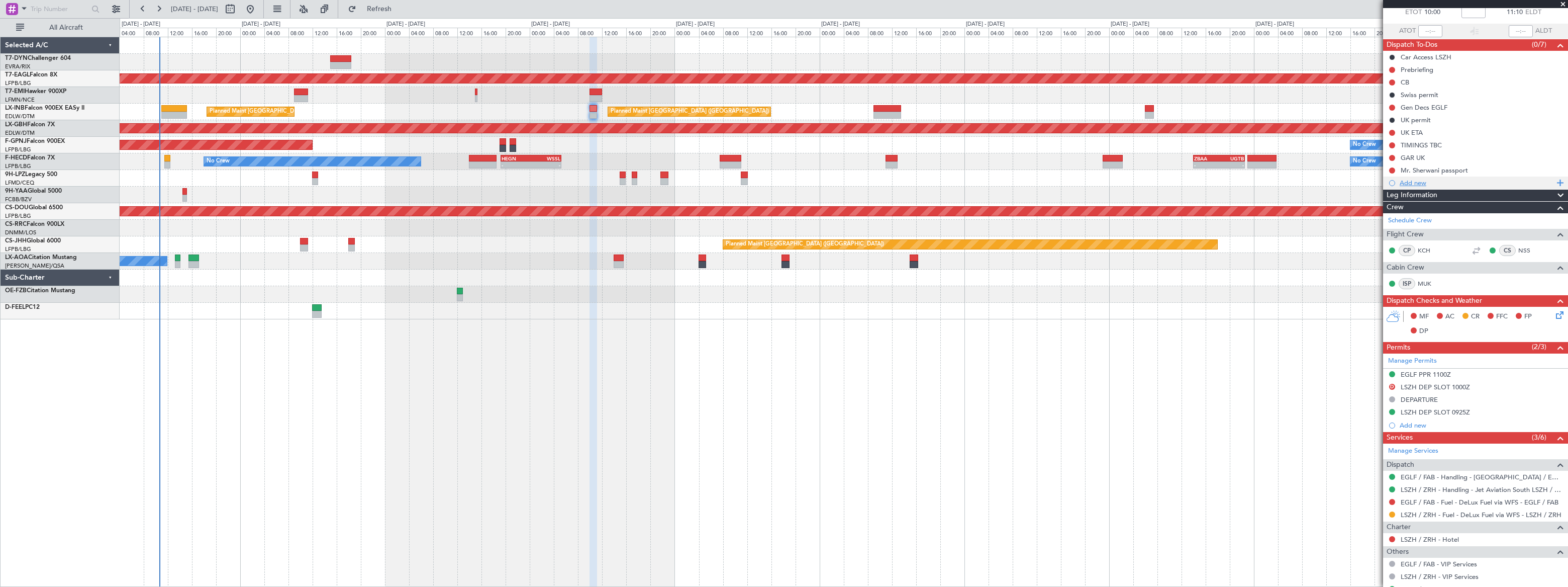
scroll to position [0, 0]
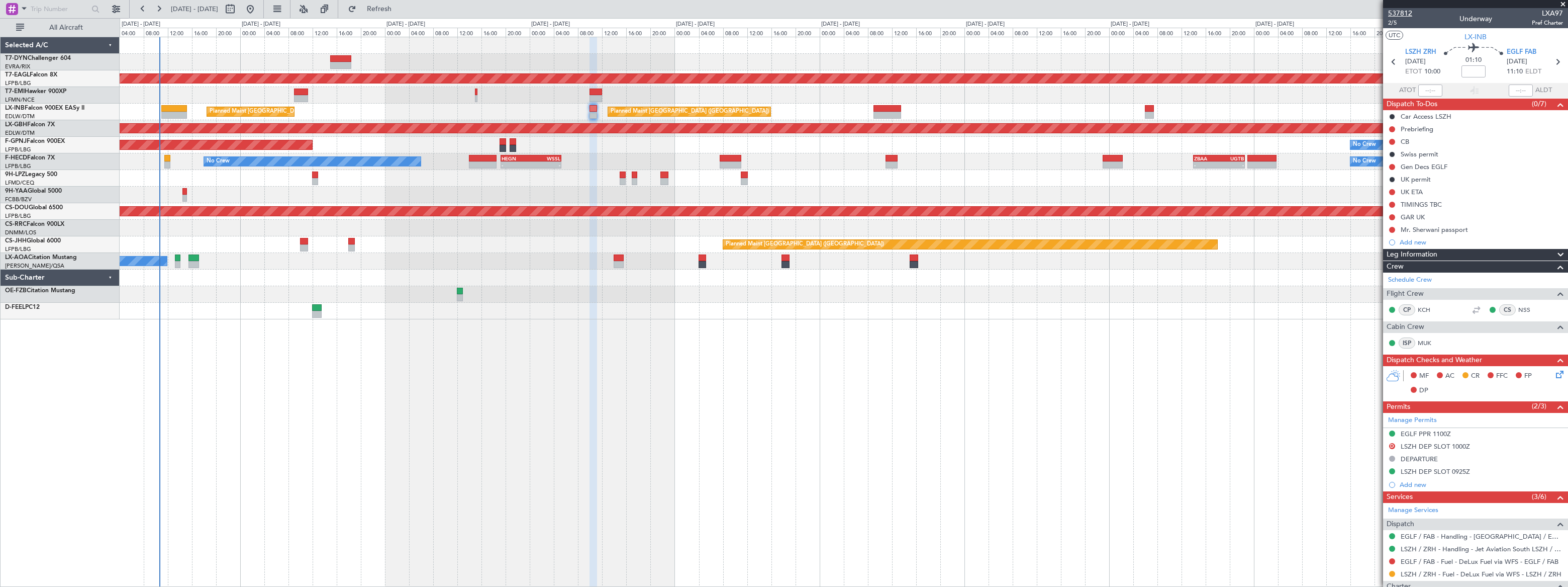
click at [1397, 10] on span "537812" at bounding box center [1400, 13] width 24 height 10
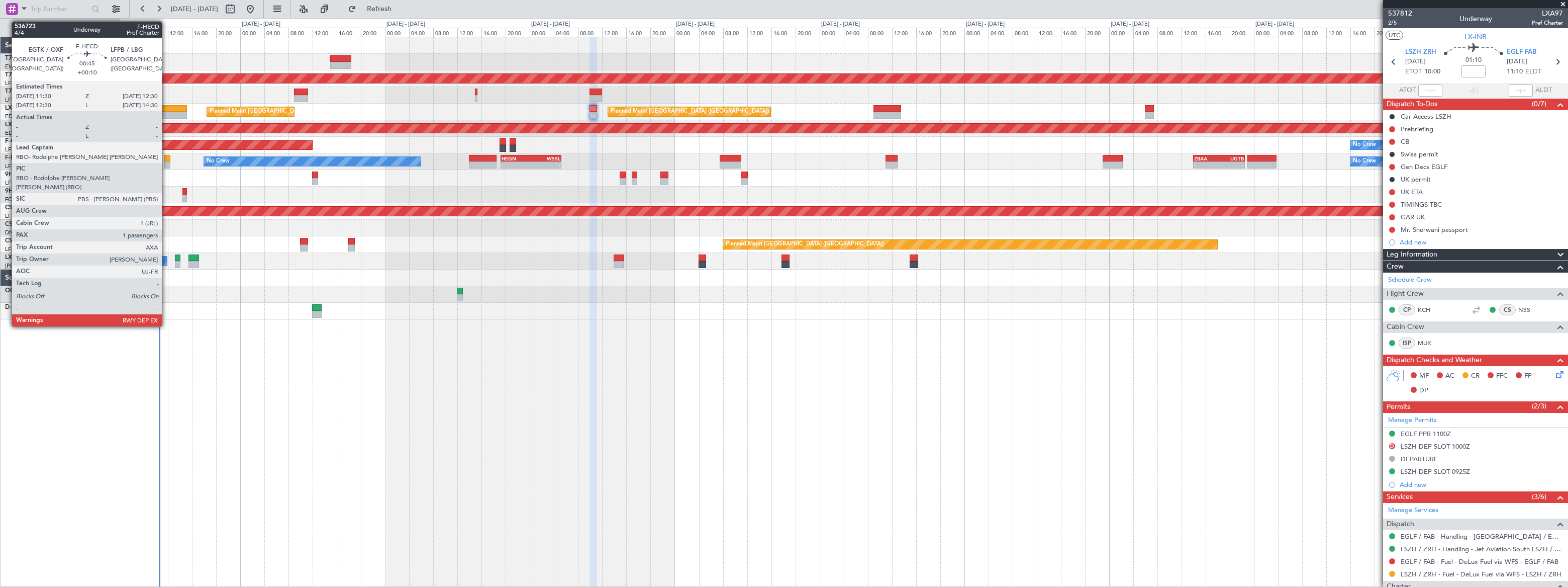
click at [167, 160] on div at bounding box center [167, 158] width 7 height 7
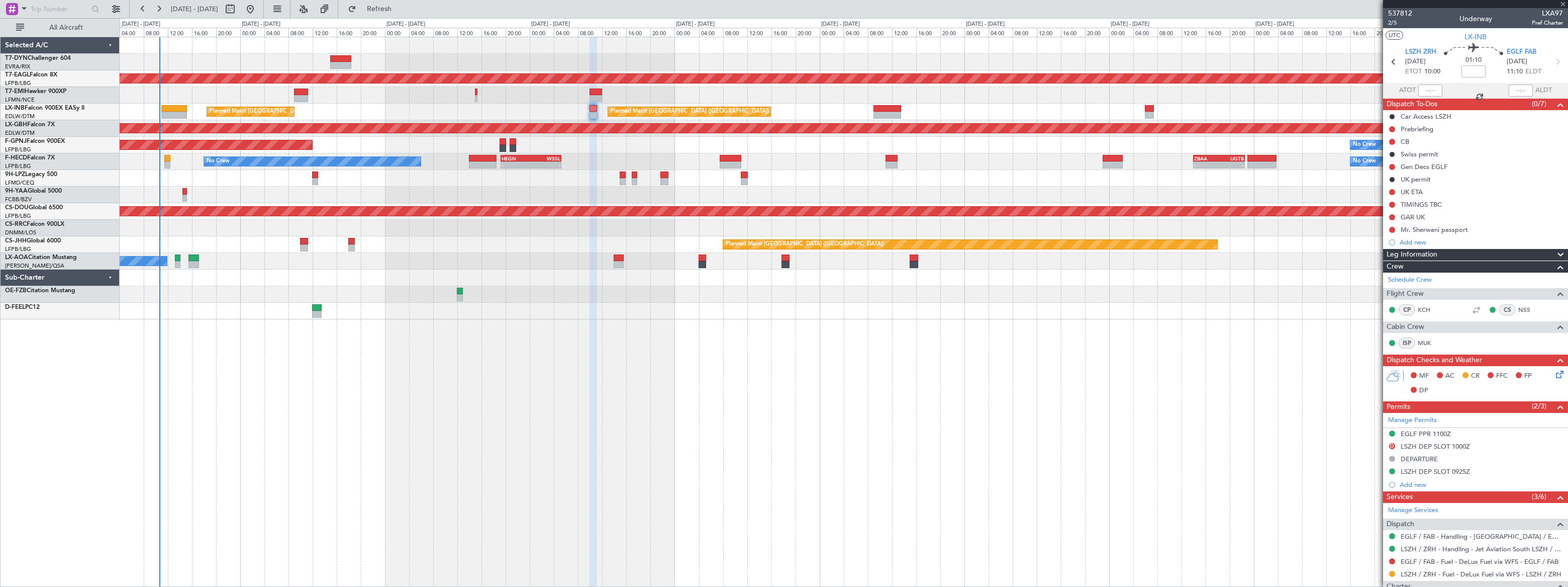
type input "+00:10"
type input "1"
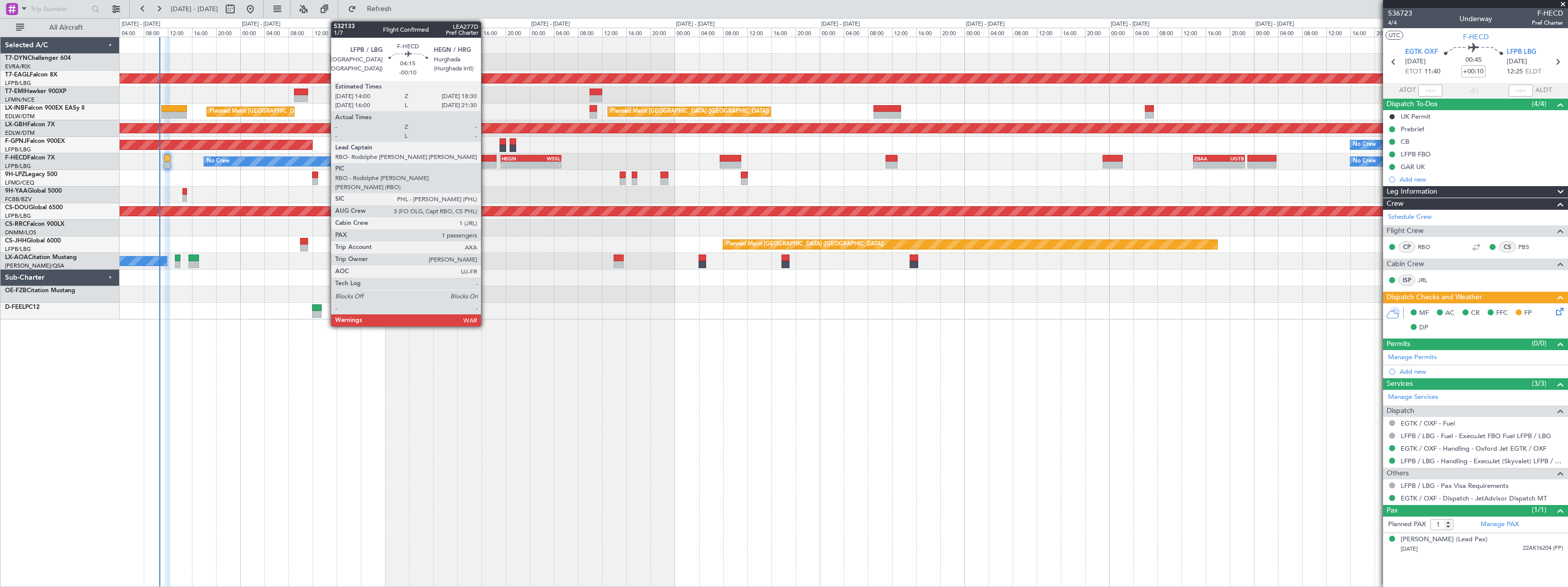
click at [485, 158] on div at bounding box center [482, 158] width 28 height 7
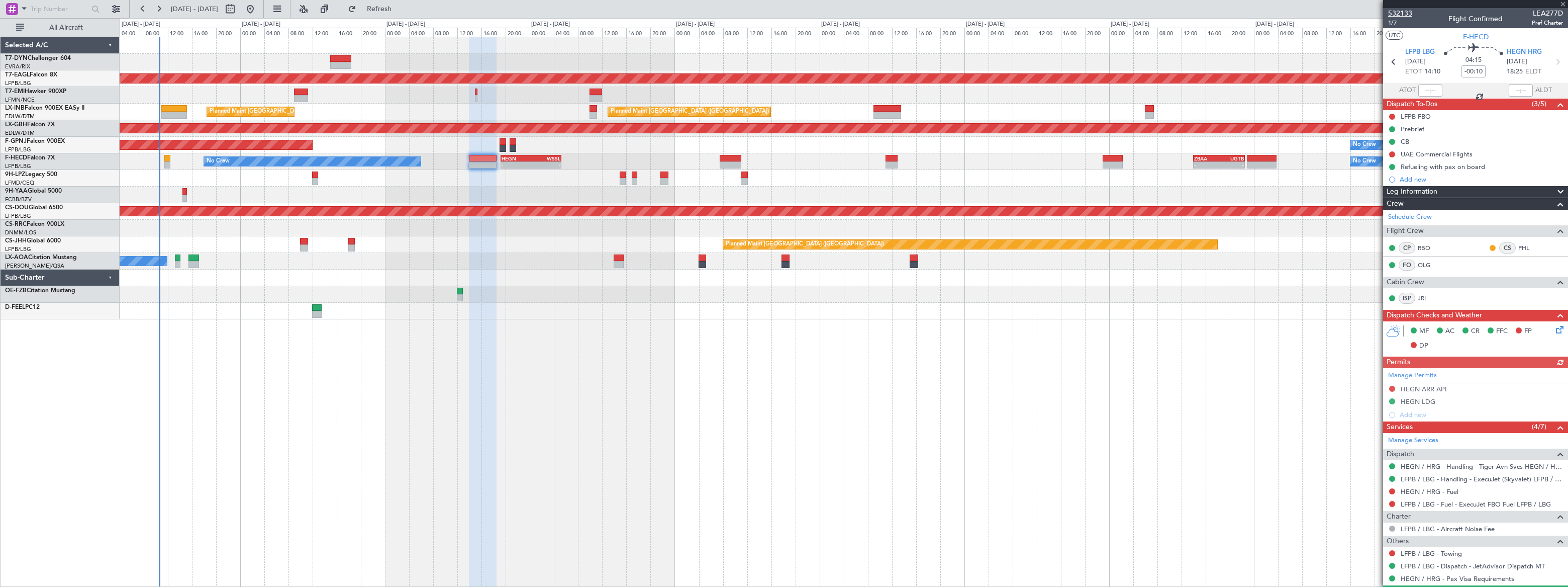
click at [1403, 10] on span "532133" at bounding box center [1400, 13] width 24 height 10
click at [1385, 20] on div "532133 1/7 Flight Confirmed LEA277D Pref Charter" at bounding box center [1475, 18] width 185 height 20
click at [1390, 23] on span "1/7" at bounding box center [1400, 23] width 24 height 9
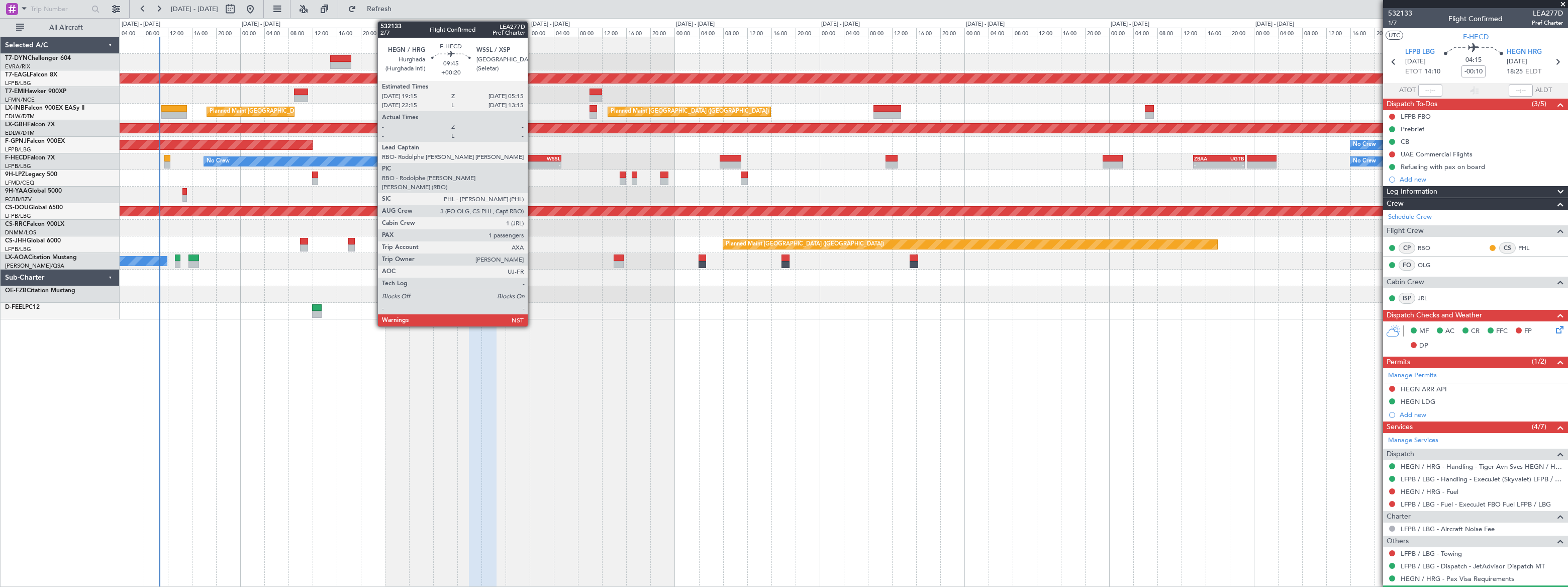
click at [532, 158] on div "WSSL" at bounding box center [545, 159] width 29 height 6
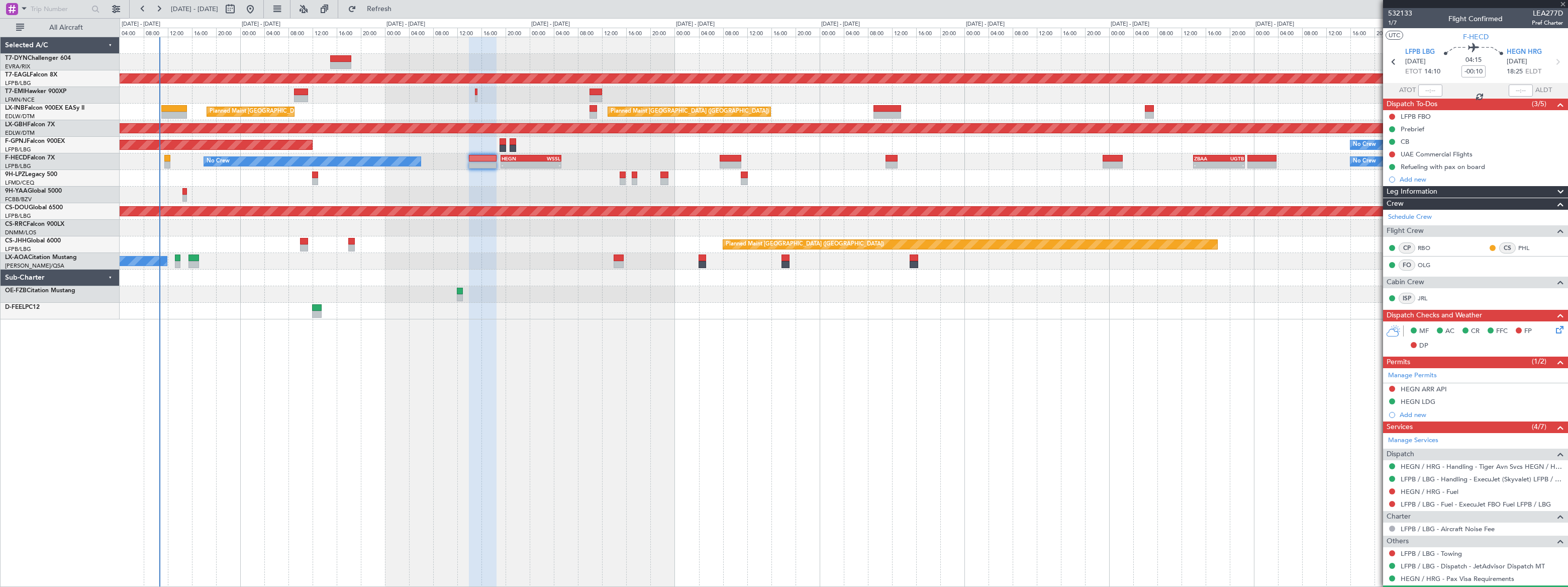
type input "+00:20"
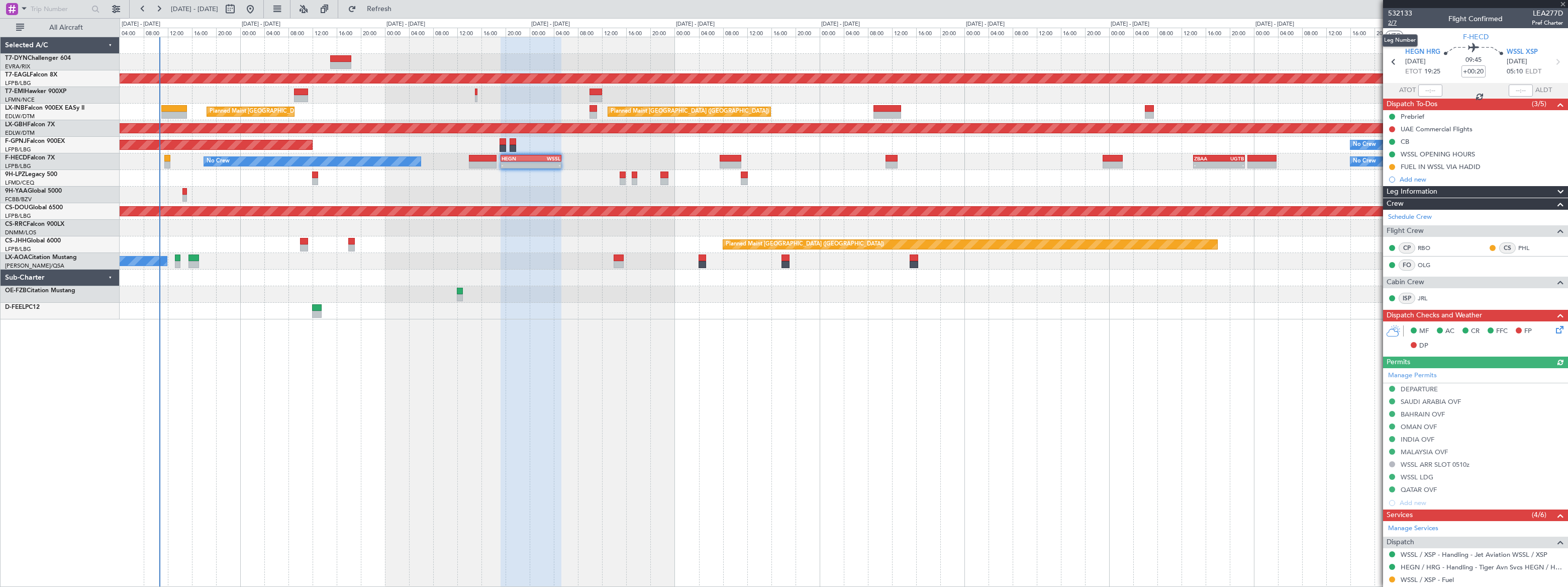
click at [1392, 21] on span "2/7" at bounding box center [1400, 23] width 24 height 9
click at [403, 5] on button "Refresh" at bounding box center [373, 9] width 60 height 16
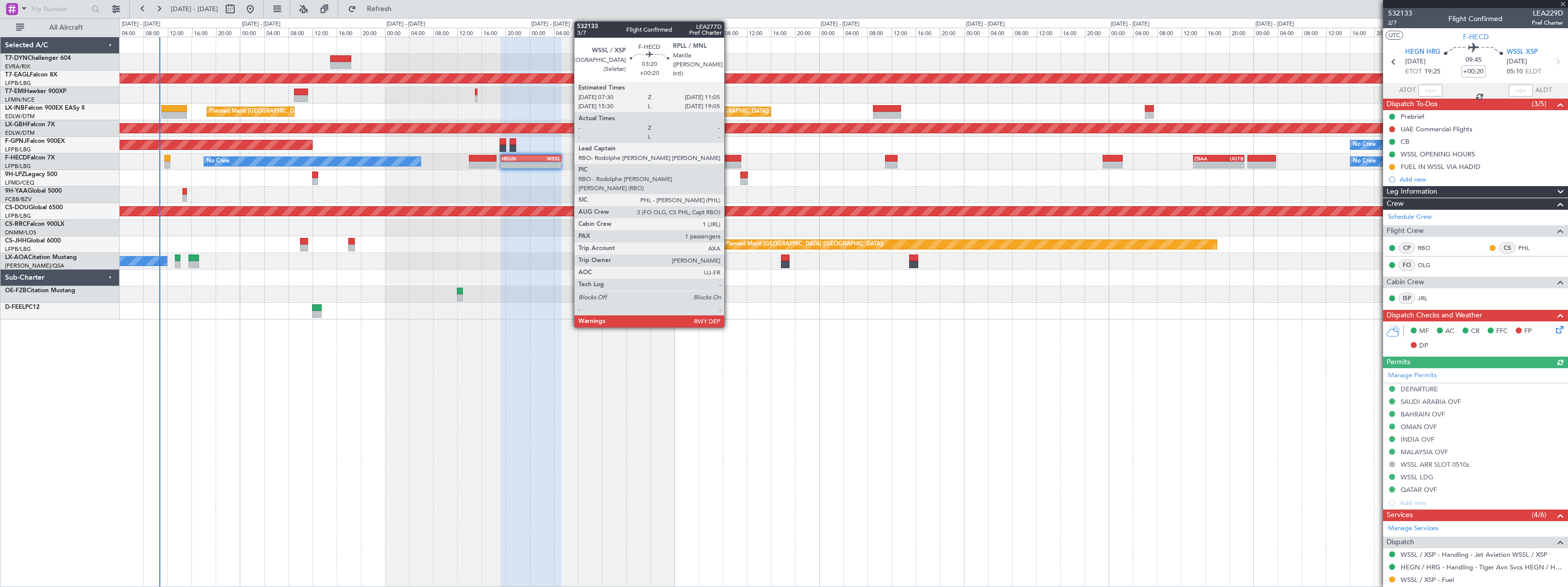
click at [730, 162] on div at bounding box center [730, 165] width 22 height 7
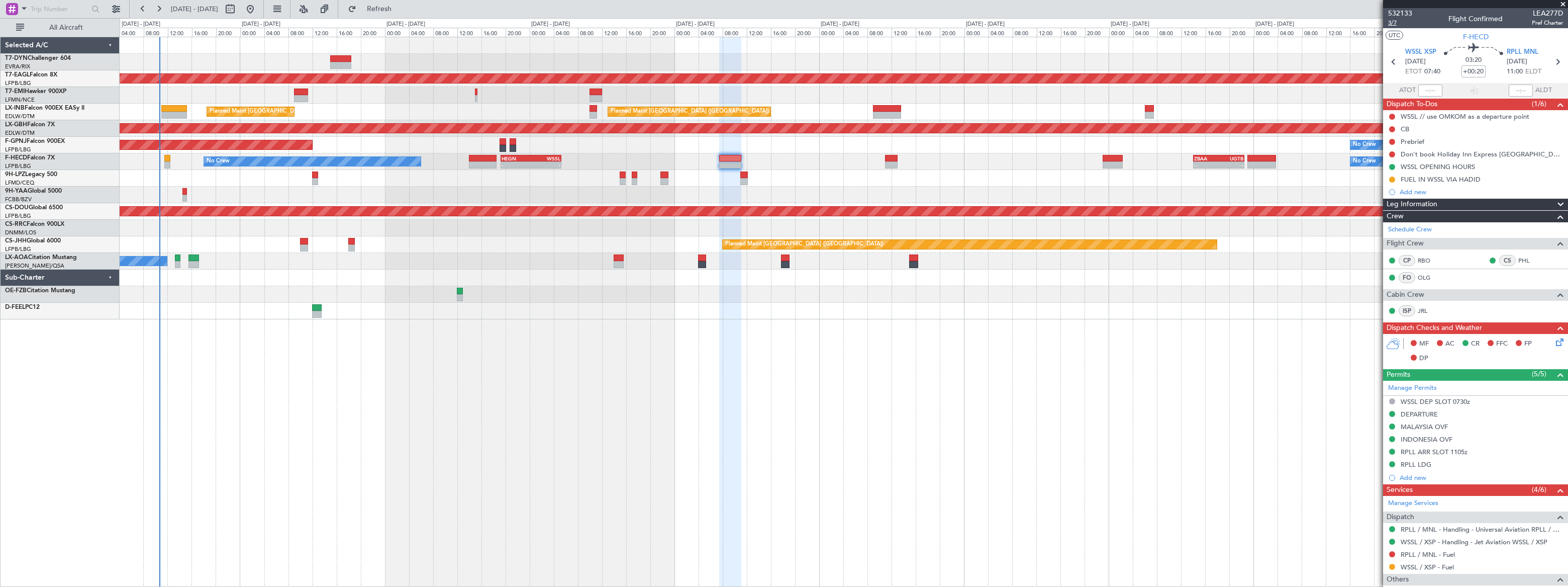
click at [1391, 22] on span "3/7" at bounding box center [1400, 23] width 24 height 9
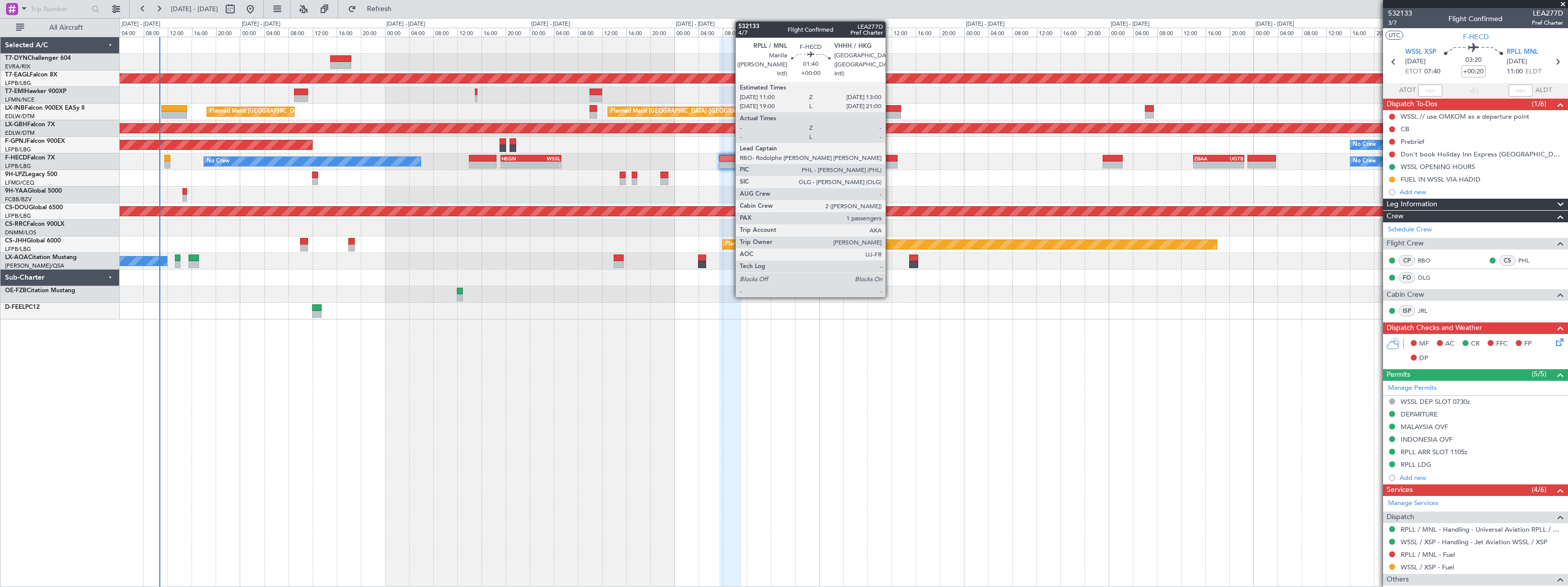
click at [890, 160] on div at bounding box center [891, 158] width 12 height 7
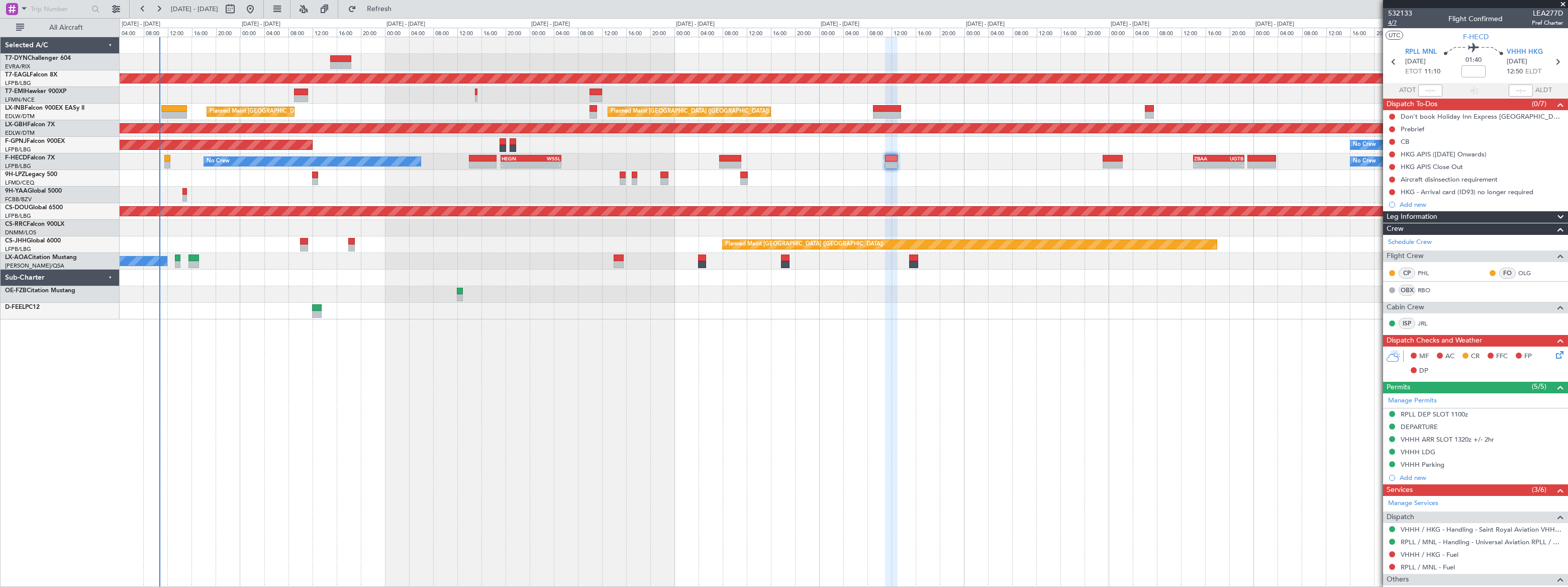
click at [1393, 23] on span "4/7" at bounding box center [1400, 23] width 24 height 9
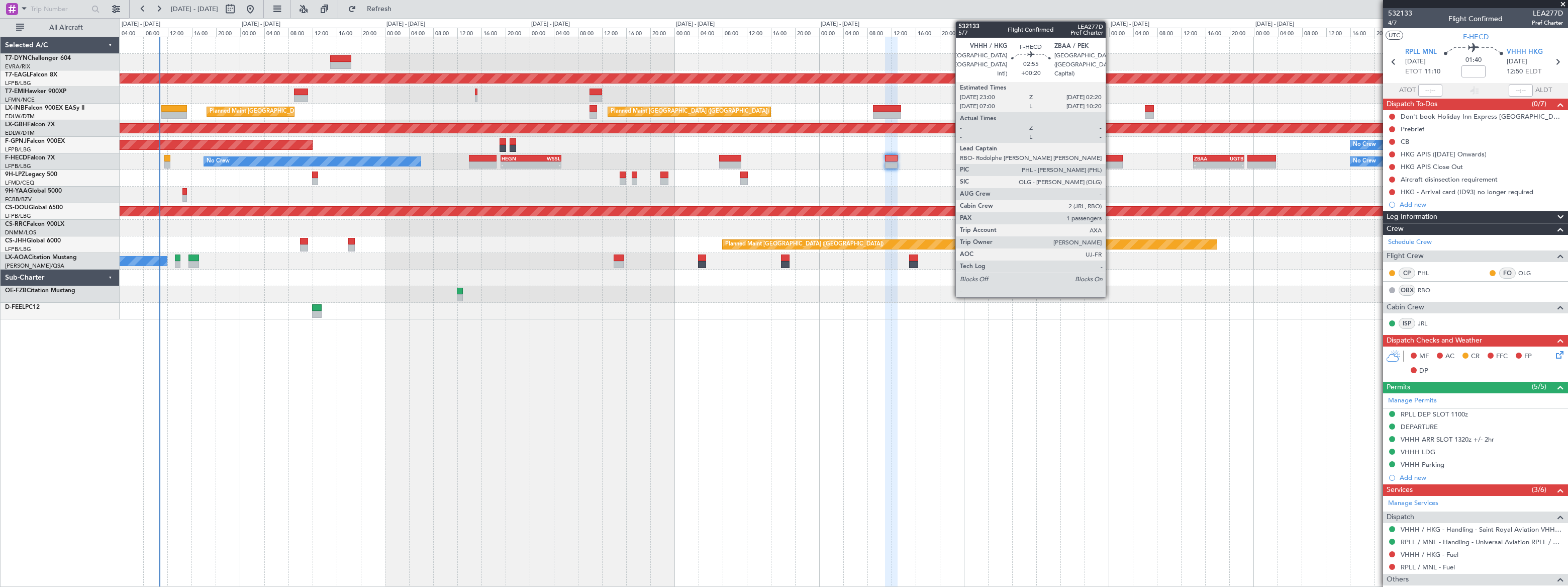
click at [1110, 159] on div at bounding box center [1113, 158] width 20 height 7
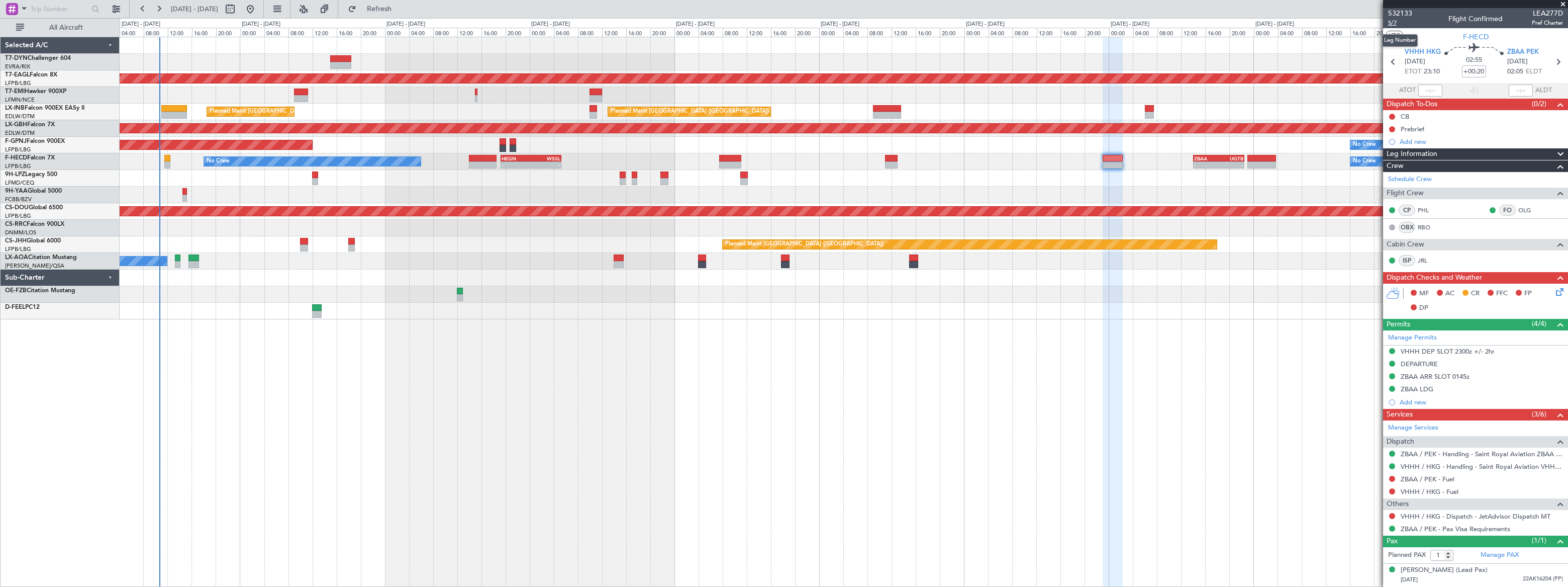
click at [1392, 23] on span "5/7" at bounding box center [1400, 23] width 24 height 9
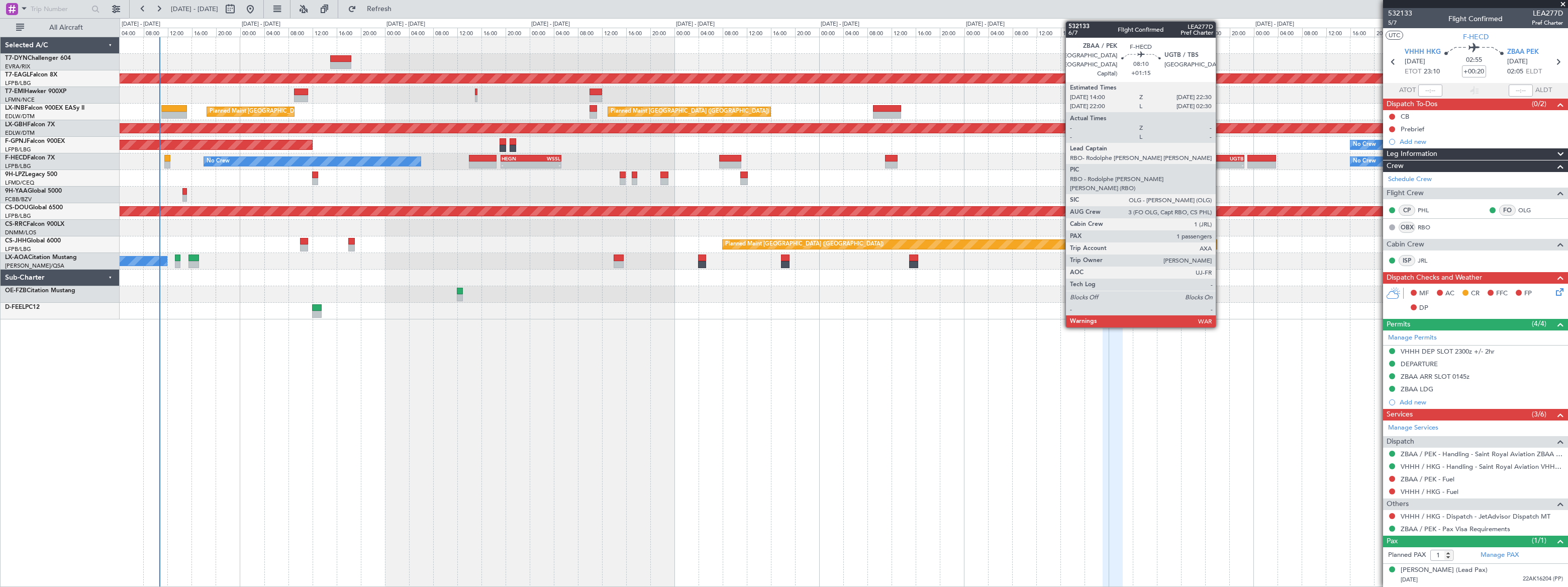
click at [1220, 157] on div "UGTB" at bounding box center [1231, 159] width 25 height 6
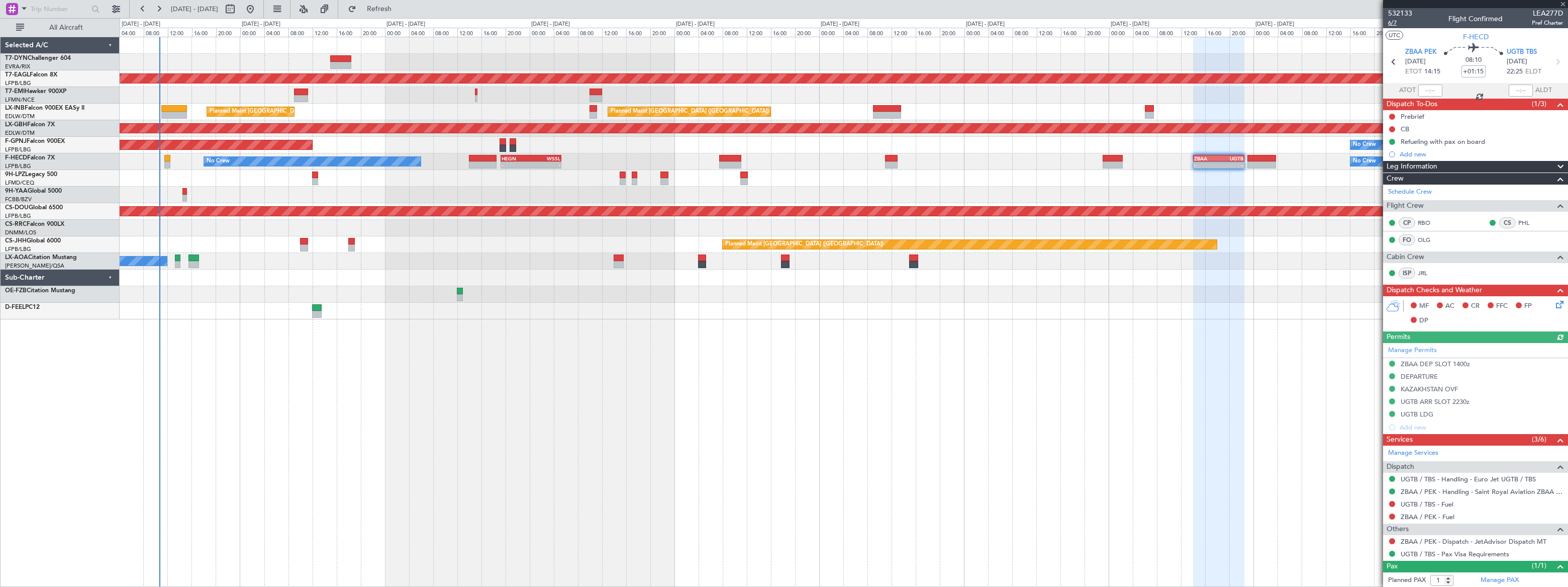
click at [1389, 23] on span "6/7" at bounding box center [1400, 23] width 24 height 9
click at [400, 7] on span "Refresh" at bounding box center [379, 9] width 42 height 7
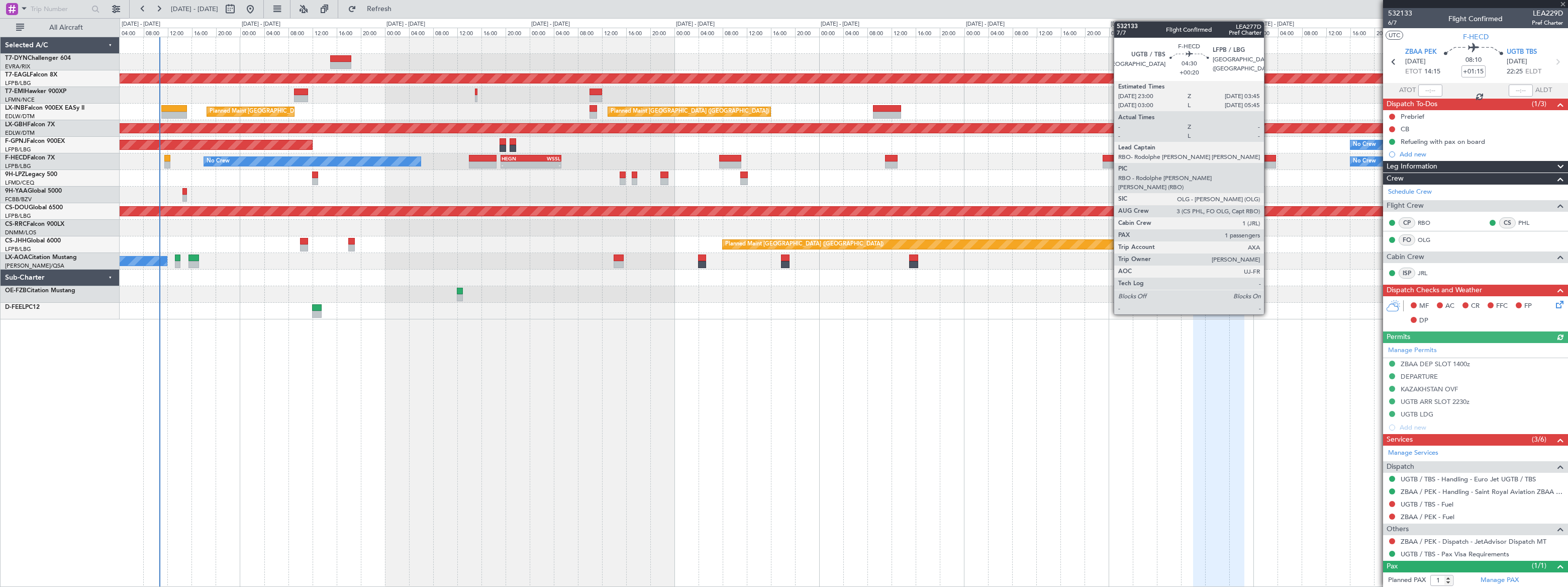
click at [1268, 160] on div at bounding box center [1261, 158] width 29 height 7
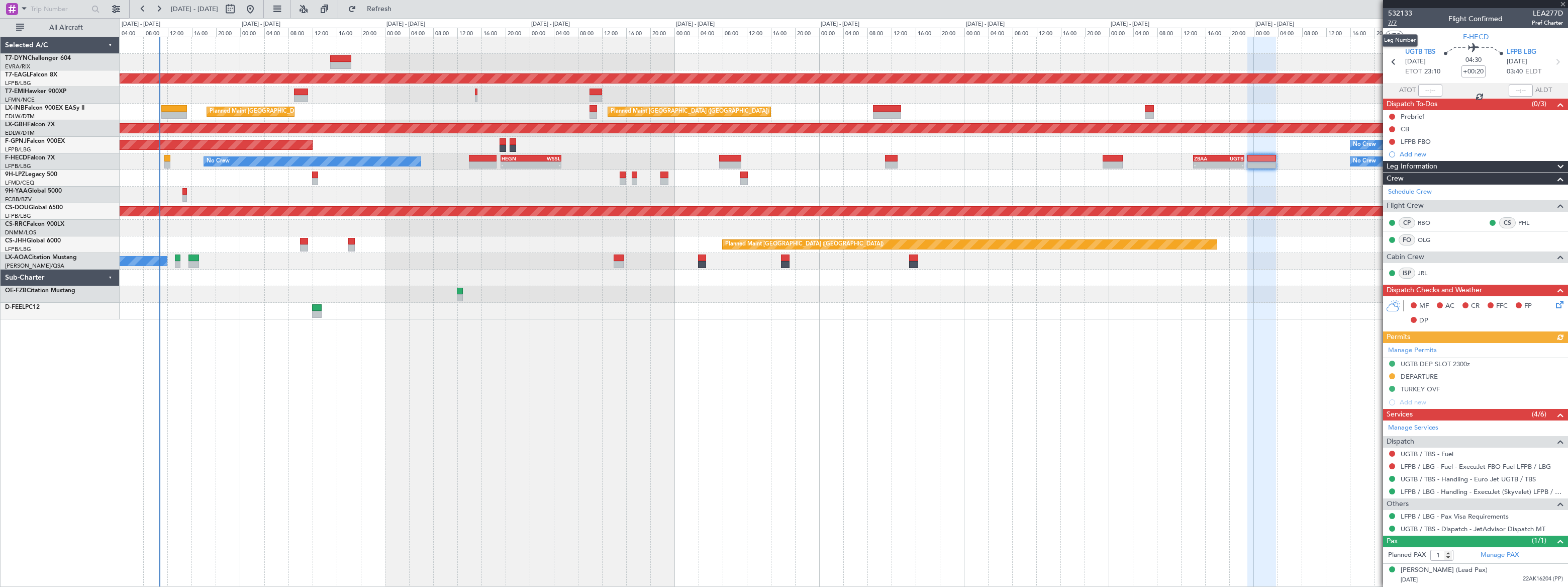
click at [1393, 22] on span "7/7" at bounding box center [1400, 23] width 24 height 9
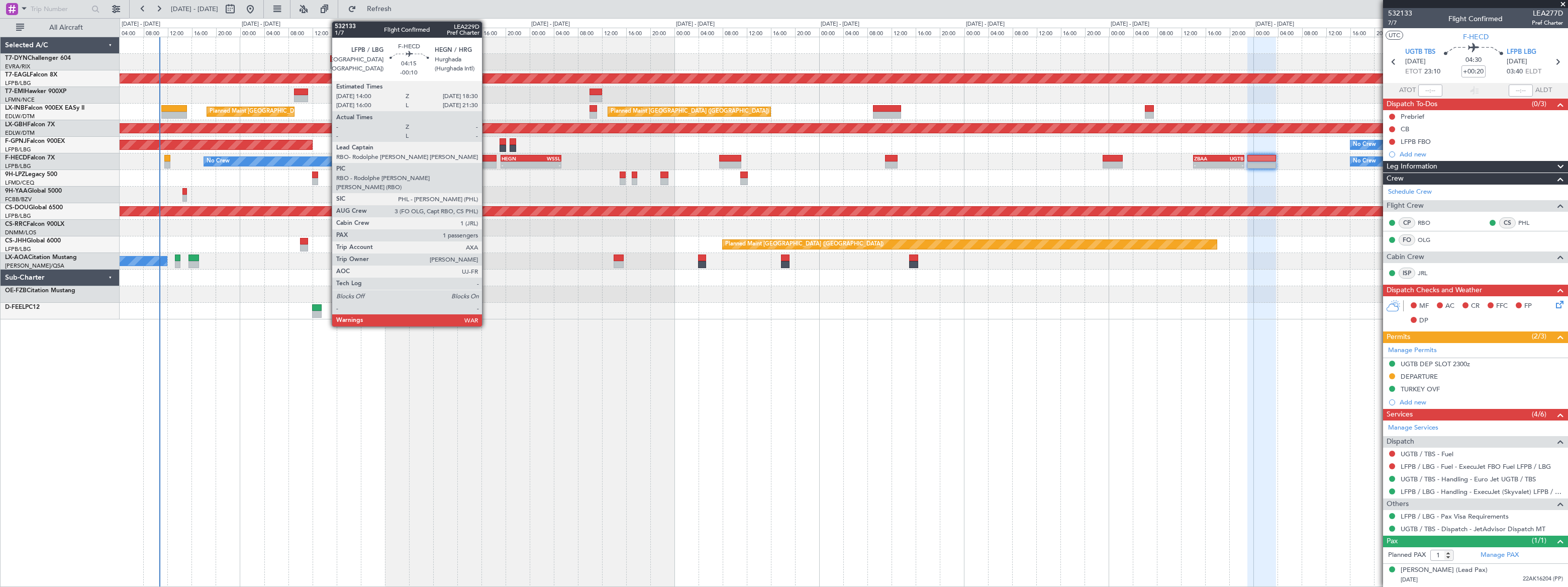
click at [487, 157] on div at bounding box center [482, 158] width 28 height 7
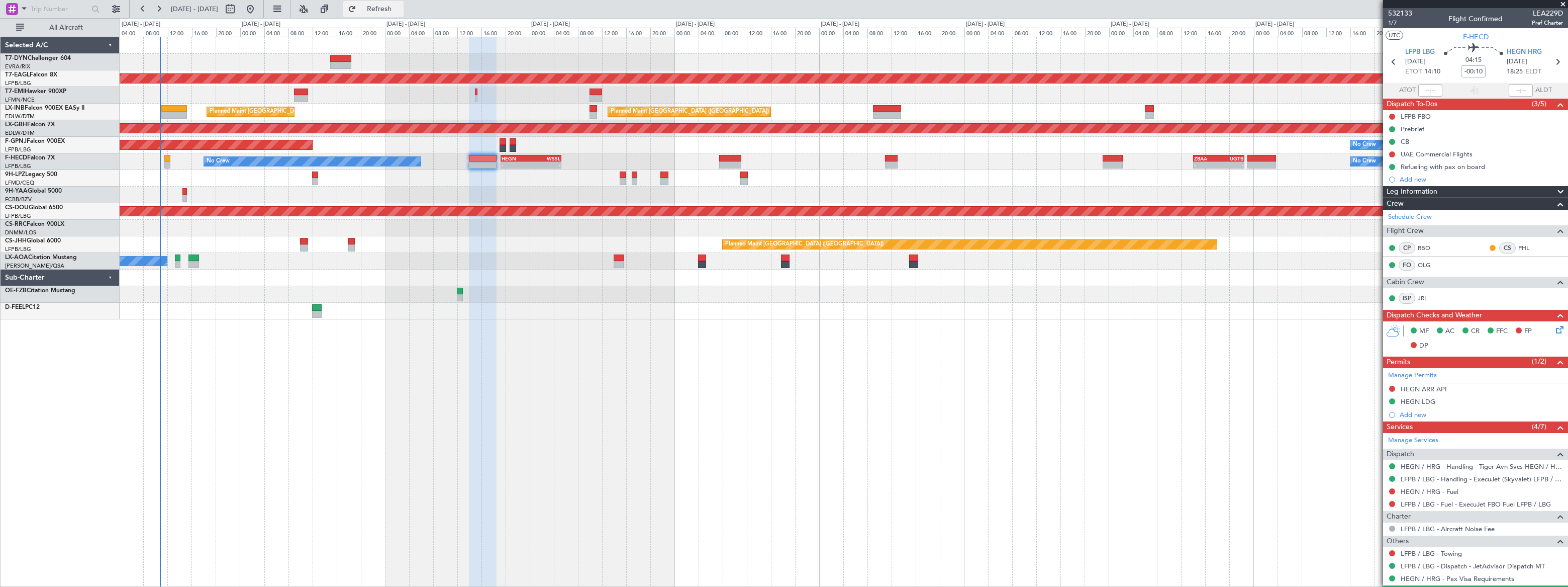
click at [403, 4] on button "Refresh" at bounding box center [373, 9] width 60 height 16
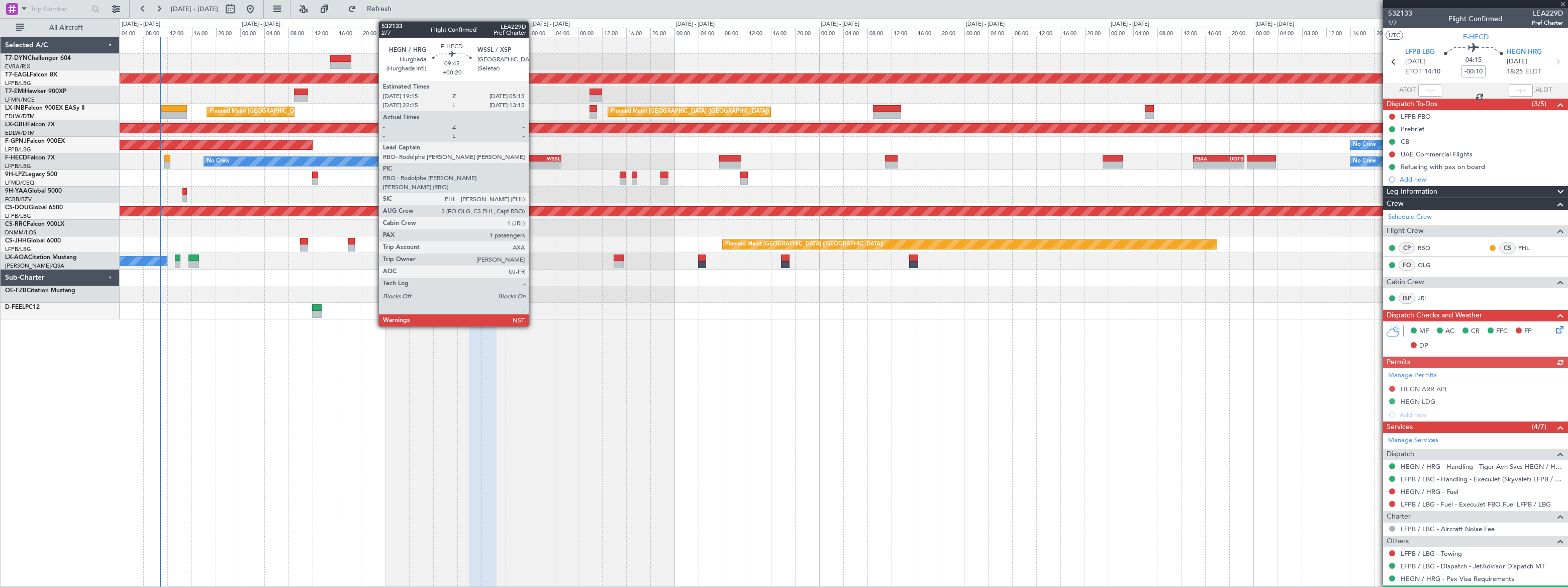
click at [534, 157] on div "WSSL" at bounding box center [545, 159] width 29 height 6
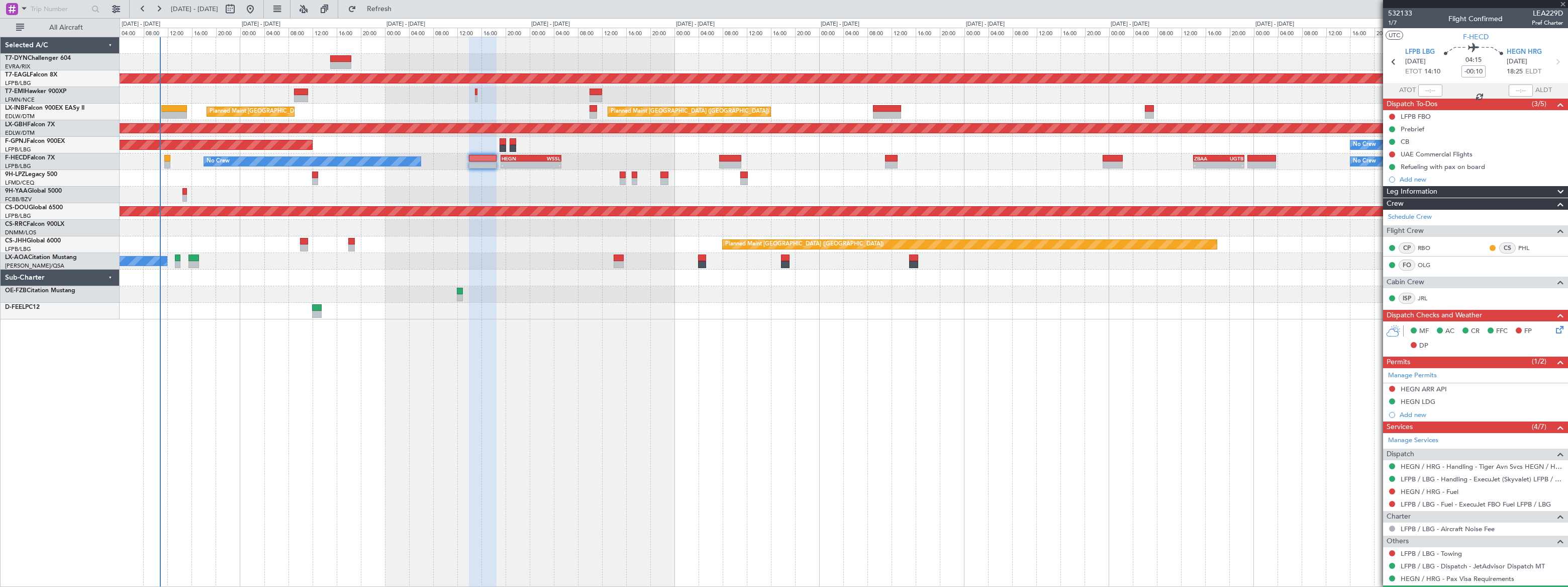
type input "+00:20"
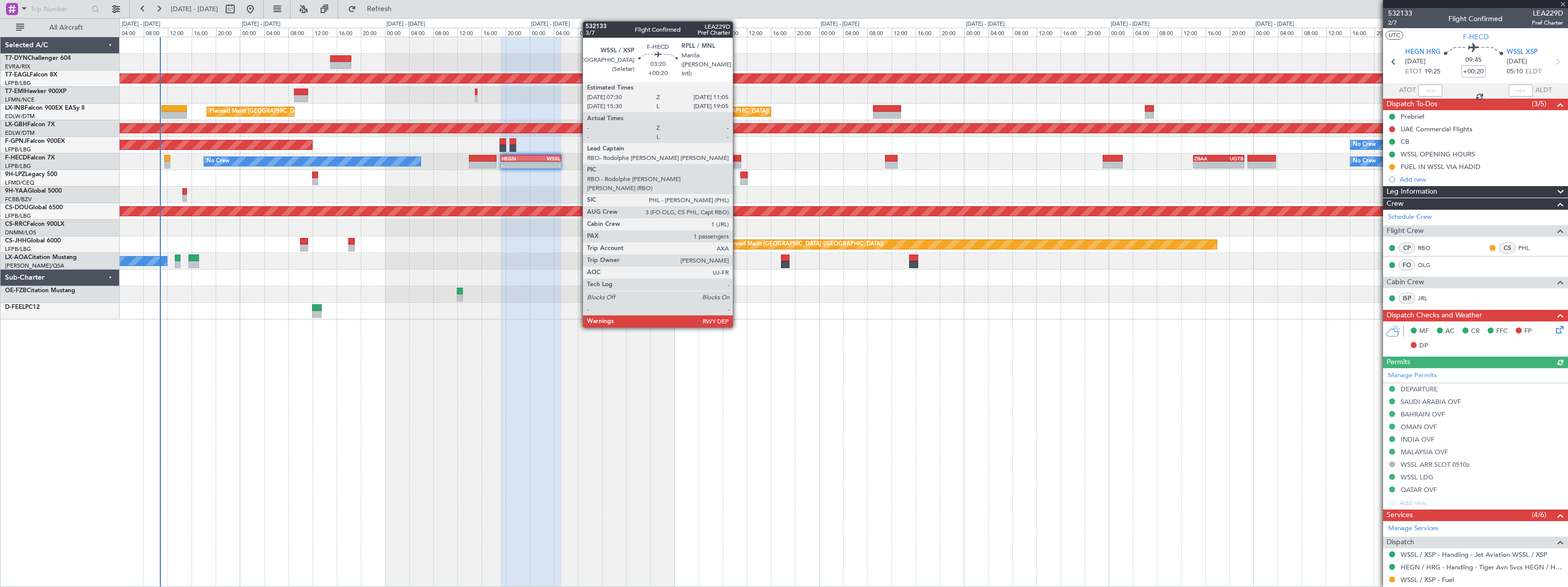
click at [737, 160] on div at bounding box center [730, 158] width 22 height 7
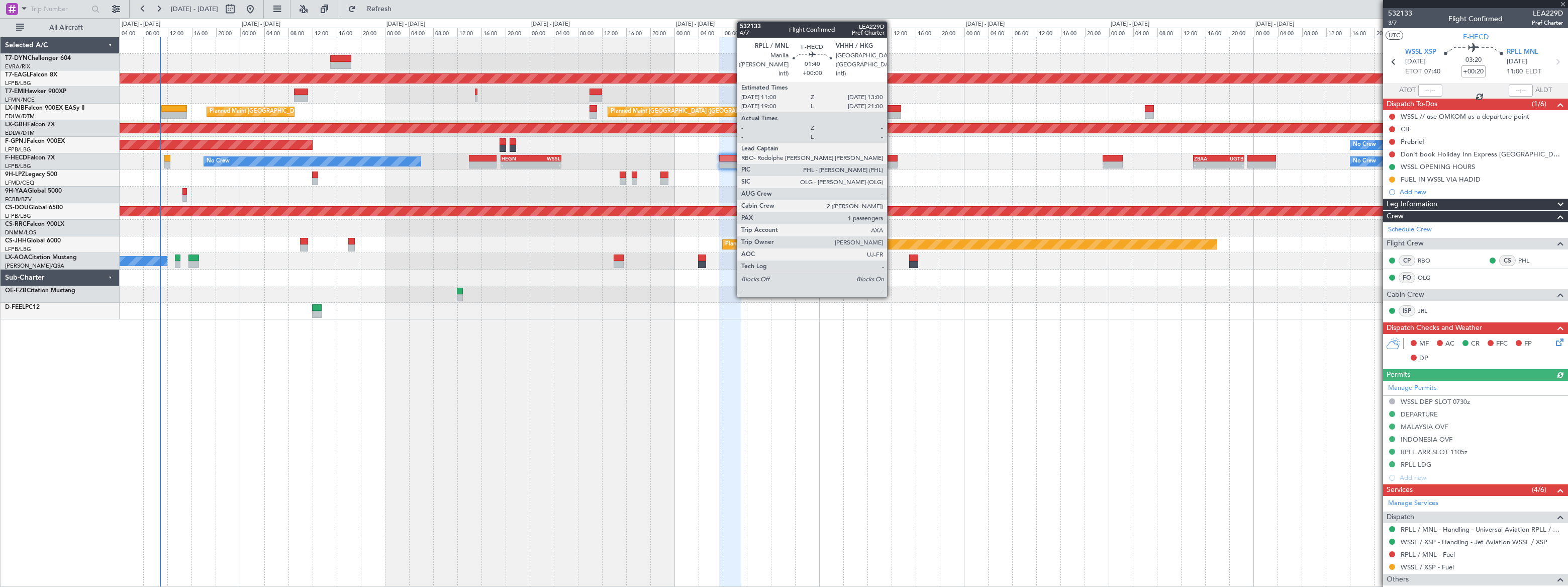
click at [891, 157] on div at bounding box center [891, 158] width 12 height 7
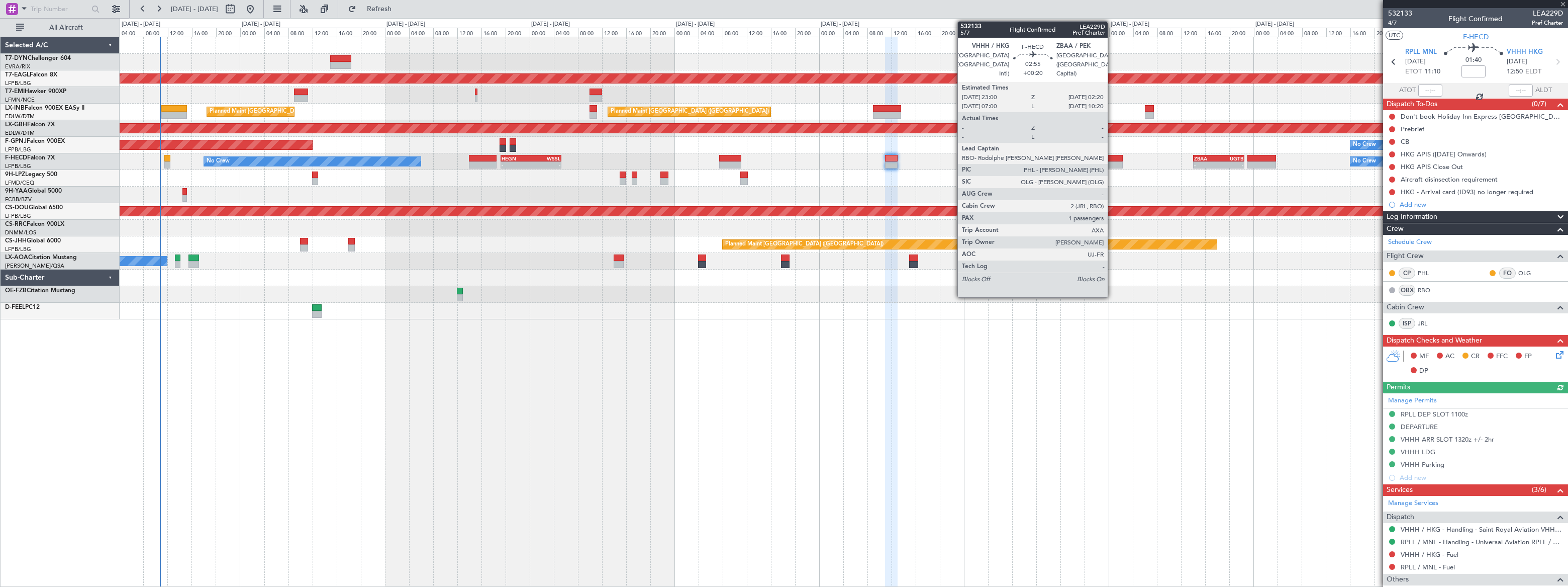
click at [1112, 162] on div at bounding box center [1113, 165] width 20 height 7
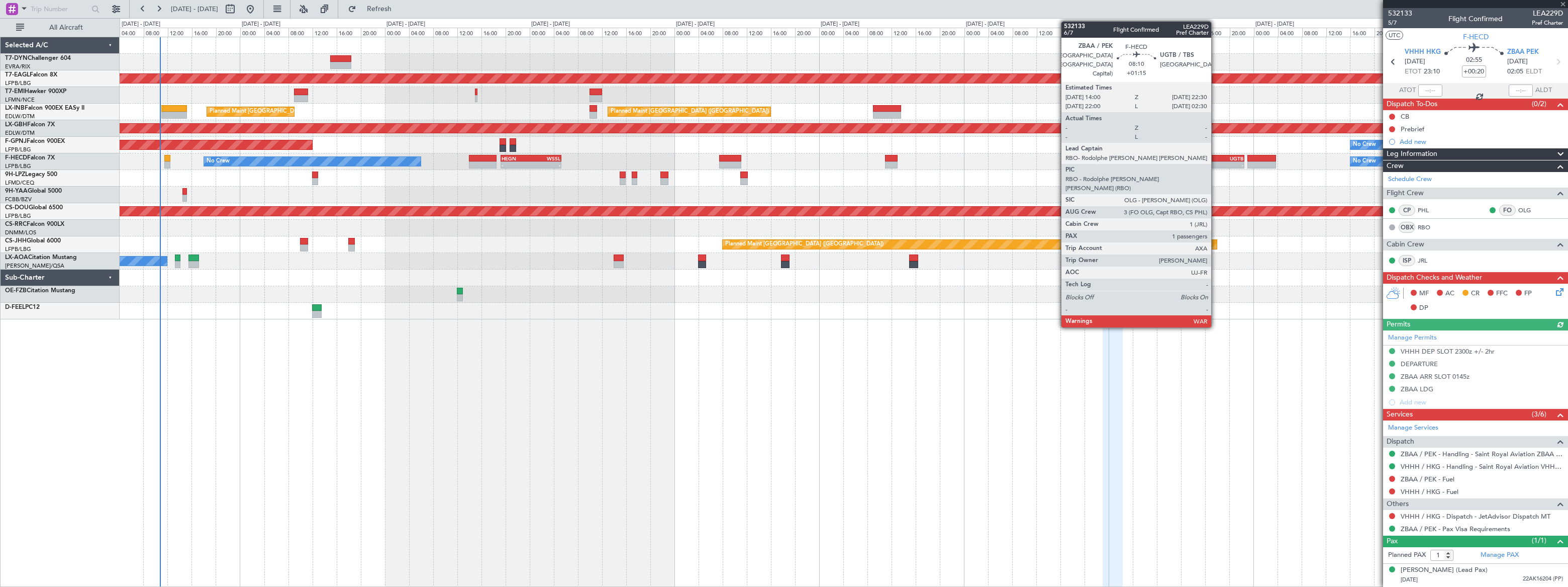
click at [1216, 156] on div "ZBAA" at bounding box center [1207, 159] width 25 height 6
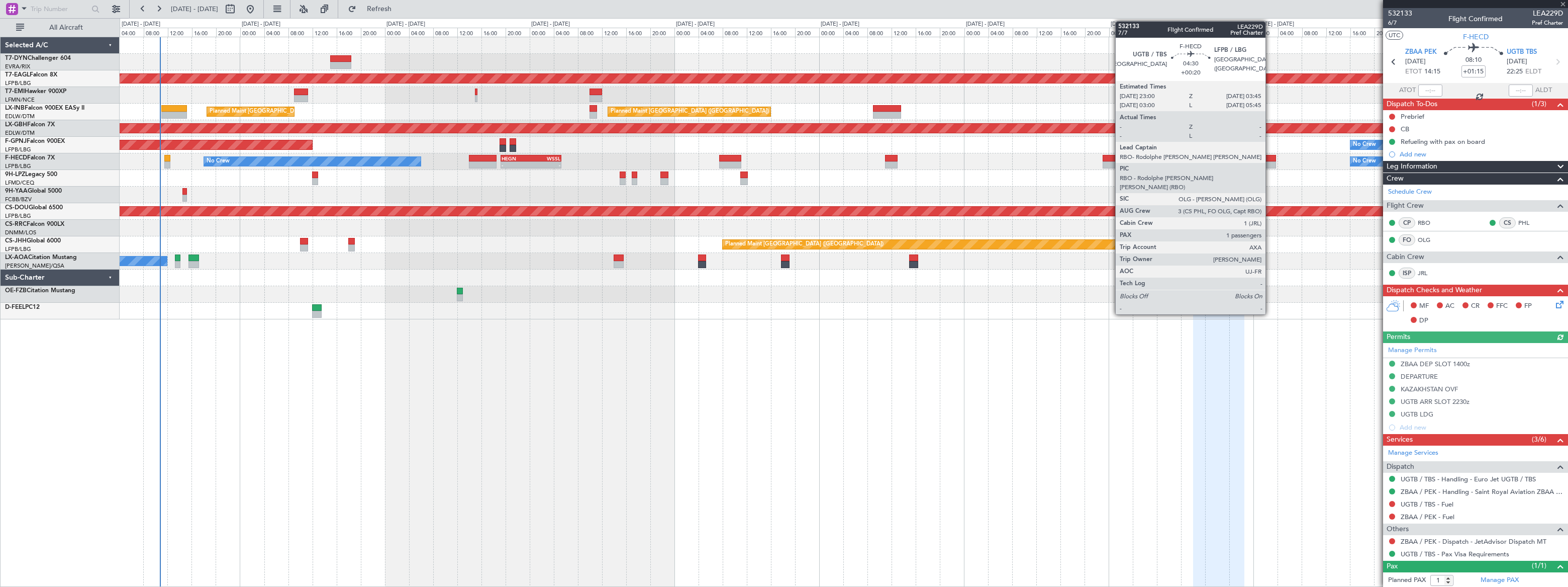
click at [1270, 159] on div at bounding box center [1261, 158] width 29 height 7
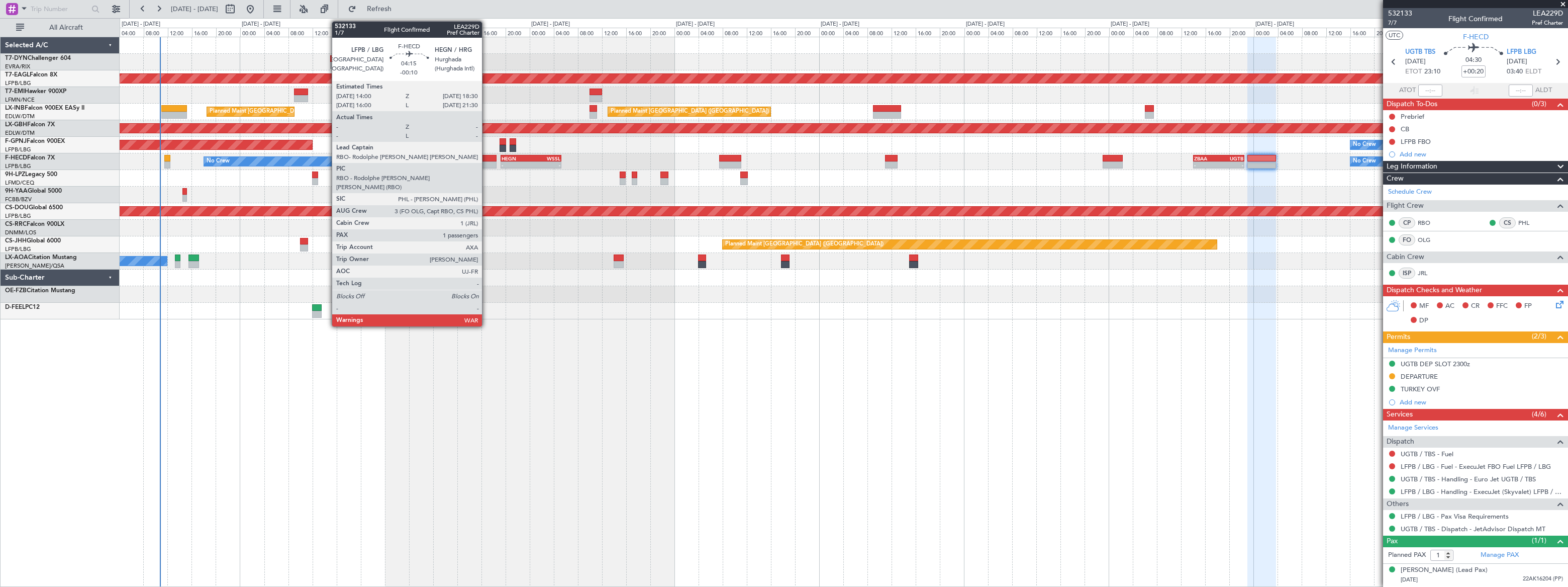
click at [487, 158] on div at bounding box center [482, 158] width 28 height 7
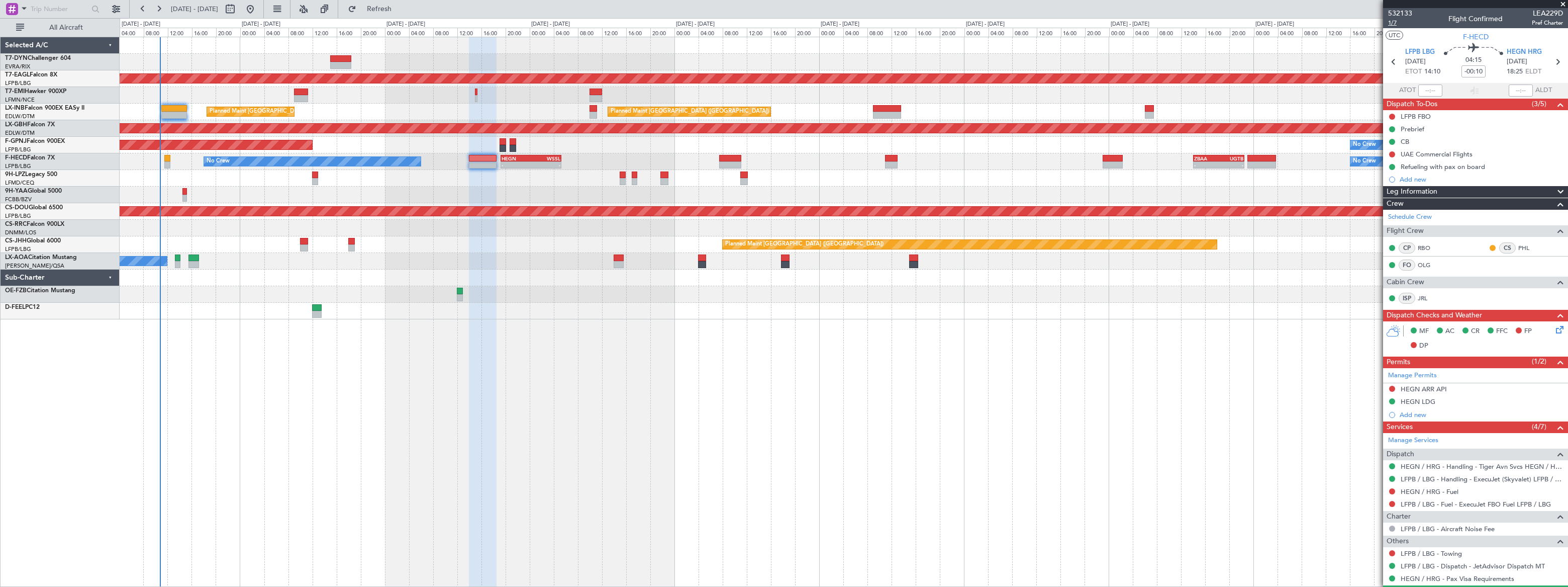
click at [1393, 23] on span "1/7" at bounding box center [1400, 23] width 24 height 9
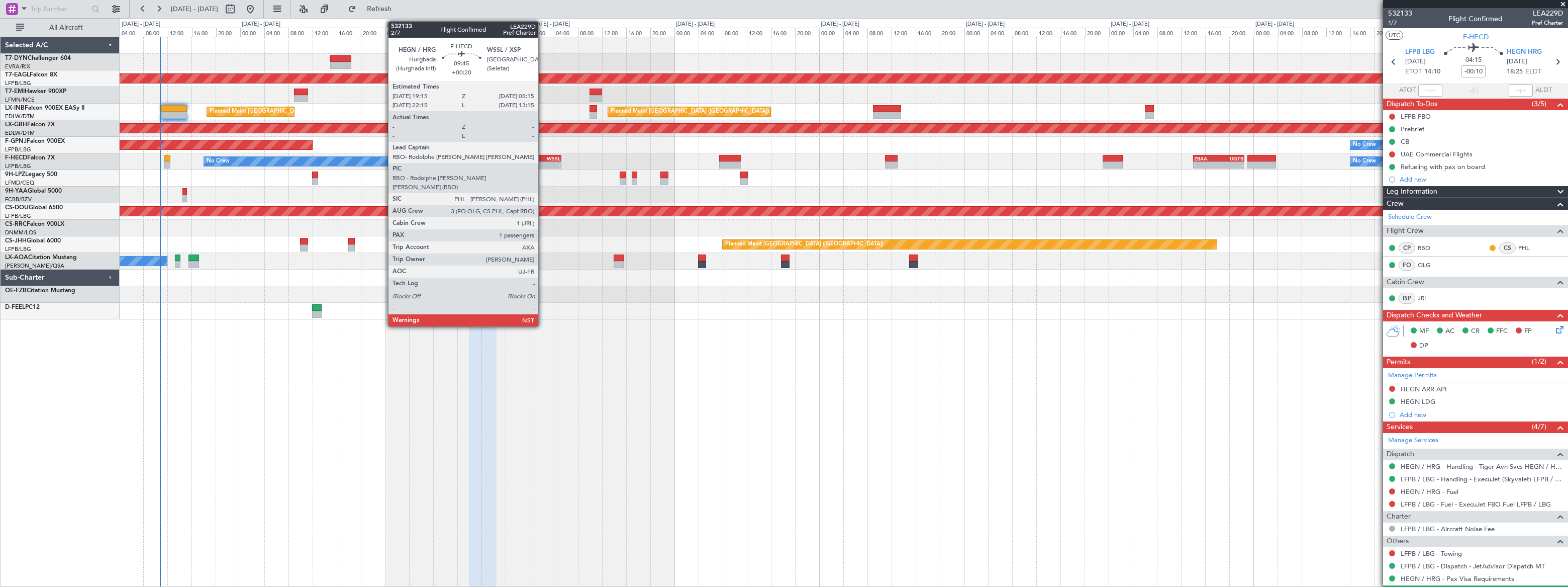
click at [543, 156] on div "WSSL" at bounding box center [545, 159] width 29 height 6
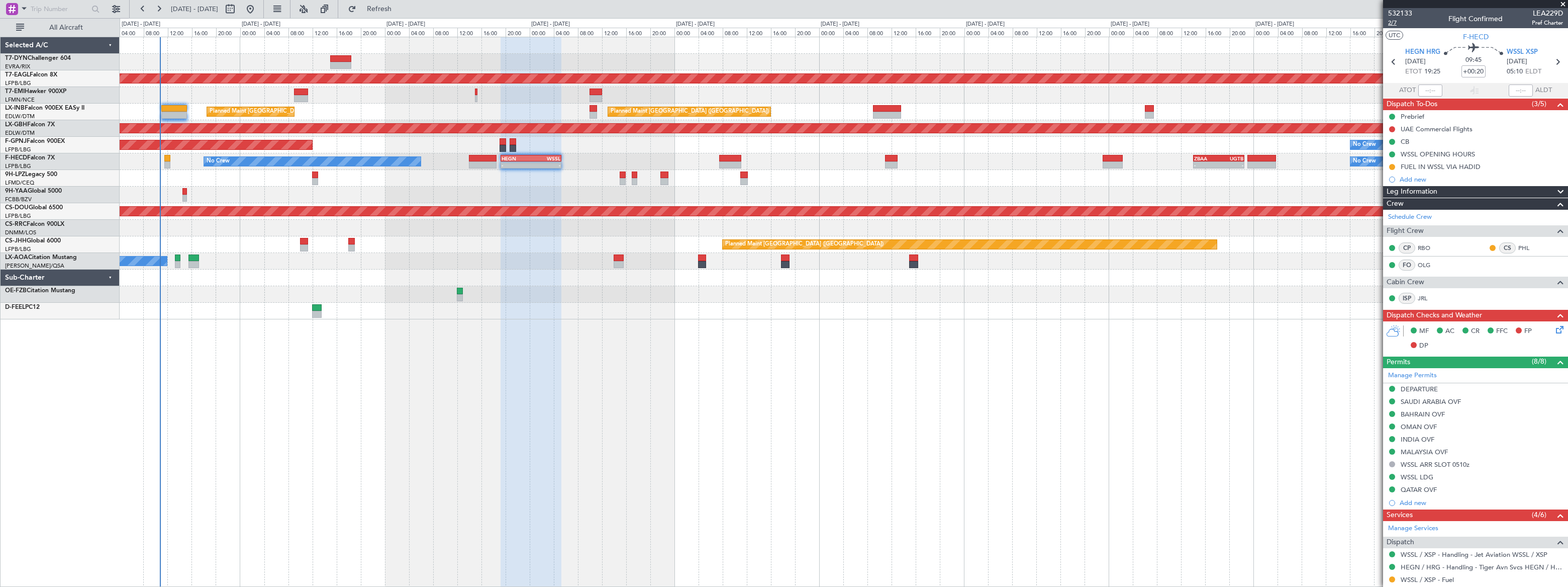
click at [1391, 25] on span "2/7" at bounding box center [1400, 23] width 24 height 9
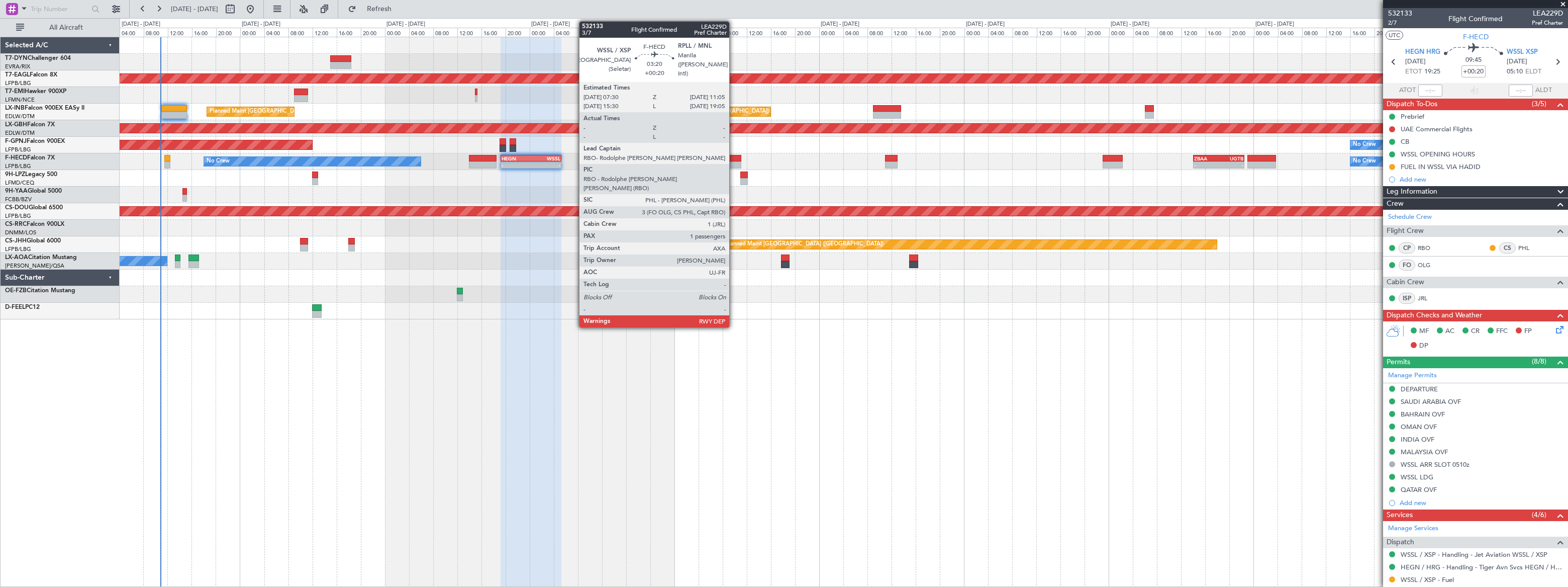
click at [734, 156] on div at bounding box center [730, 158] width 22 height 7
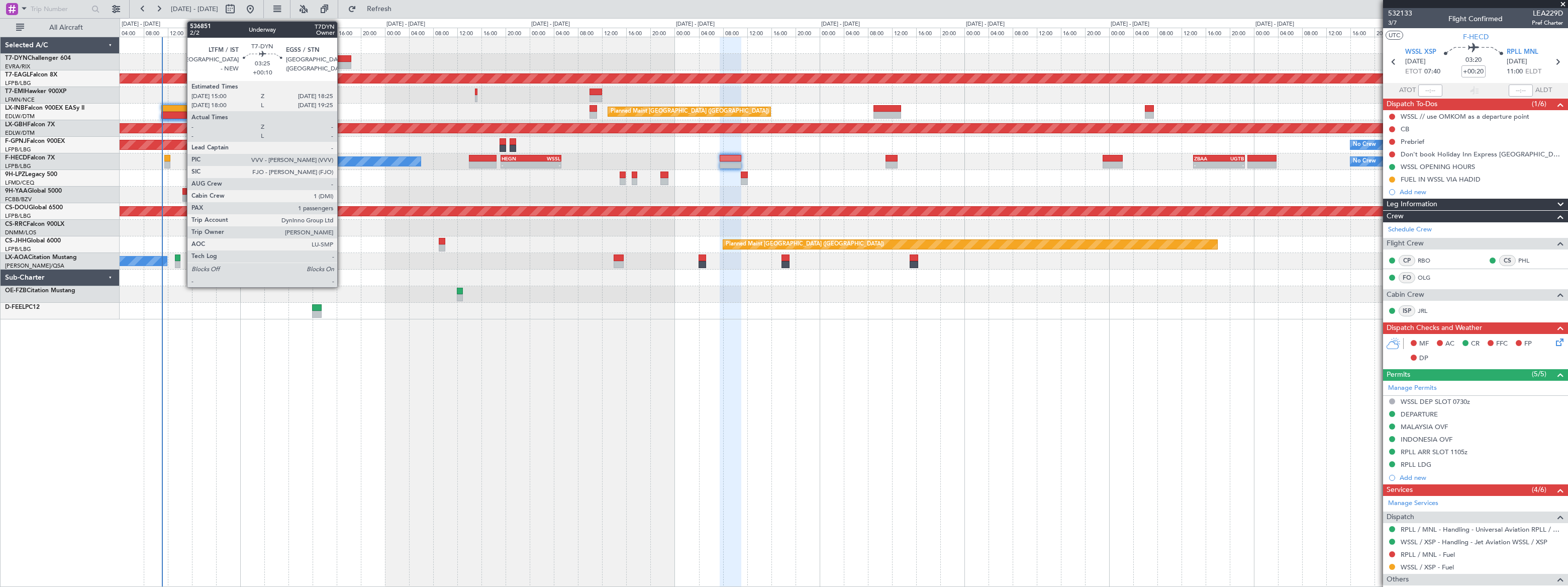
click at [342, 62] on div at bounding box center [340, 65] width 21 height 7
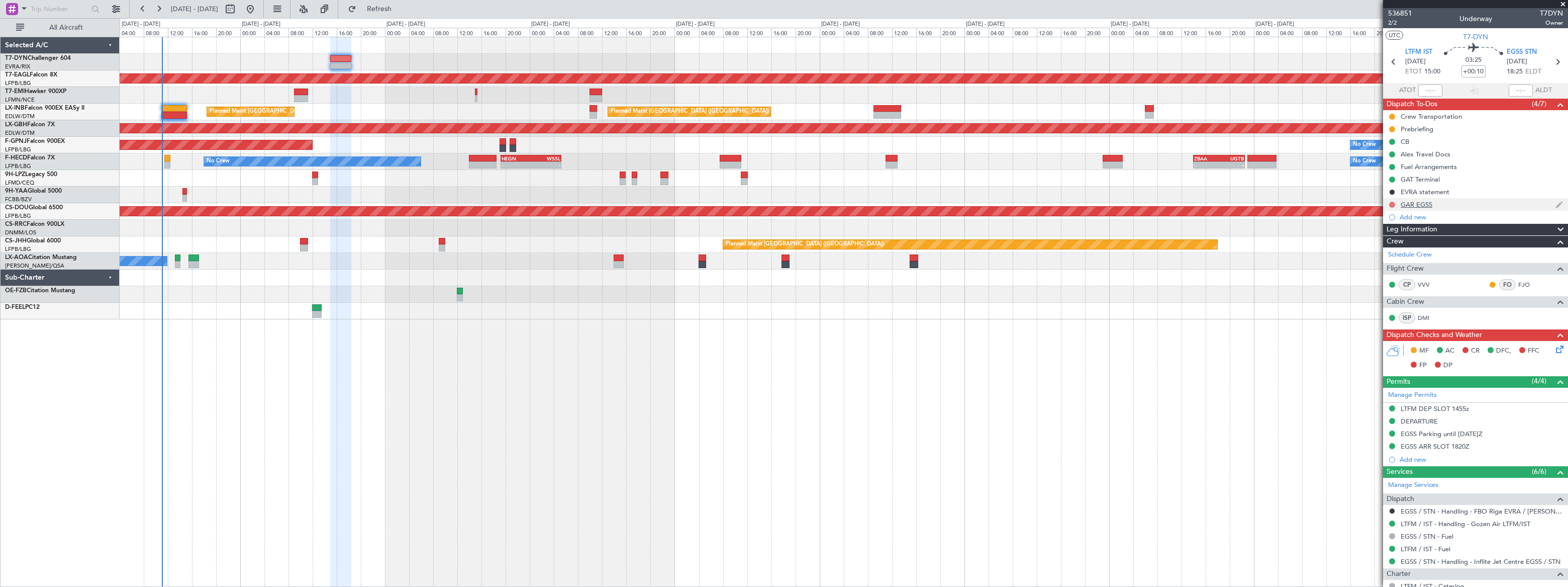
click at [1391, 204] on button at bounding box center [1392, 205] width 6 height 6
click at [1374, 235] on span at bounding box center [1372, 234] width 6 height 6
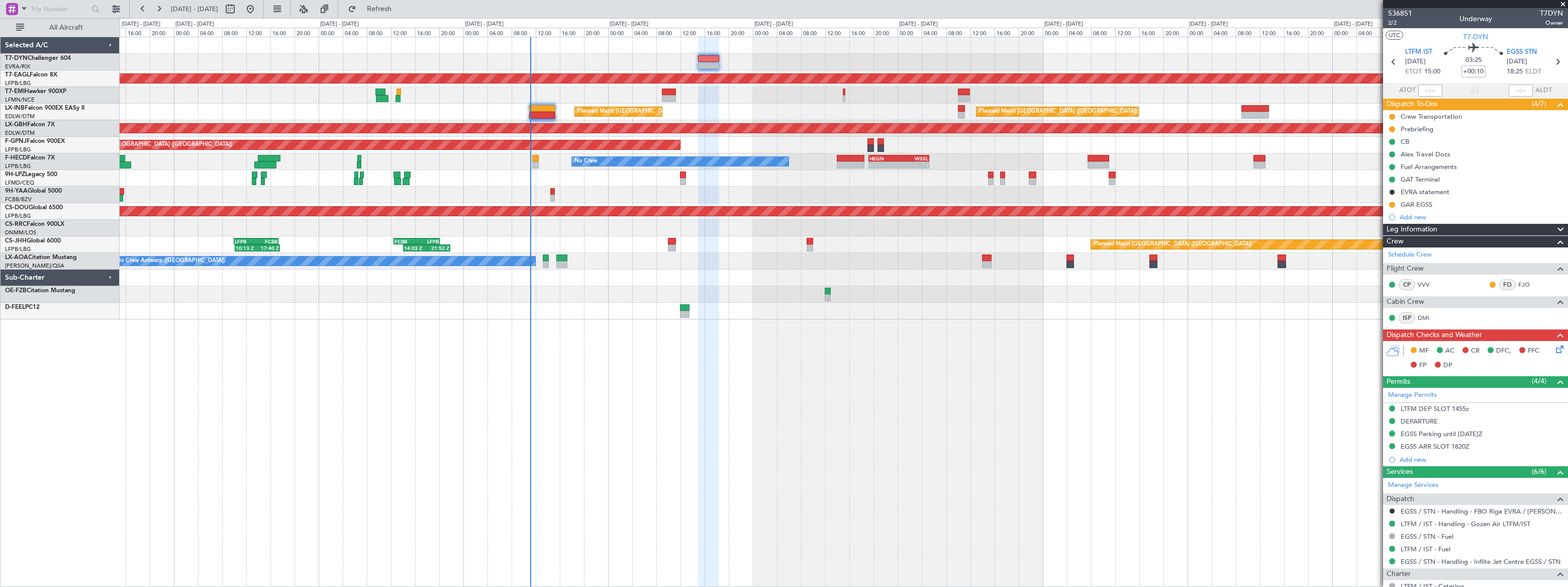
click at [669, 181] on div "Planned Maint Dubai (Al Maktoum Intl) Planned Maint [GEOGRAPHIC_DATA] ([GEOGRAP…" at bounding box center [843, 178] width 1448 height 282
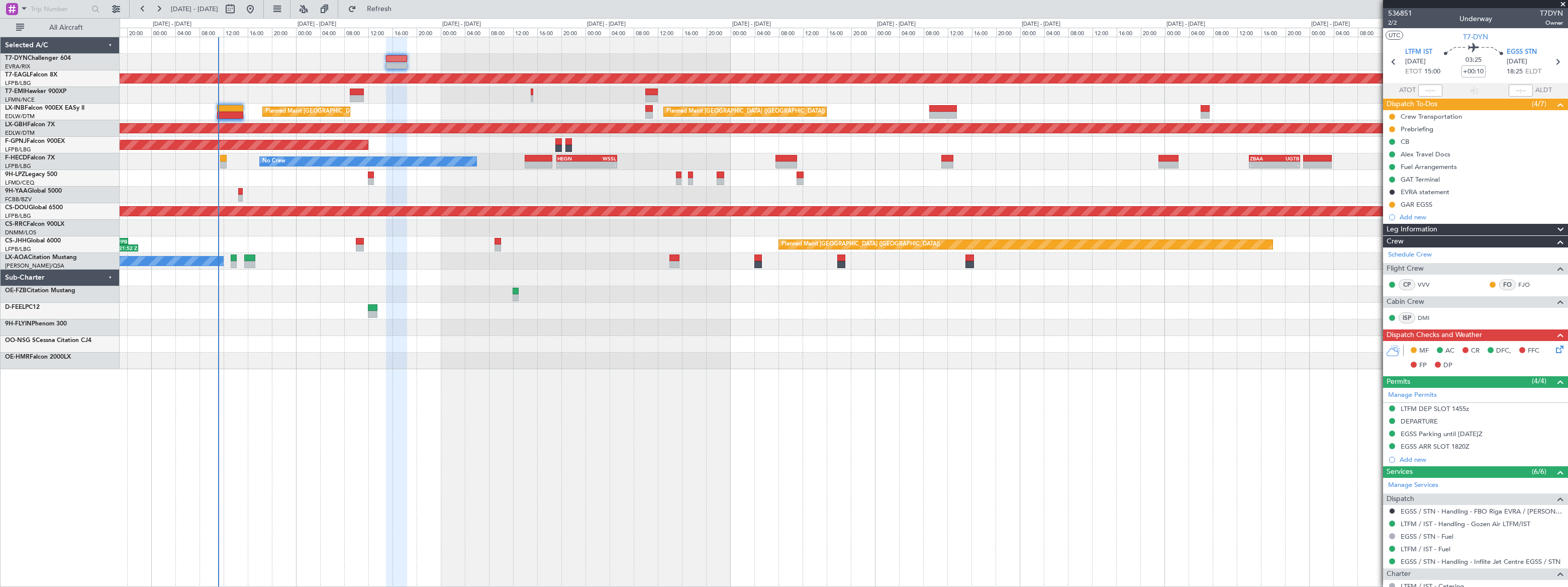
click at [297, 351] on div "Planned Maint Dubai (Al Maktoum Intl) No Crew Planned Maint [GEOGRAPHIC_DATA] (…" at bounding box center [843, 203] width 1447 height 332
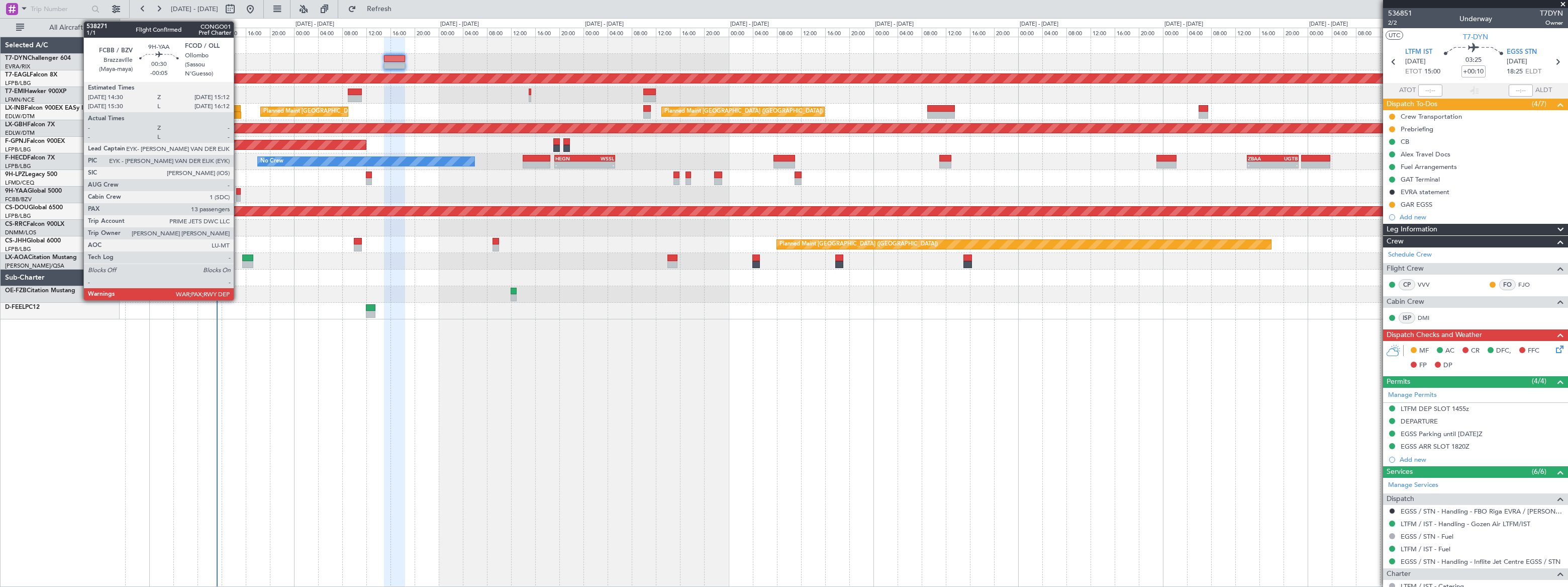
click at [238, 191] on div at bounding box center [238, 191] width 4 height 7
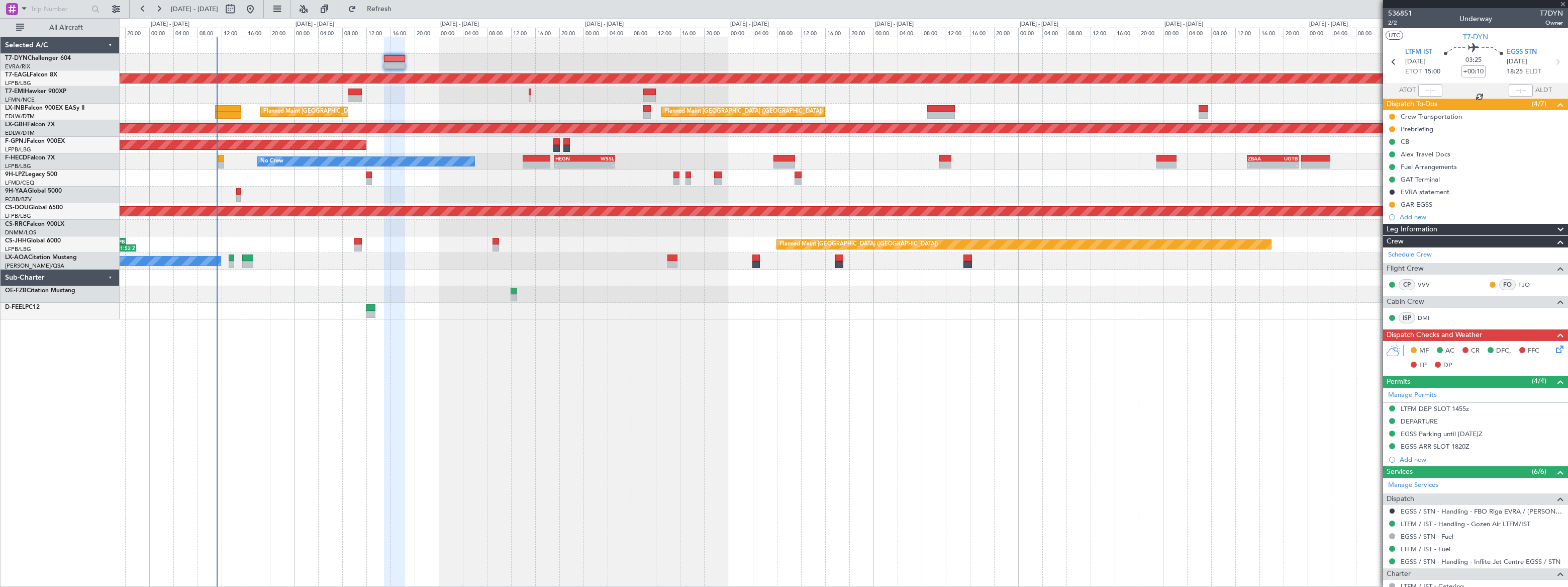
type input "-00:05"
type input "13"
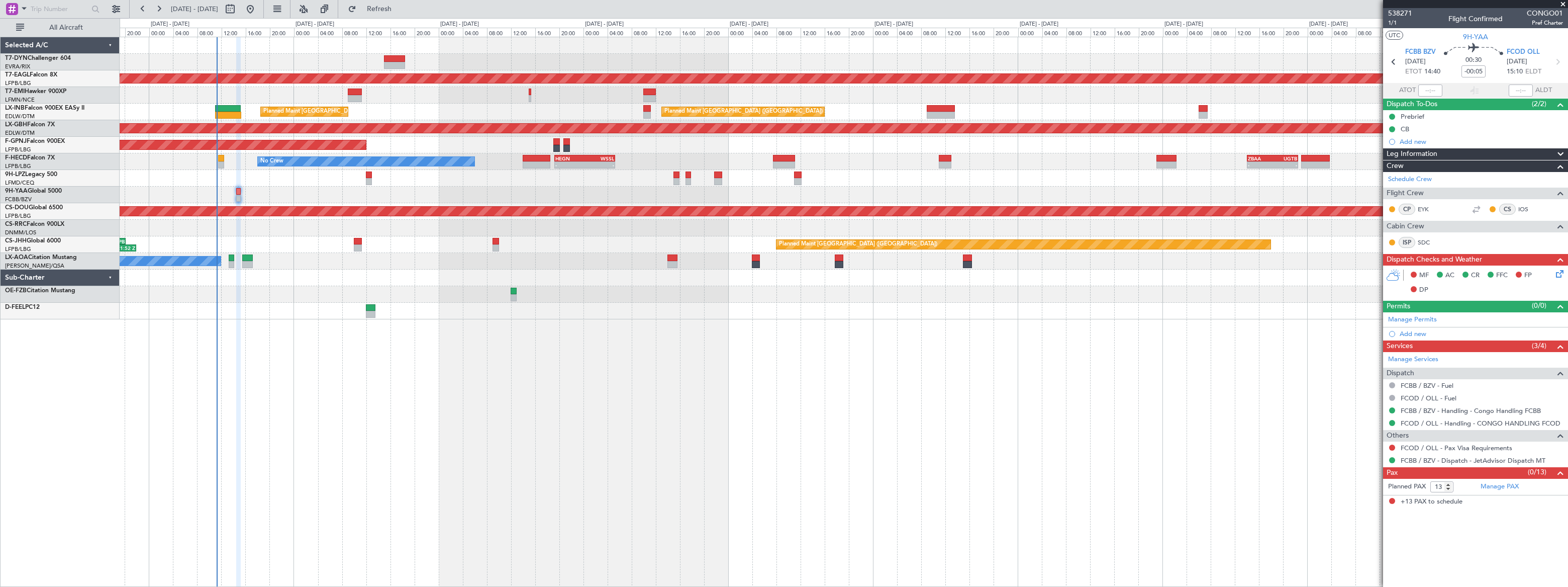
click at [719, 351] on div "Planned Maint Dubai (Al Maktoum Intl) No Crew Planned Maint [GEOGRAPHIC_DATA] (…" at bounding box center [843, 311] width 1448 height 550
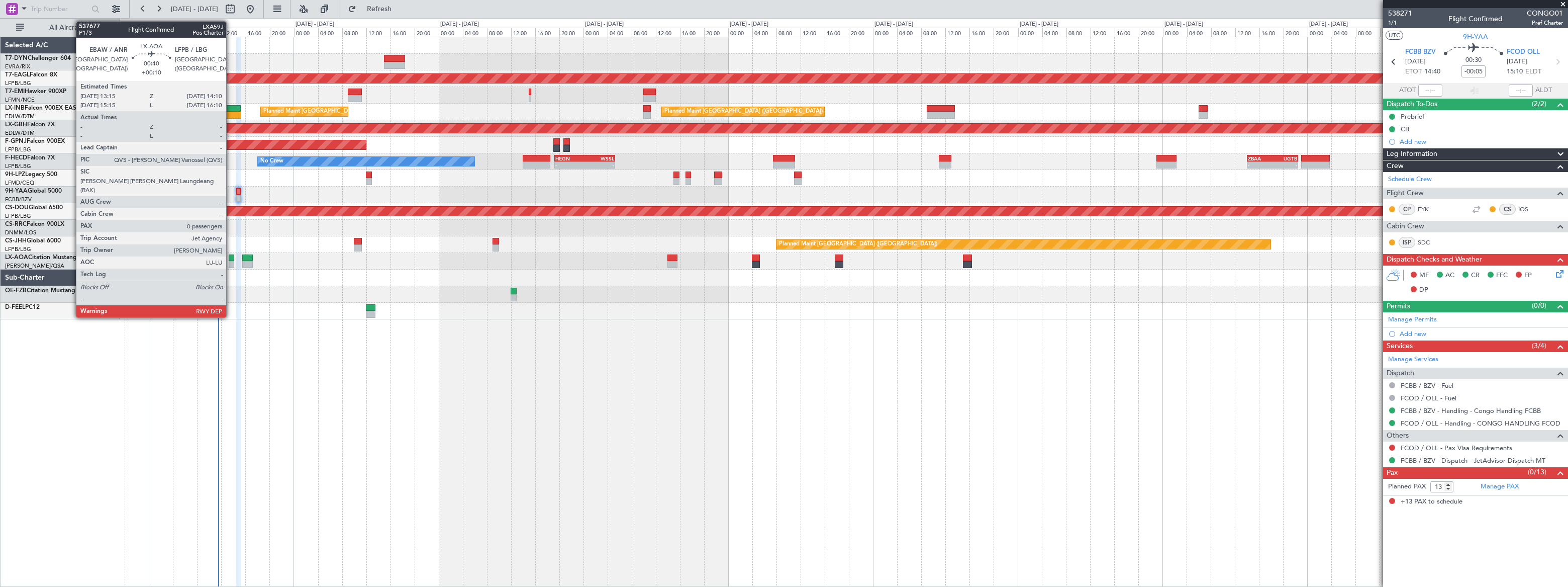
click at [231, 262] on div at bounding box center [232, 264] width 6 height 7
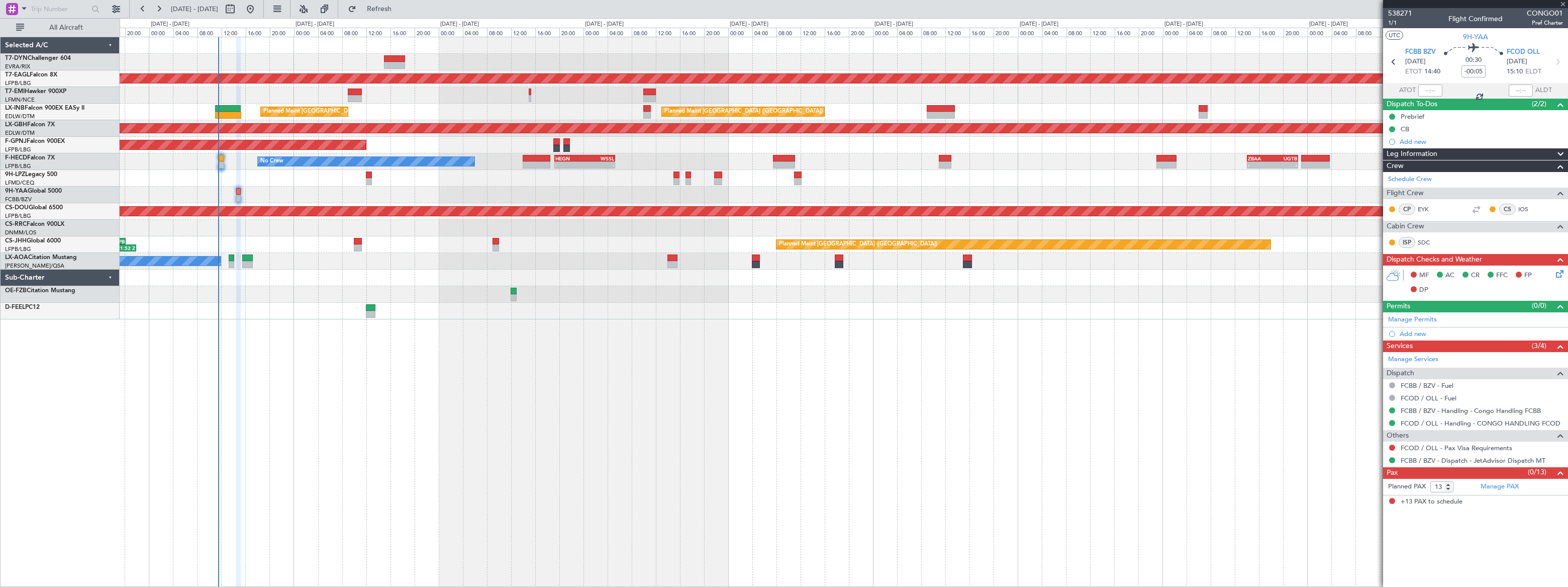
type input "+00:10"
type input "0"
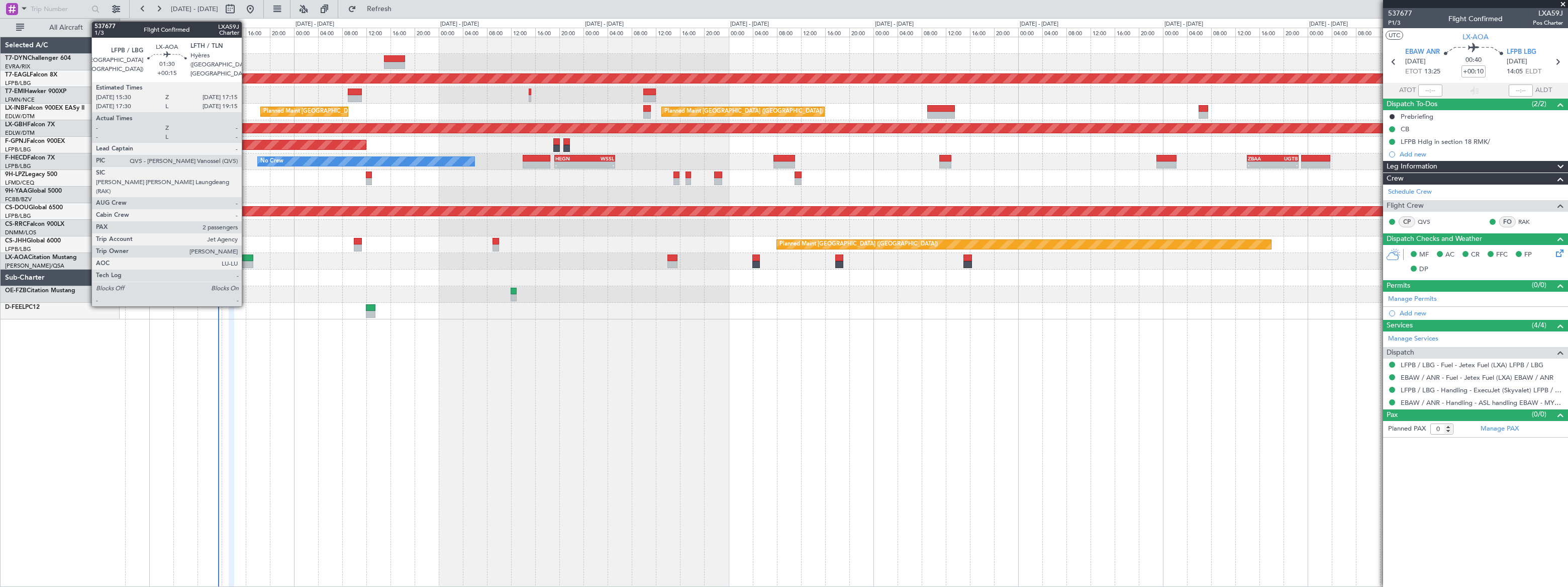
click at [246, 257] on div at bounding box center [248, 257] width 11 height 7
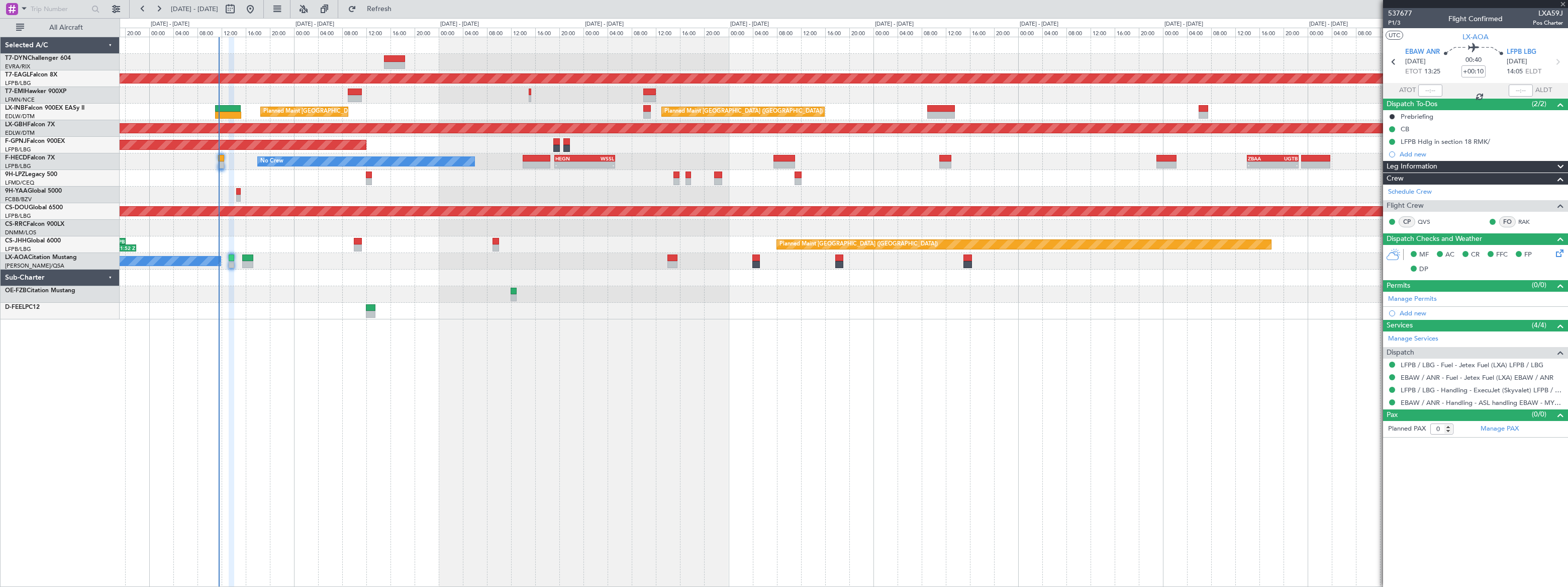
type input "+00:15"
type input "2"
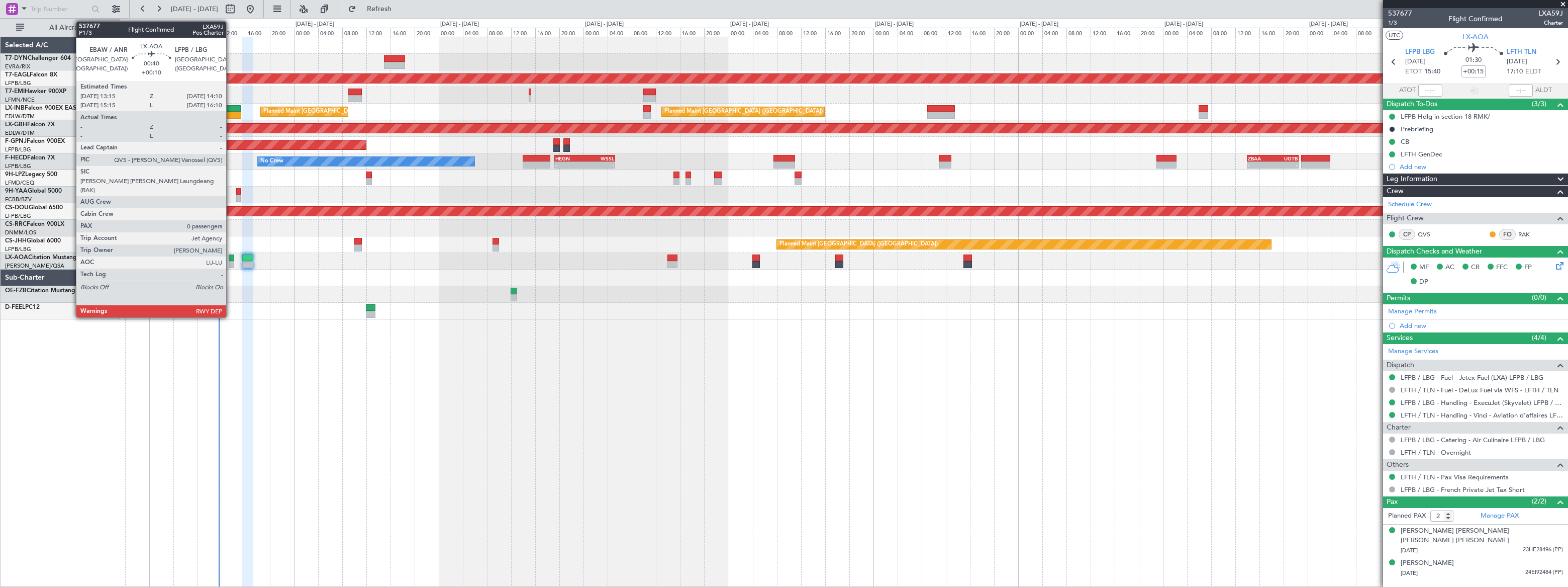
click at [231, 259] on div at bounding box center [232, 257] width 6 height 7
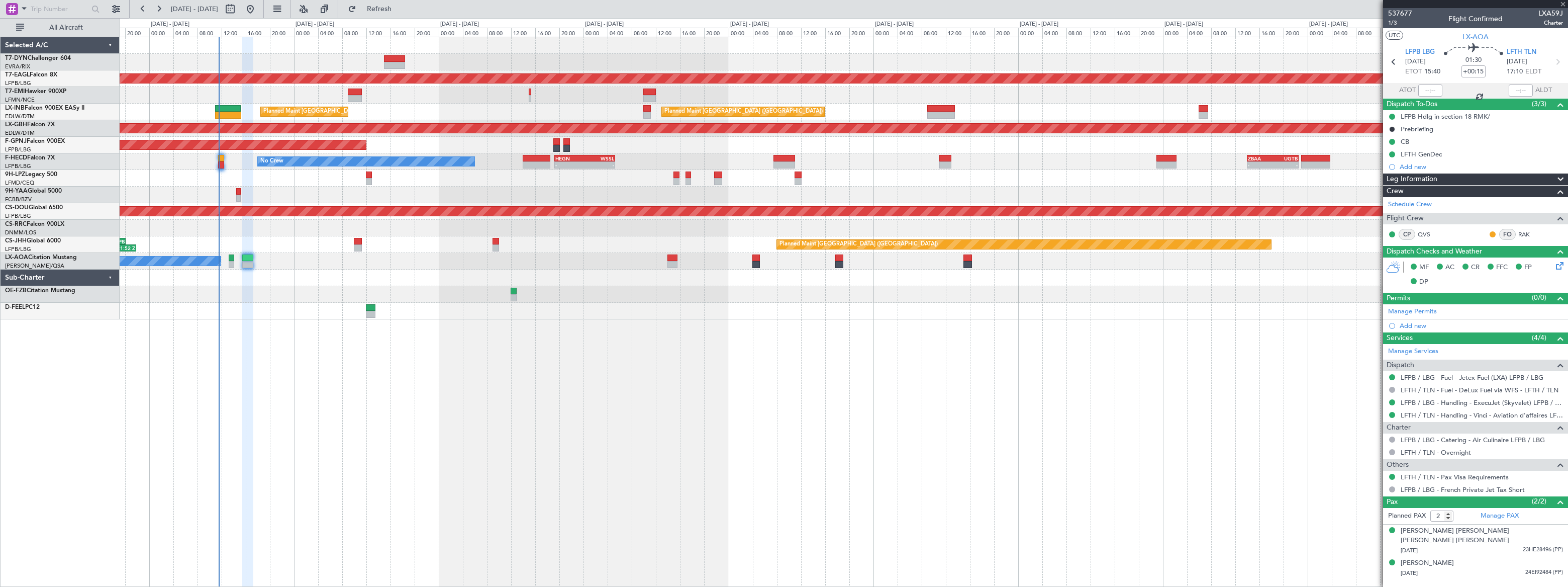
type input "+00:10"
type input "0"
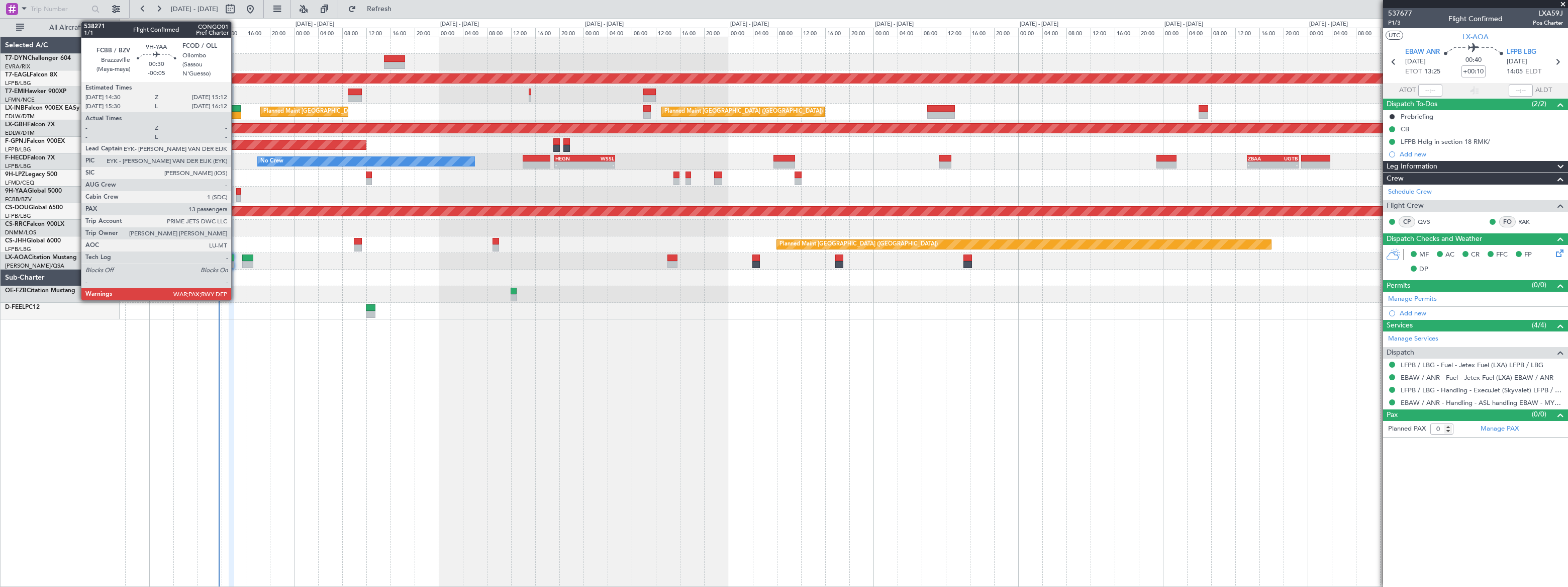
click at [236, 191] on div at bounding box center [238, 191] width 4 height 7
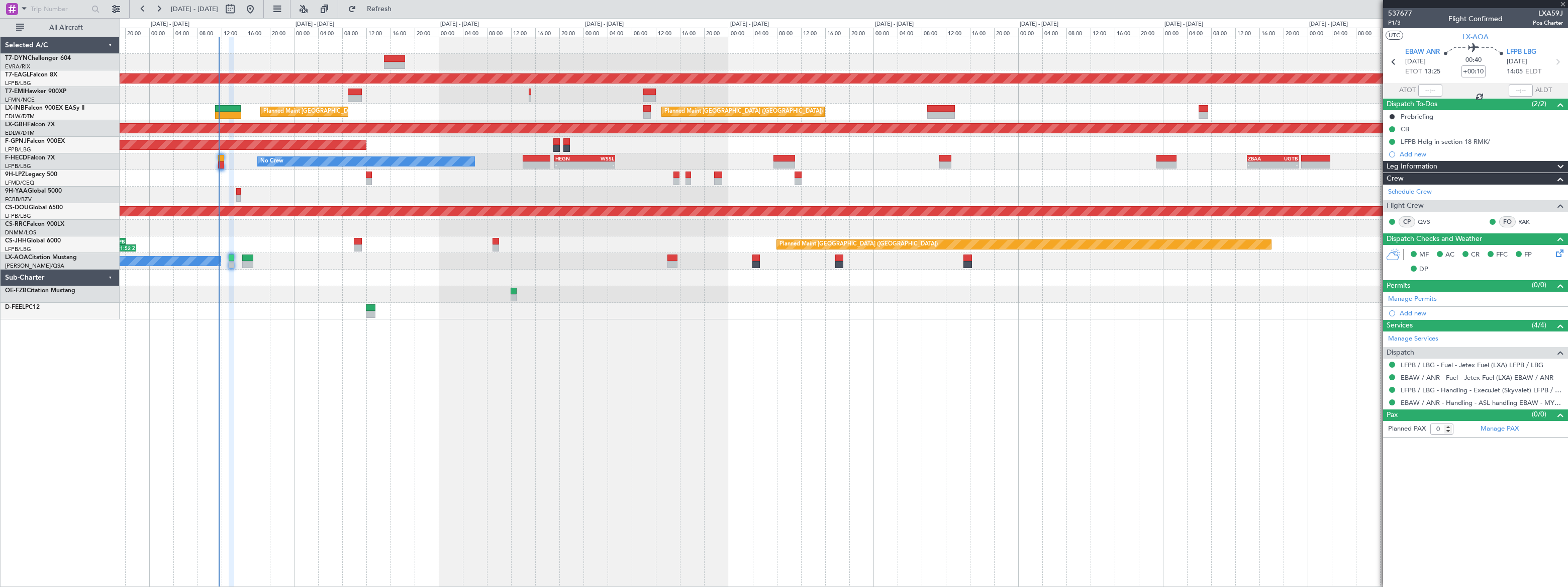
type input "-00:05"
type input "13"
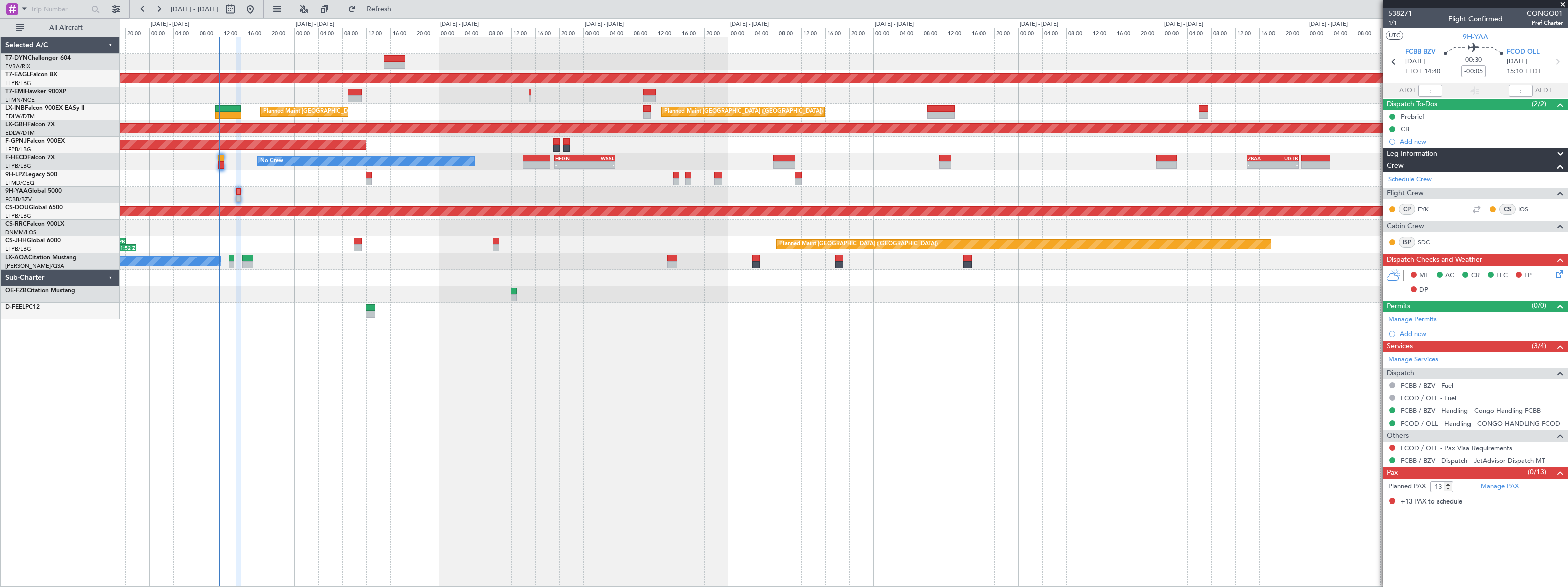
click at [1559, 270] on icon at bounding box center [1558, 272] width 8 height 8
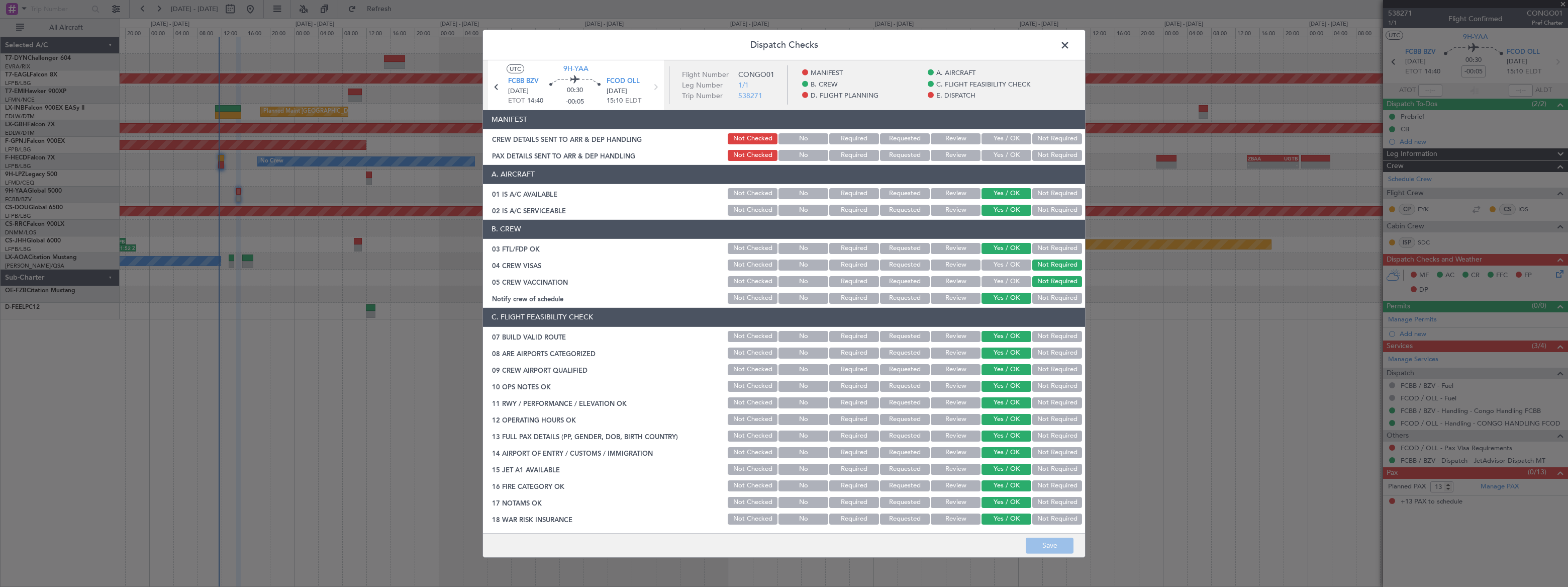
click at [1033, 136] on button "Not Required" at bounding box center [1057, 139] width 50 height 11
click at [1035, 154] on button "Not Required" at bounding box center [1057, 156] width 50 height 11
click at [1054, 543] on button "Save" at bounding box center [1049, 546] width 47 height 16
click at [1070, 42] on span at bounding box center [1070, 47] width 0 height 20
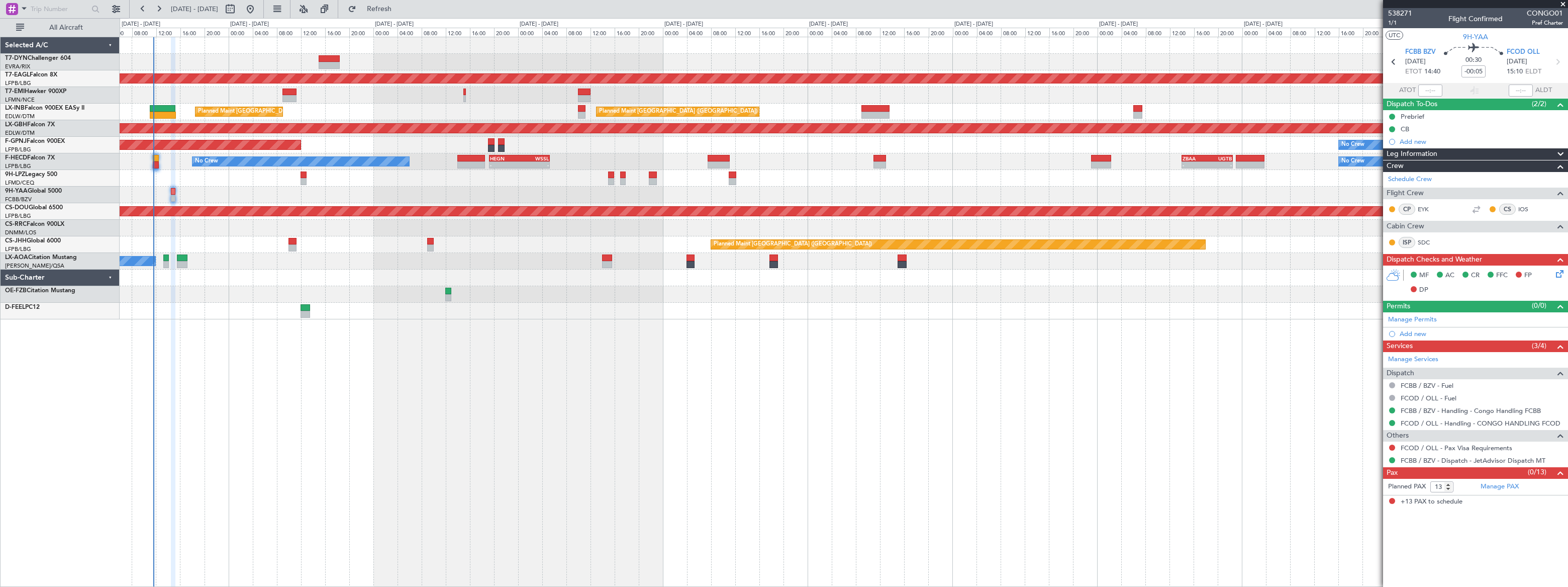
click at [220, 178] on div at bounding box center [843, 178] width 1447 height 17
